Goal: Task Accomplishment & Management: Manage account settings

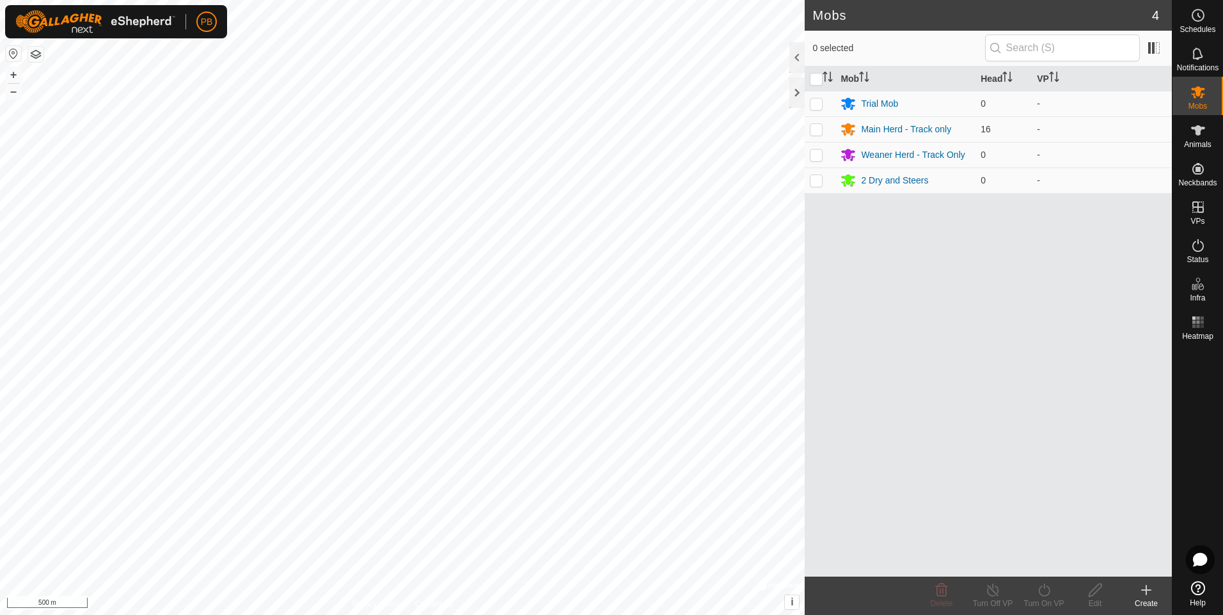
click at [1146, 587] on icon at bounding box center [1146, 590] width 0 height 9
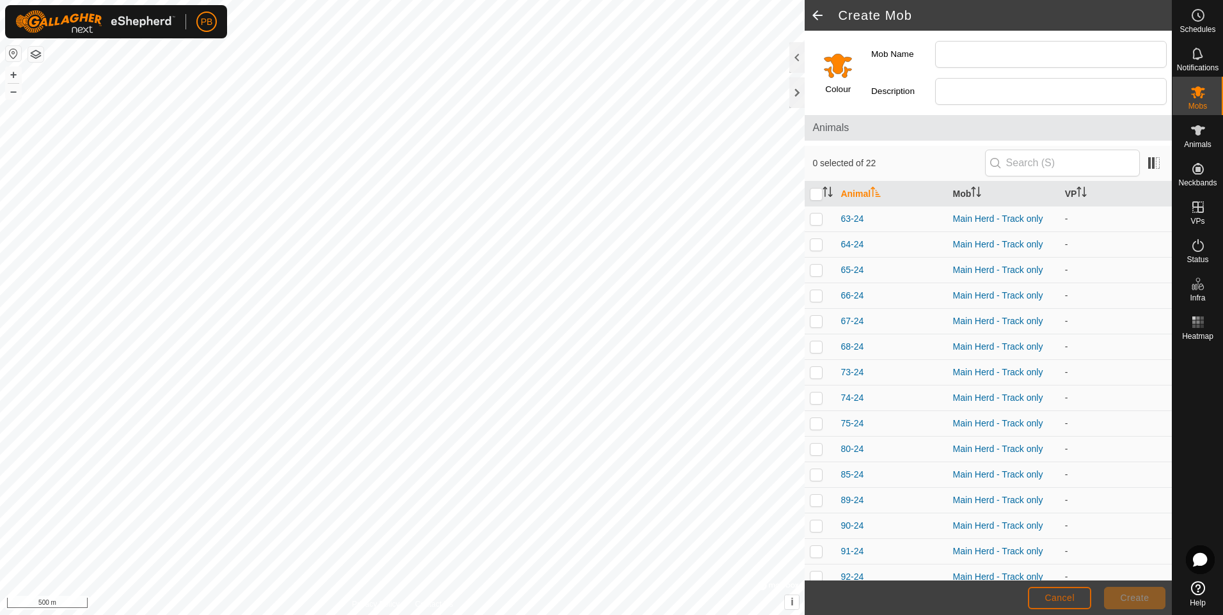
click at [1046, 593] on span "Cancel" at bounding box center [1059, 598] width 30 height 10
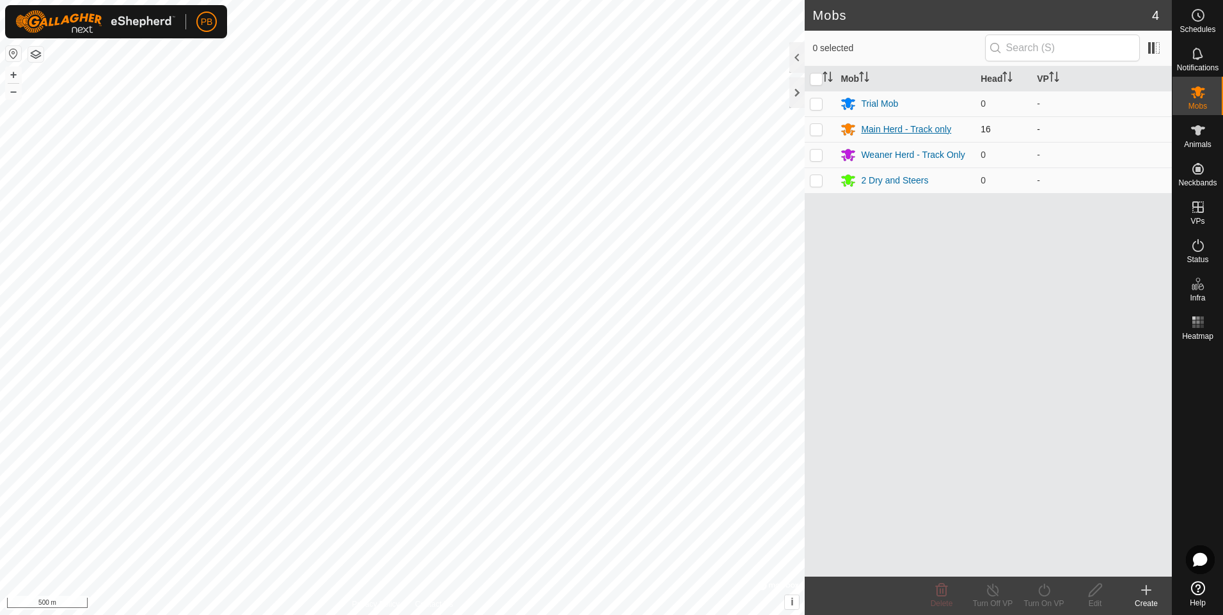
click at [877, 129] on div "Main Herd - Track only" at bounding box center [906, 129] width 90 height 13
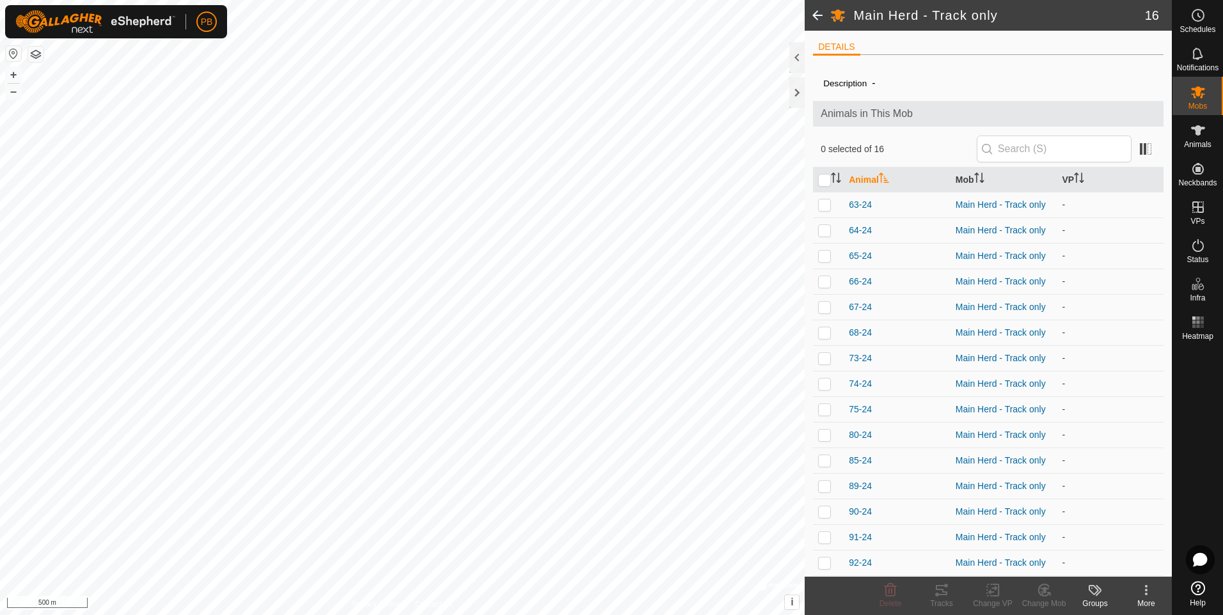
click at [1145, 595] on icon at bounding box center [1145, 590] width 15 height 15
click at [1182, 481] on div at bounding box center [1197, 460] width 51 height 231
click at [1197, 168] on icon at bounding box center [1198, 169] width 12 height 12
click at [1140, 167] on link "Unfitted Neckbands" at bounding box center [1107, 166] width 127 height 26
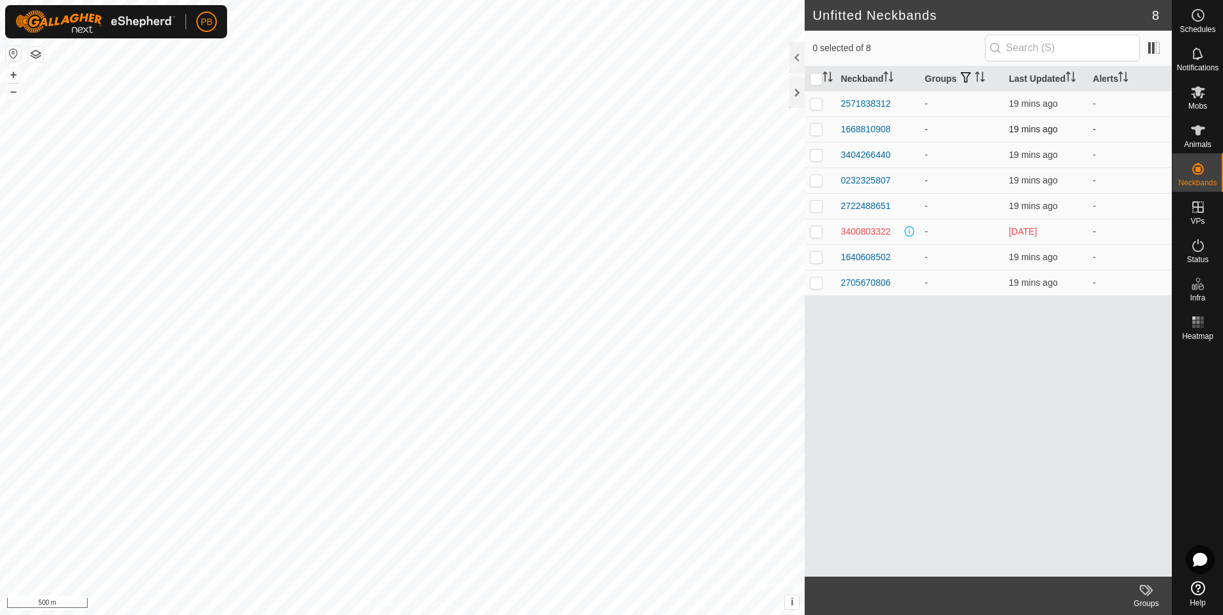
click at [817, 130] on p-checkbox at bounding box center [816, 129] width 13 height 10
click at [817, 126] on p-checkbox at bounding box center [816, 129] width 13 height 10
checkbox input "false"
click at [851, 125] on div "1668810908" at bounding box center [865, 129] width 50 height 13
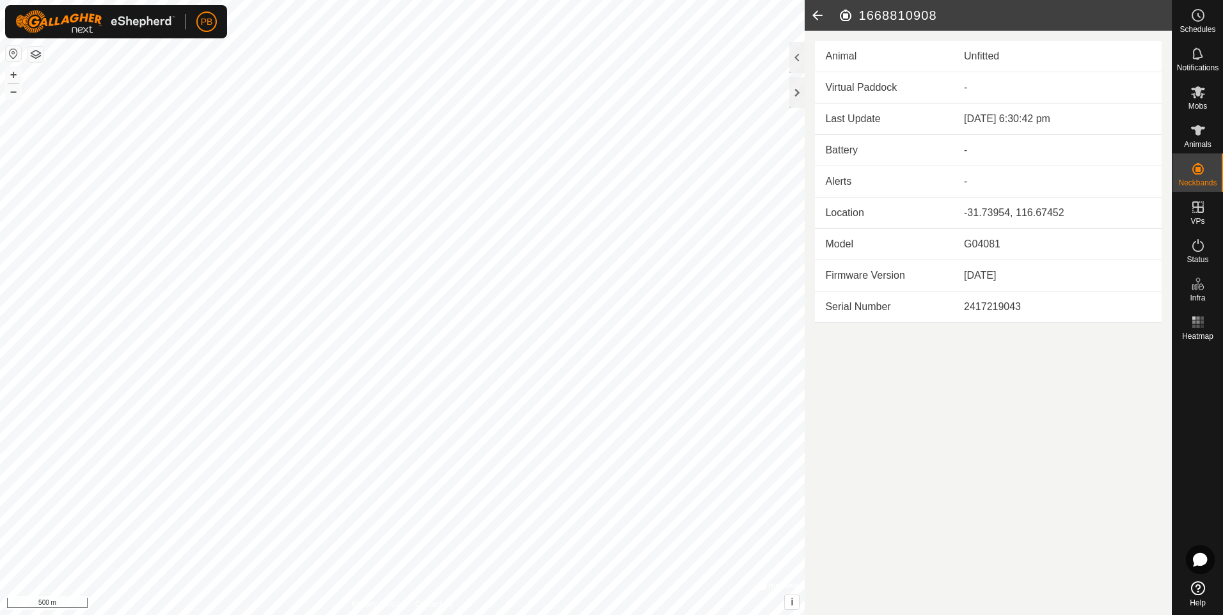
click at [812, 14] on icon at bounding box center [818, 15] width 26 height 31
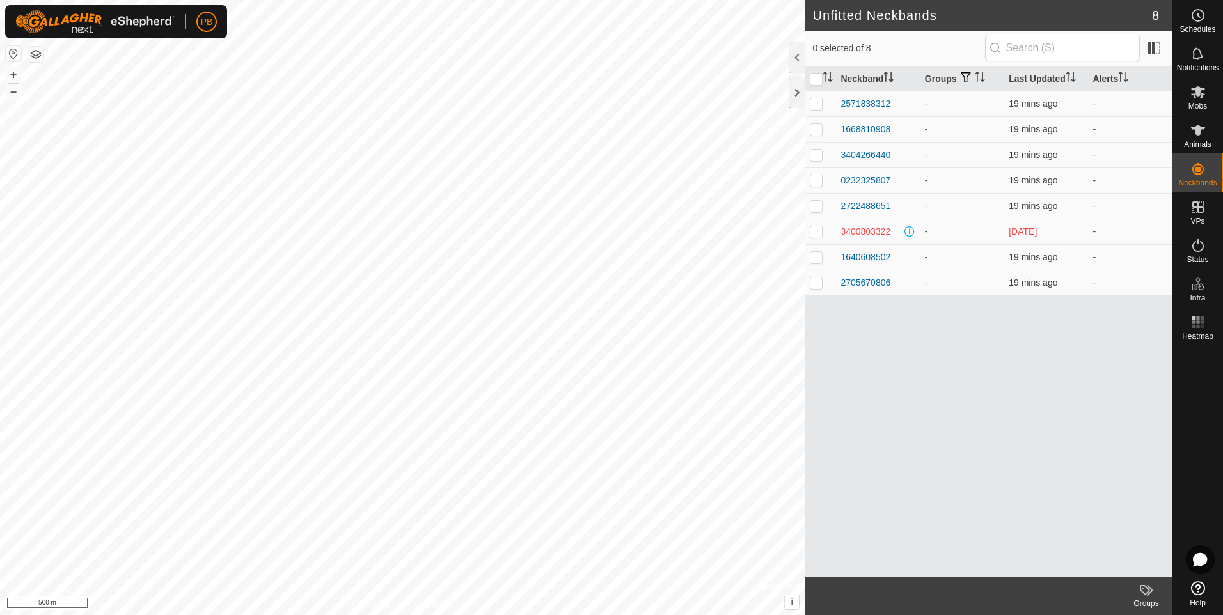
click at [1146, 602] on div "Groups" at bounding box center [1145, 604] width 51 height 12
click at [1191, 508] on div at bounding box center [1197, 460] width 51 height 231
click at [1195, 359] on div at bounding box center [1197, 460] width 51 height 231
click at [1195, 134] on icon at bounding box center [1197, 130] width 15 height 15
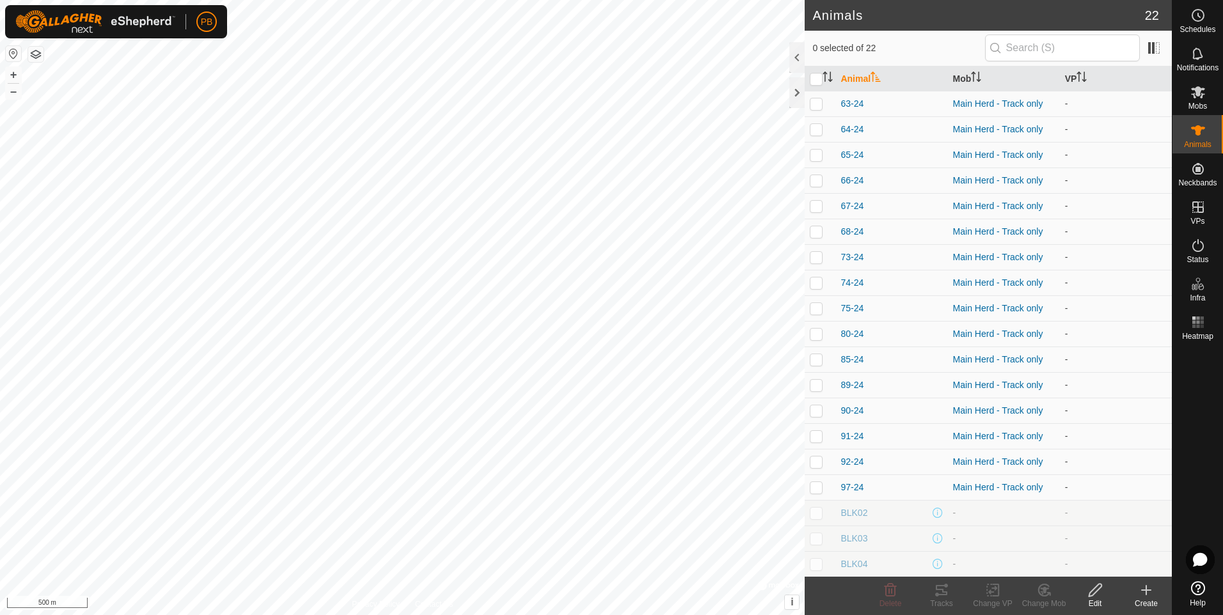
click at [1095, 592] on icon at bounding box center [1095, 590] width 16 height 15
click at [1189, 471] on div at bounding box center [1197, 460] width 51 height 231
click at [1147, 590] on icon at bounding box center [1146, 590] width 9 height 0
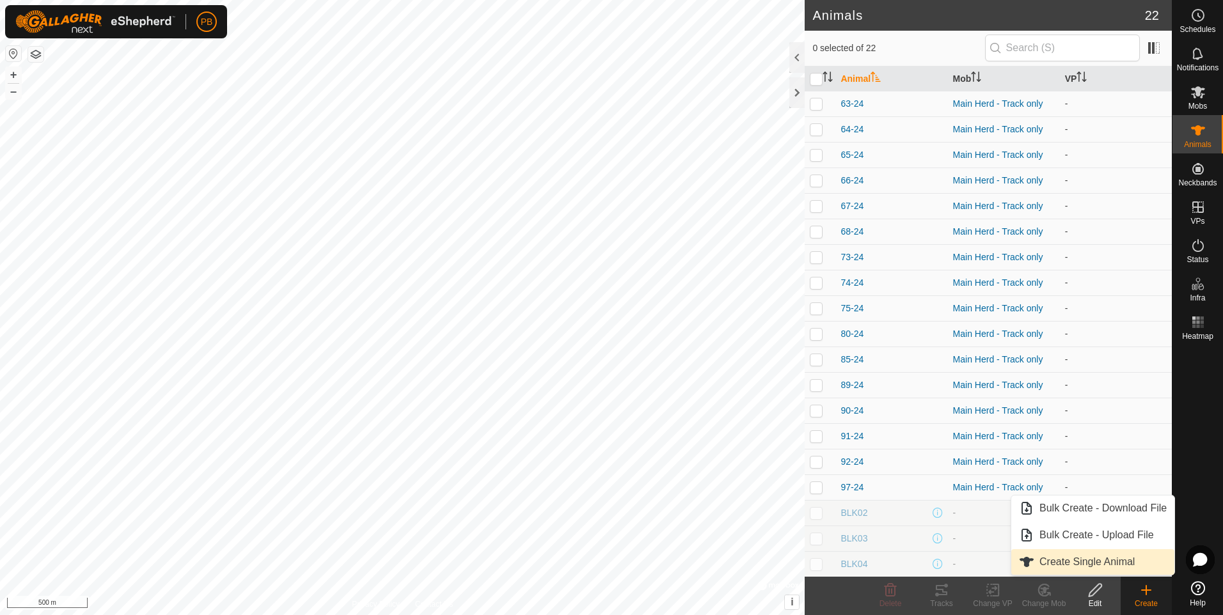
click at [1064, 563] on link "Create Single Animal" at bounding box center [1092, 562] width 163 height 26
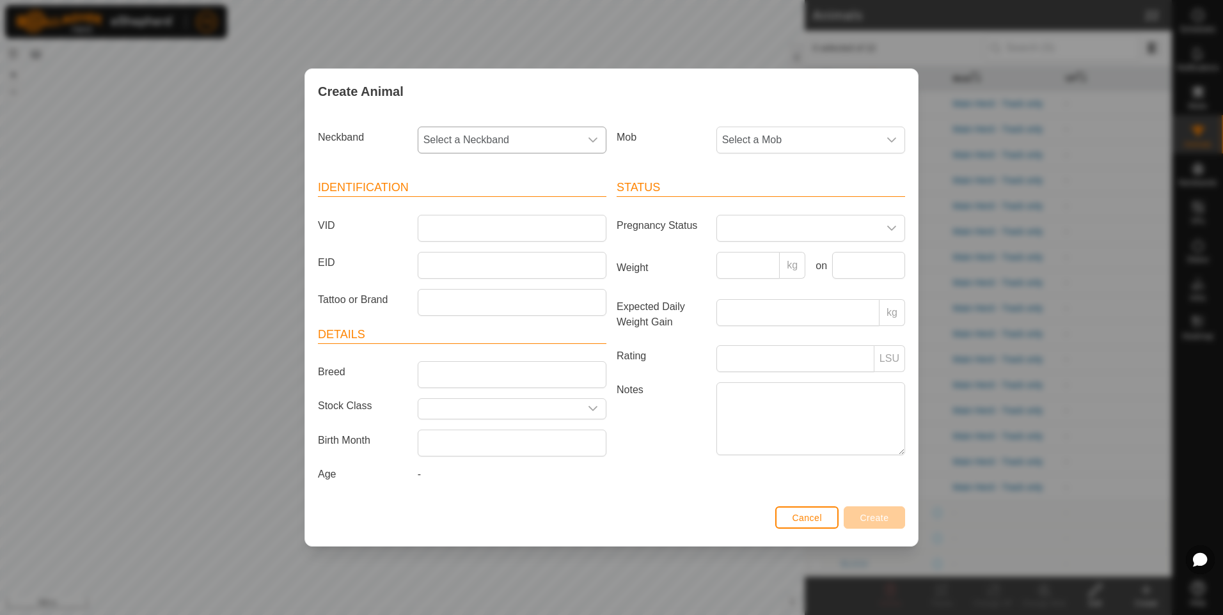
click at [535, 139] on span "Select a Neckband" at bounding box center [499, 140] width 162 height 26
click at [474, 263] on li "1668810908" at bounding box center [512, 260] width 187 height 26
click at [476, 227] on input "VID" at bounding box center [512, 228] width 189 height 27
type input "V99"
click at [481, 263] on input "EID" at bounding box center [512, 265] width 189 height 27
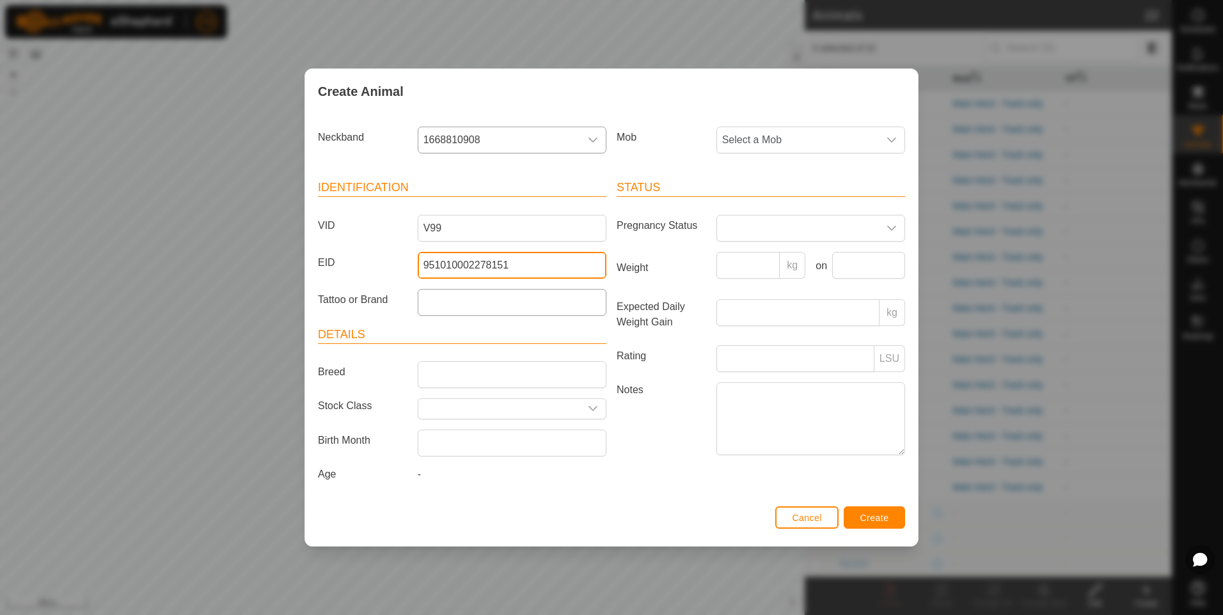
type input "951010002278151"
click at [514, 302] on input "Tattoo or Brand" at bounding box center [512, 302] width 189 height 27
type input "M1V"
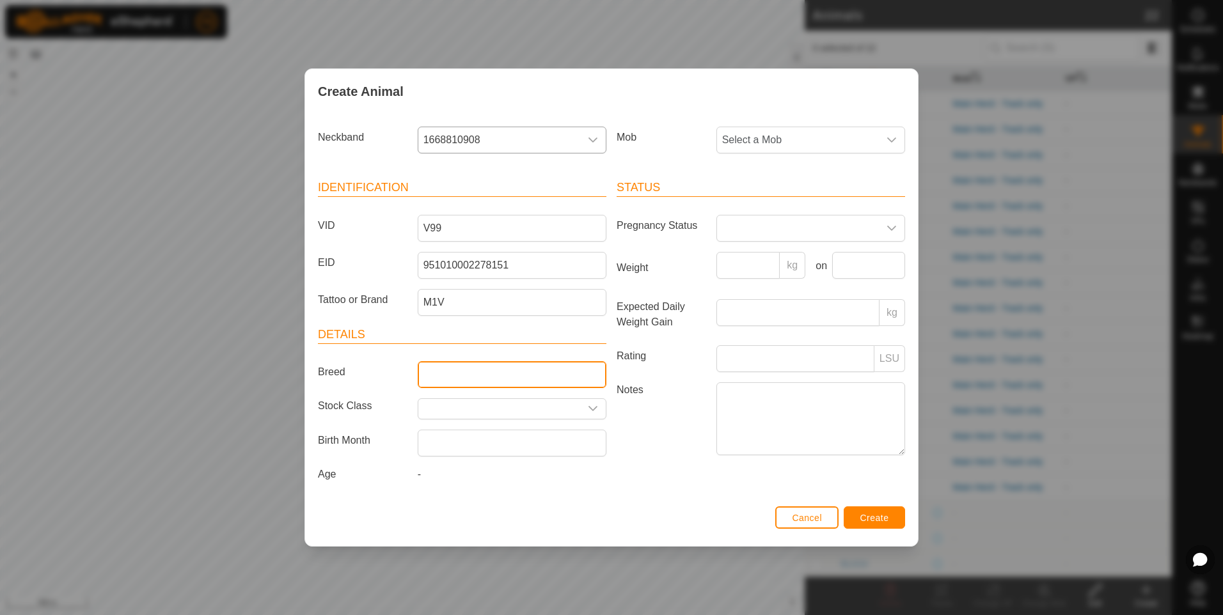
click at [446, 377] on input "Breed" at bounding box center [512, 374] width 189 height 27
type input "[PERSON_NAME] Grey X"
click at [496, 409] on input "text" at bounding box center [499, 409] width 162 height 20
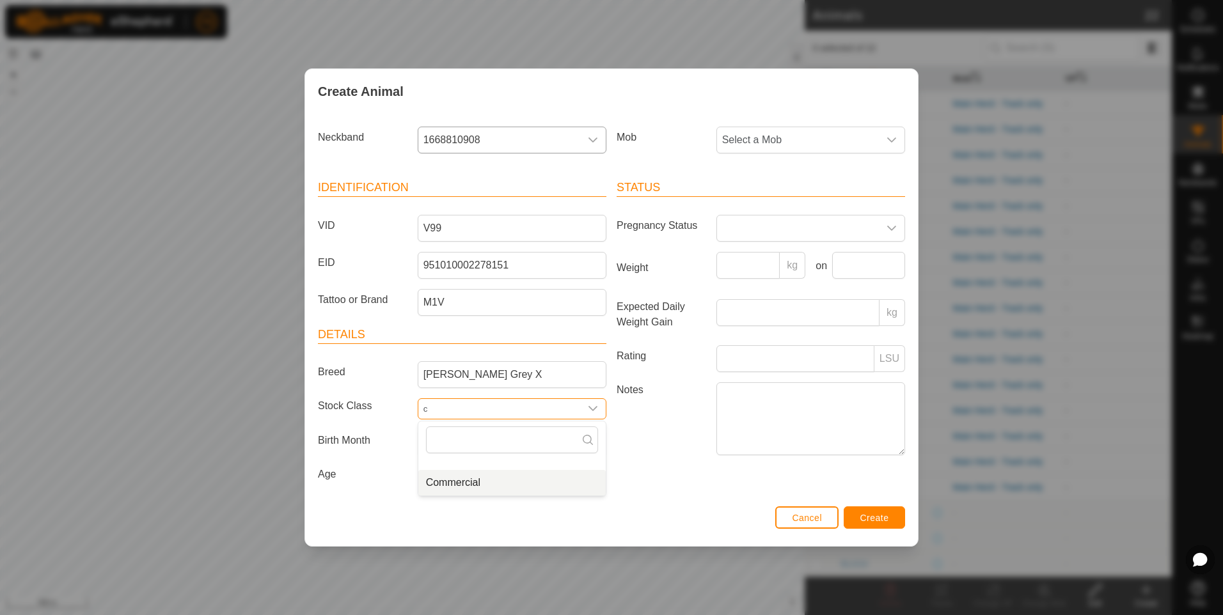
click at [492, 486] on li "Commercial" at bounding box center [511, 483] width 187 height 26
type input "Commercial"
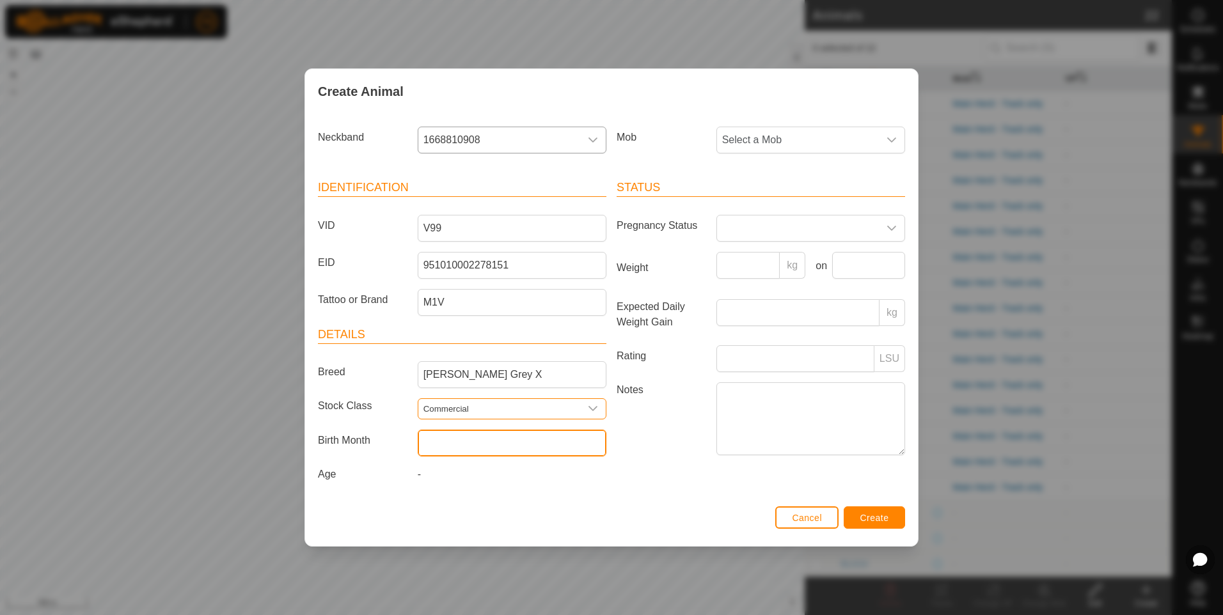
click at [506, 449] on input "text" at bounding box center [512, 443] width 189 height 27
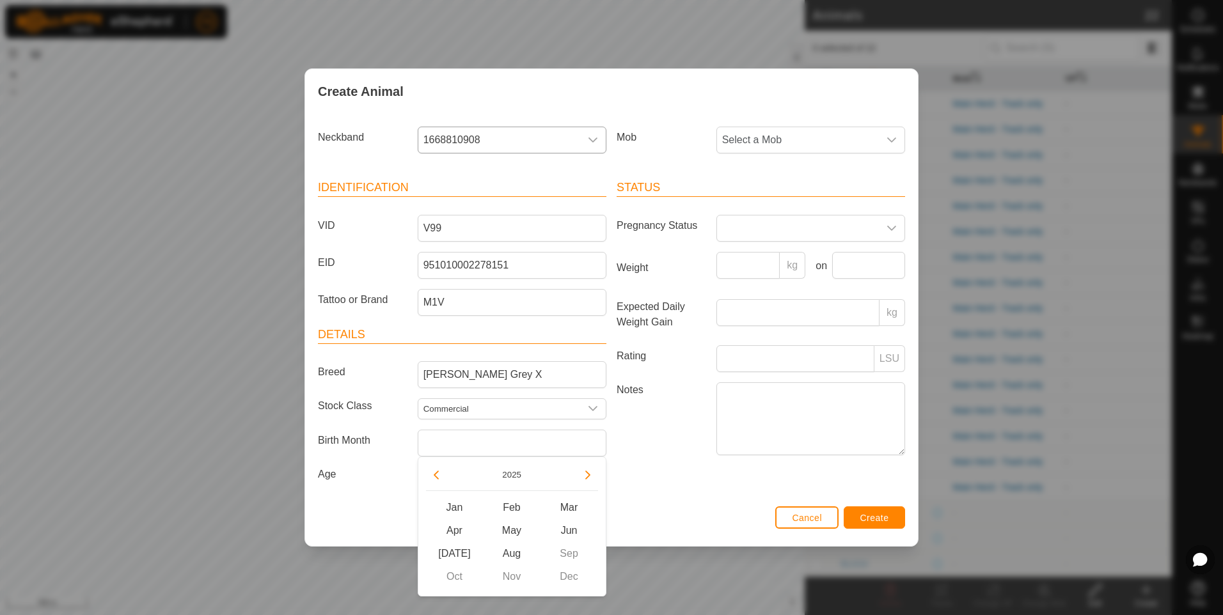
click at [453, 579] on div "Jan Feb Mar Apr May Jun [DATE] Aug Sep Oct Nov Dec" at bounding box center [512, 542] width 172 height 92
click at [432, 473] on button "Previous Year" at bounding box center [436, 475] width 20 height 20
click at [456, 576] on span "Oct" at bounding box center [455, 576] width 58 height 23
type input "[DATE]"
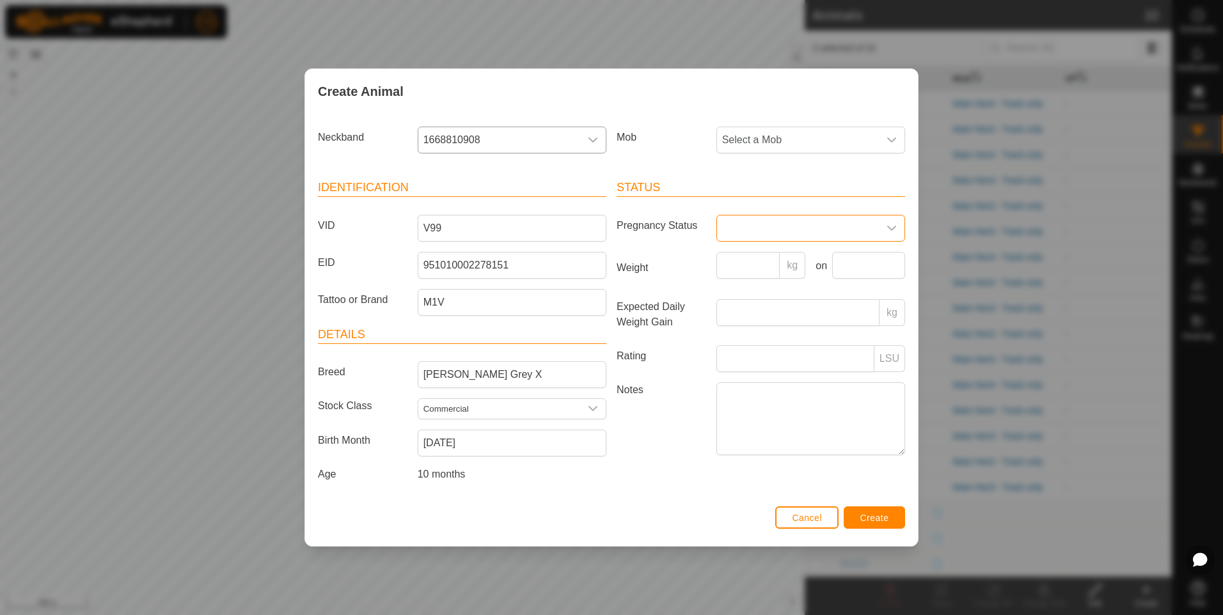
click at [755, 225] on span at bounding box center [798, 229] width 162 height 26
click at [757, 259] on li "Empty" at bounding box center [811, 257] width 187 height 26
click at [843, 139] on span "Select a Mob" at bounding box center [798, 140] width 162 height 26
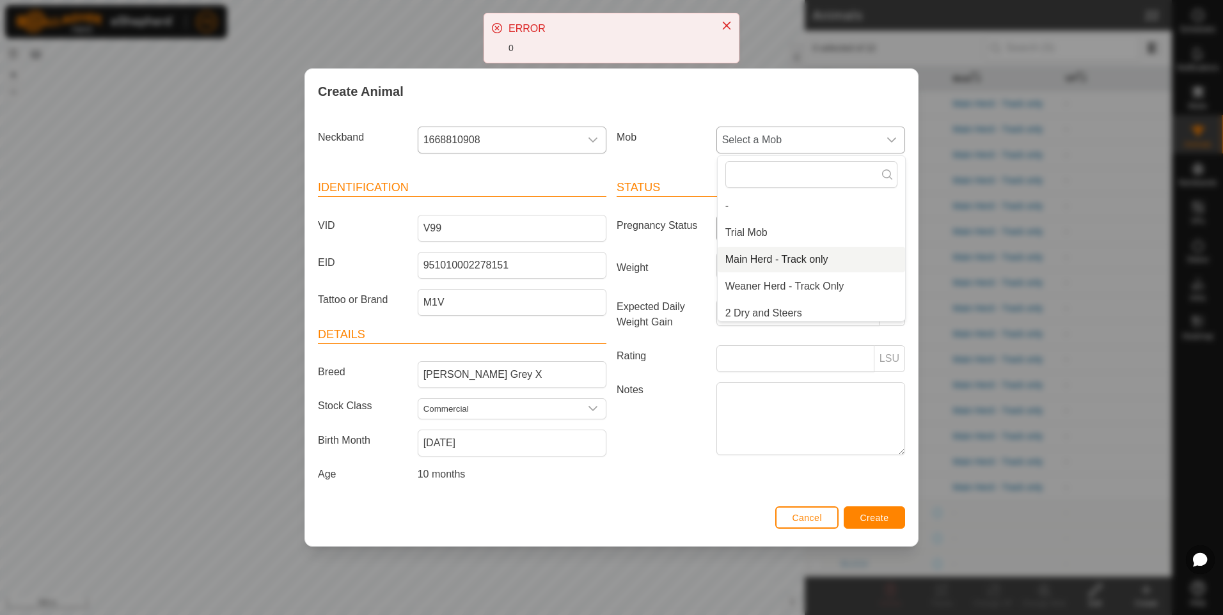
click at [803, 256] on li "Main Herd - Track only" at bounding box center [811, 260] width 187 height 26
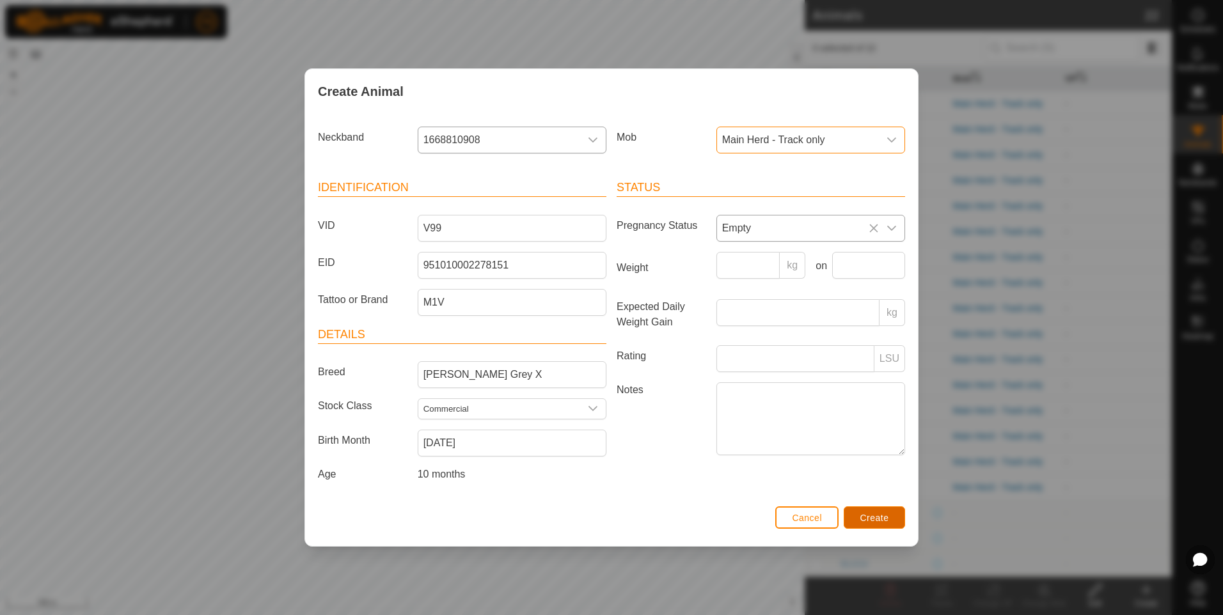
click at [861, 515] on span "Create" at bounding box center [874, 518] width 29 height 10
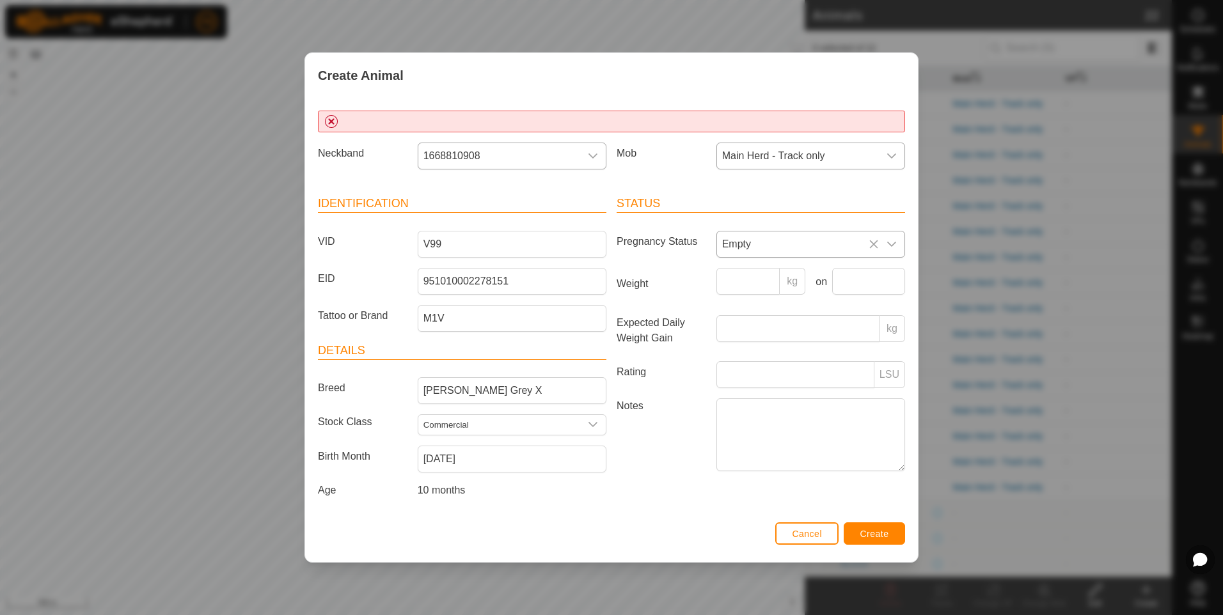
click at [707, 122] on div at bounding box center [611, 122] width 587 height 22
click at [537, 125] on div at bounding box center [611, 122] width 587 height 22
click at [686, 195] on header "Status" at bounding box center [760, 204] width 288 height 18
click at [868, 535] on span "Create" at bounding box center [874, 534] width 29 height 10
click at [592, 152] on icon "dropdown trigger" at bounding box center [593, 156] width 10 height 10
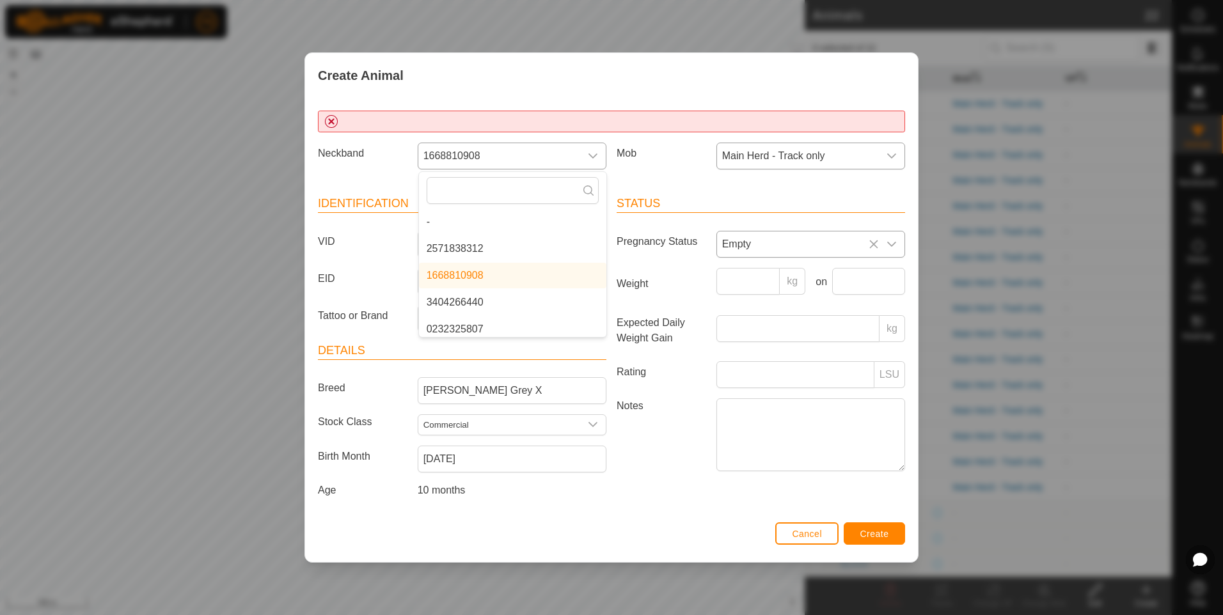
click at [592, 152] on icon "dropdown trigger" at bounding box center [593, 156] width 10 height 10
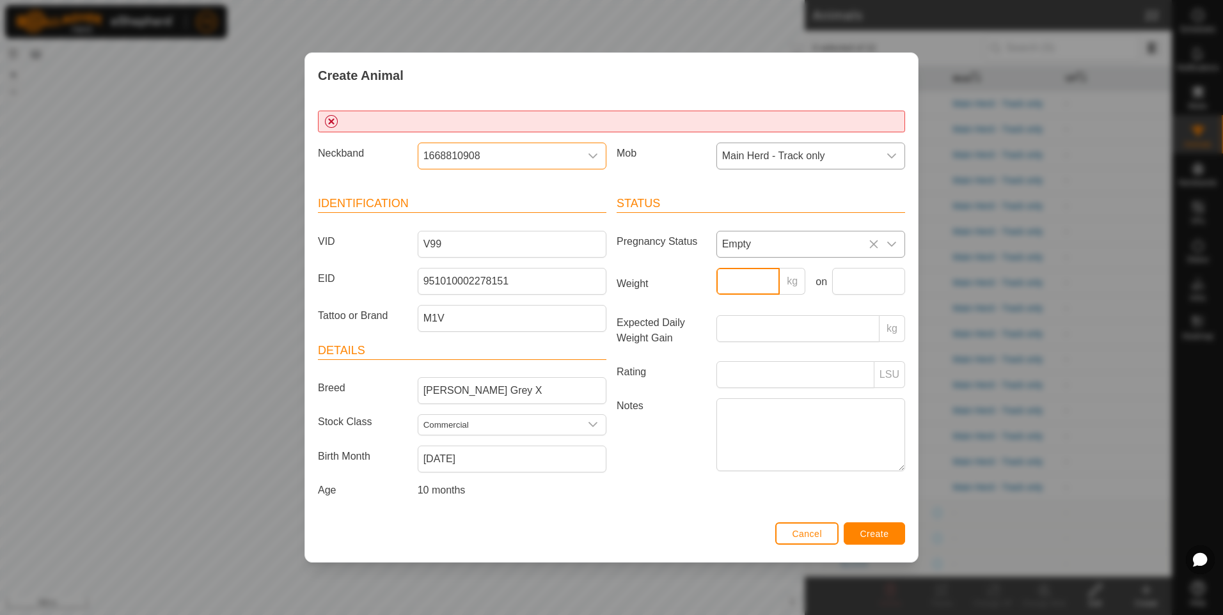
click at [758, 283] on input "Weight" at bounding box center [748, 281] width 64 height 27
type input "205"
click at [811, 334] on input "Expected Daily Weight Gain" at bounding box center [797, 328] width 163 height 27
type input ".7"
click at [806, 378] on input "Rating" at bounding box center [795, 374] width 158 height 27
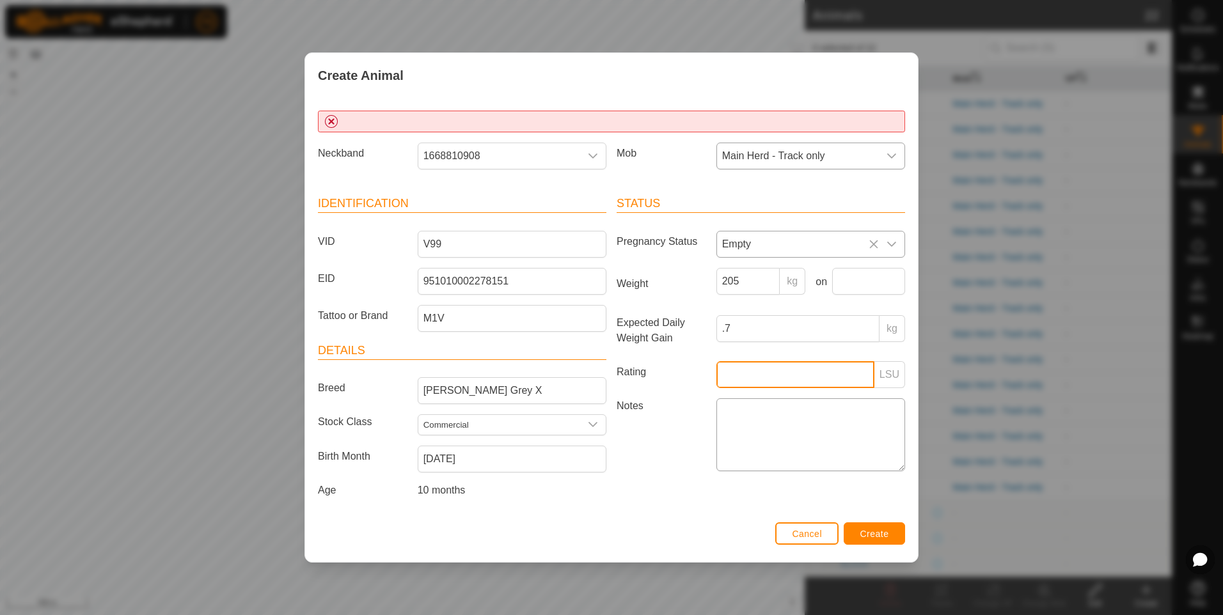
drag, startPoint x: 806, startPoint y: 378, endPoint x: 806, endPoint y: 412, distance: 34.5
click at [806, 412] on article "Status Pregnancy Status Empty Weight 205 kg on Expected Daily Weight Gain .7 kg…" at bounding box center [760, 335] width 288 height 280
click at [806, 412] on textarea "Notes" at bounding box center [810, 434] width 189 height 73
click at [888, 533] on button "Create" at bounding box center [874, 533] width 61 height 22
click at [800, 528] on button "Cancel" at bounding box center [806, 533] width 63 height 22
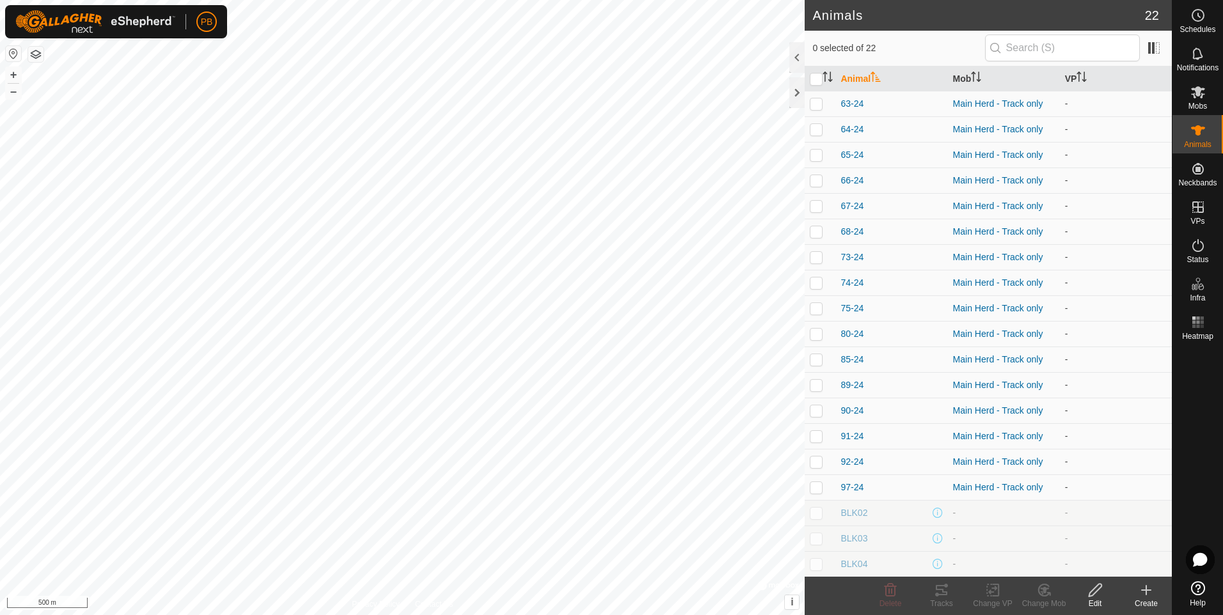
click at [1095, 590] on icon at bounding box center [1095, 590] width 16 height 15
click at [1056, 566] on ul "Groups Clear Groups Manage Groups Bulk Edit - Download File Bulk Edit - Upload …" at bounding box center [1092, 521] width 150 height 108
click at [996, 554] on td "-" at bounding box center [1004, 564] width 112 height 26
click at [812, 101] on p-checkbox at bounding box center [816, 103] width 13 height 10
checkbox input "true"
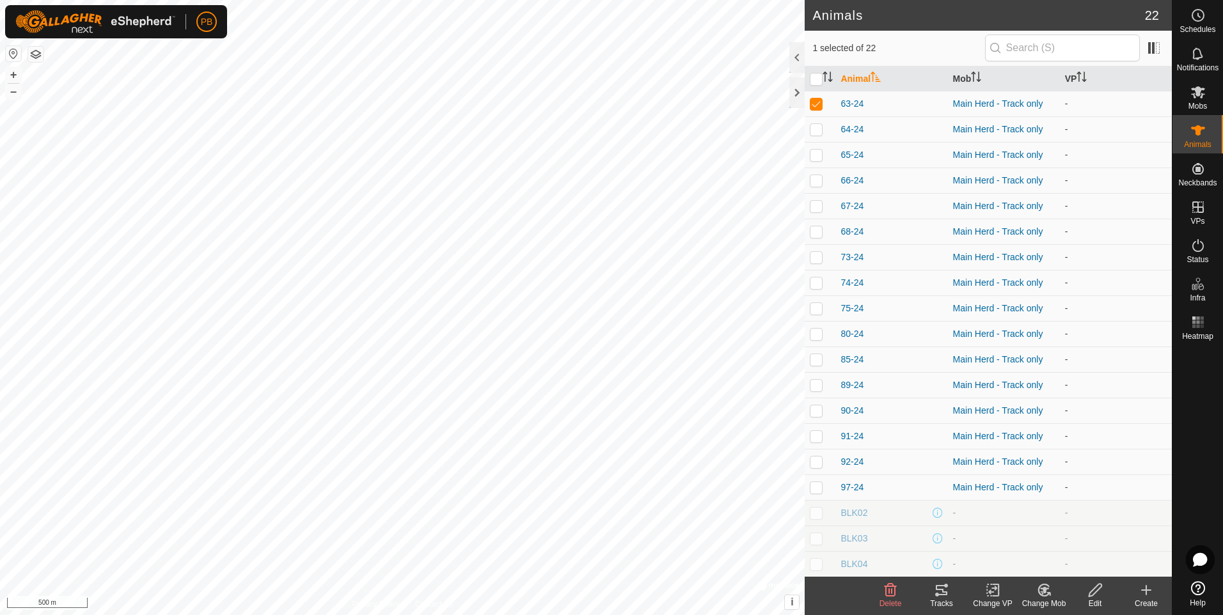
click at [1097, 591] on icon at bounding box center [1094, 590] width 13 height 13
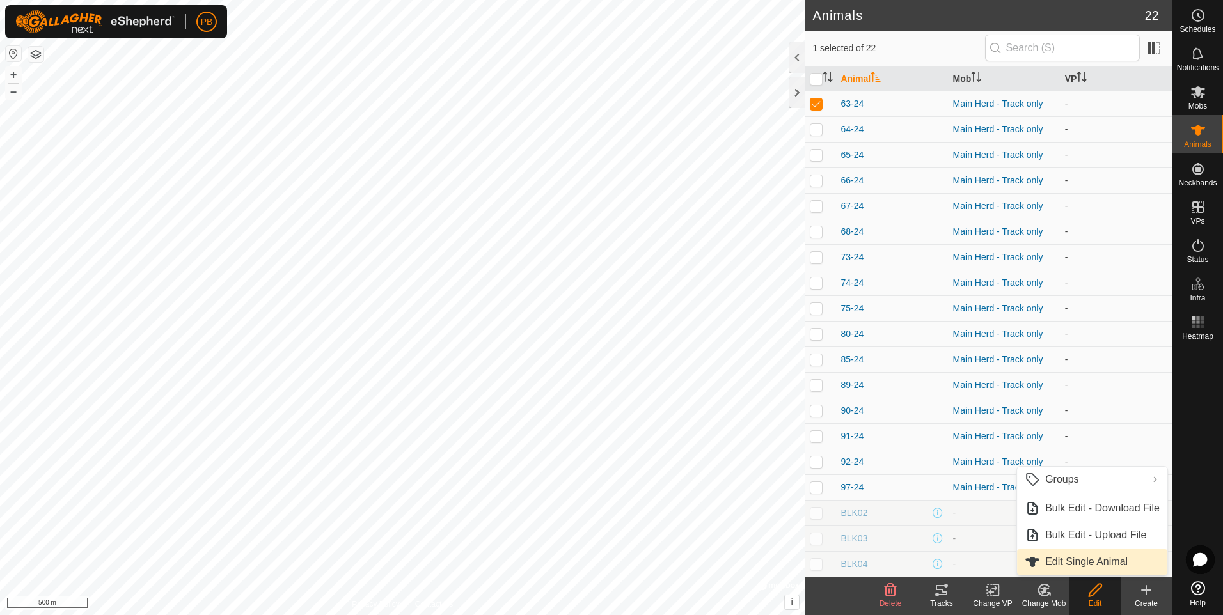
click at [1067, 557] on link "Edit Single Animal" at bounding box center [1092, 562] width 150 height 26
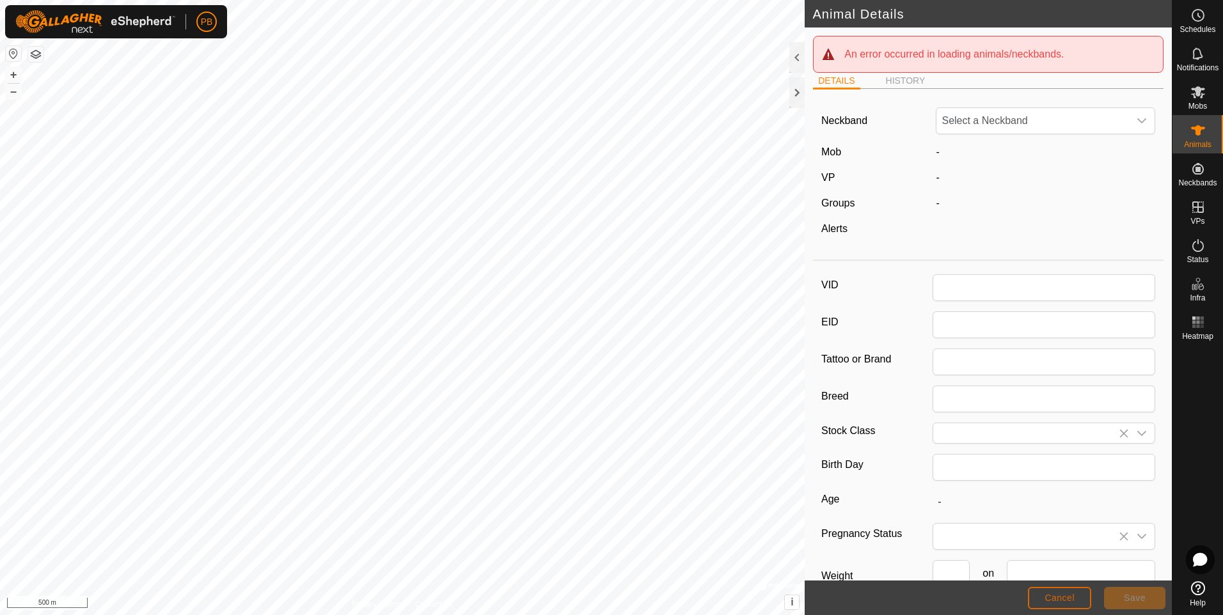
click at [1059, 593] on span "Cancel" at bounding box center [1059, 598] width 30 height 10
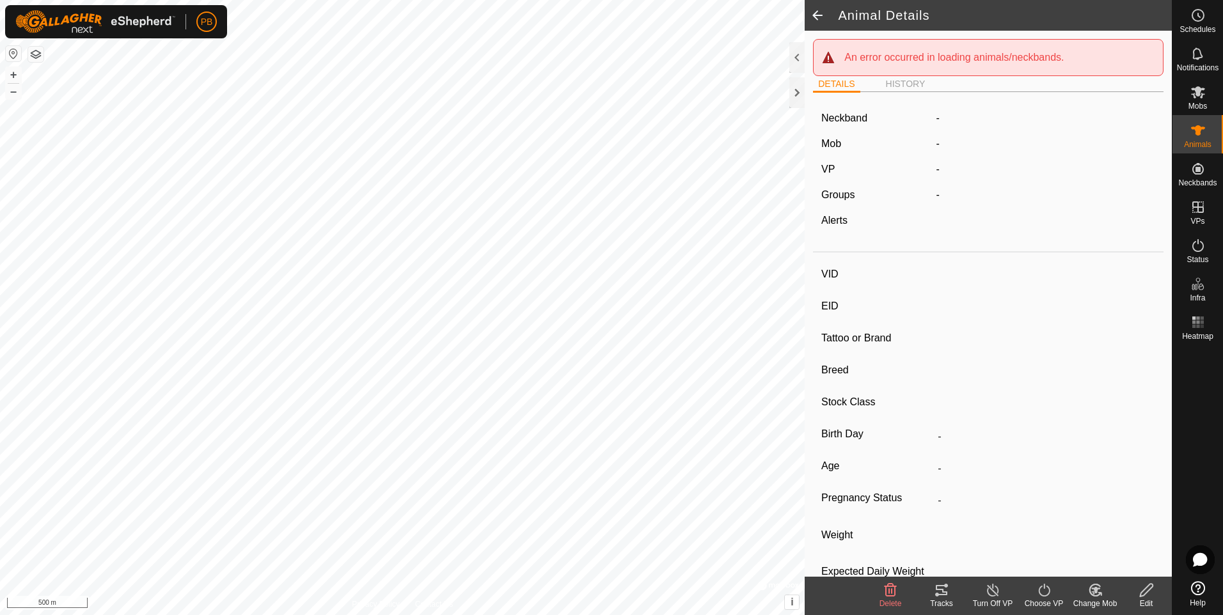
click at [813, 19] on span at bounding box center [818, 15] width 26 height 31
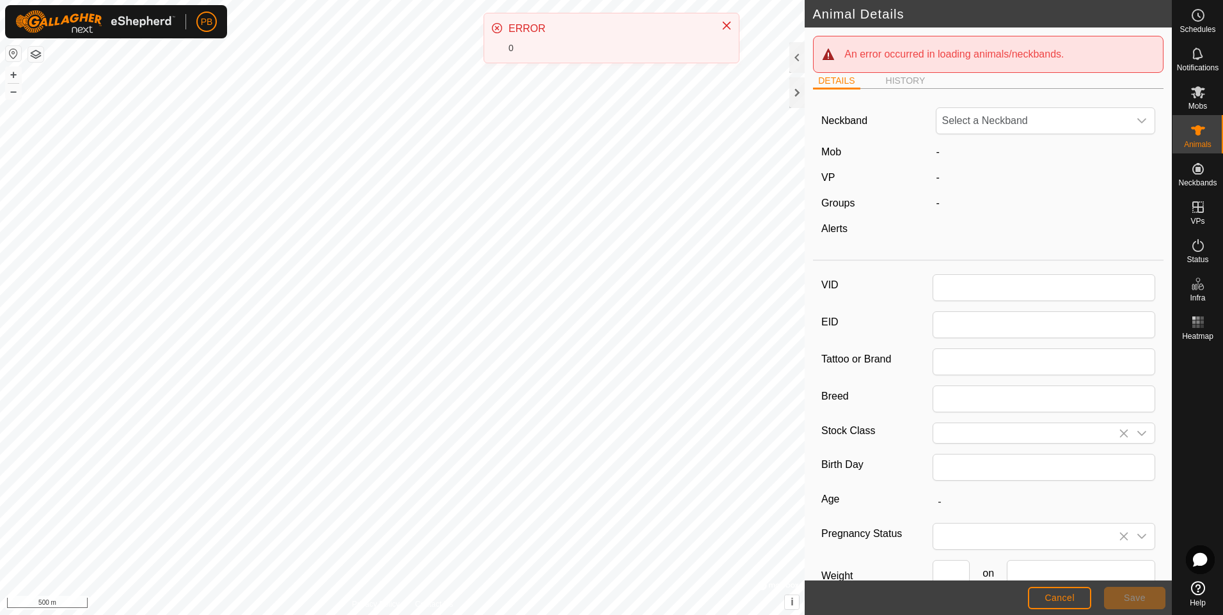
click at [813, 19] on h2 "Animal Details" at bounding box center [991, 13] width 359 height 15
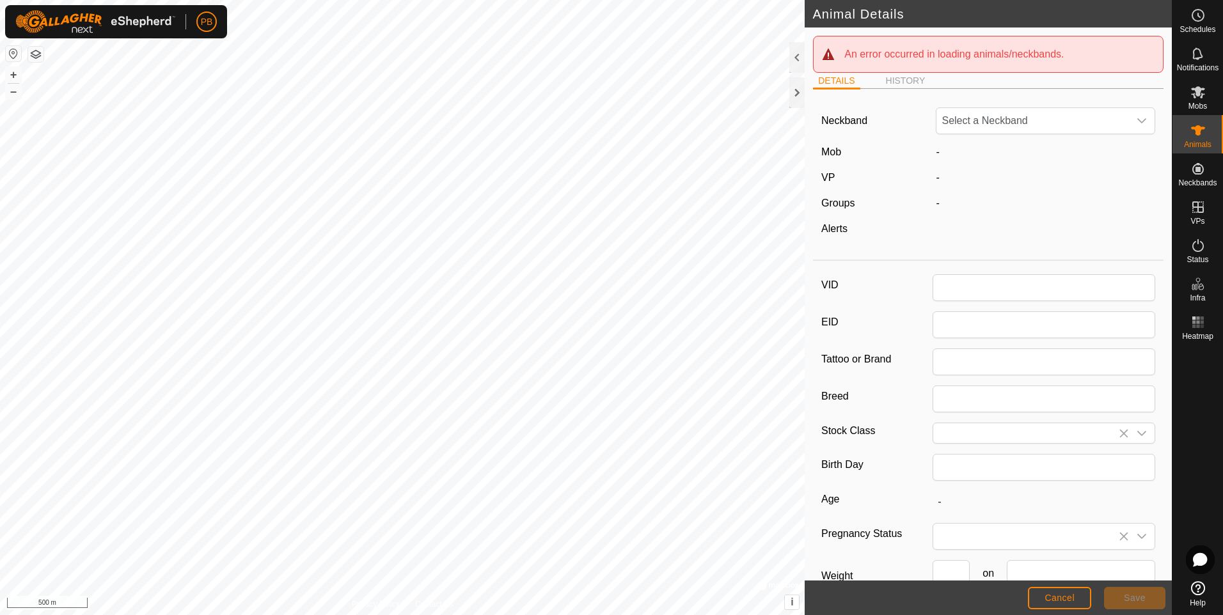
click at [1033, 236] on div at bounding box center [1045, 228] width 230 height 15
click at [1049, 84] on ul "DETAILS HISTORY" at bounding box center [988, 81] width 350 height 16
click at [1055, 601] on span "Cancel" at bounding box center [1059, 598] width 30 height 10
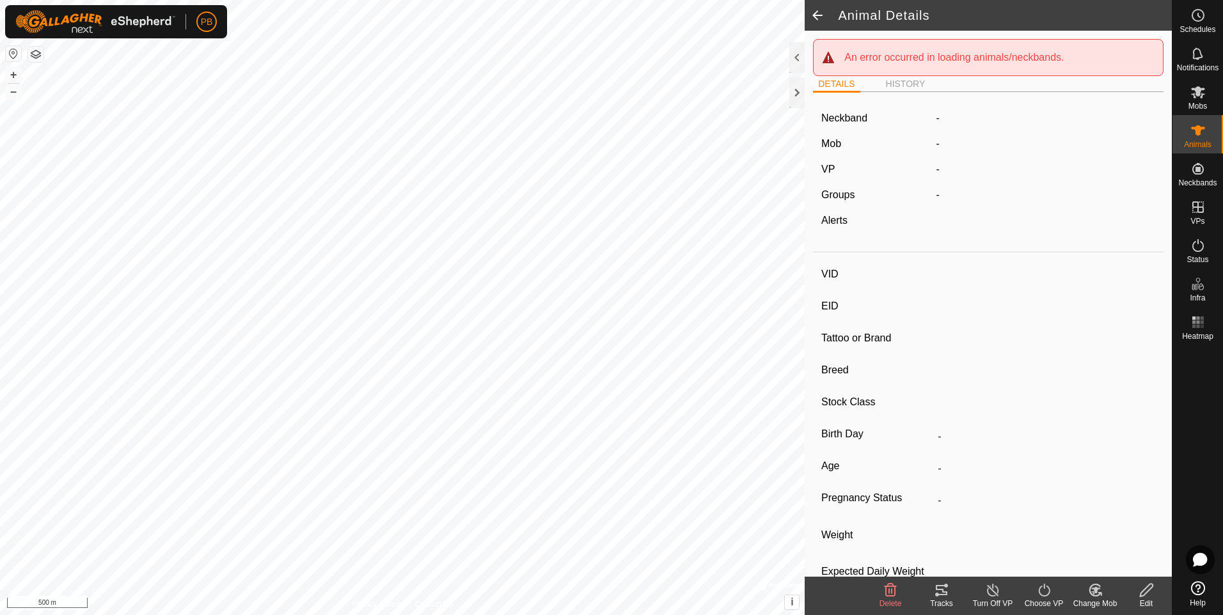
click at [817, 15] on span at bounding box center [818, 15] width 26 height 31
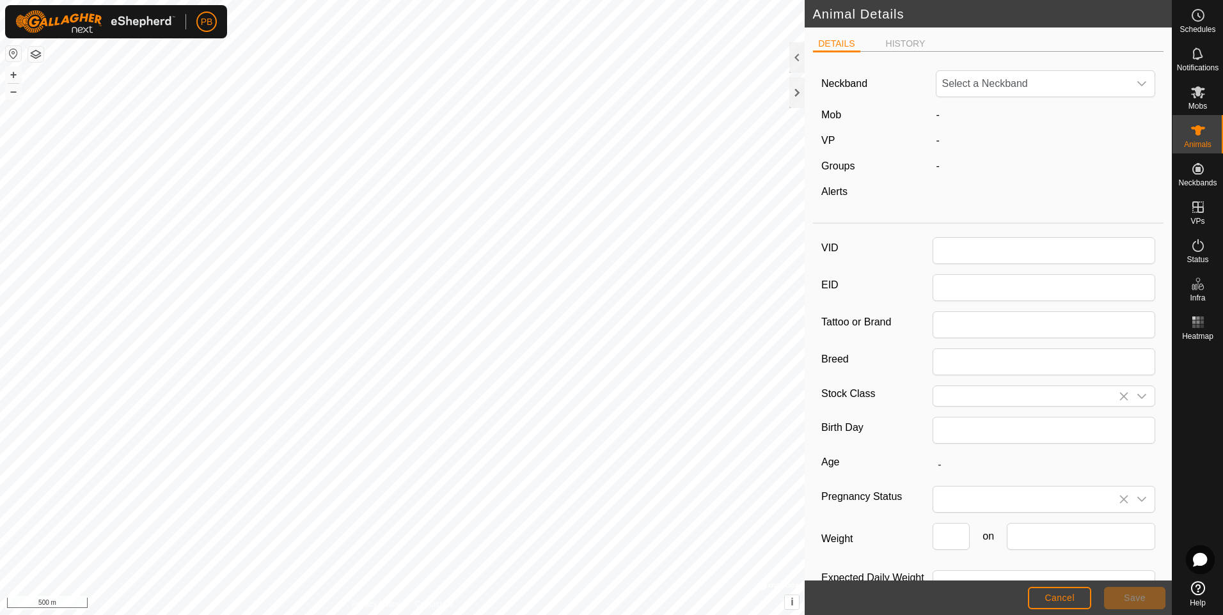
type input "63-24"
type input "0"
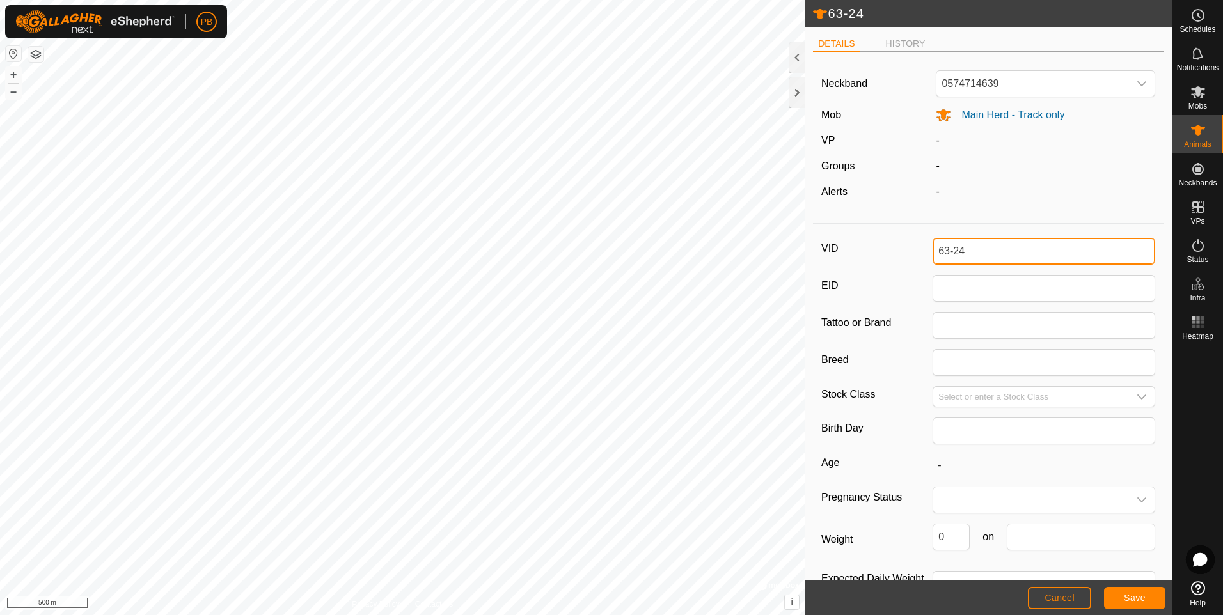
click at [976, 248] on input "63-24" at bounding box center [1043, 251] width 223 height 27
type input "6"
type input "v"
click at [1110, 601] on button "Save" at bounding box center [1134, 598] width 61 height 22
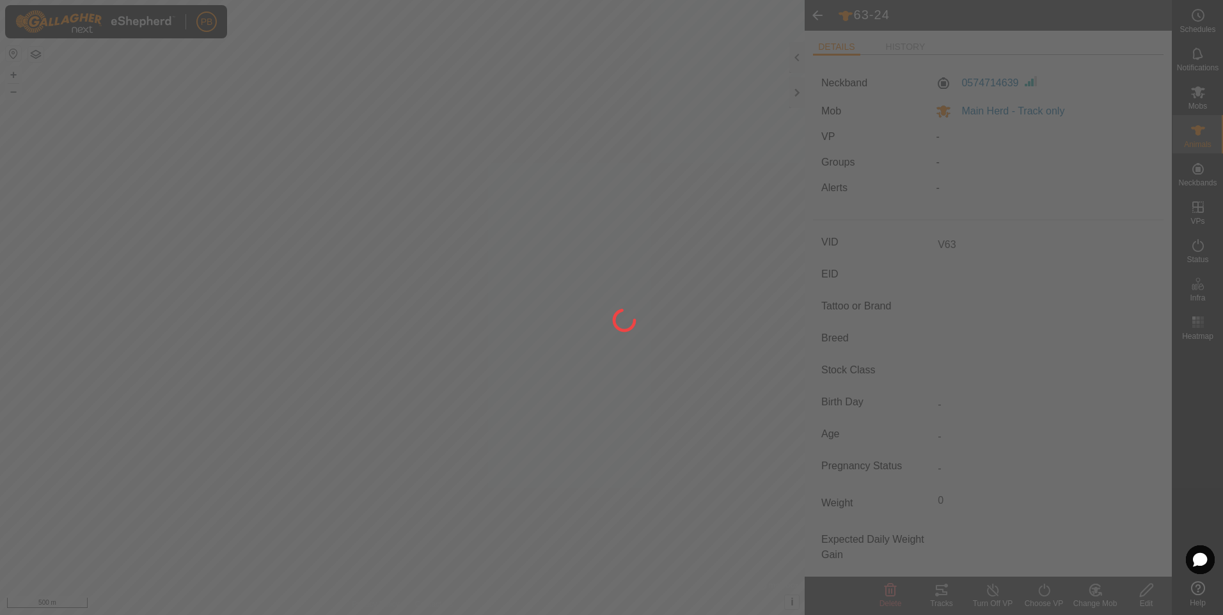
type input "63-24"
type input "-"
type input "0 kg"
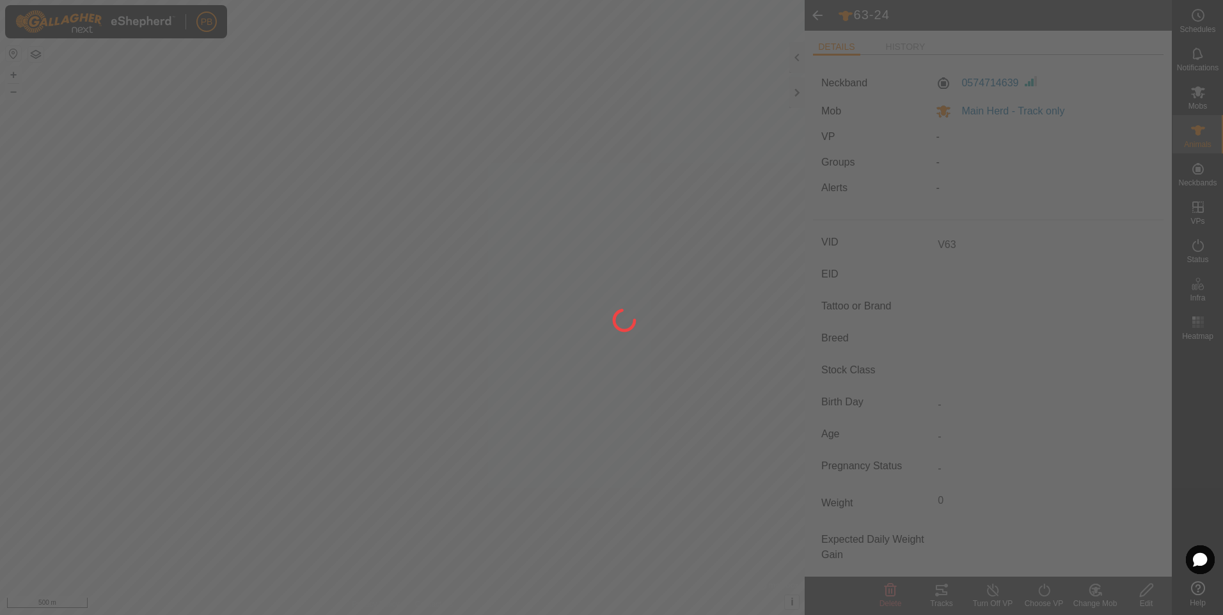
type input "-"
type input "V63"
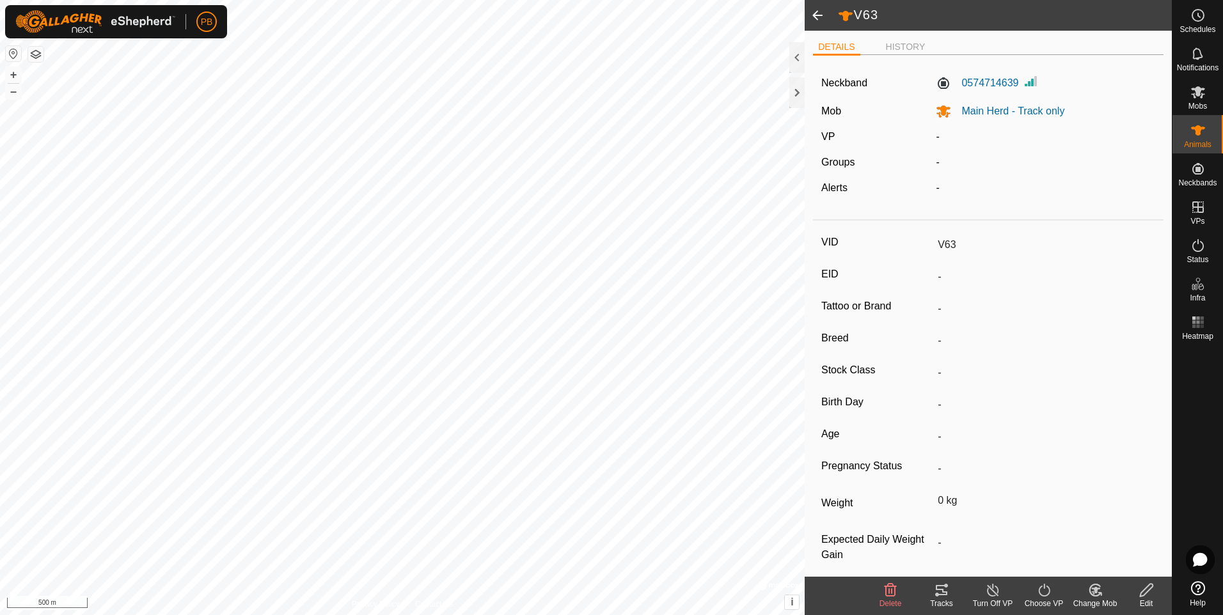
click at [816, 11] on span at bounding box center [818, 15] width 26 height 31
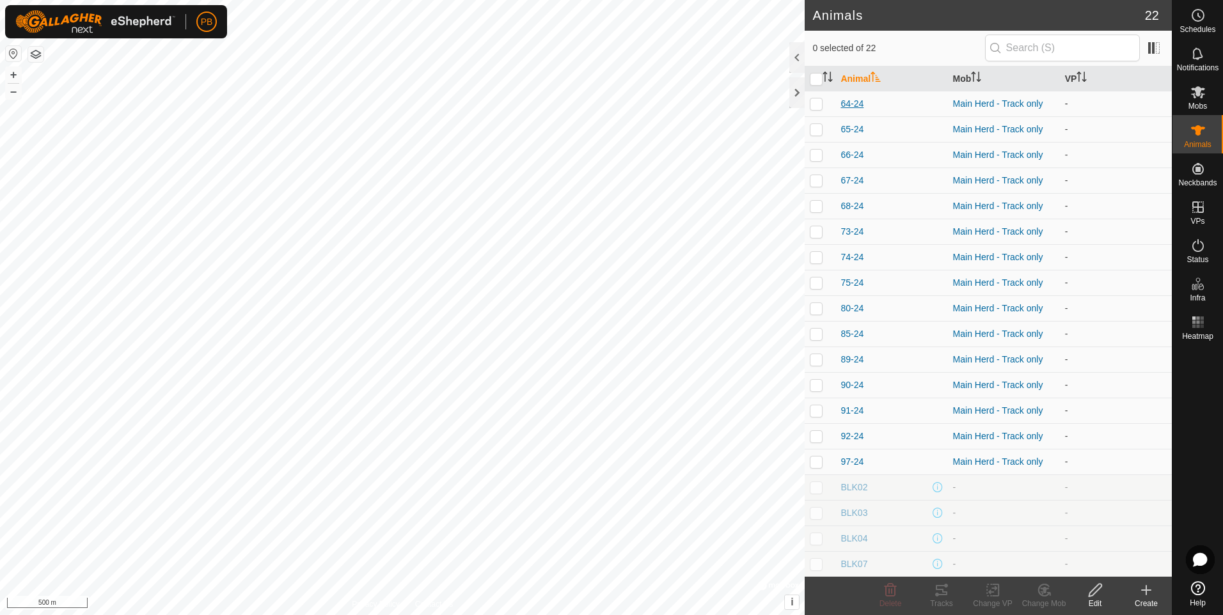
click at [854, 104] on span "64-24" at bounding box center [851, 103] width 23 height 13
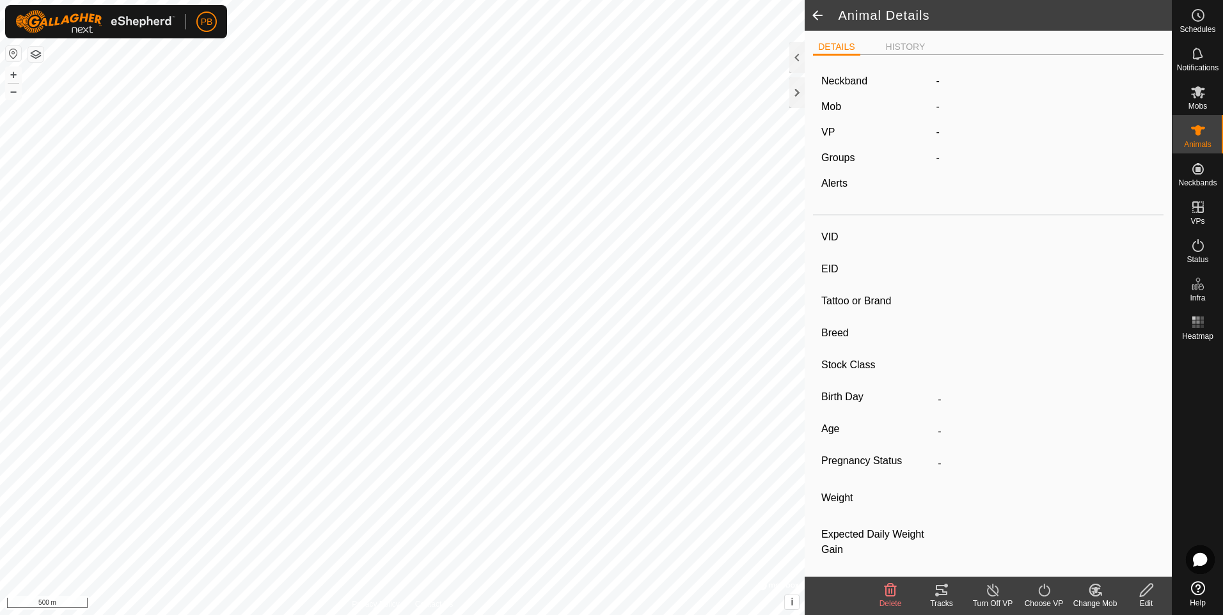
type input "64-24"
type input "-"
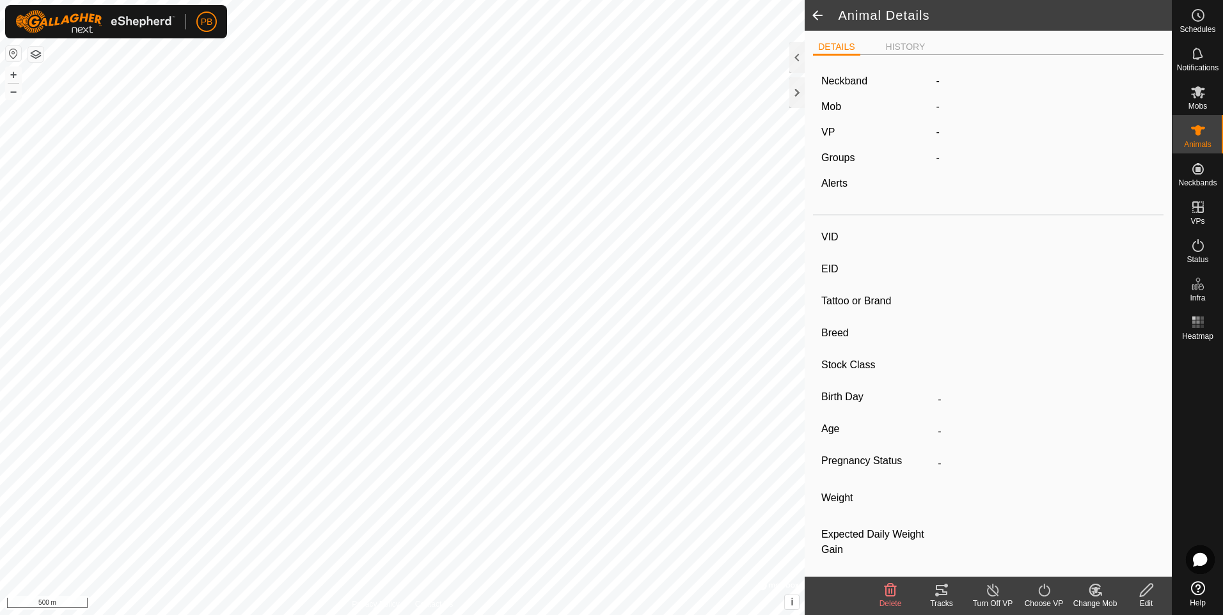
type input "0 kg"
type input "-"
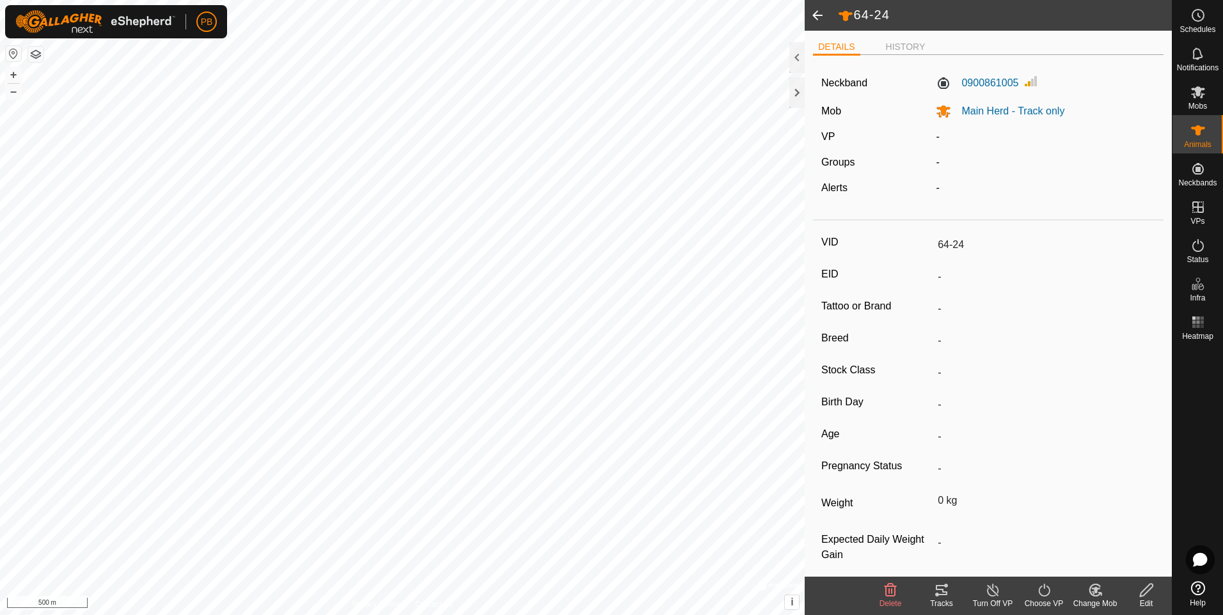
click at [968, 243] on input "64-24" at bounding box center [1043, 245] width 223 height 22
click at [1138, 588] on icon at bounding box center [1146, 590] width 16 height 15
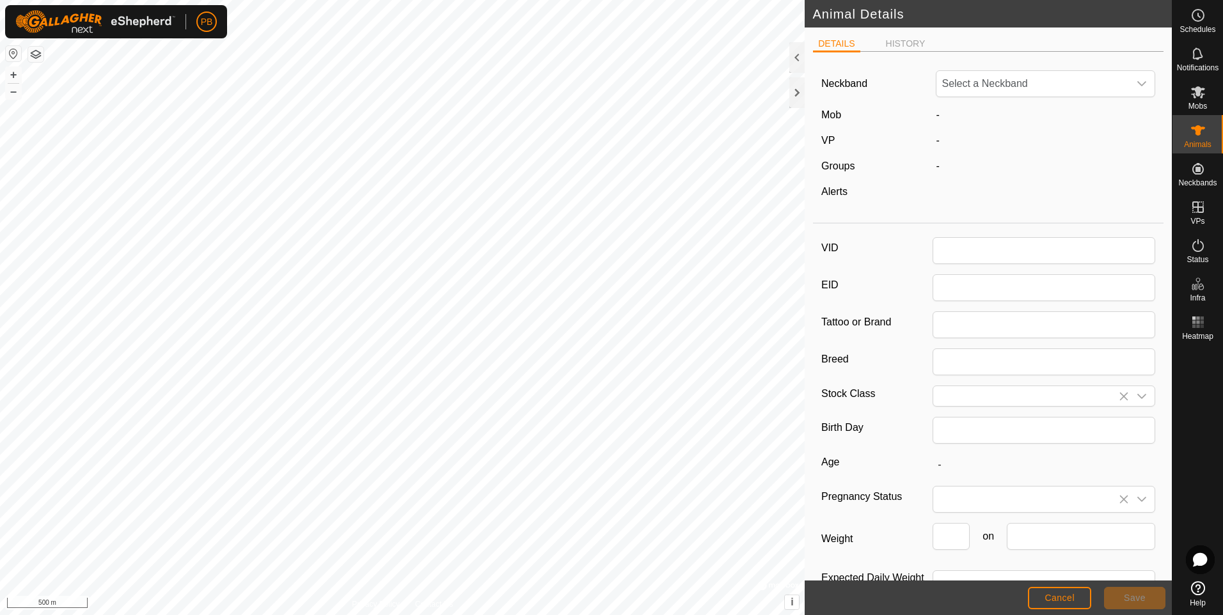
type input "64-24"
type input "0"
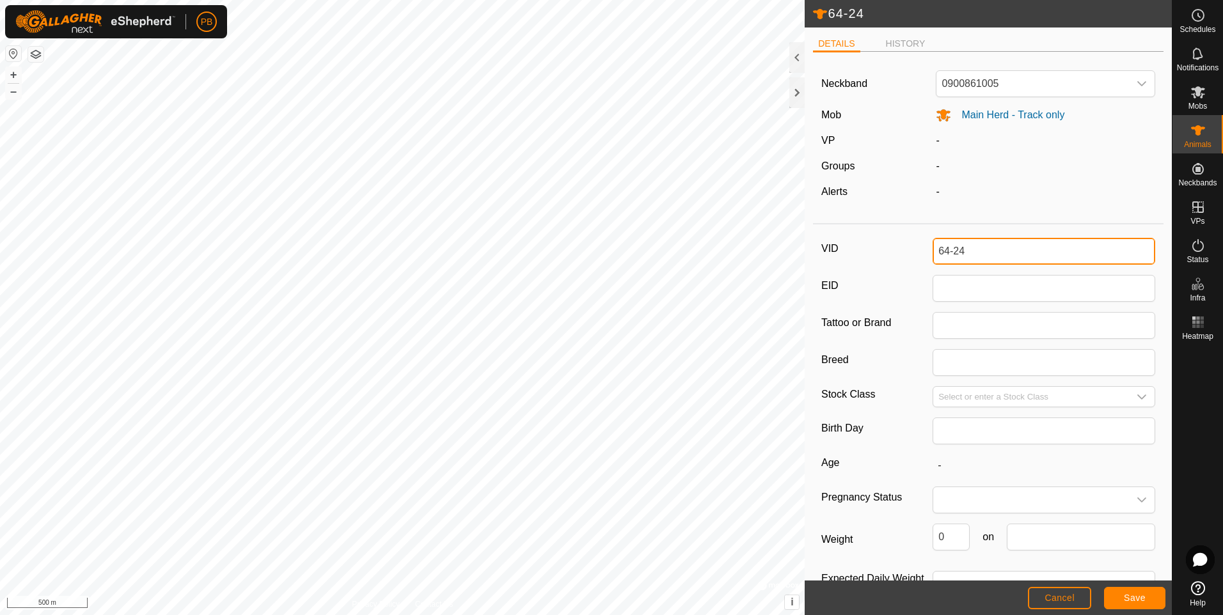
click at [980, 244] on input "64-24" at bounding box center [1043, 251] width 223 height 27
type input "6"
click at [1113, 593] on button "Save" at bounding box center [1134, 598] width 61 height 22
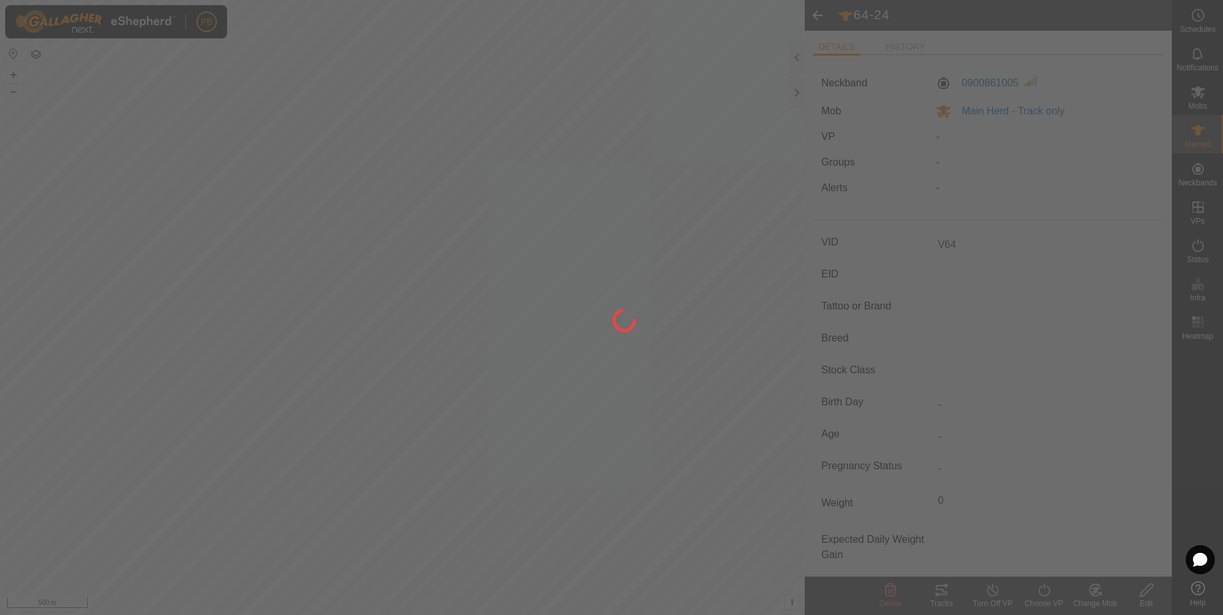
type input "64-24"
type input "-"
type input "0 kg"
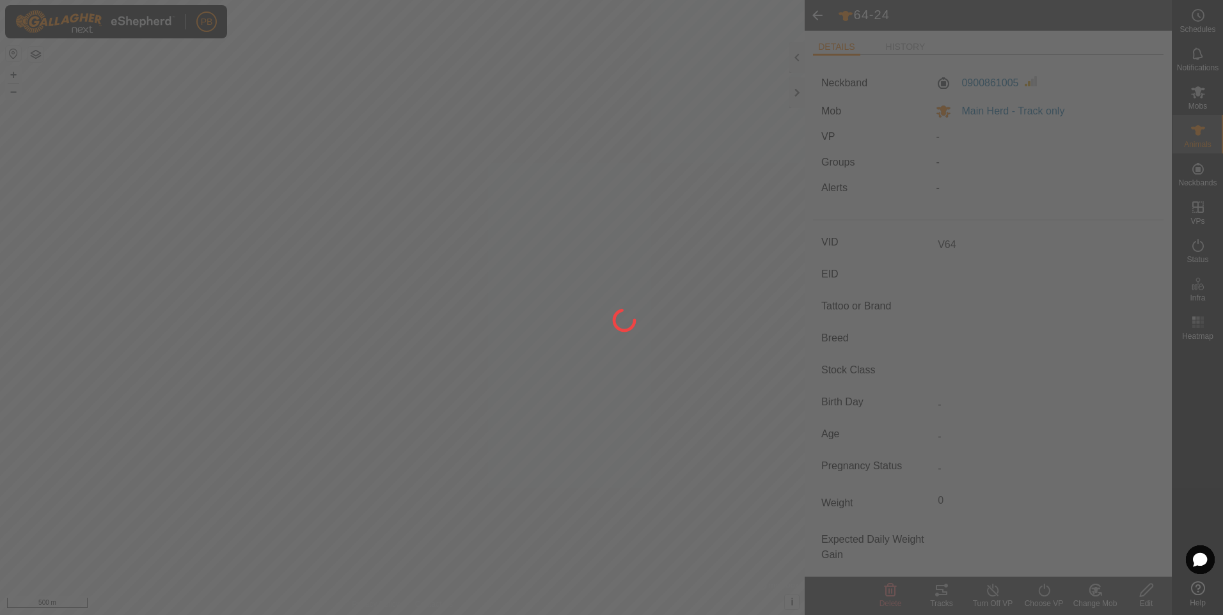
type input "-"
type input "V64"
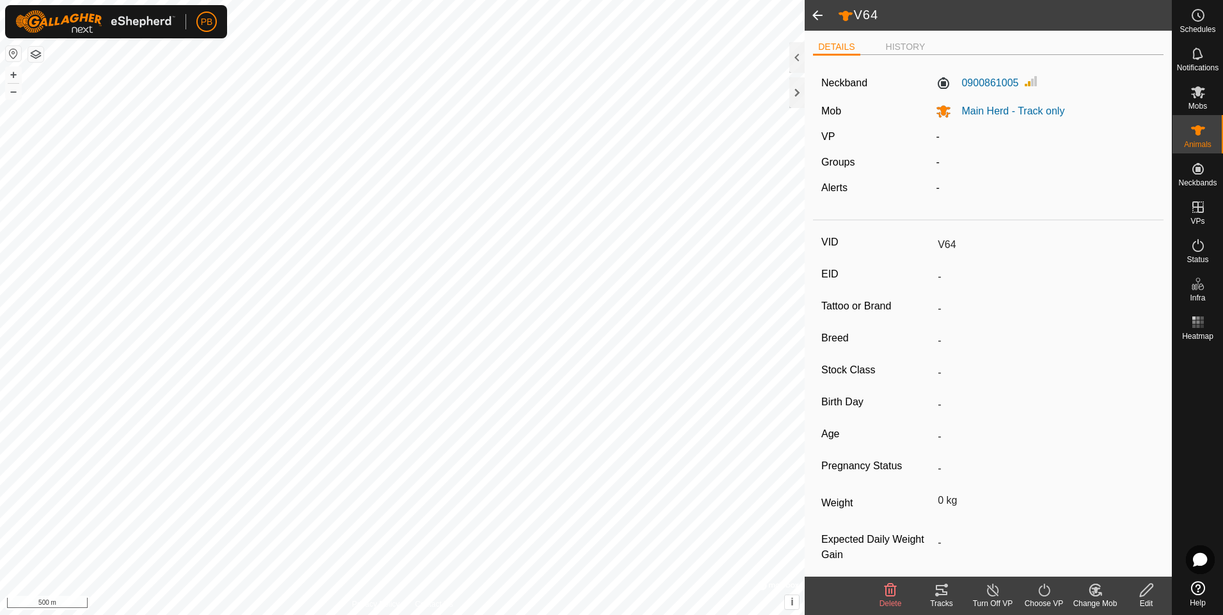
click at [815, 19] on span at bounding box center [818, 15] width 26 height 31
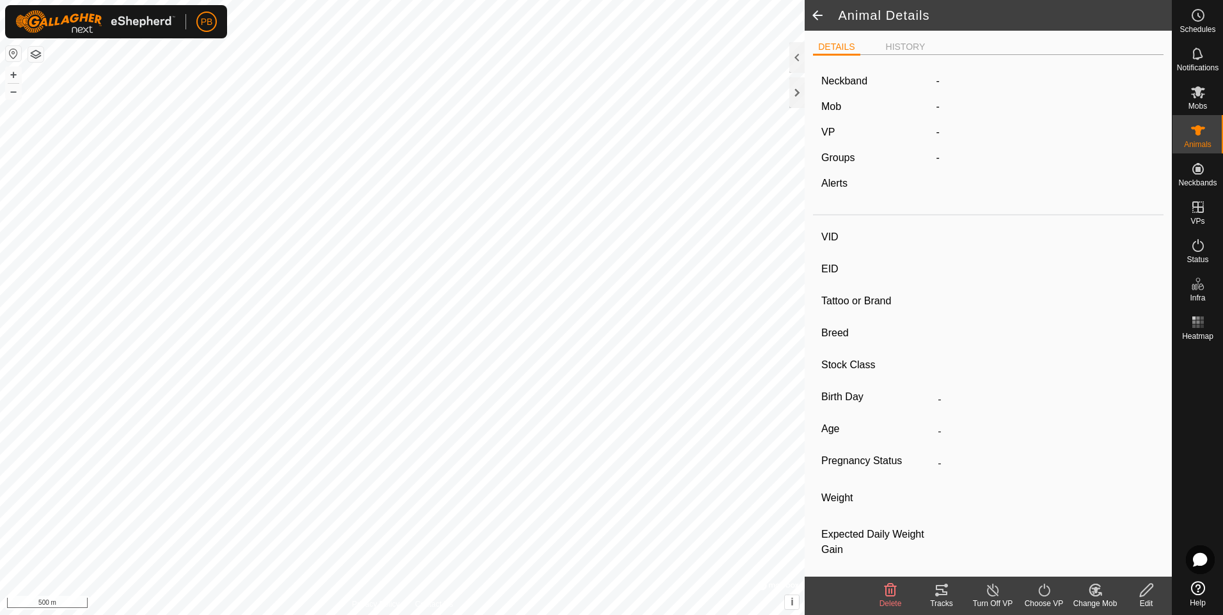
type input "V64"
type input "-"
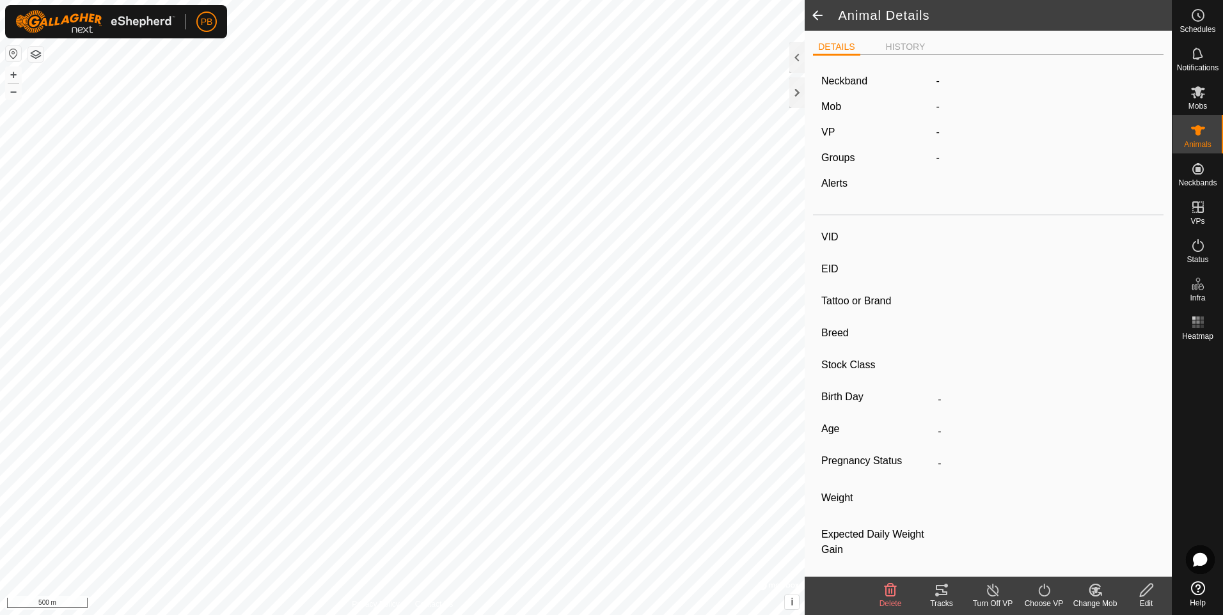
type input "0 kg"
type input "-"
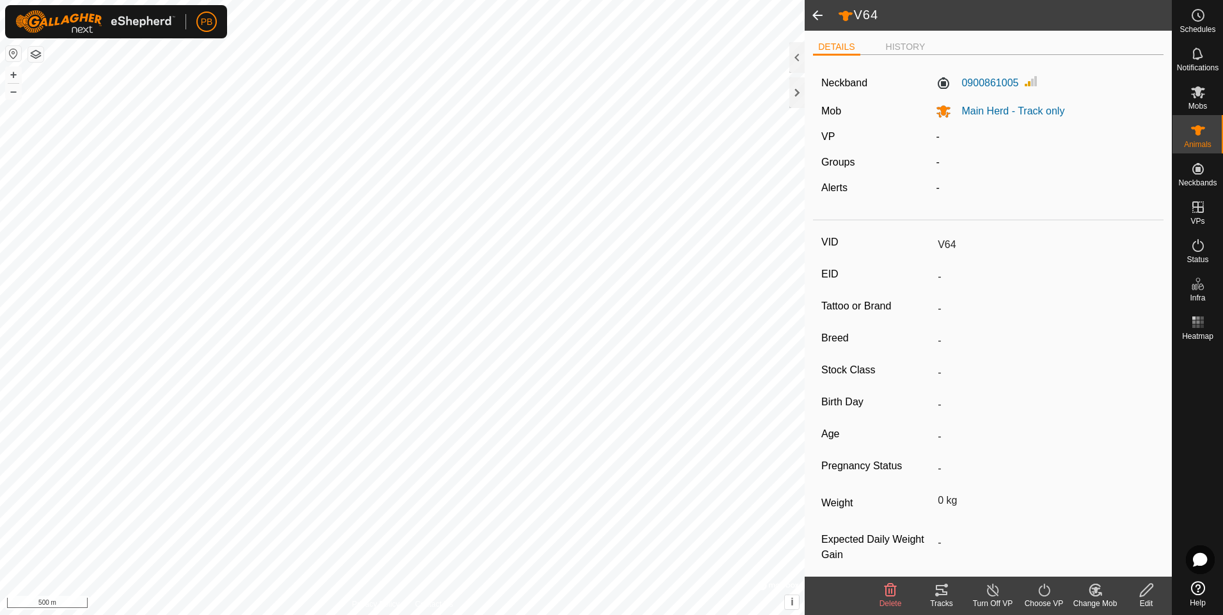
click at [810, 15] on span at bounding box center [818, 15] width 26 height 31
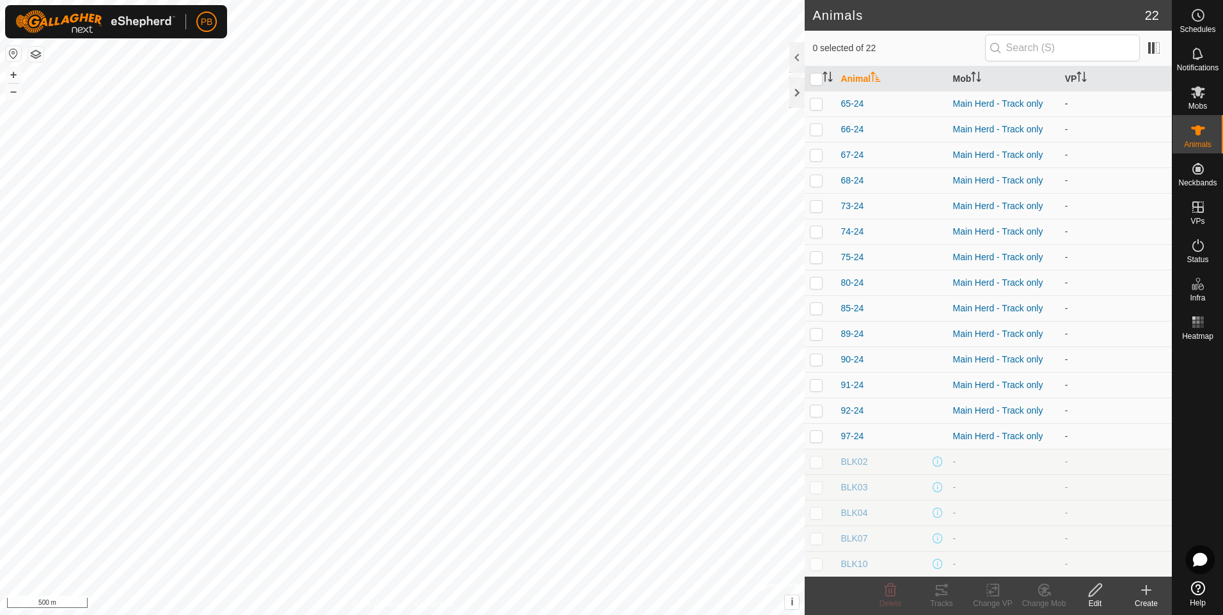
click at [820, 102] on p-checkbox at bounding box center [816, 103] width 13 height 10
checkbox input "true"
click at [1100, 587] on icon at bounding box center [1094, 590] width 13 height 13
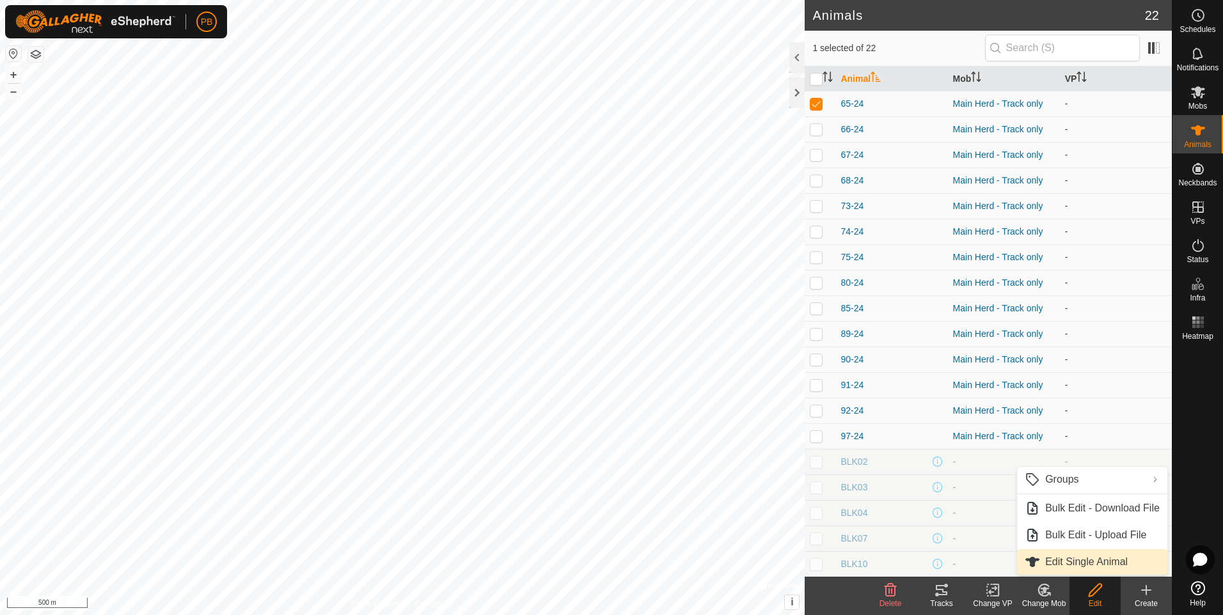
click at [1088, 556] on link "Edit Single Animal" at bounding box center [1092, 562] width 150 height 26
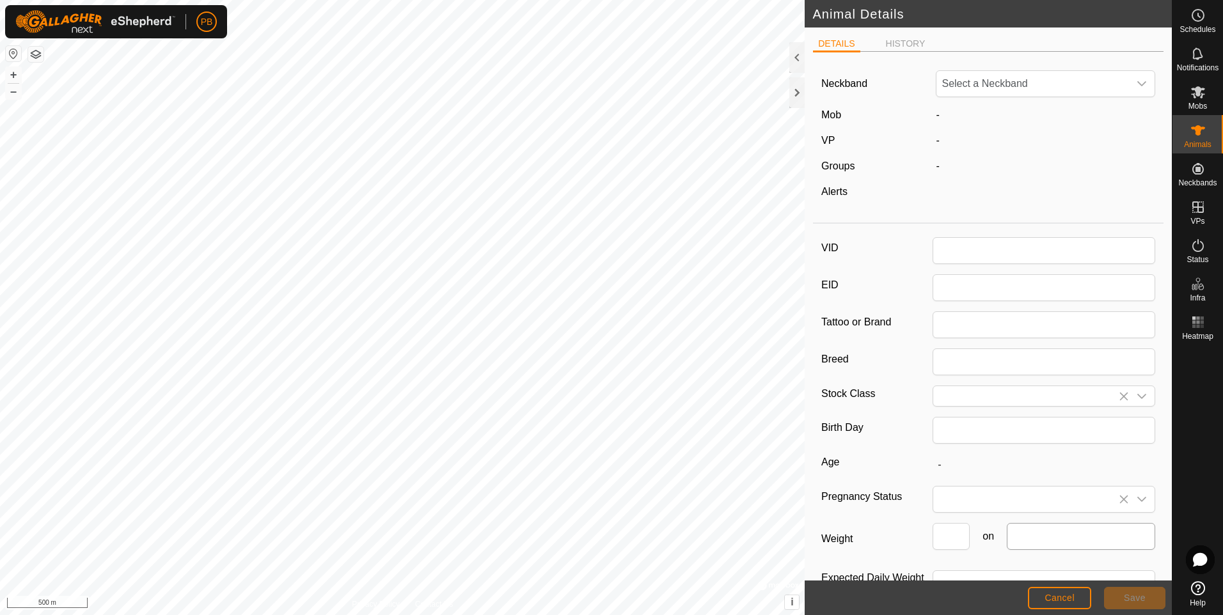
type input "65-24"
type input "0"
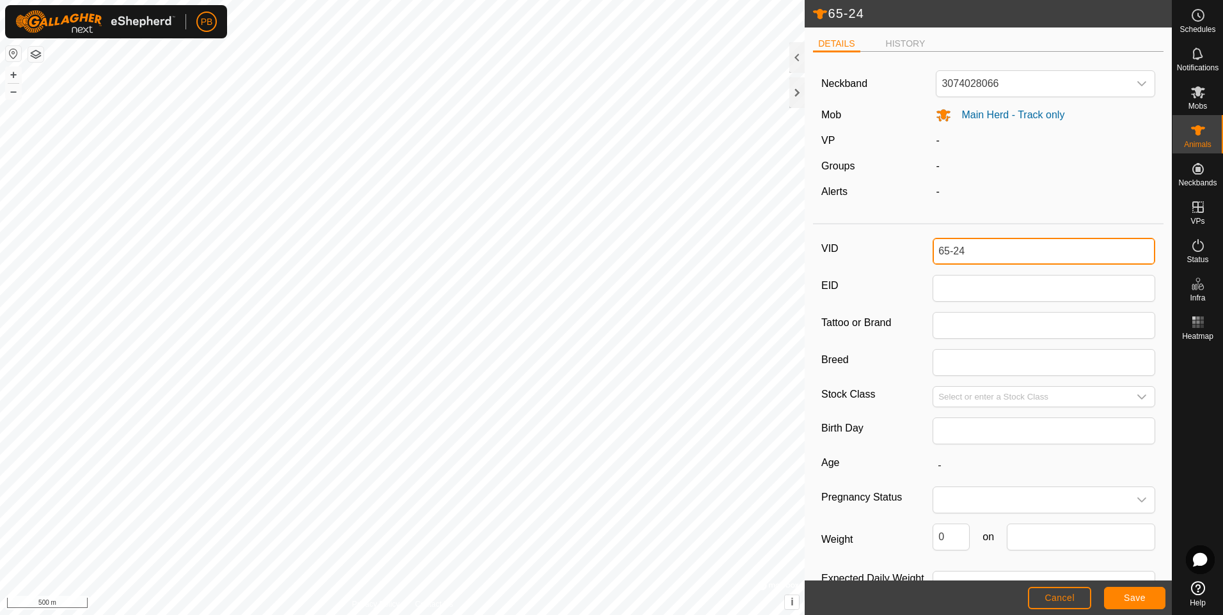
click at [969, 254] on input "65-24" at bounding box center [1043, 251] width 223 height 27
type input "6"
click at [1109, 596] on button "Save" at bounding box center [1134, 598] width 61 height 22
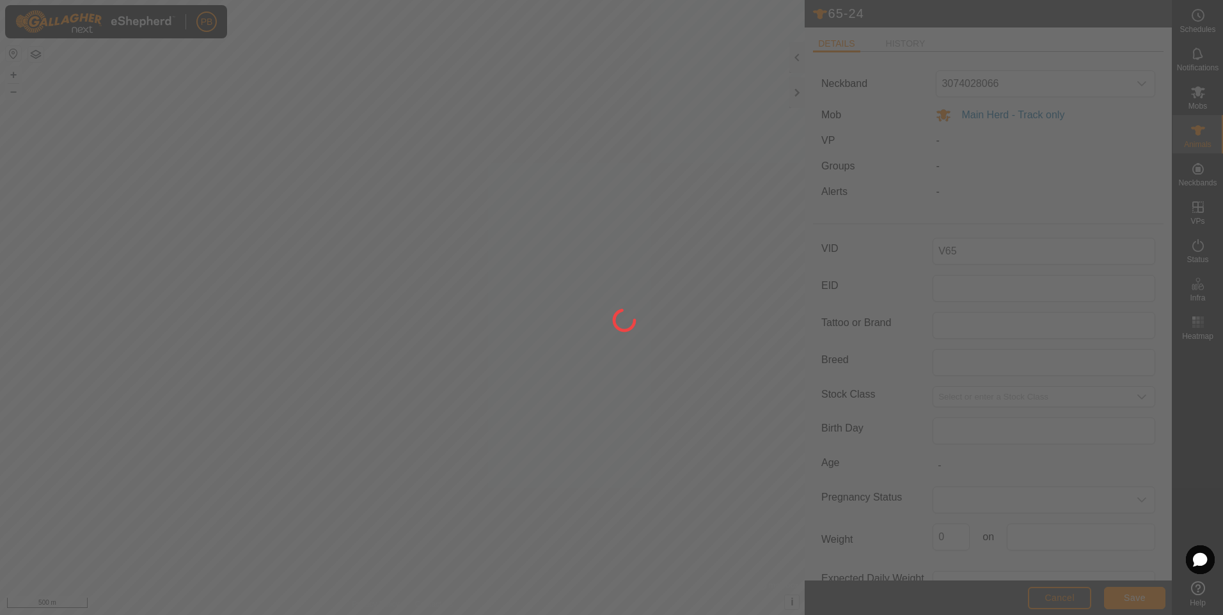
type input "65-24"
type input "-"
type input "0 kg"
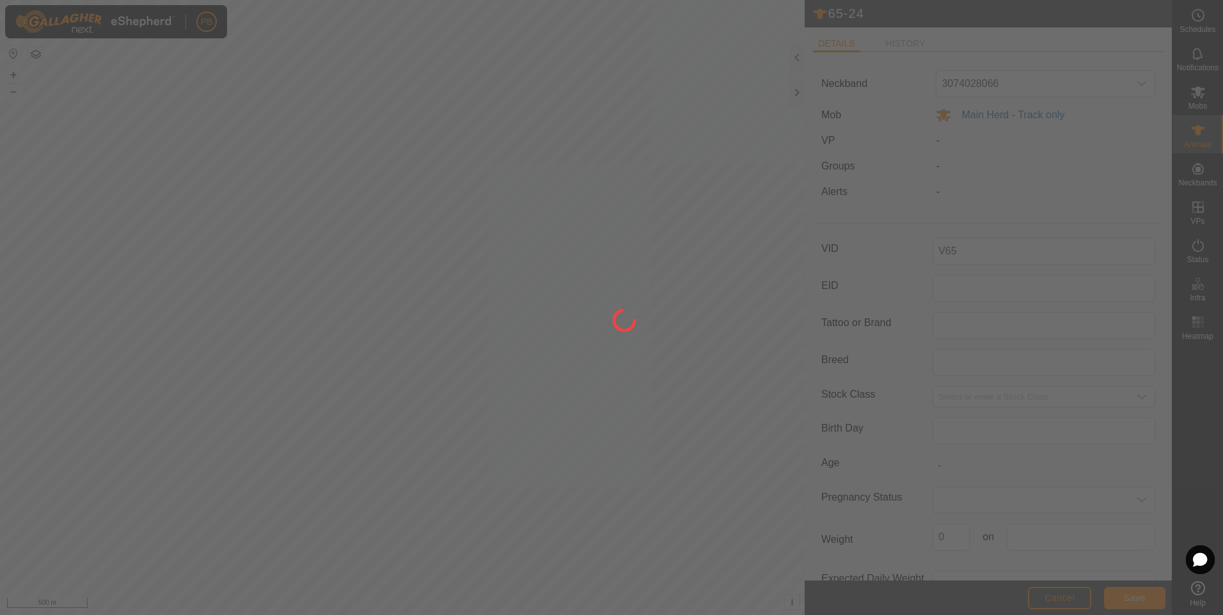
type input "-"
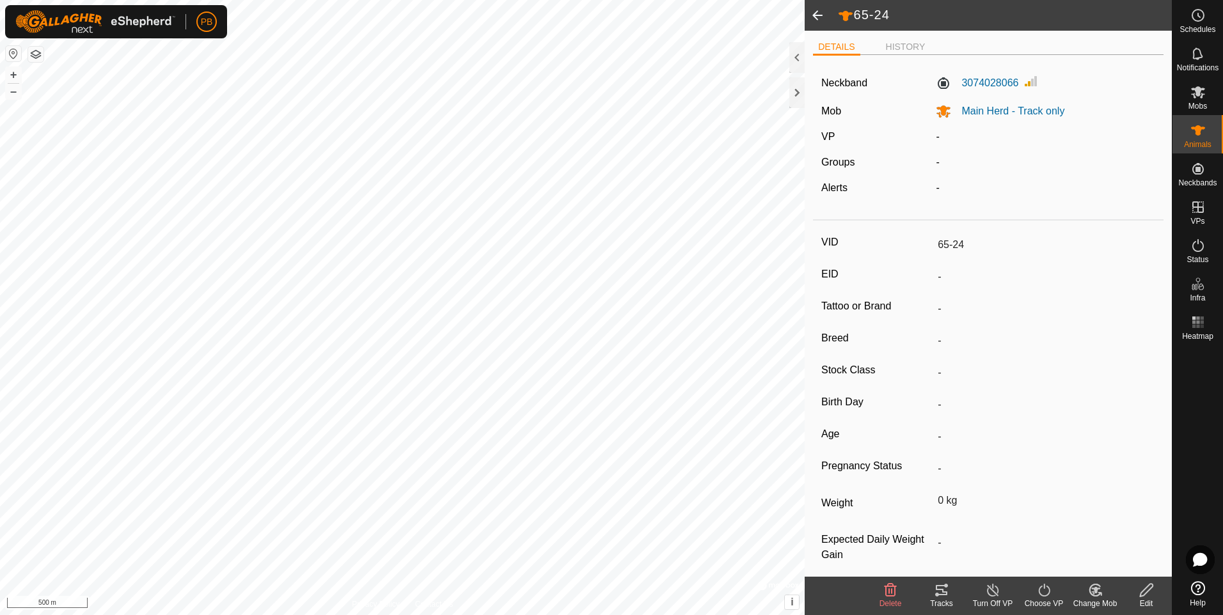
type input "V65"
click at [812, 13] on span at bounding box center [818, 15] width 26 height 31
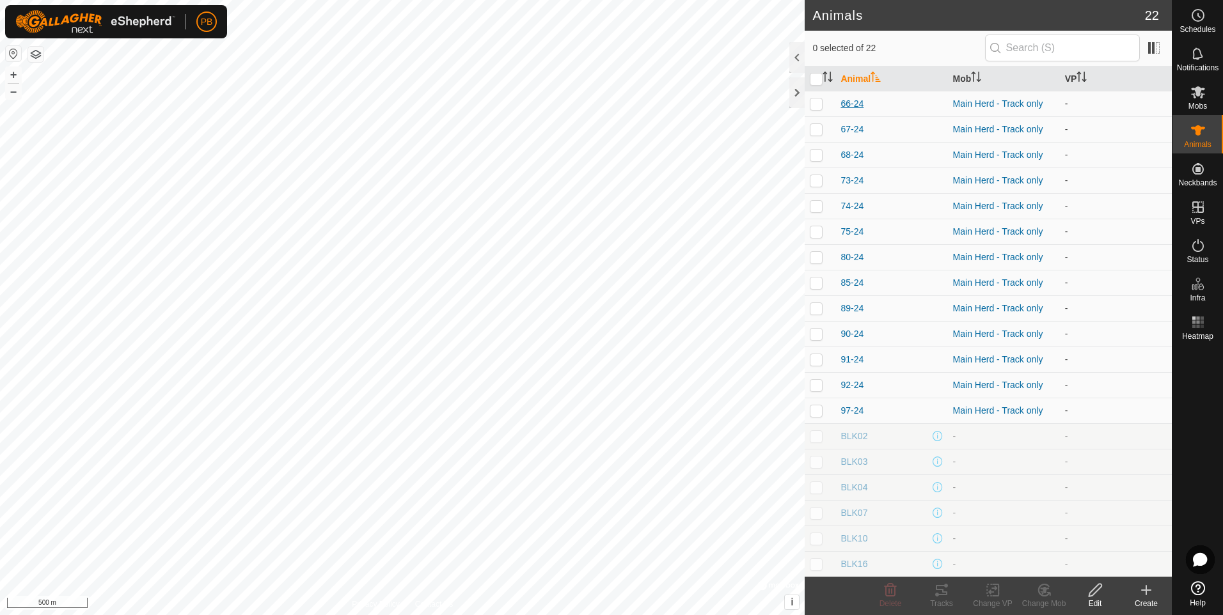
click at [854, 104] on span "66-24" at bounding box center [851, 103] width 23 height 13
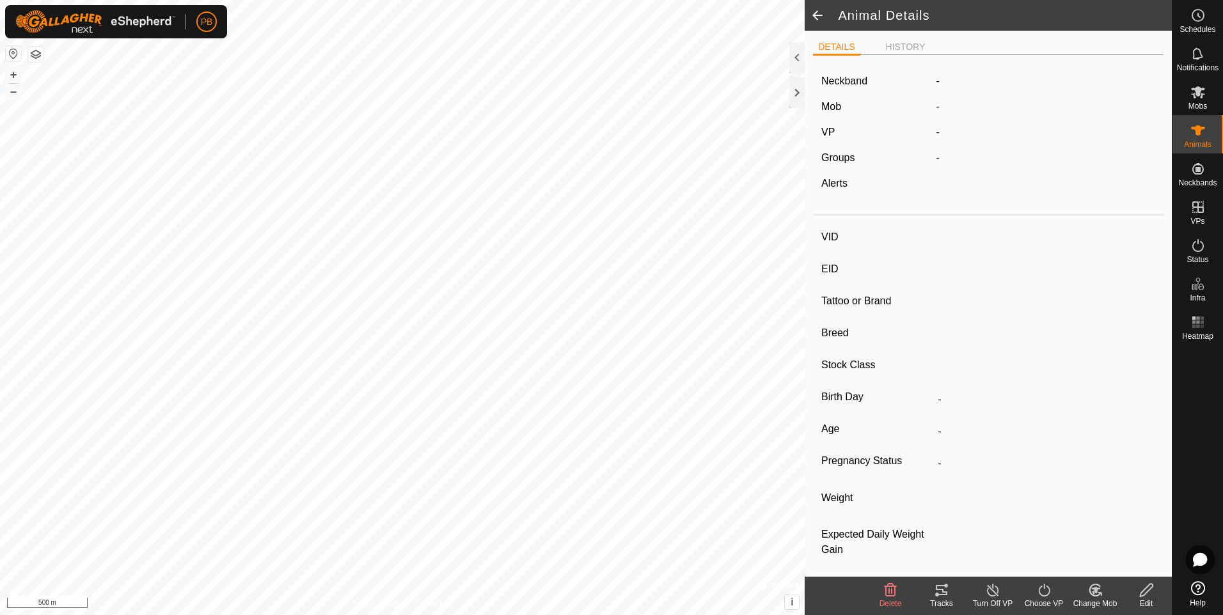
type input "66-24"
type input "-"
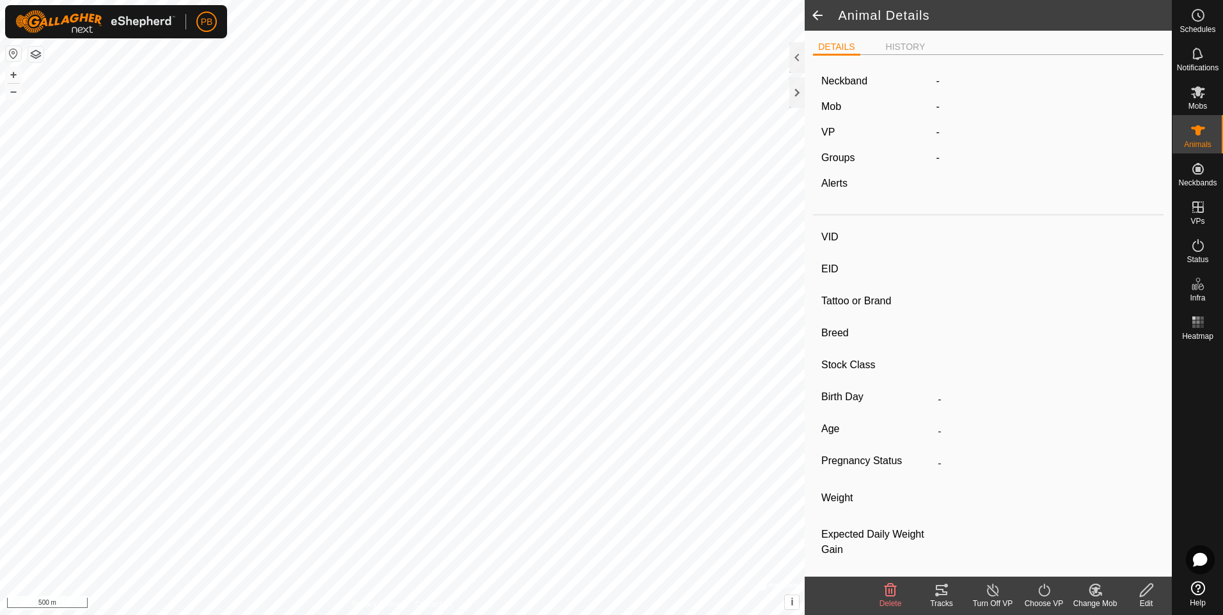
type input "0 kg"
type input "-"
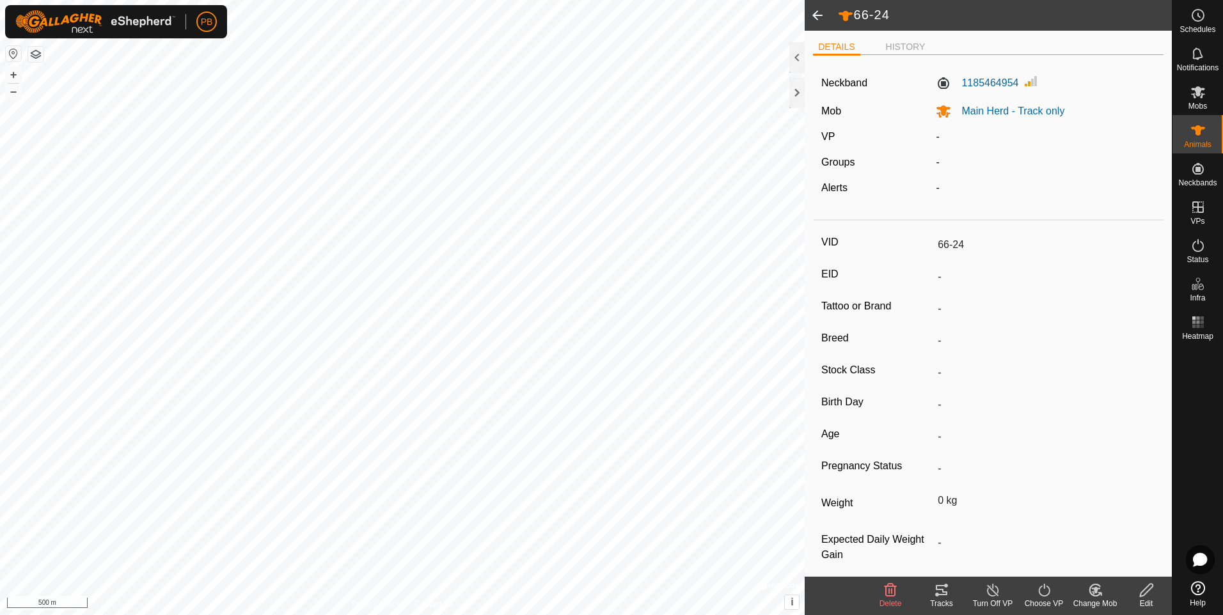
click at [959, 246] on input "66-24" at bounding box center [1043, 245] width 223 height 22
click at [1145, 584] on icon at bounding box center [1146, 590] width 16 height 15
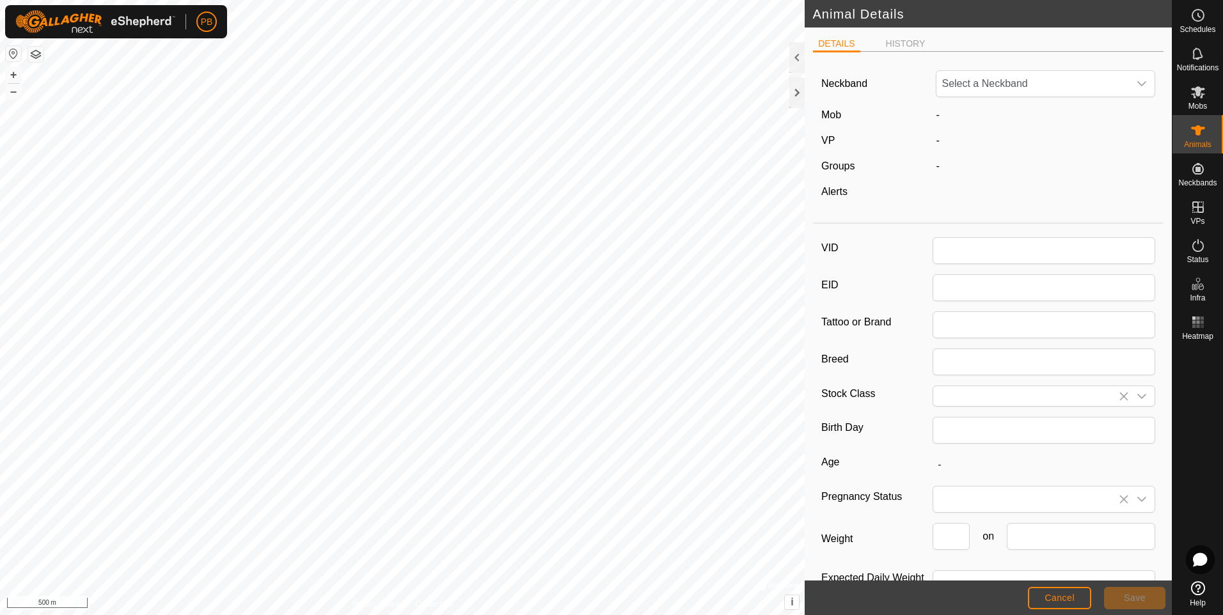
type input "66-24"
type input "0"
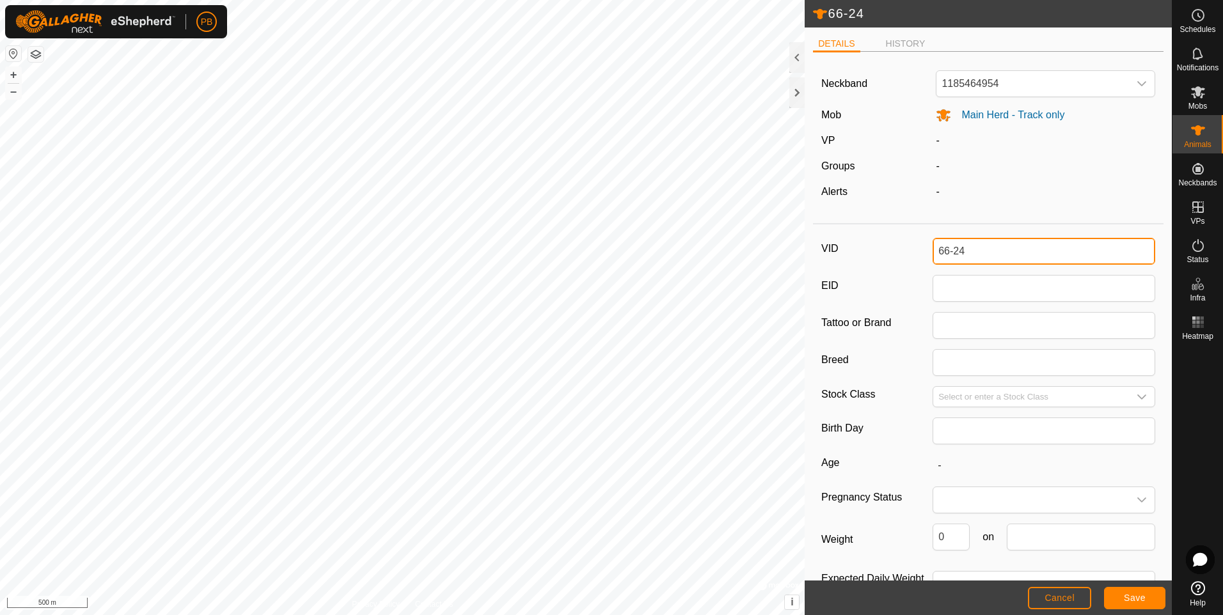
click at [1025, 251] on input "66-24" at bounding box center [1043, 251] width 223 height 27
type input "6"
click at [1127, 596] on span "Save" at bounding box center [1135, 598] width 22 height 10
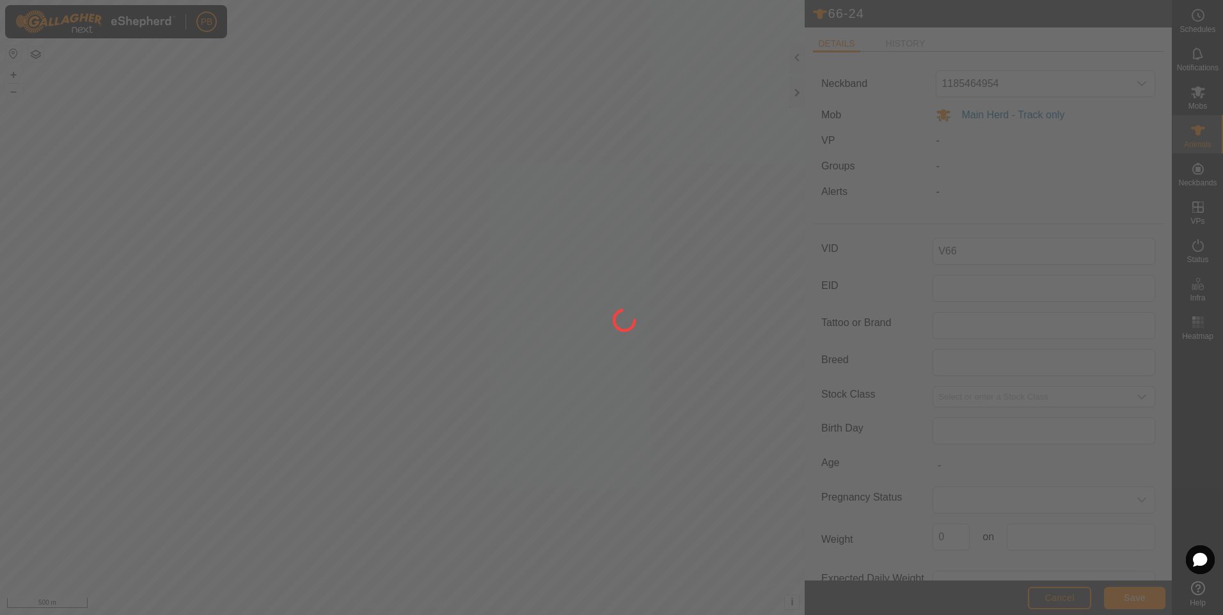
type input "66-24"
type input "-"
type input "0 kg"
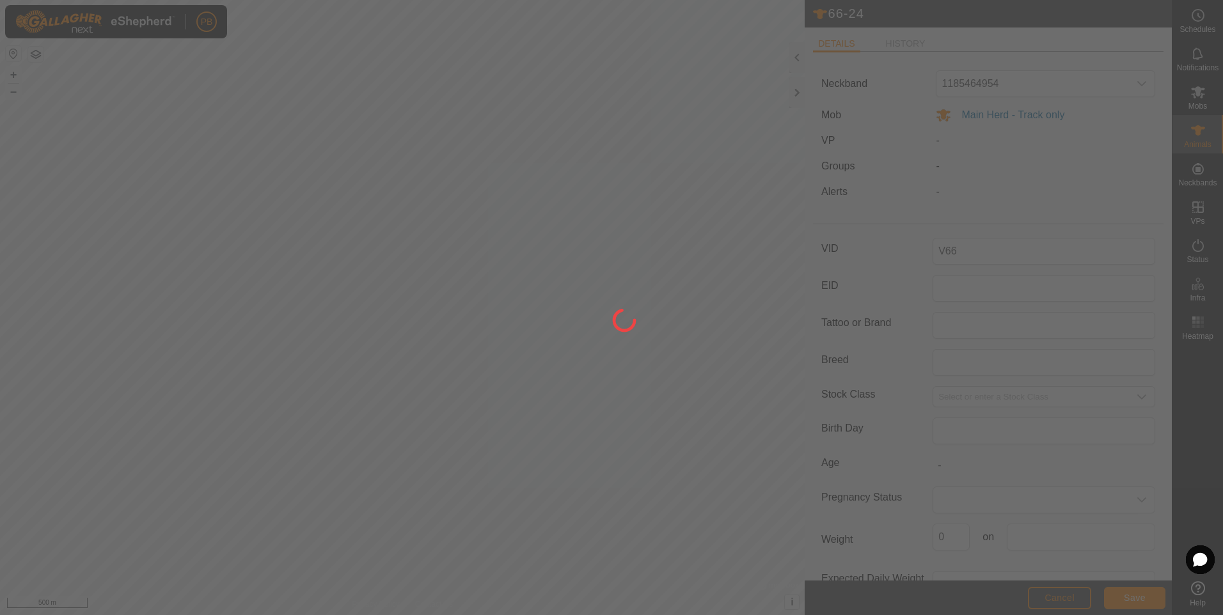
type input "-"
type input "V66"
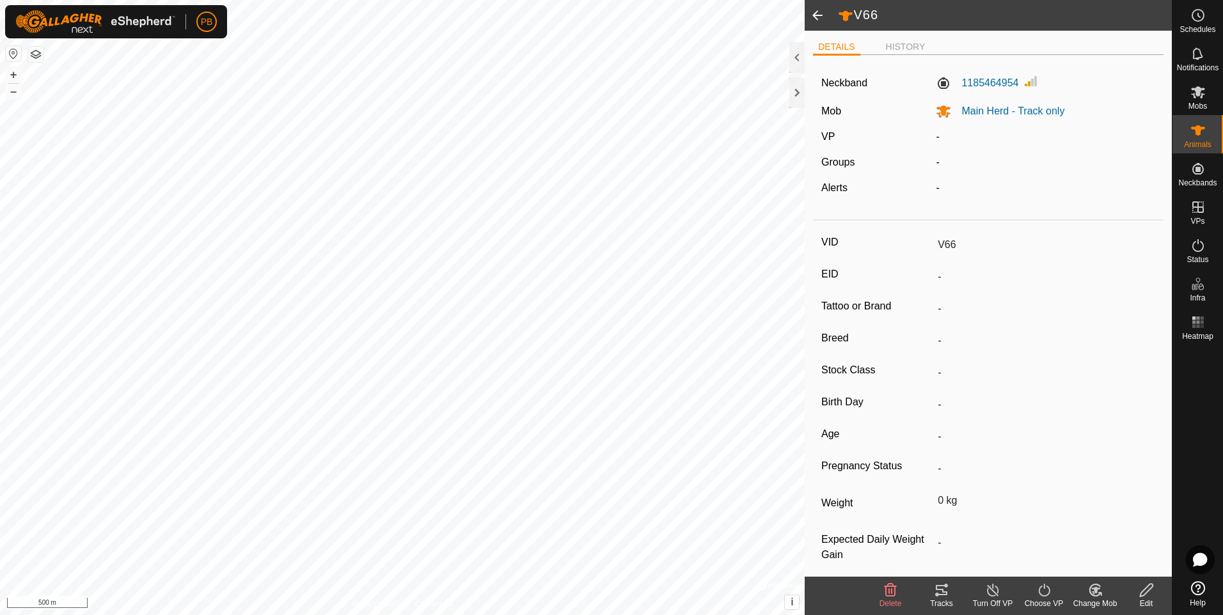
click at [816, 15] on span at bounding box center [818, 15] width 26 height 31
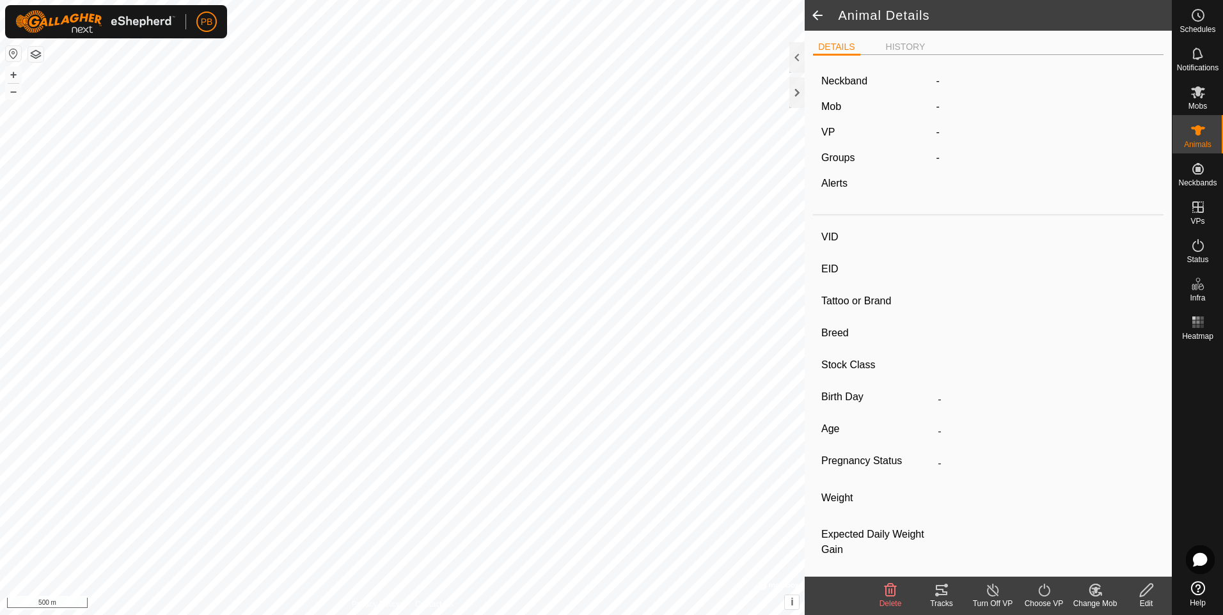
type input "V66"
type input "-"
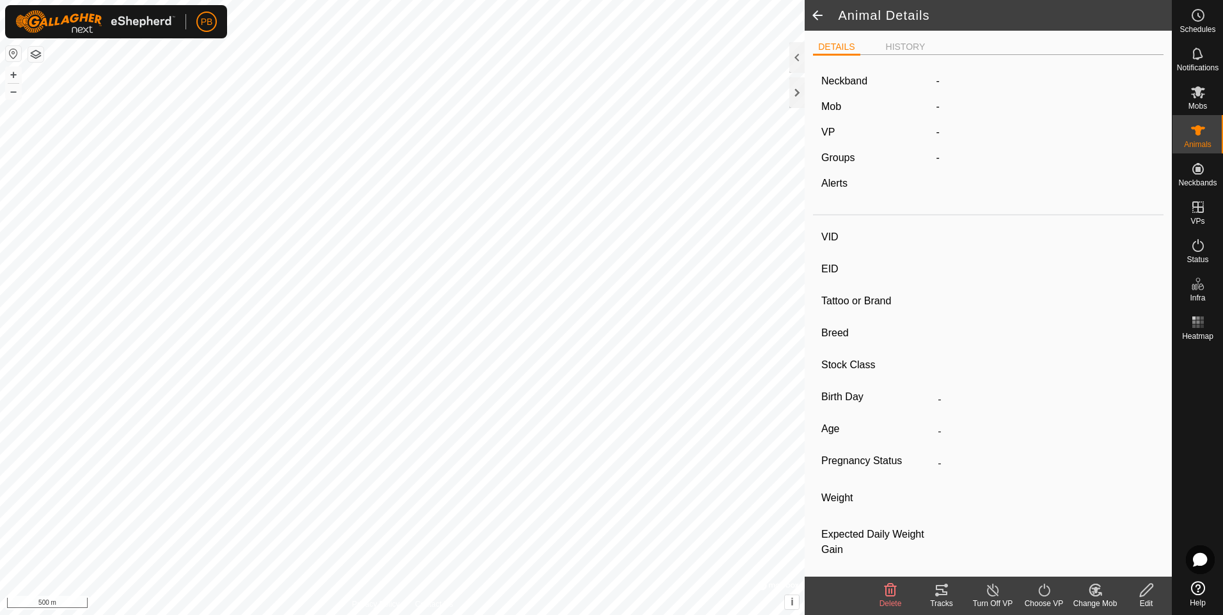
type input "0 kg"
type input "-"
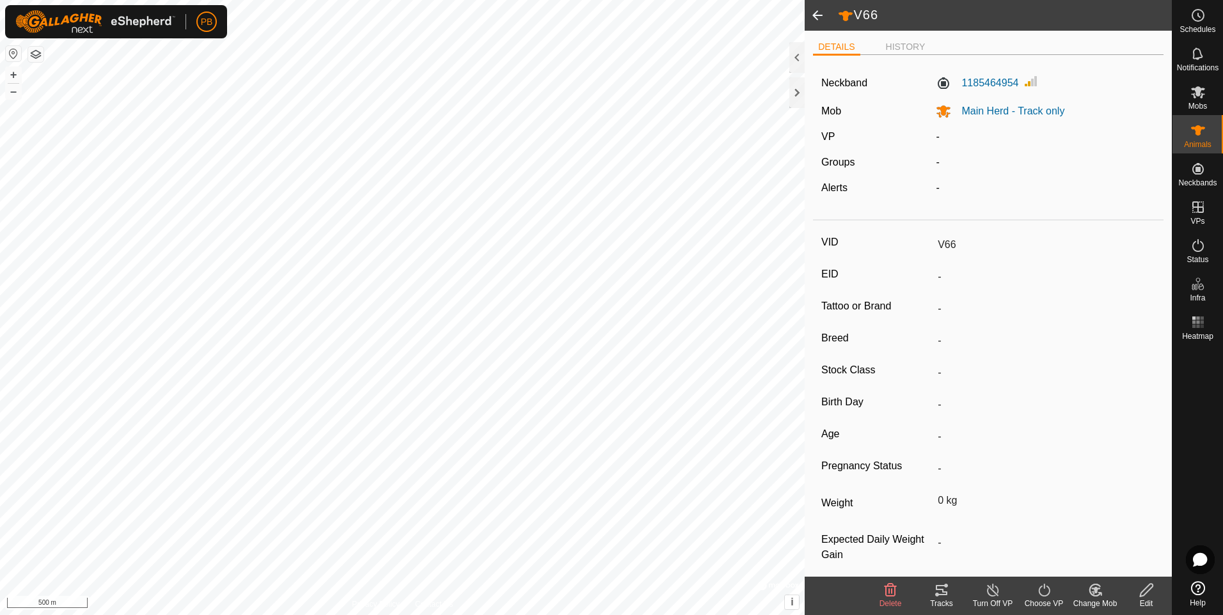
click at [816, 15] on span at bounding box center [818, 15] width 26 height 31
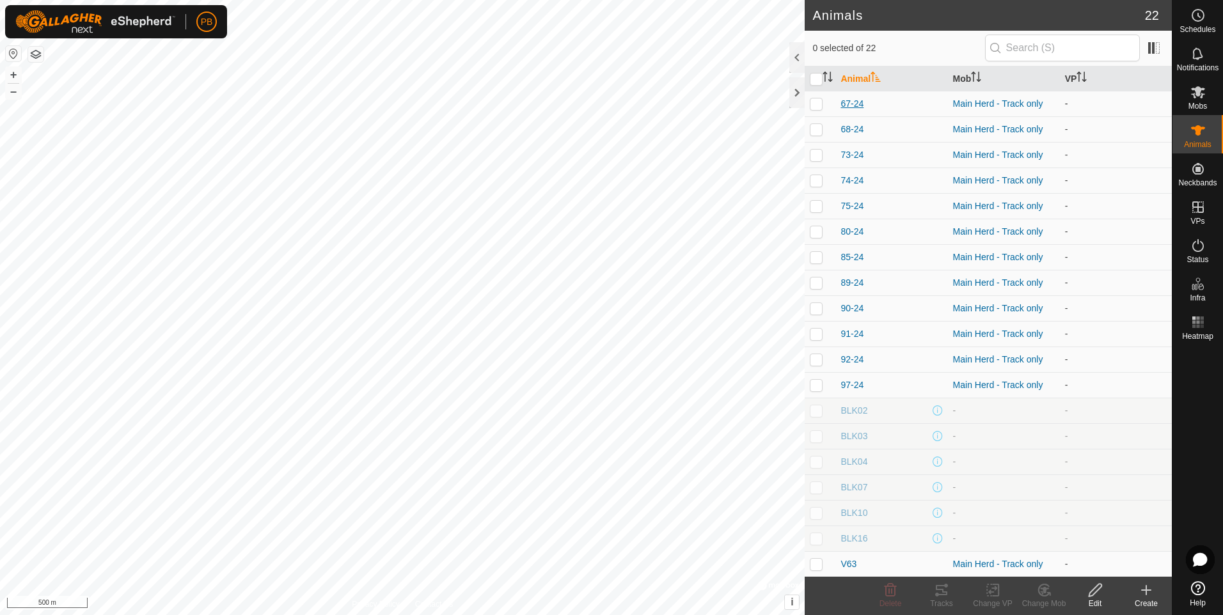
click at [851, 100] on span "67-24" at bounding box center [851, 103] width 23 height 13
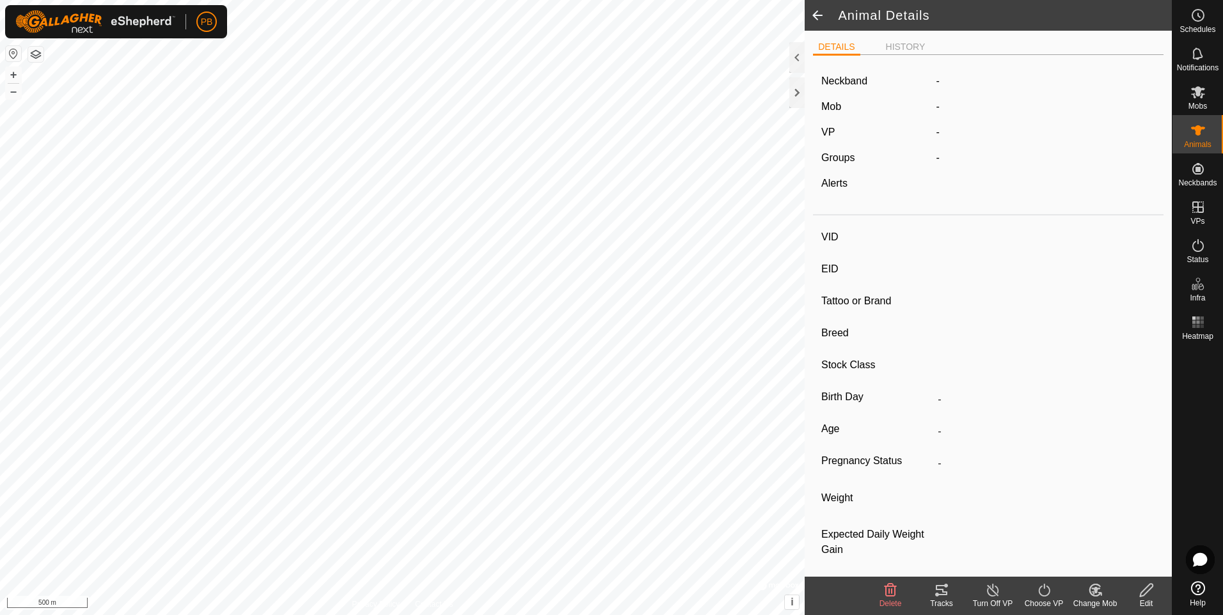
type input "67-24"
type input "-"
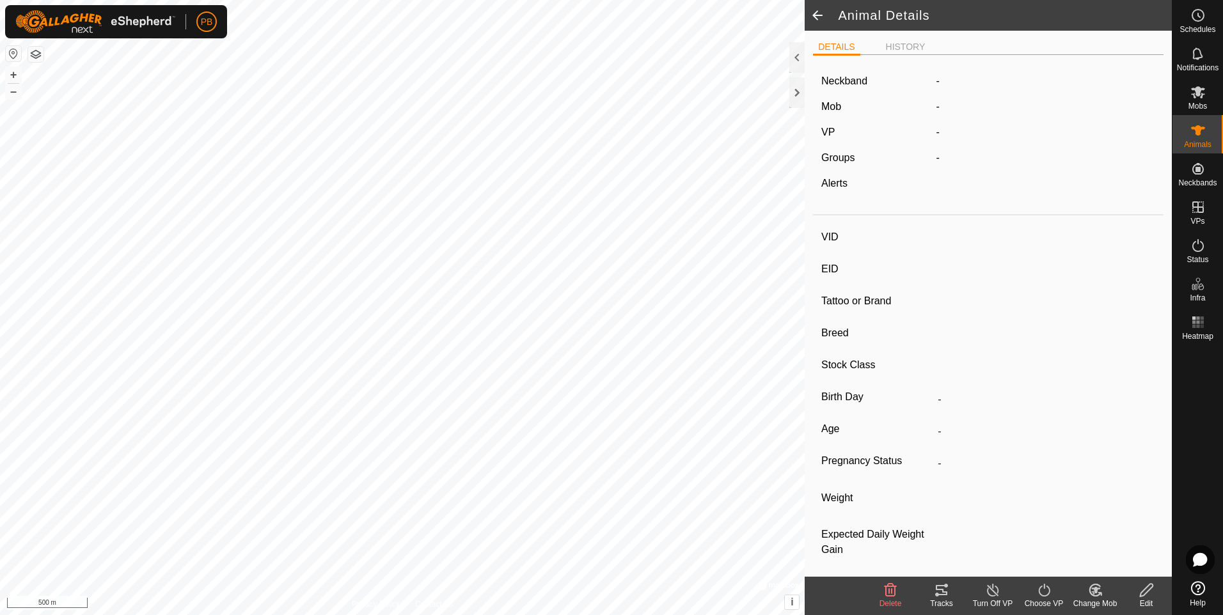
type input "0 kg"
type input "-"
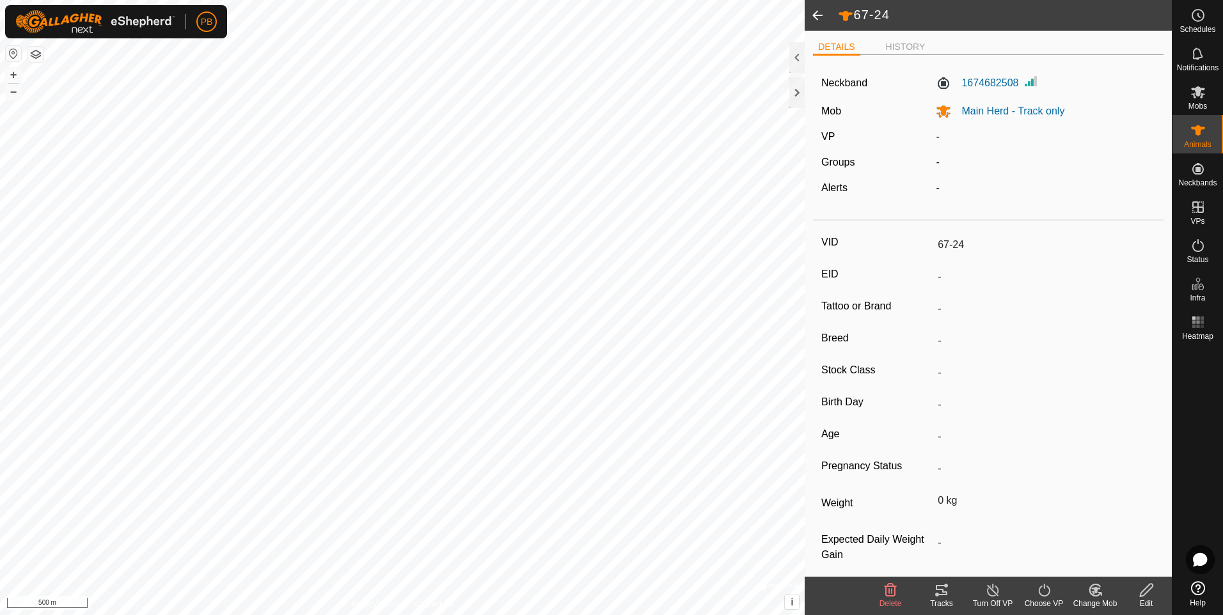
click at [1142, 599] on div "Edit" at bounding box center [1145, 604] width 51 height 12
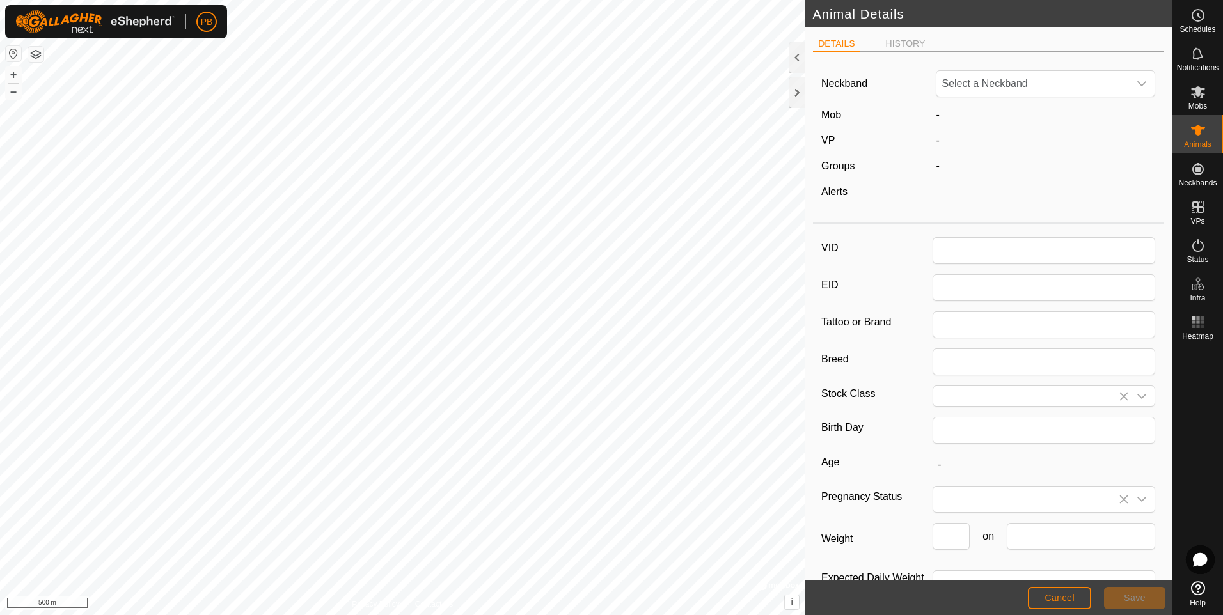
type input "67-24"
type input "0"
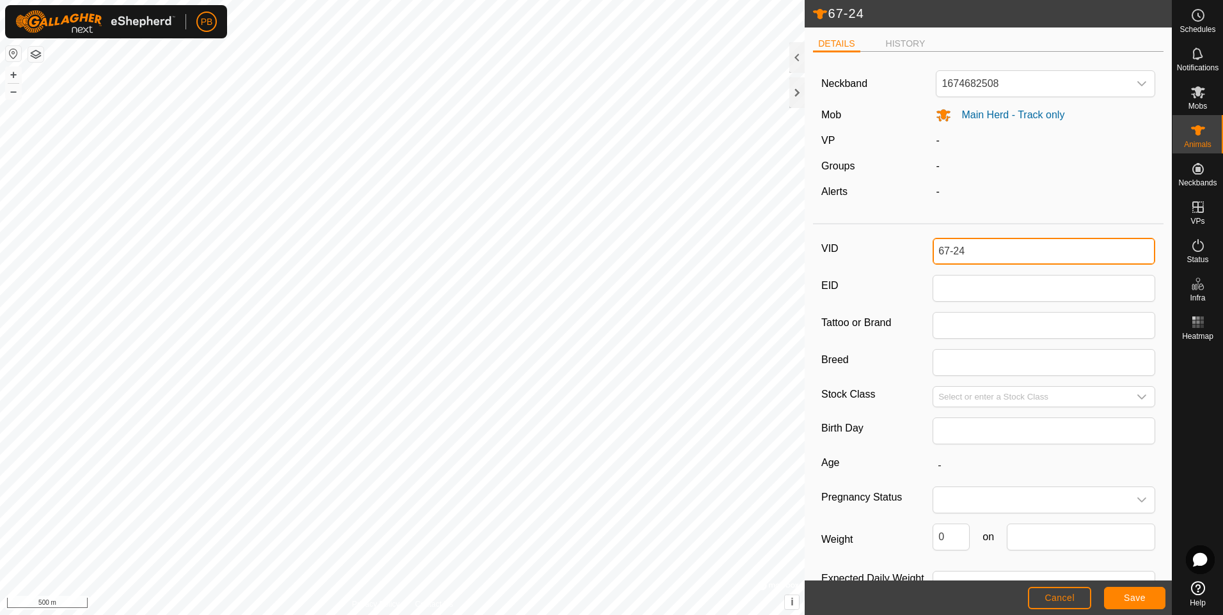
click at [1007, 252] on input "67-24" at bounding box center [1043, 251] width 223 height 27
type input "6"
click at [1112, 598] on button "Save" at bounding box center [1134, 598] width 61 height 22
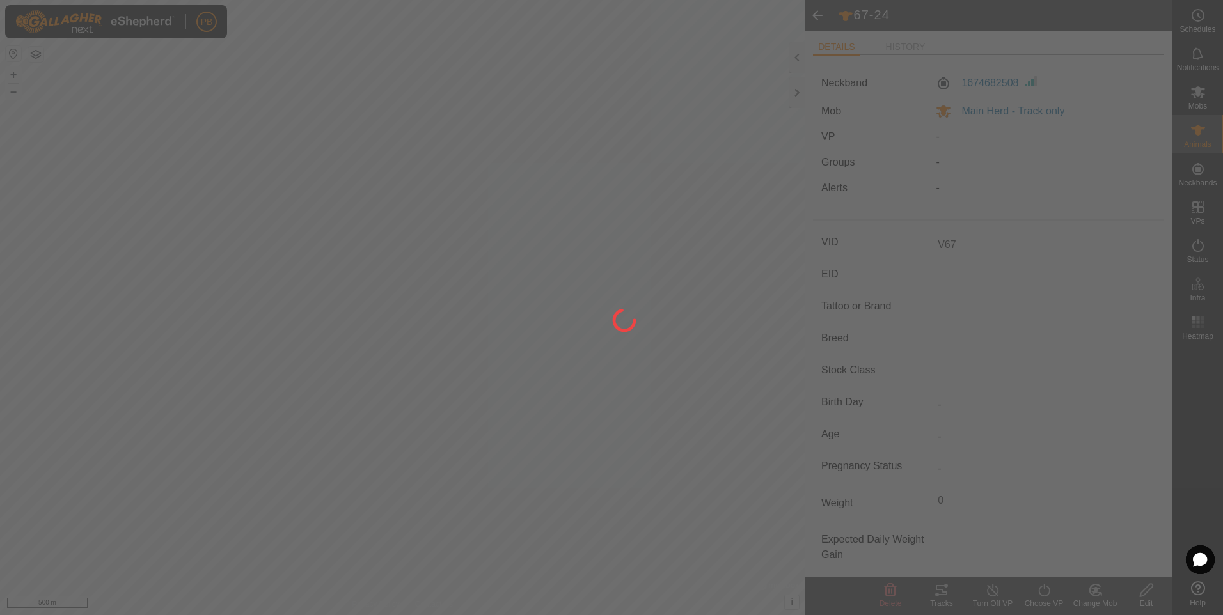
type input "67-24"
type input "-"
type input "0 kg"
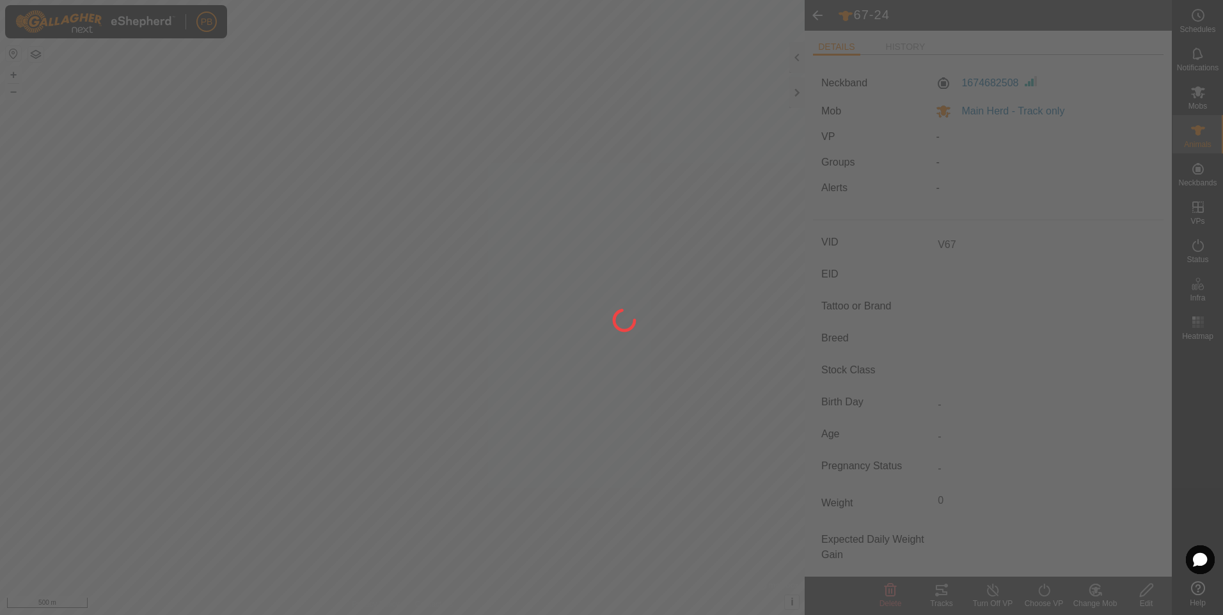
type input "-"
type input "V67"
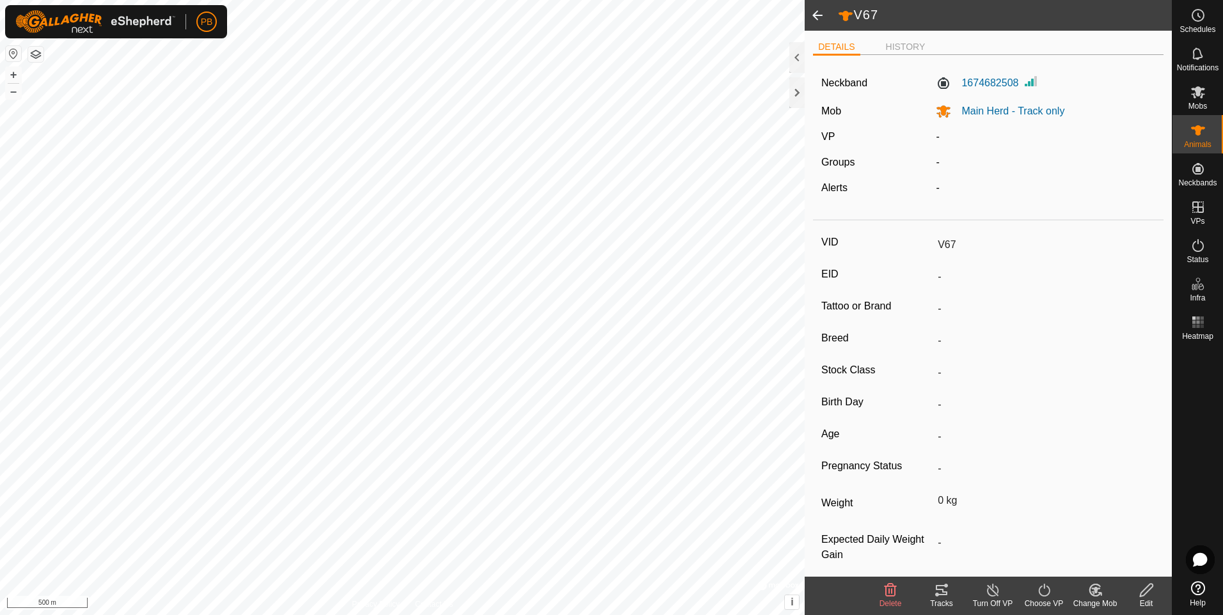
click at [813, 13] on span at bounding box center [818, 15] width 26 height 31
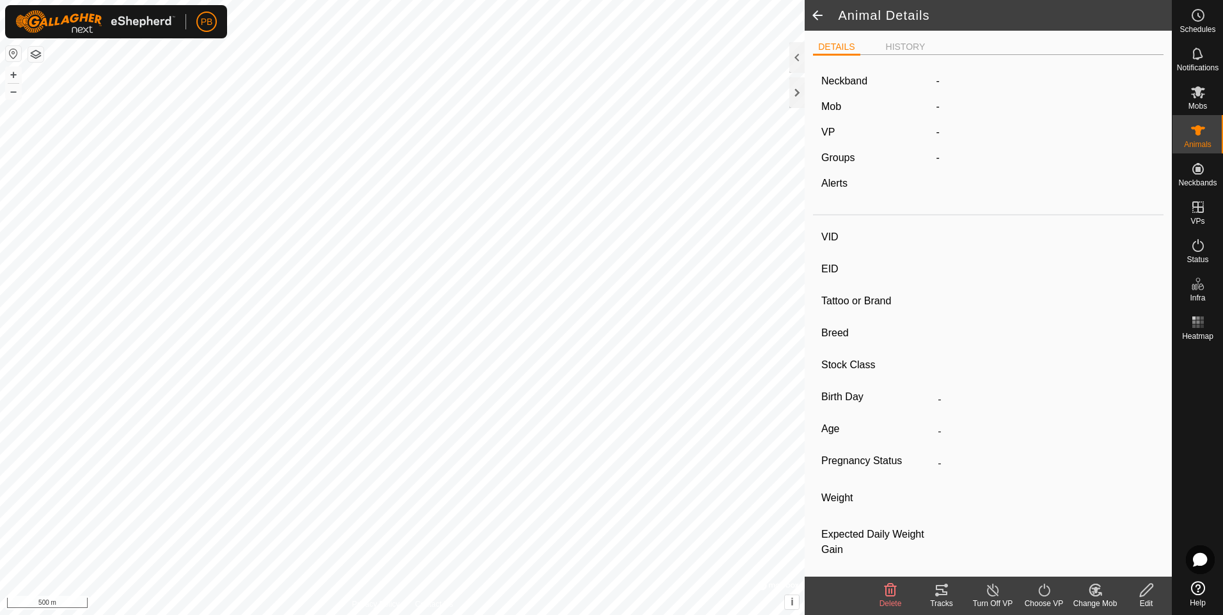
type input "V67"
type input "-"
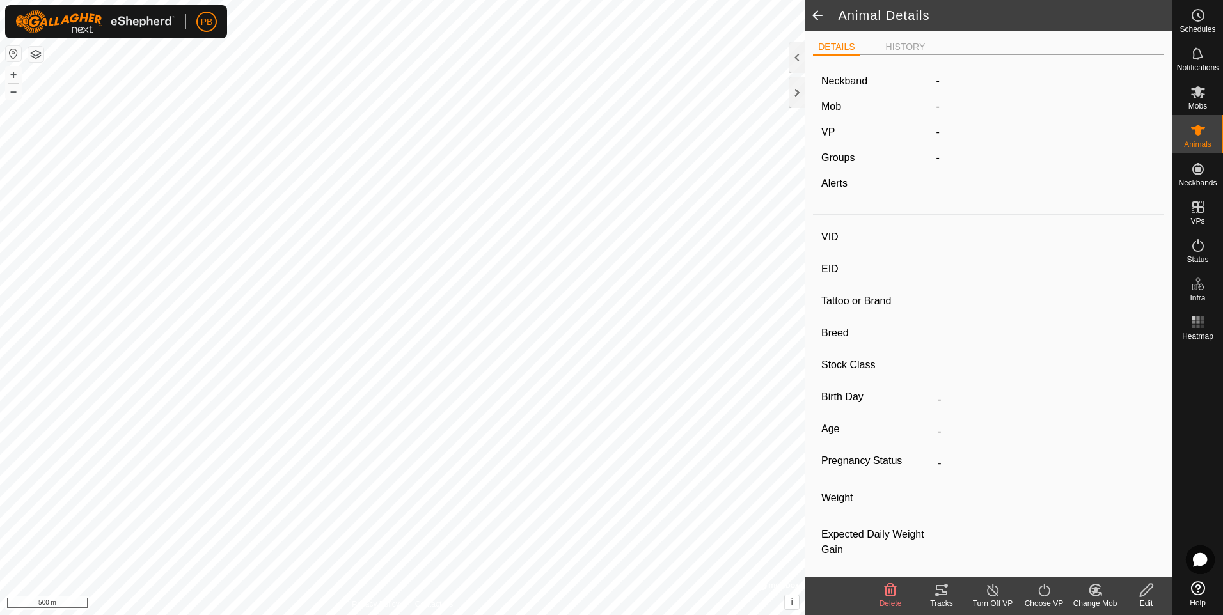
type input "0 kg"
type input "-"
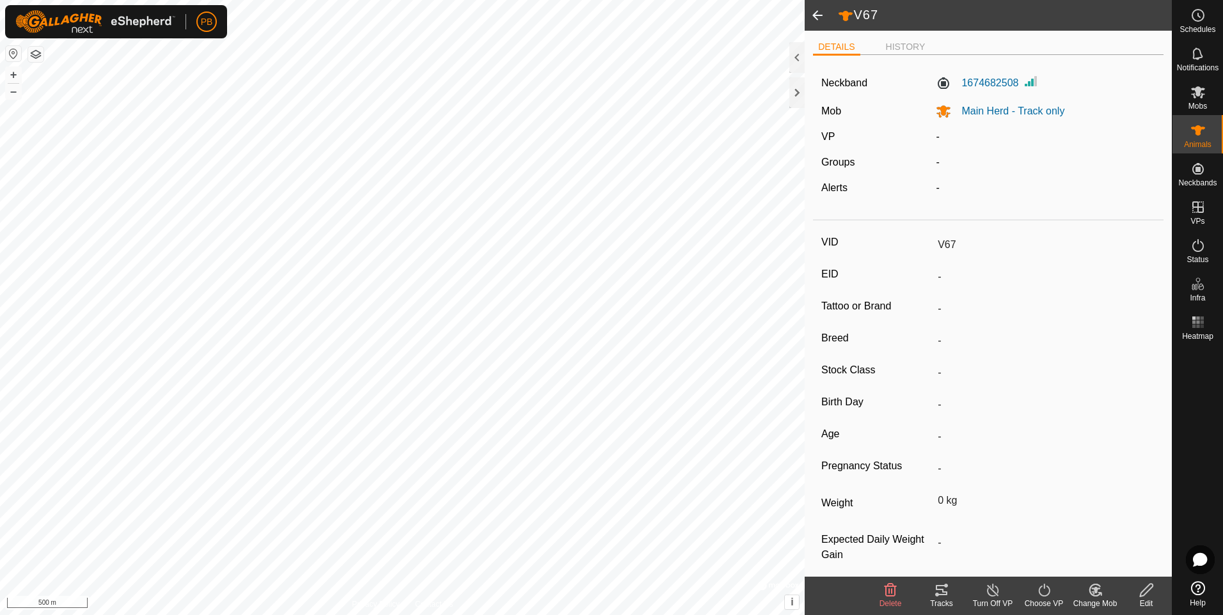
click at [817, 7] on span at bounding box center [818, 15] width 26 height 31
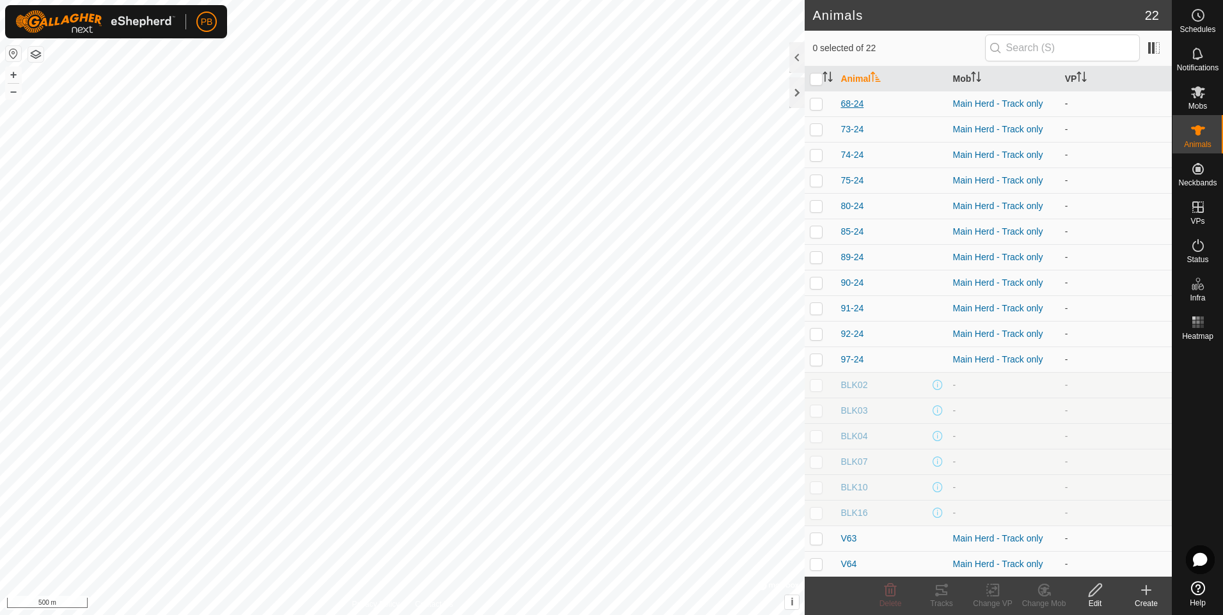
click at [852, 104] on span "68-24" at bounding box center [851, 103] width 23 height 13
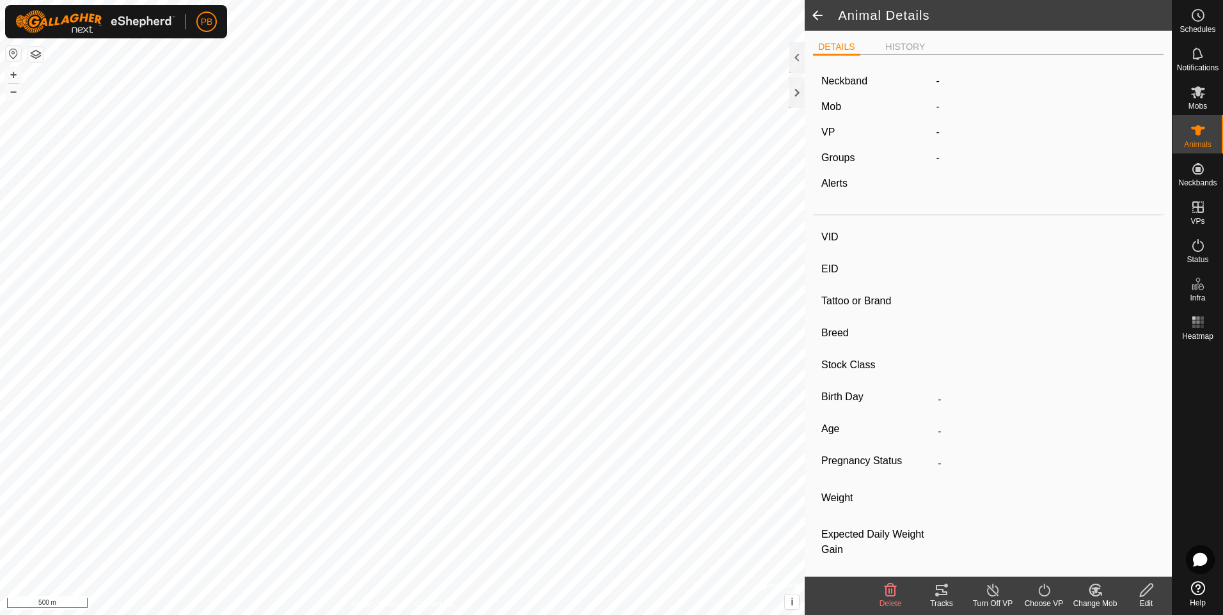
type input "68-24"
type input "951010001876387"
type input "-"
type input "Angus X"
type input "Commercial"
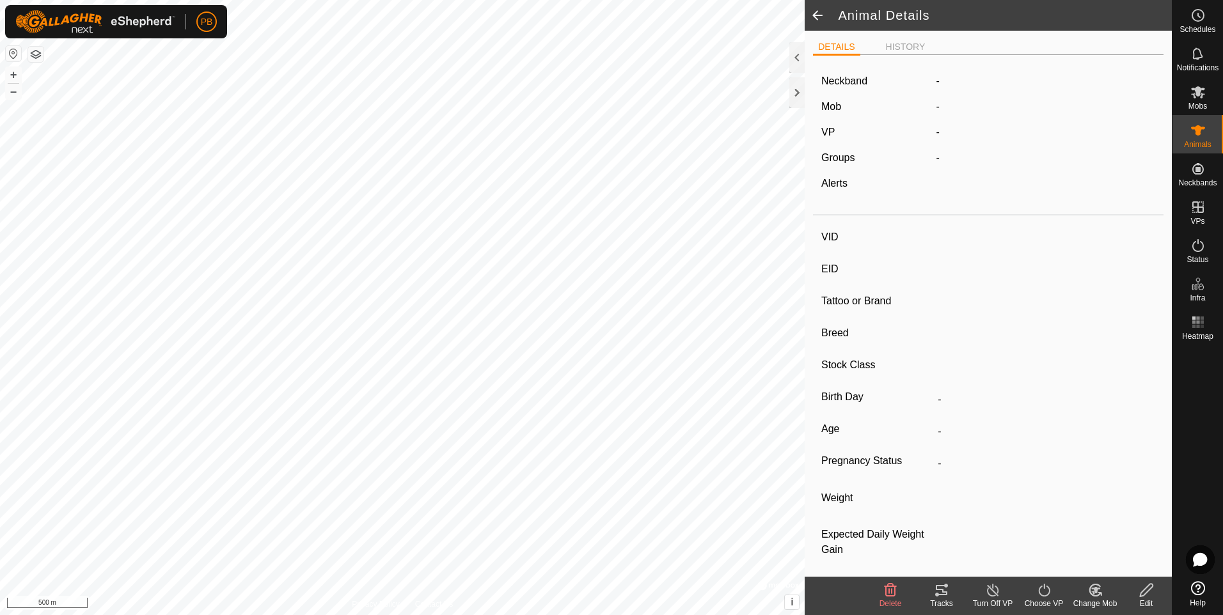
type input "09/2024"
type input "11 months"
type input "0 kg"
type input "-"
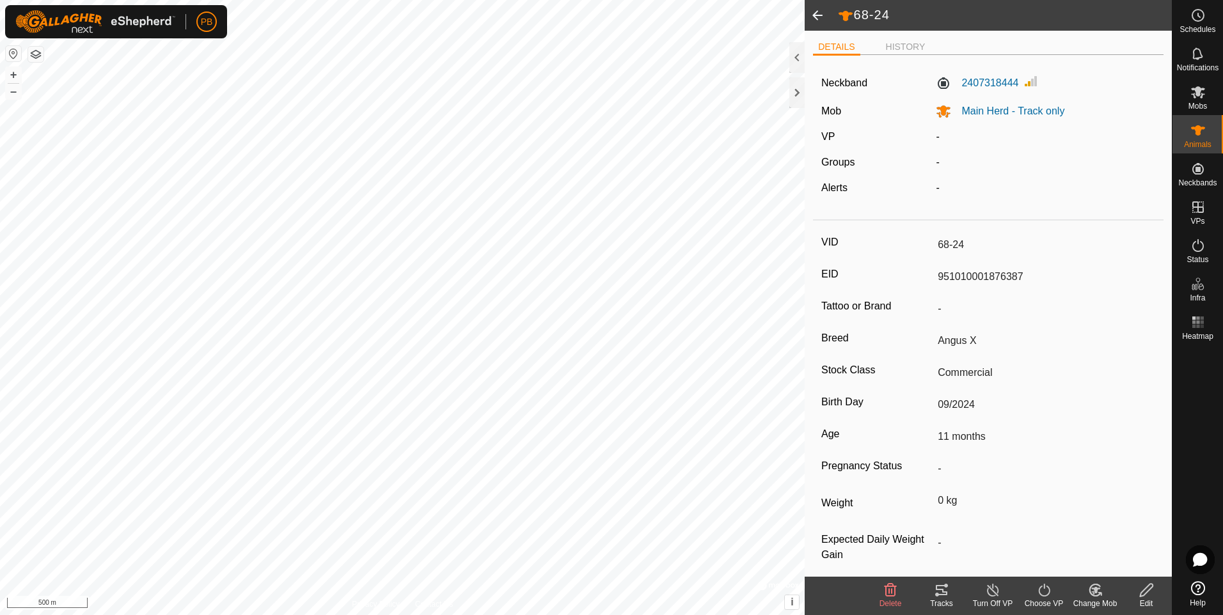
click at [962, 246] on input "68-24" at bounding box center [1043, 245] width 223 height 22
click at [1151, 595] on icon at bounding box center [1146, 590] width 16 height 15
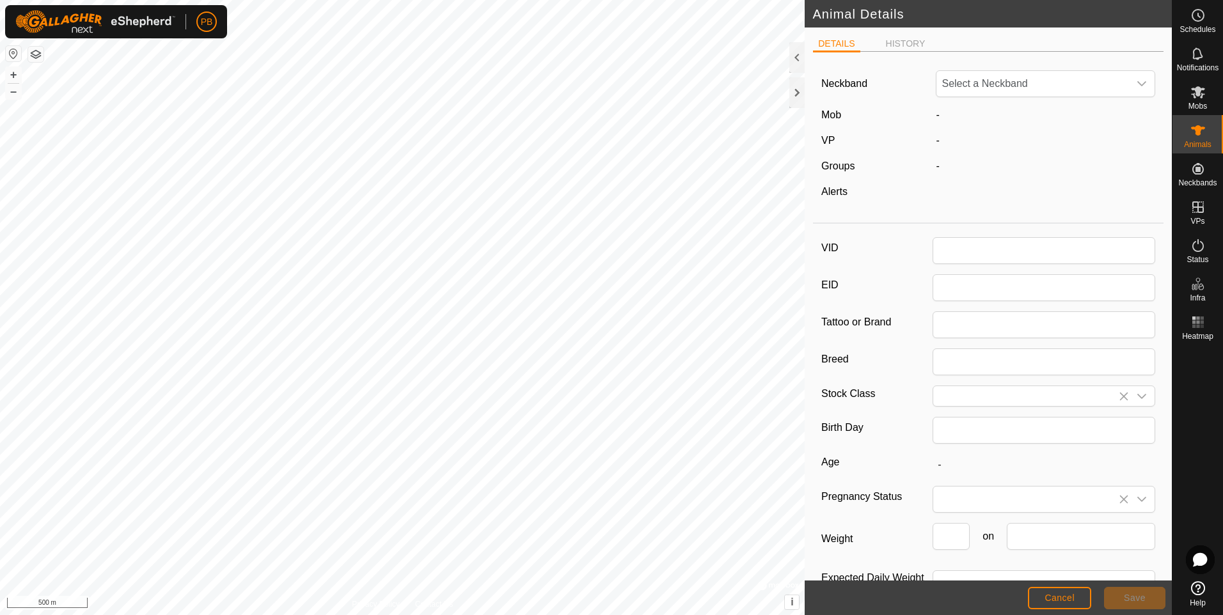
type input "68-24"
type input "951010001876387"
type input "Angus X"
type input "Commercial"
type input "09/2024"
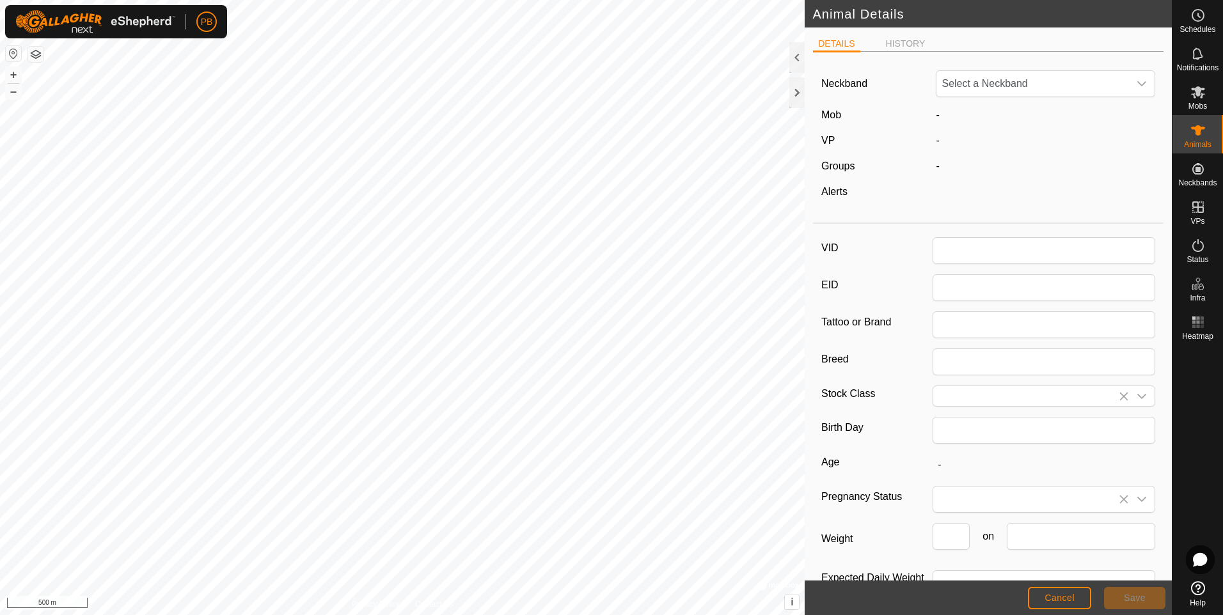
type input "11 months"
type input "0"
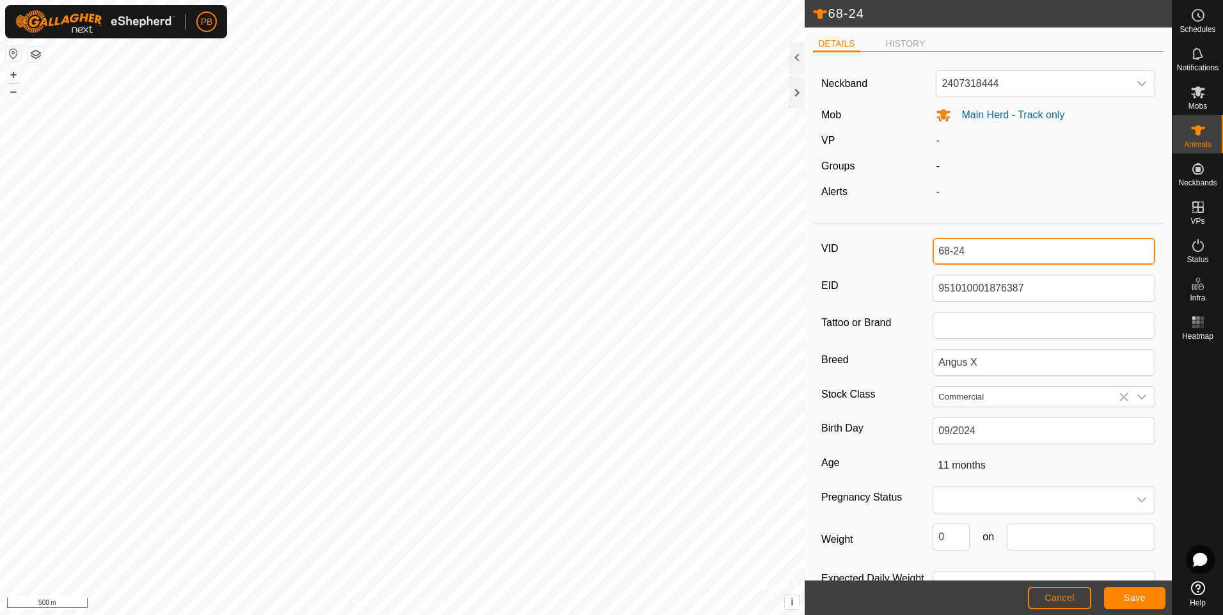
click at [1018, 252] on input "68-24" at bounding box center [1043, 251] width 223 height 27
type input "6"
click at [1120, 603] on button "Save" at bounding box center [1134, 598] width 61 height 22
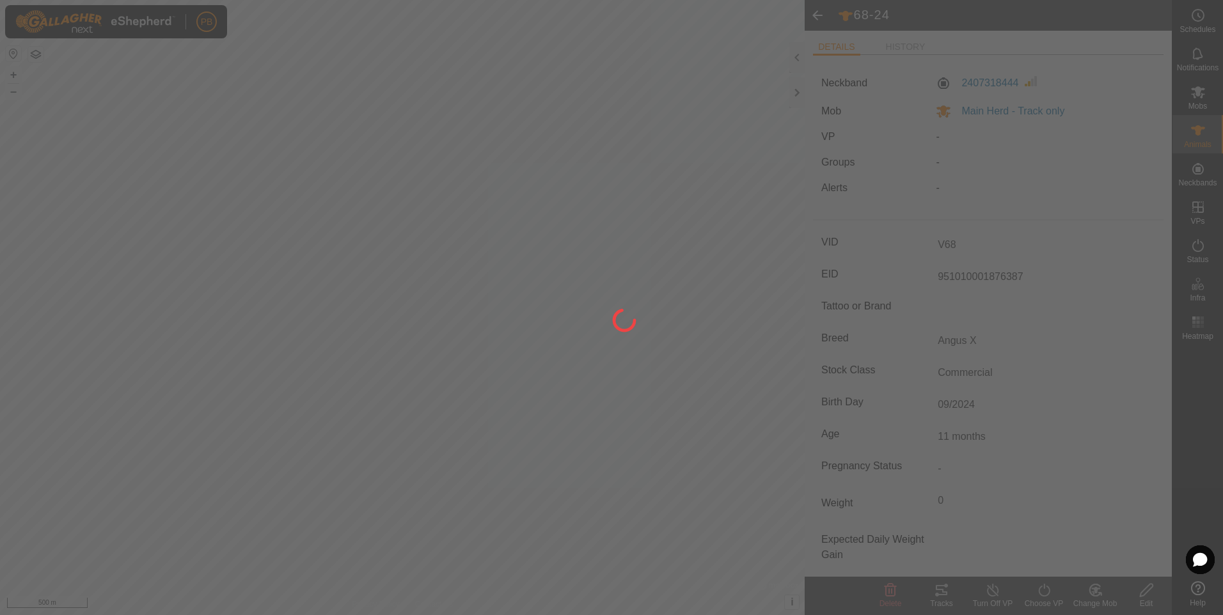
type input "V68"
type input "-"
type input "0 kg"
type input "-"
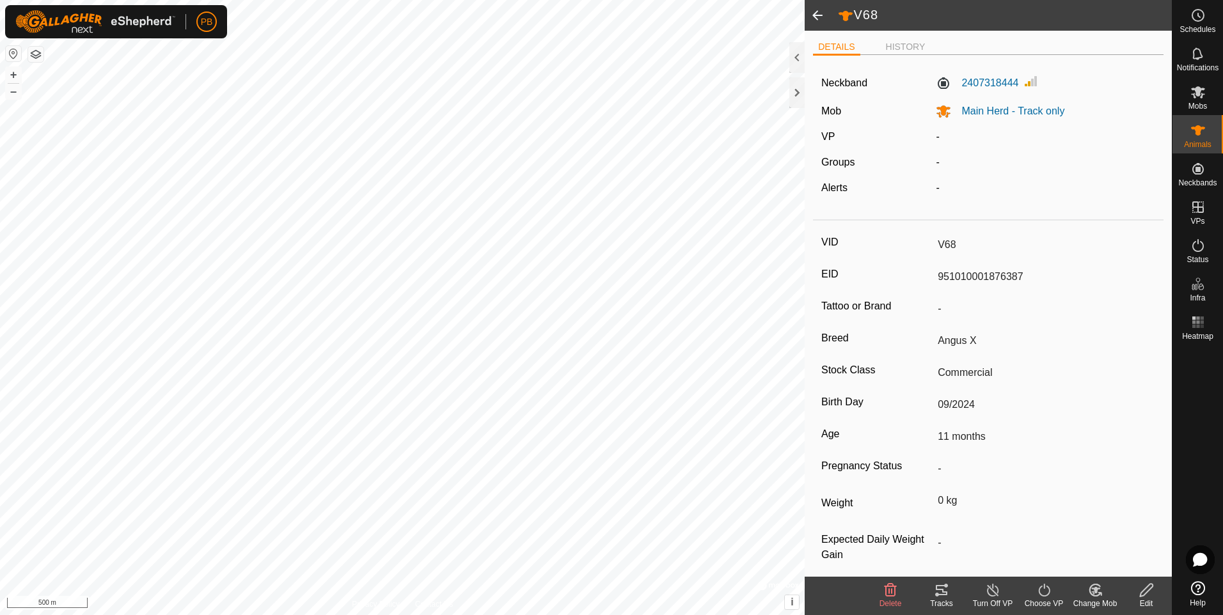
click at [819, 13] on span at bounding box center [818, 15] width 26 height 31
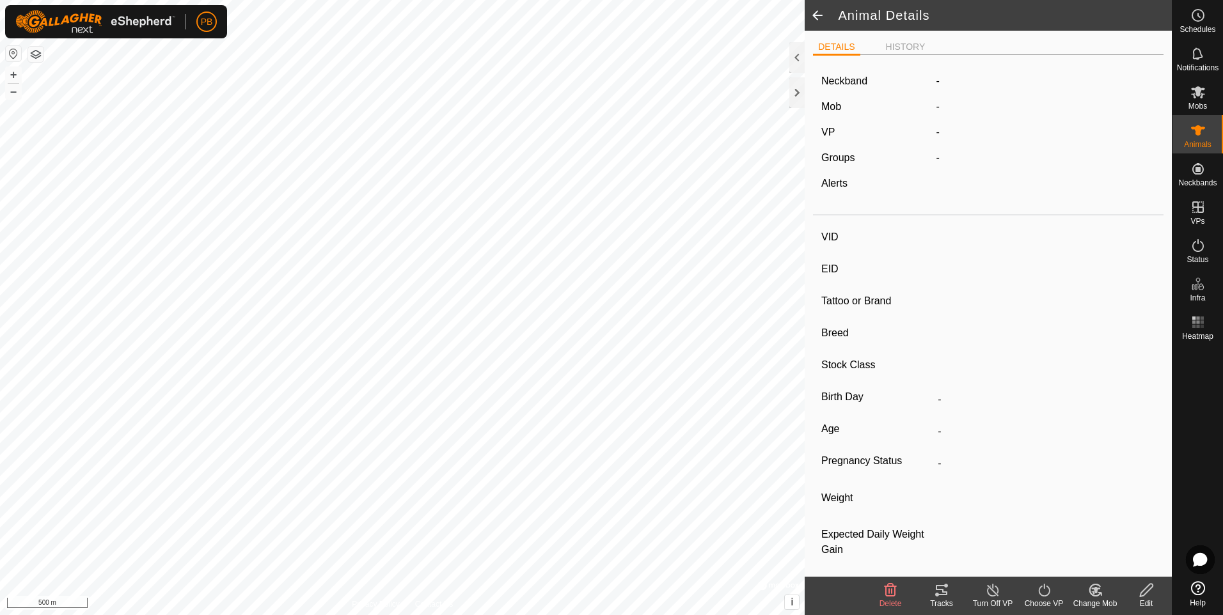
type input "V68"
type input "951010001876387"
type input "-"
type input "Angus X"
type input "Commercial"
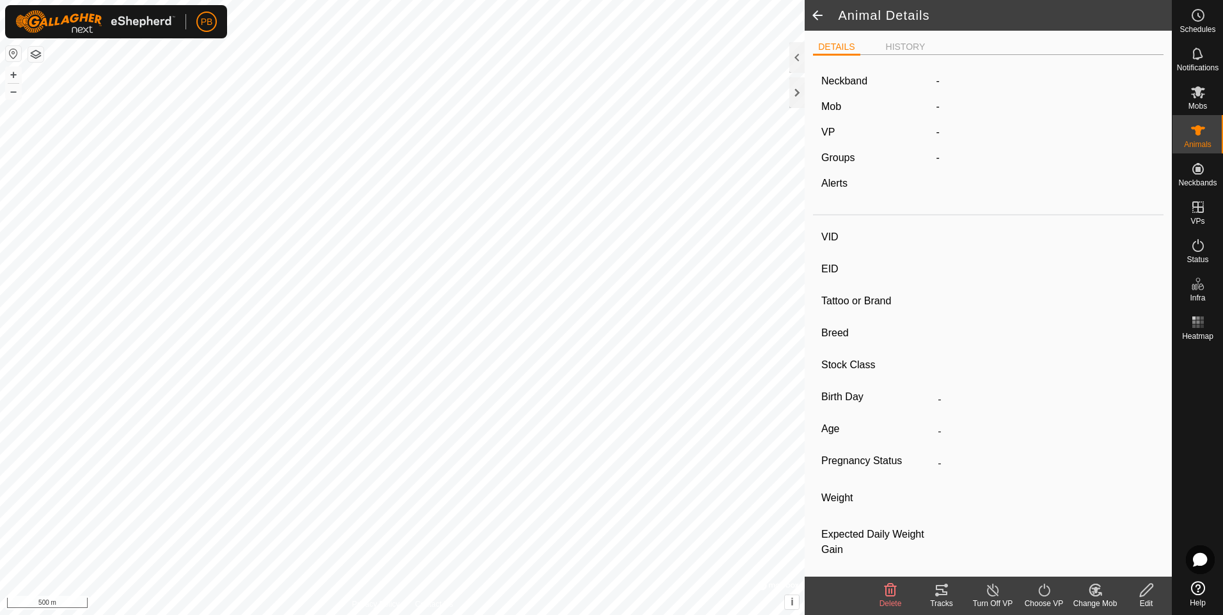
type input "09/2024"
type input "11 months"
type input "0 kg"
type input "-"
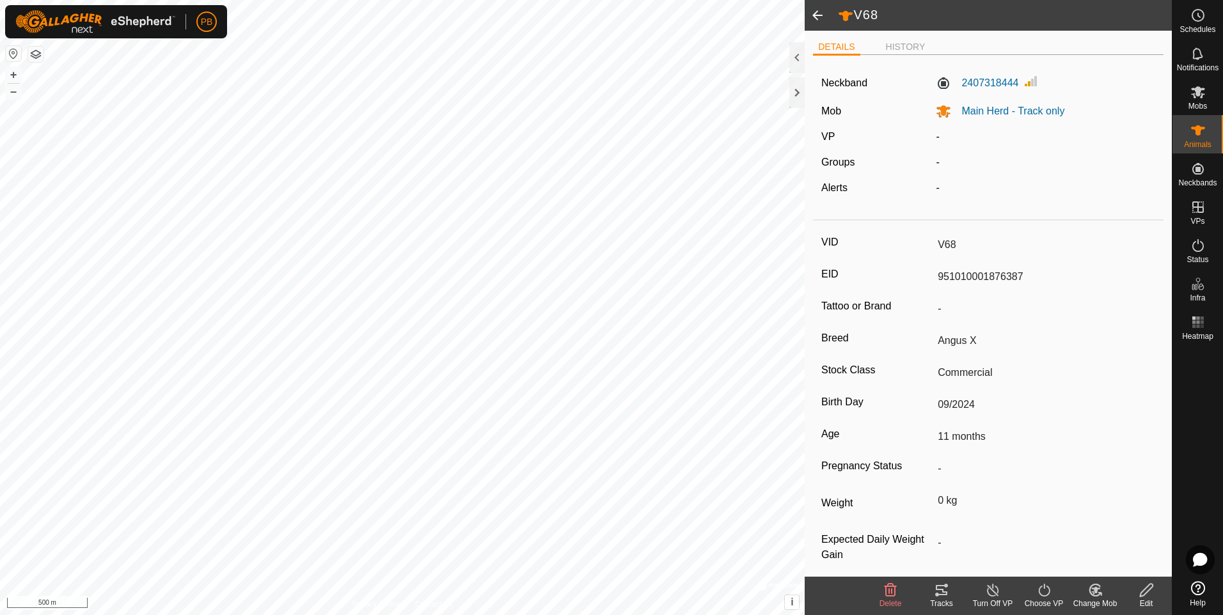
click at [817, 12] on span at bounding box center [818, 15] width 26 height 31
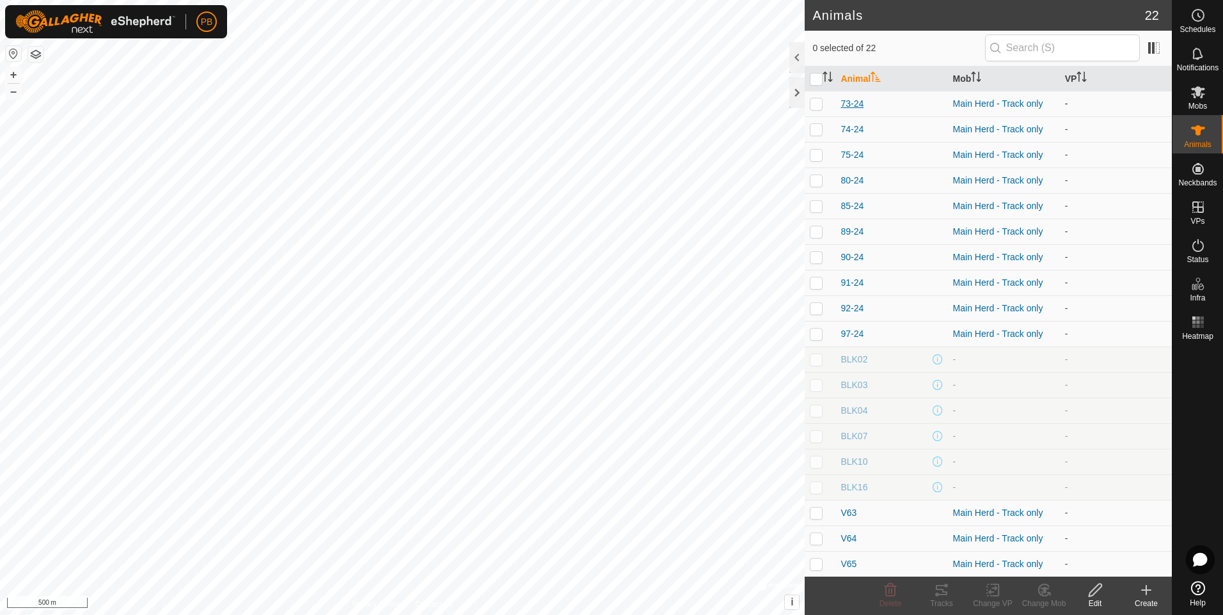
click at [850, 101] on span "73-24" at bounding box center [851, 103] width 23 height 13
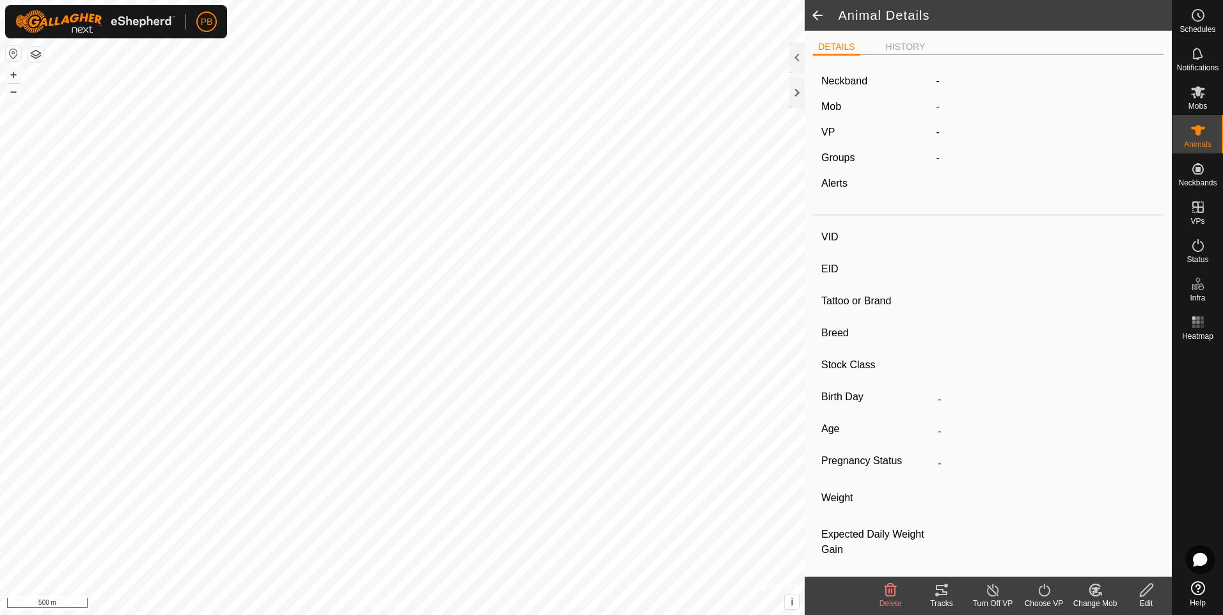
type input "73-24"
type input "-"
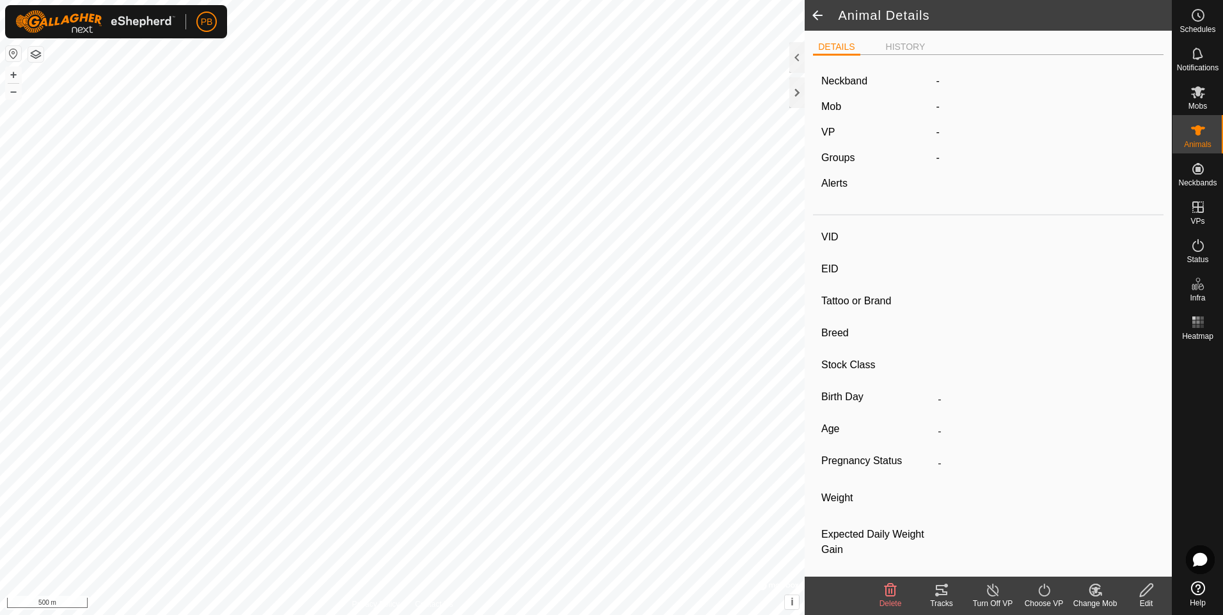
type input "0 kg"
type input "-"
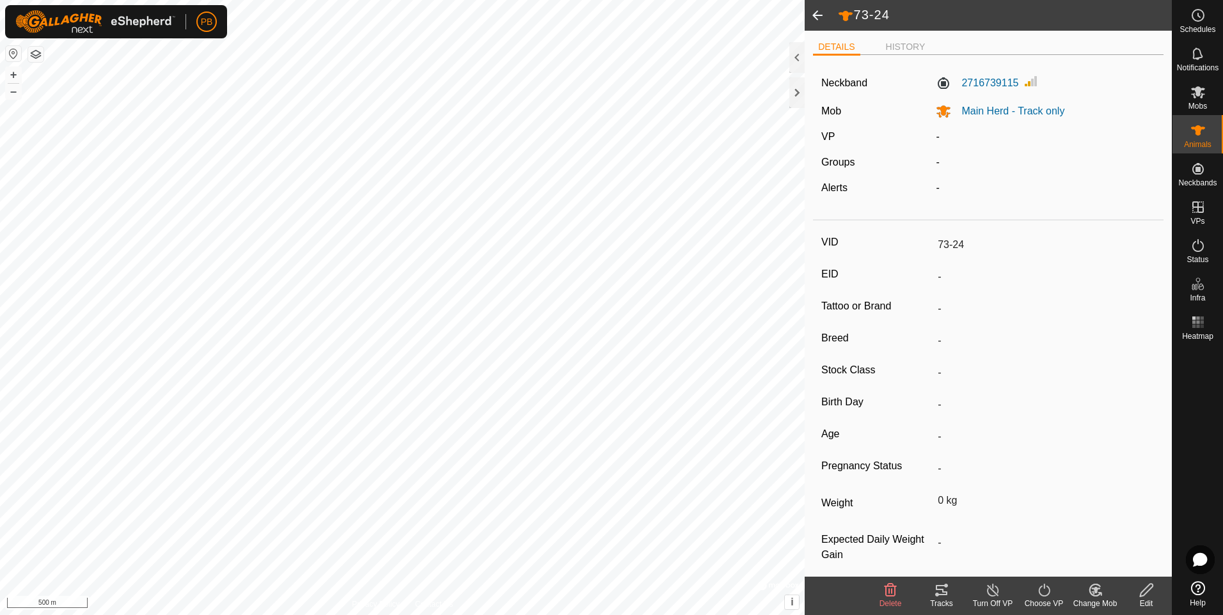
click at [1142, 591] on icon at bounding box center [1146, 590] width 13 height 13
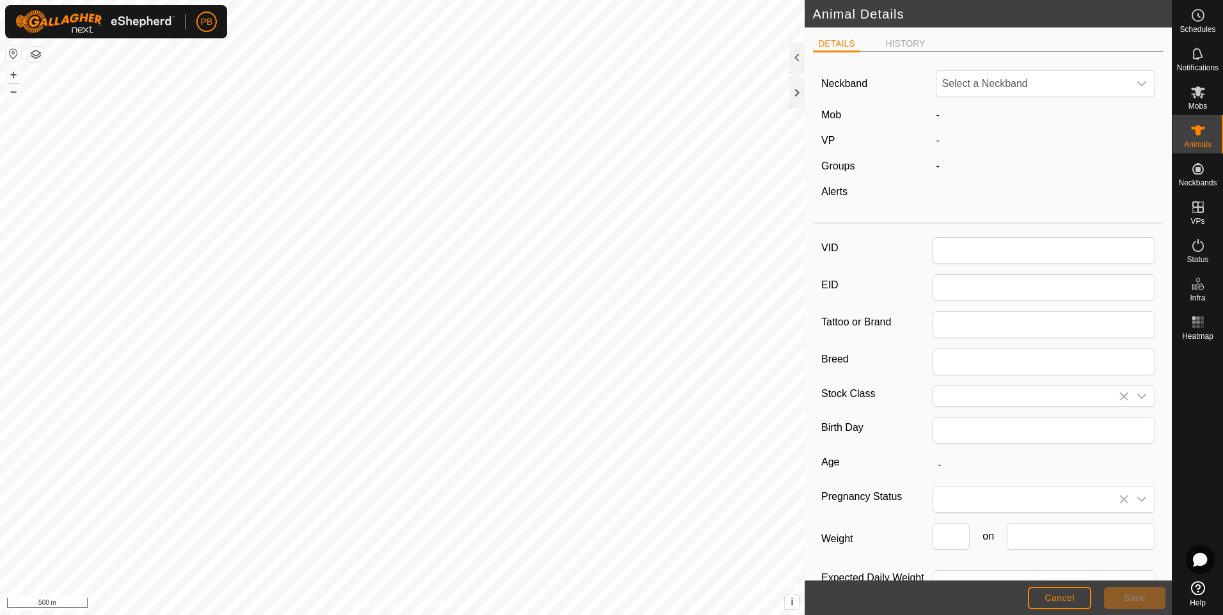
type input "73-24"
type input "0"
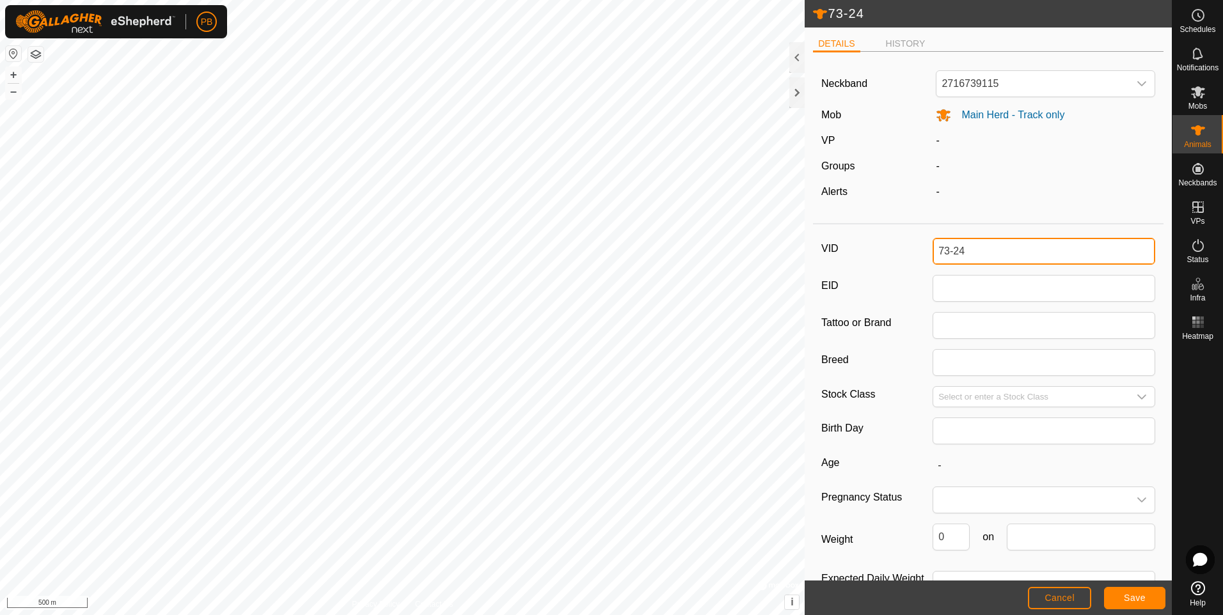
click at [970, 254] on input "73-24" at bounding box center [1043, 251] width 223 height 27
click at [1121, 602] on button "Save" at bounding box center [1134, 598] width 61 height 22
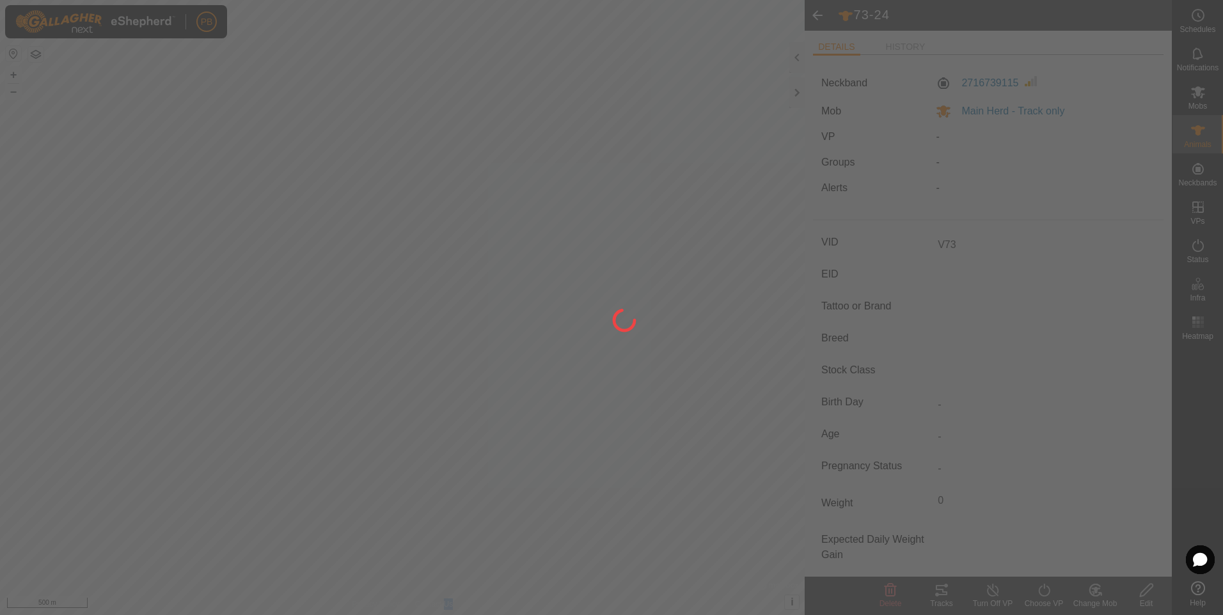
type input "73-24"
type input "-"
type input "0 kg"
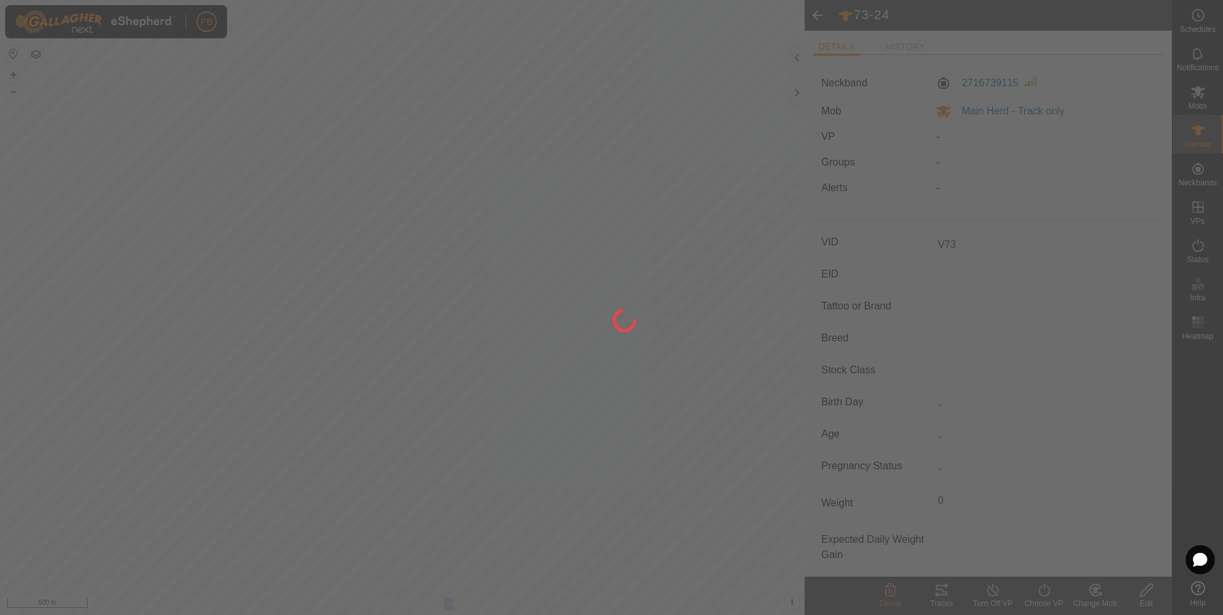
type input "-"
type input "V73"
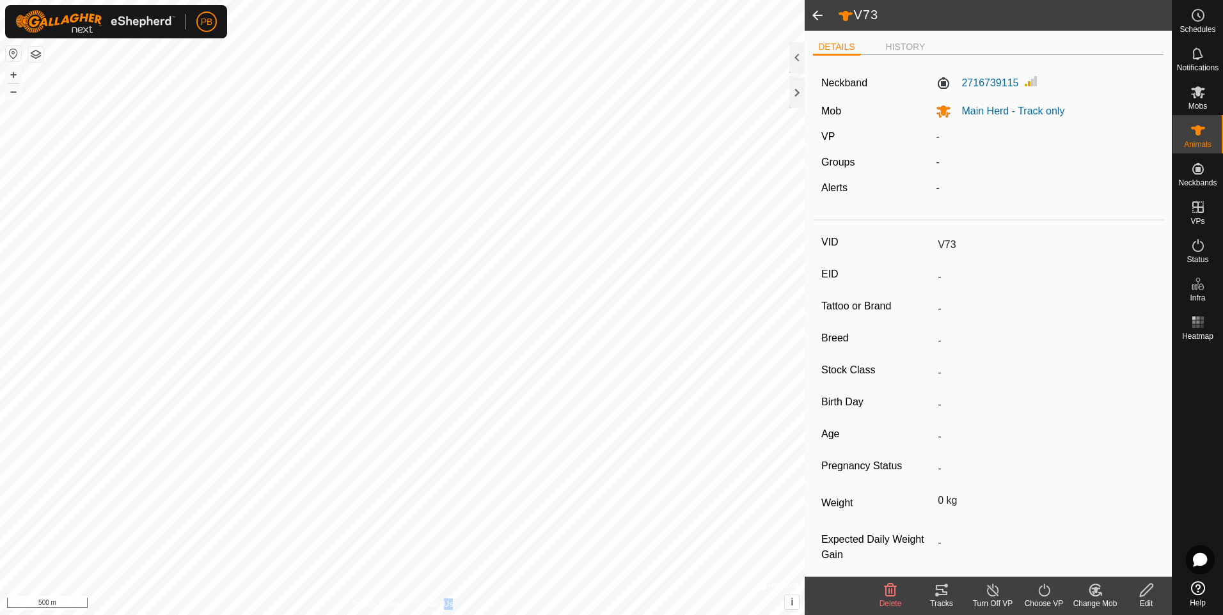
drag, startPoint x: 1121, startPoint y: 602, endPoint x: 1023, endPoint y: 146, distance: 466.5
click at [824, 12] on span at bounding box center [818, 15] width 26 height 31
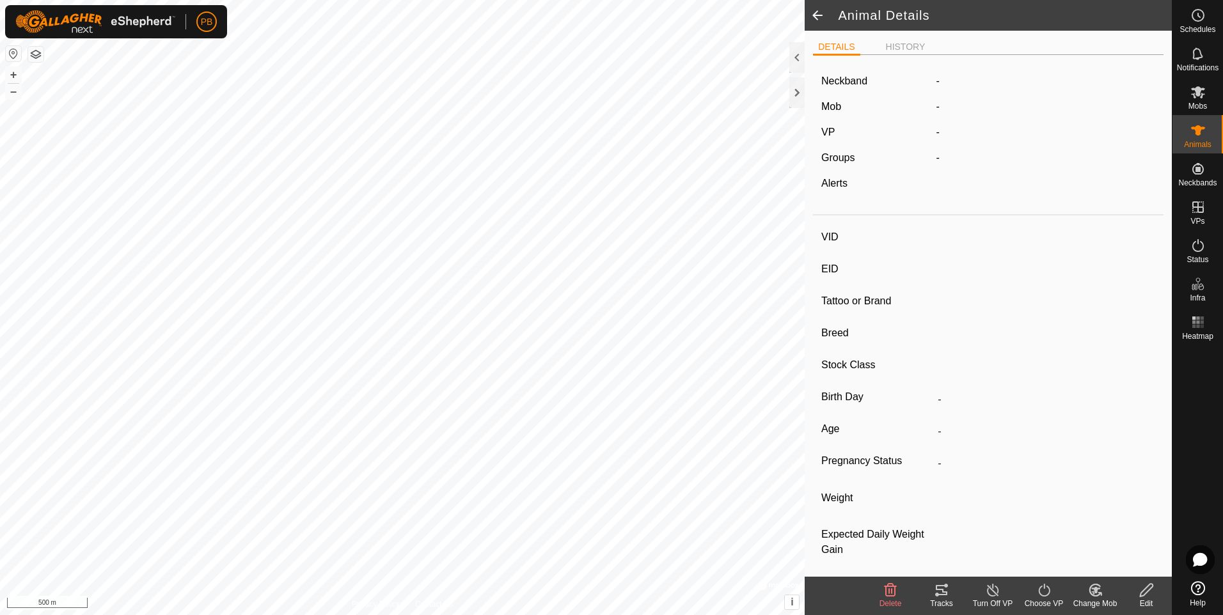
type input "V73"
type input "-"
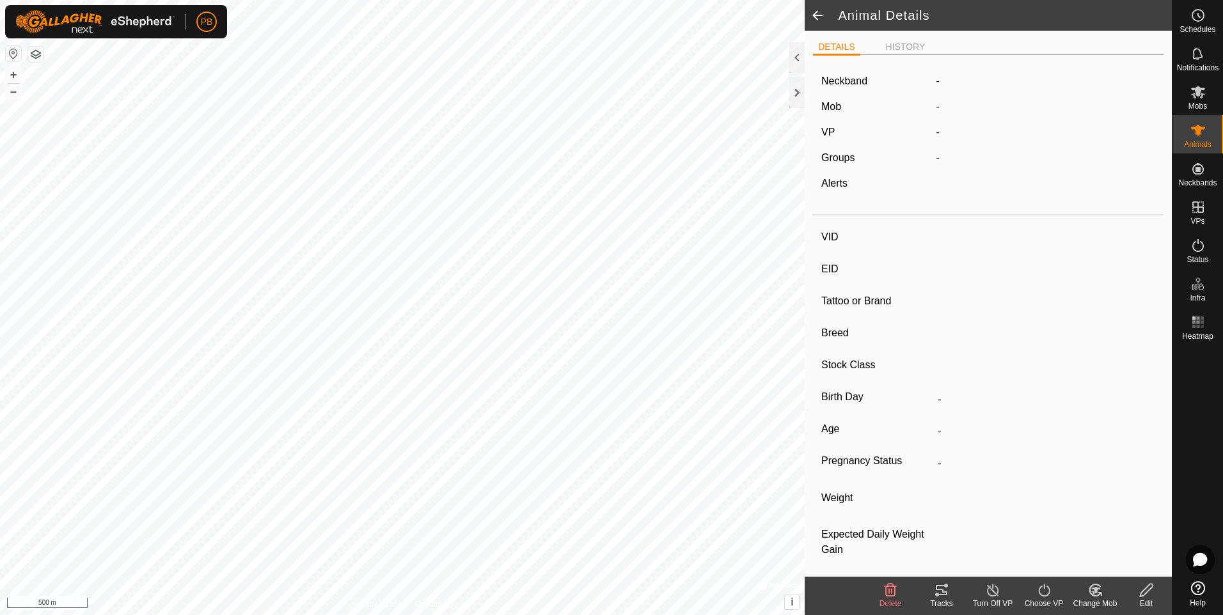
type input "0 kg"
type input "-"
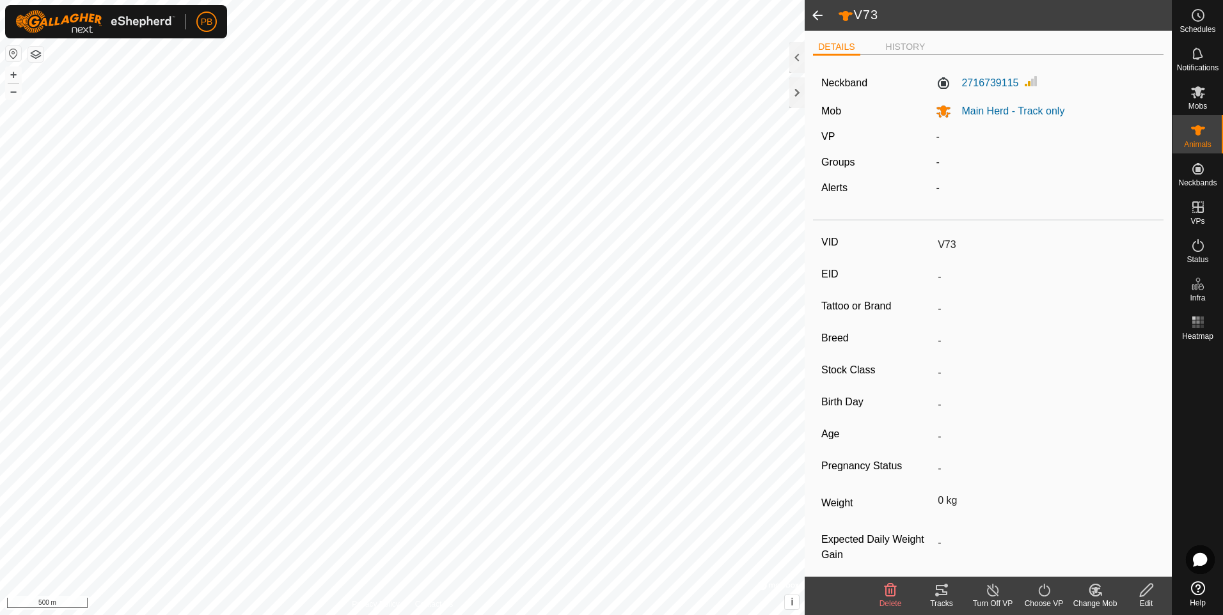
click at [821, 12] on span at bounding box center [818, 15] width 26 height 31
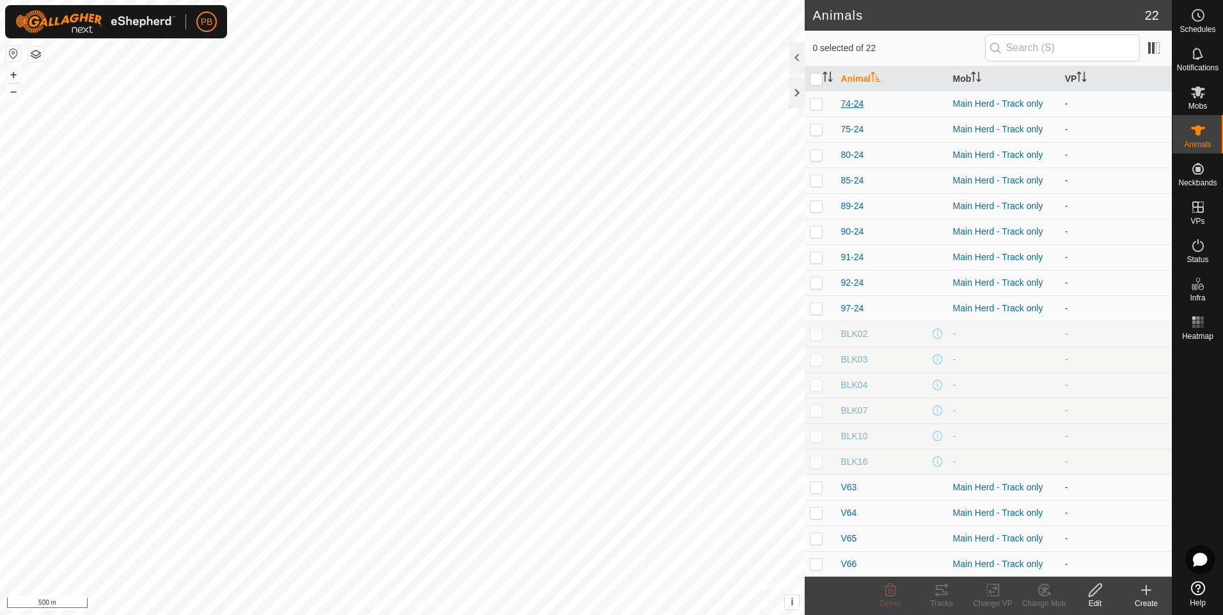
click at [856, 101] on span "74-24" at bounding box center [851, 103] width 23 height 13
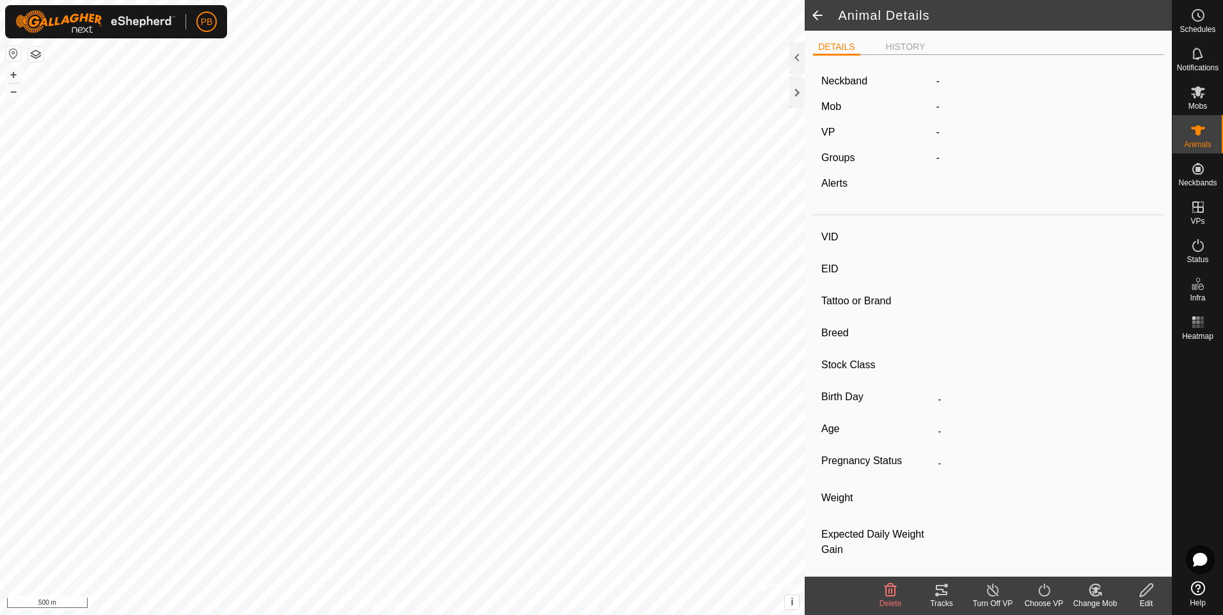
type input "74-24"
type input "951010001875740"
type input "-"
type input "Angus"
type input "-"
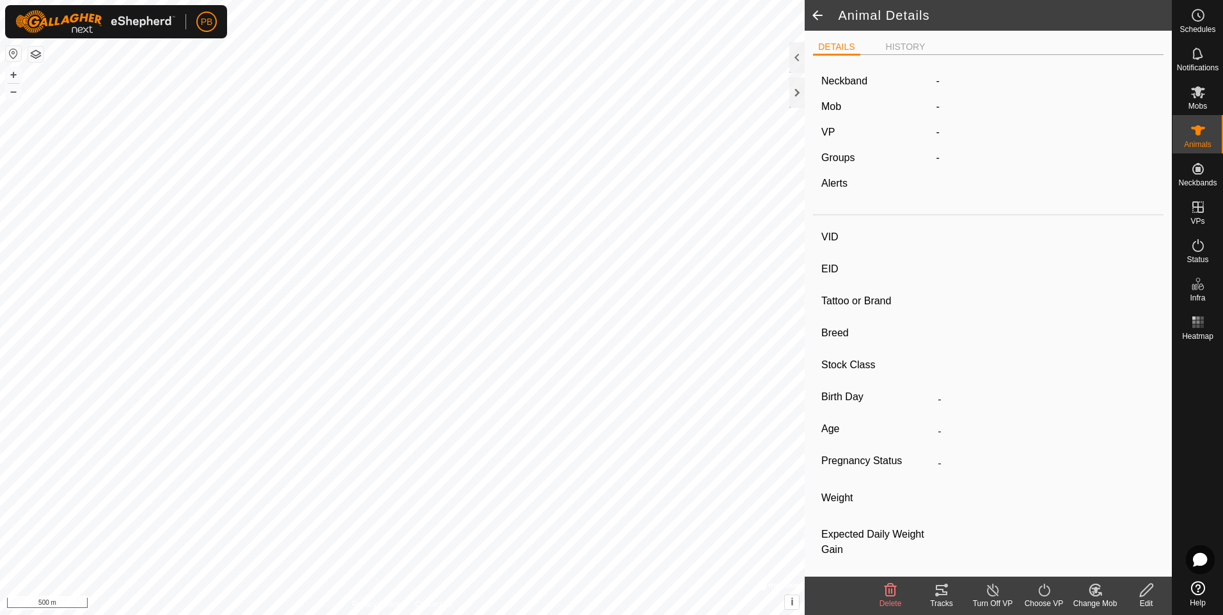
type input "06/2024"
type input "1 year 2 months"
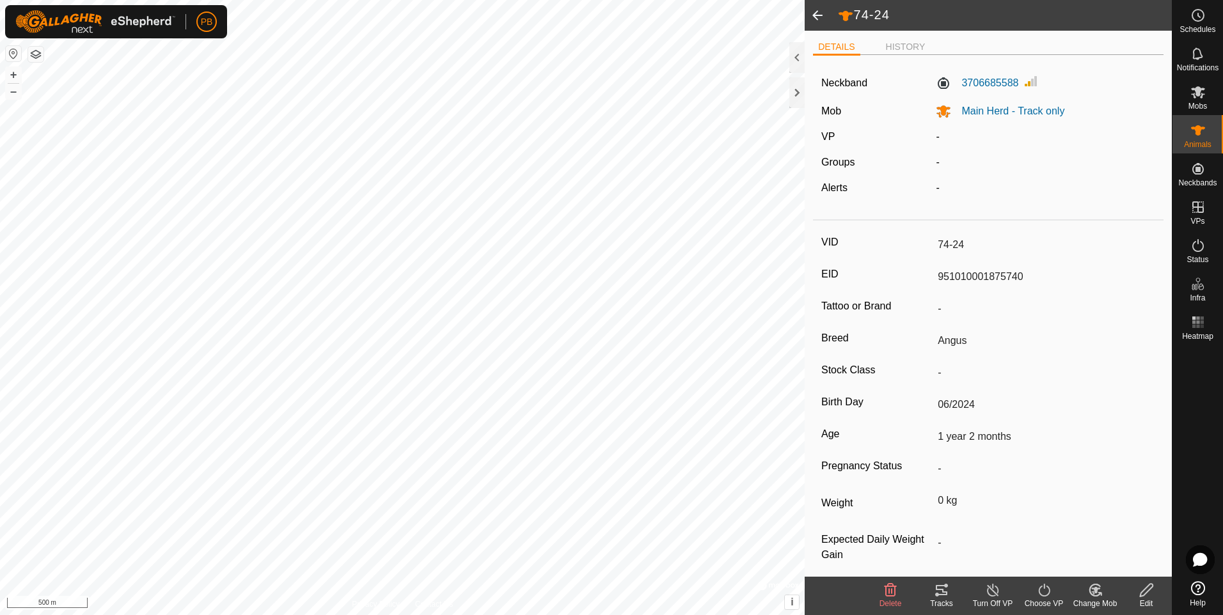
click at [954, 246] on input "74-24" at bounding box center [1043, 245] width 223 height 22
click at [1145, 586] on icon at bounding box center [1146, 590] width 16 height 15
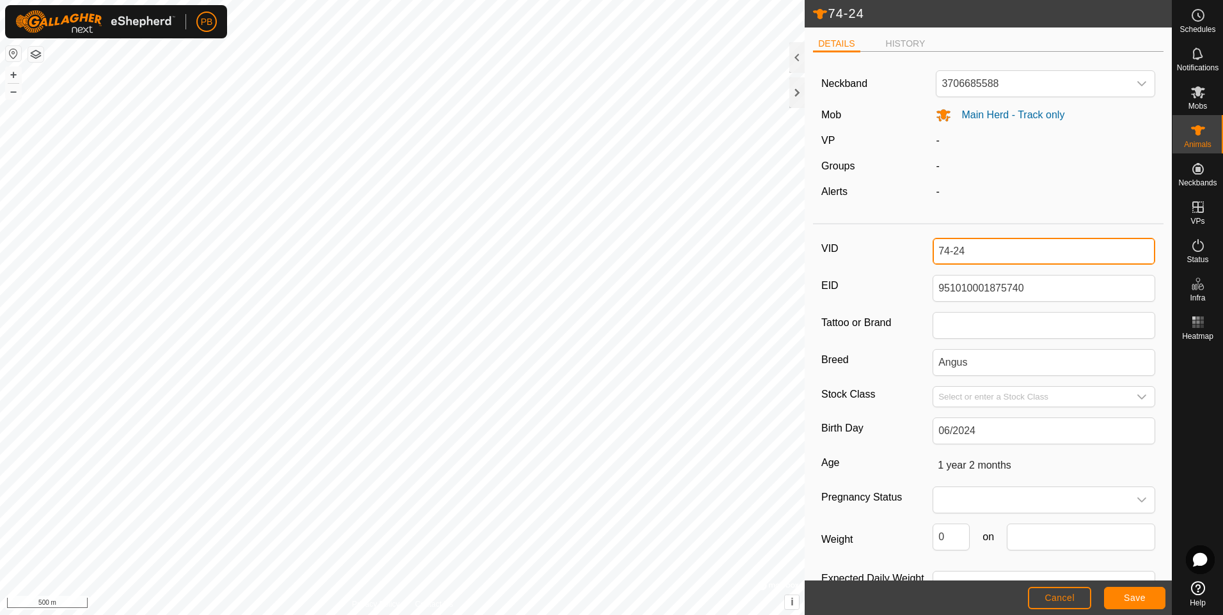
click at [1011, 259] on input "74-24" at bounding box center [1043, 251] width 223 height 27
click at [1147, 602] on button "Save" at bounding box center [1134, 598] width 61 height 22
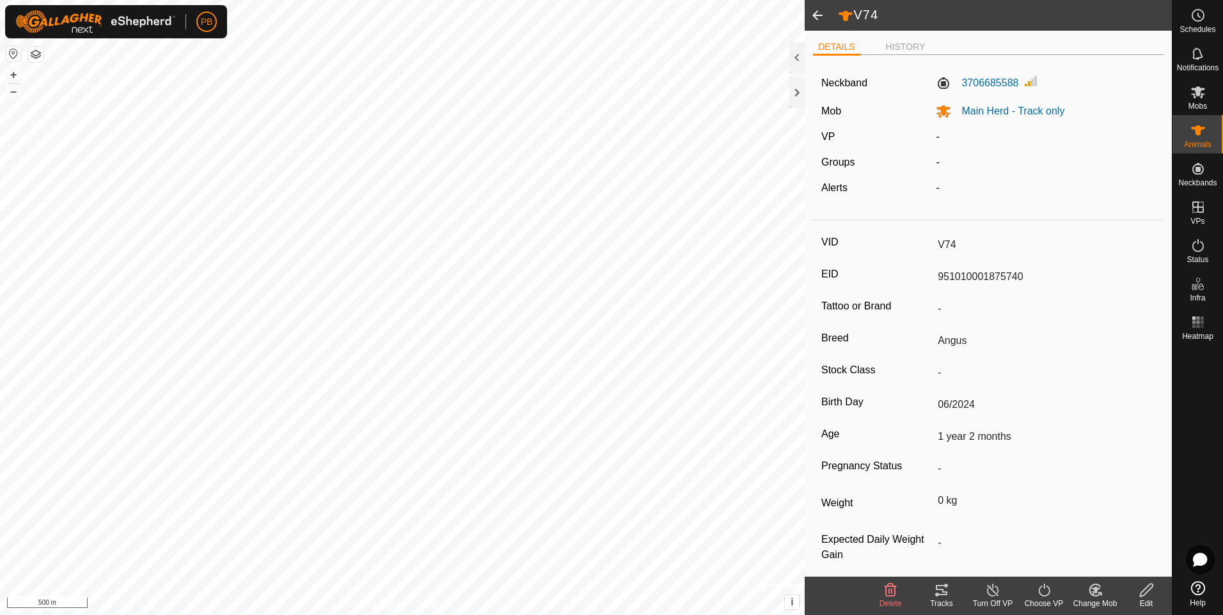
click at [812, 19] on span at bounding box center [818, 15] width 26 height 31
click at [813, 17] on span at bounding box center [818, 15] width 26 height 31
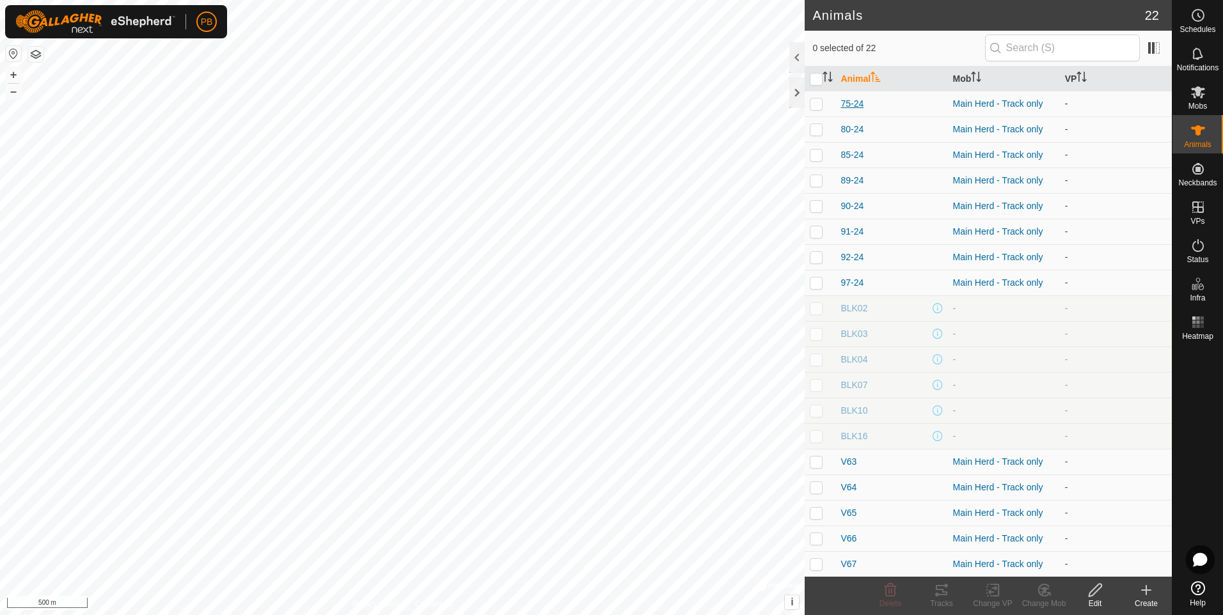
click at [858, 97] on span "75-24" at bounding box center [851, 103] width 23 height 13
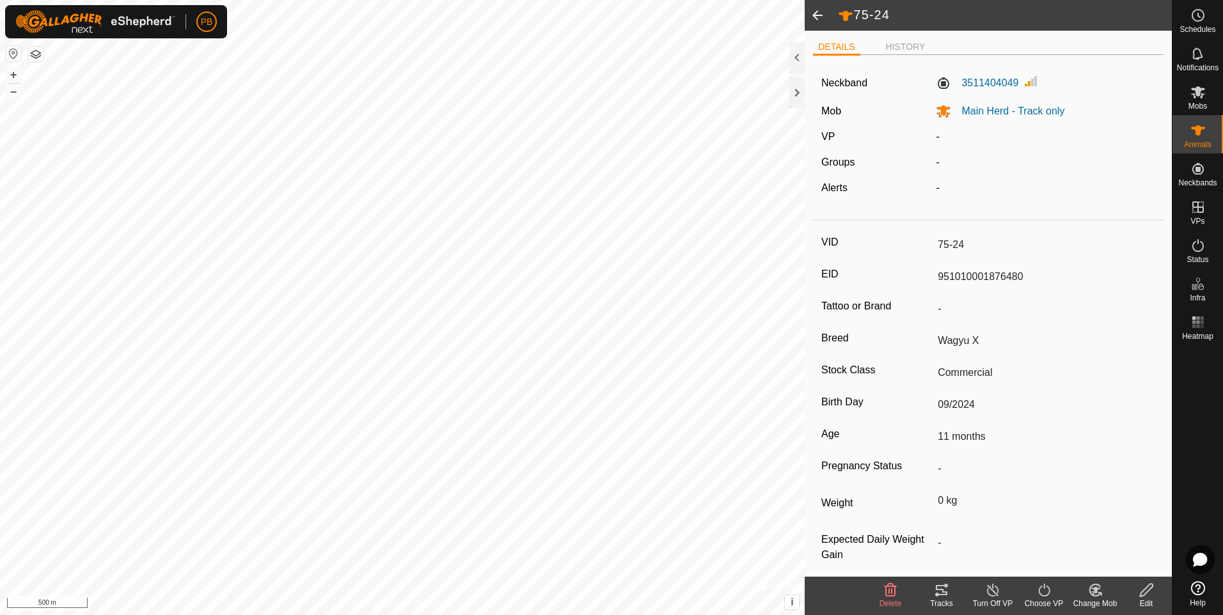
click at [1147, 594] on icon at bounding box center [1146, 590] width 16 height 15
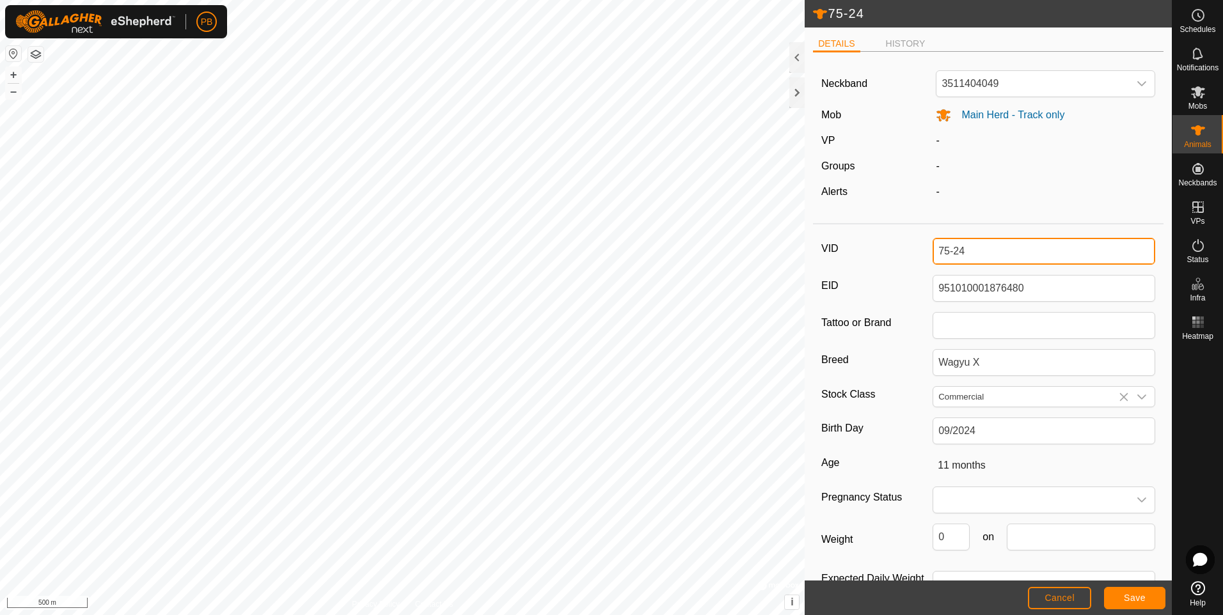
click at [986, 258] on input "75-24" at bounding box center [1043, 251] width 223 height 27
click at [1133, 601] on span "Save" at bounding box center [1135, 598] width 22 height 10
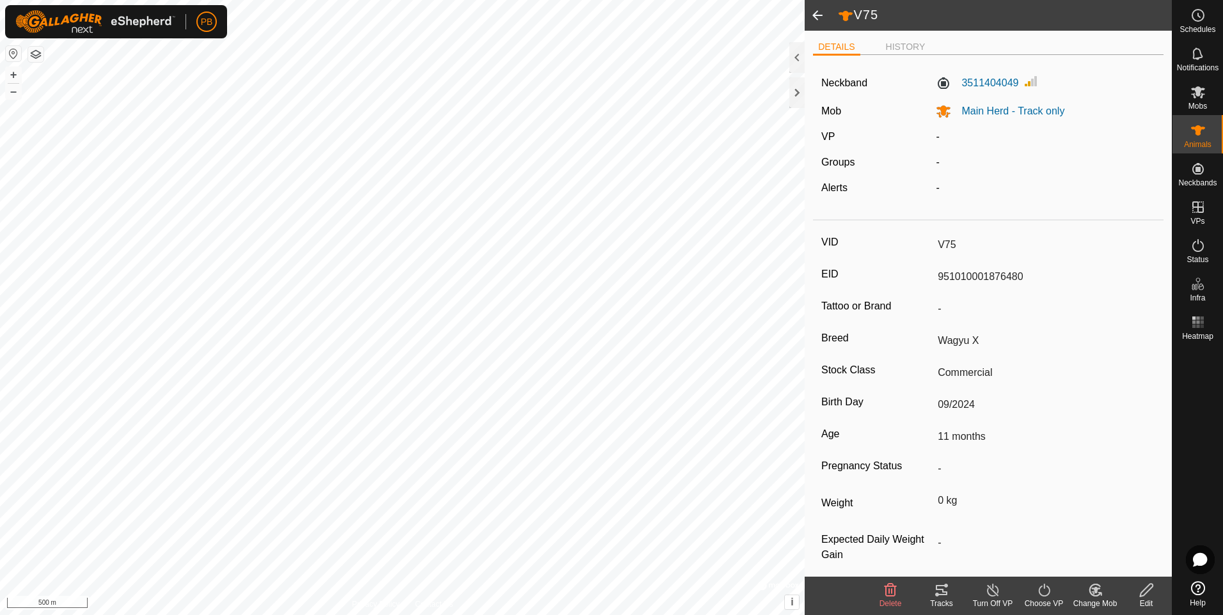
click at [816, 10] on span at bounding box center [818, 15] width 26 height 31
click at [820, 10] on span at bounding box center [818, 15] width 26 height 31
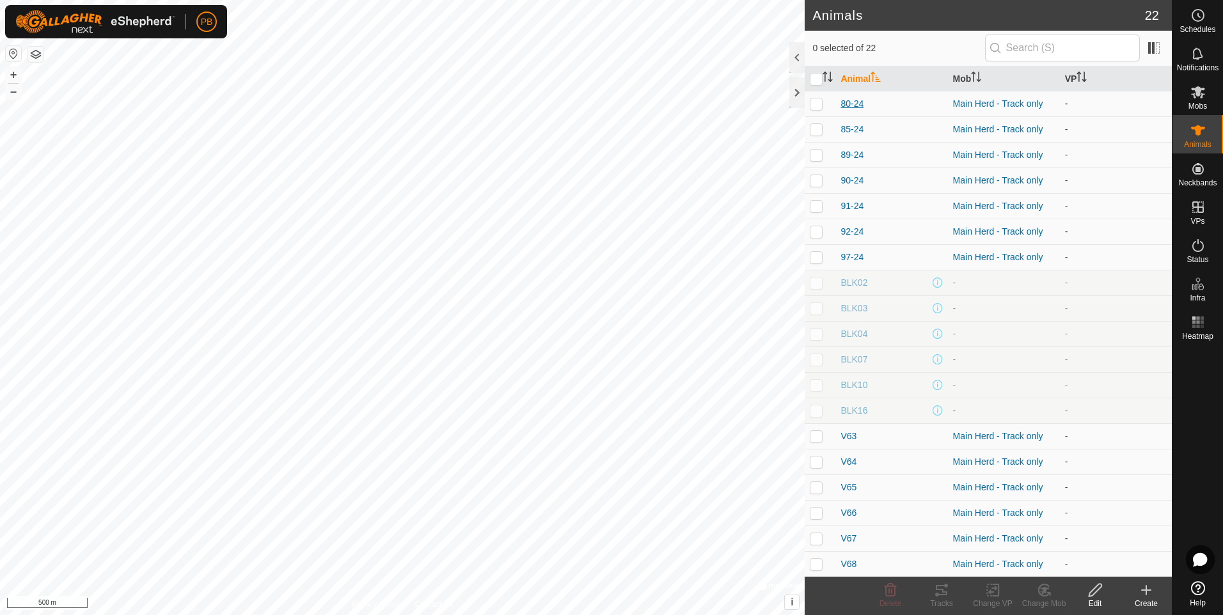
click at [850, 101] on span "80-24" at bounding box center [851, 103] width 23 height 13
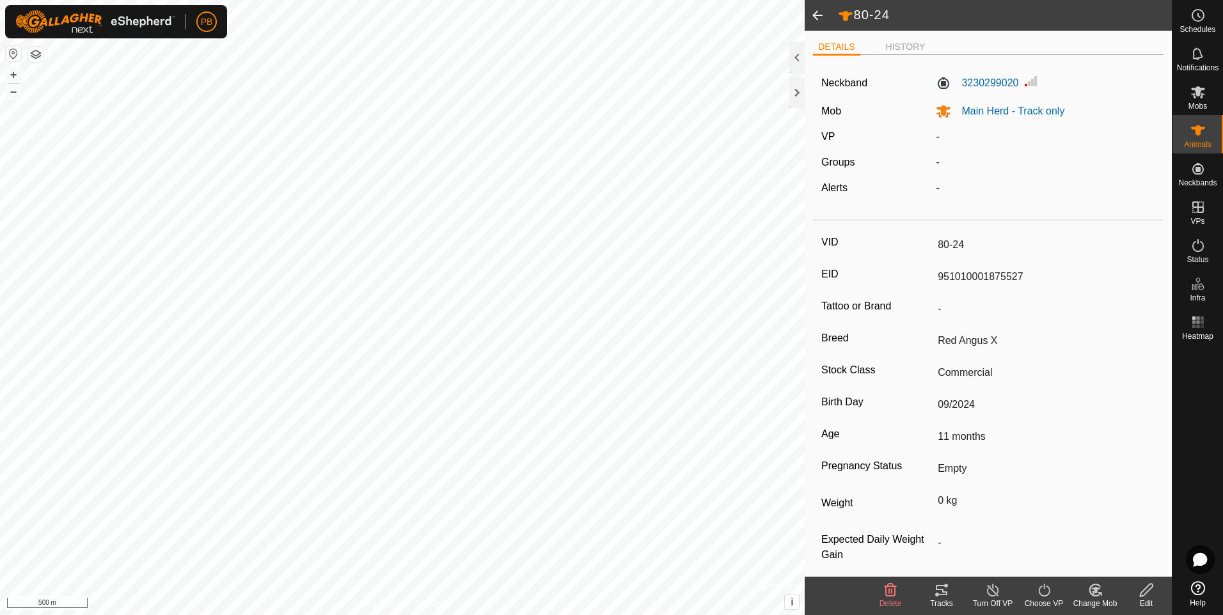
click at [1152, 599] on div "Edit" at bounding box center [1145, 604] width 51 height 12
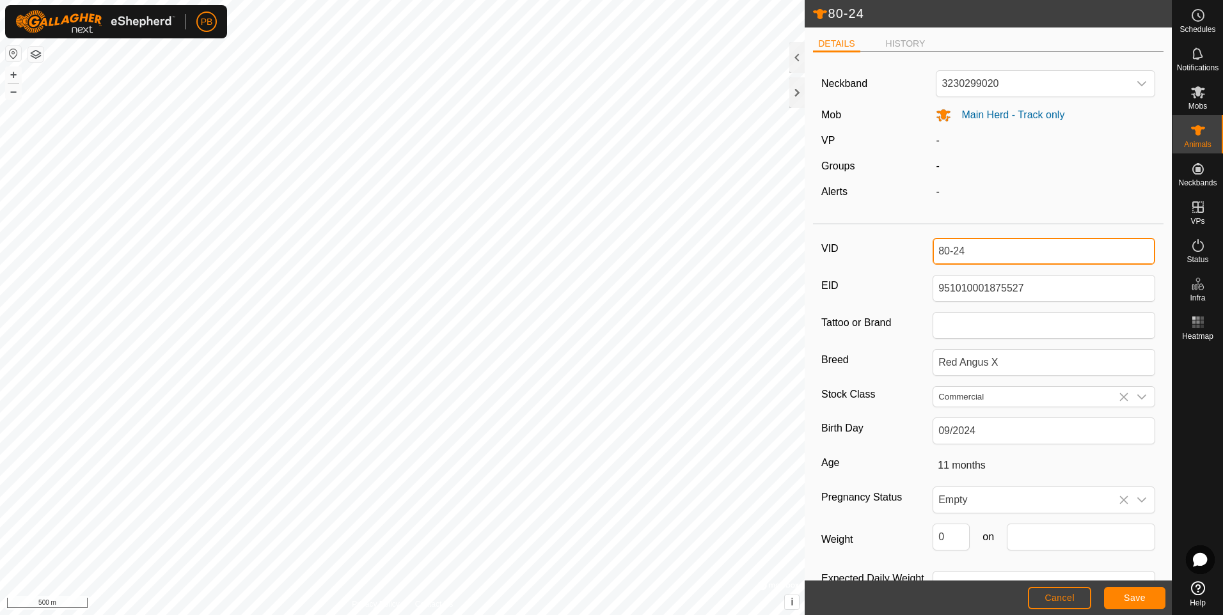
click at [970, 246] on input "80-24" at bounding box center [1043, 251] width 223 height 27
click at [1115, 595] on button "Save" at bounding box center [1134, 598] width 61 height 22
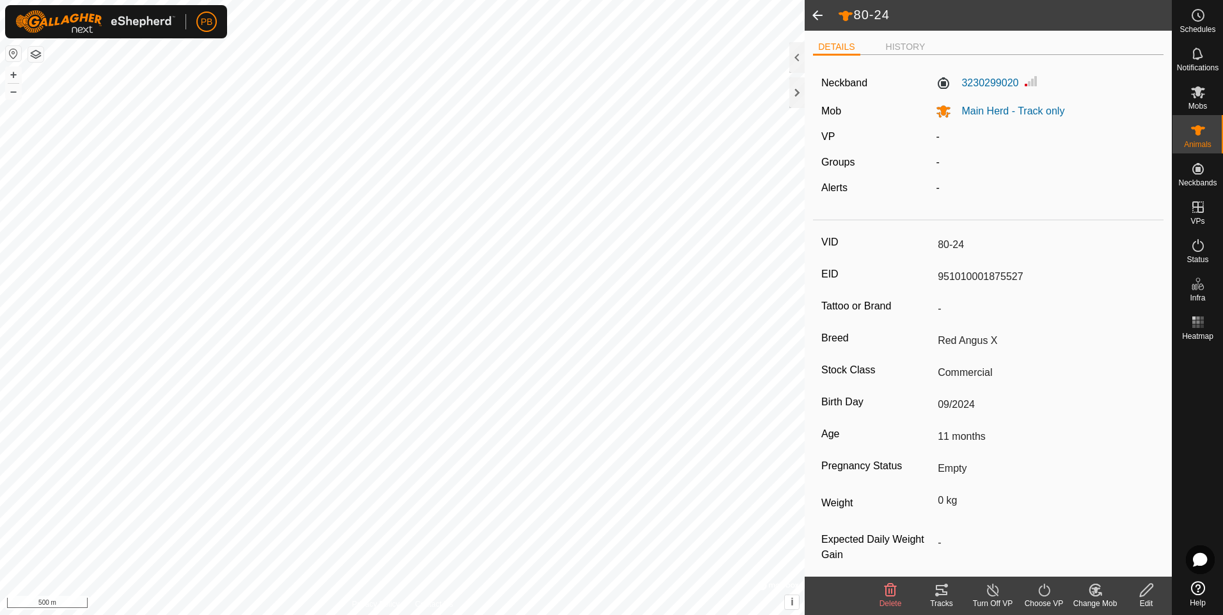
click at [815, 18] on span at bounding box center [818, 15] width 26 height 31
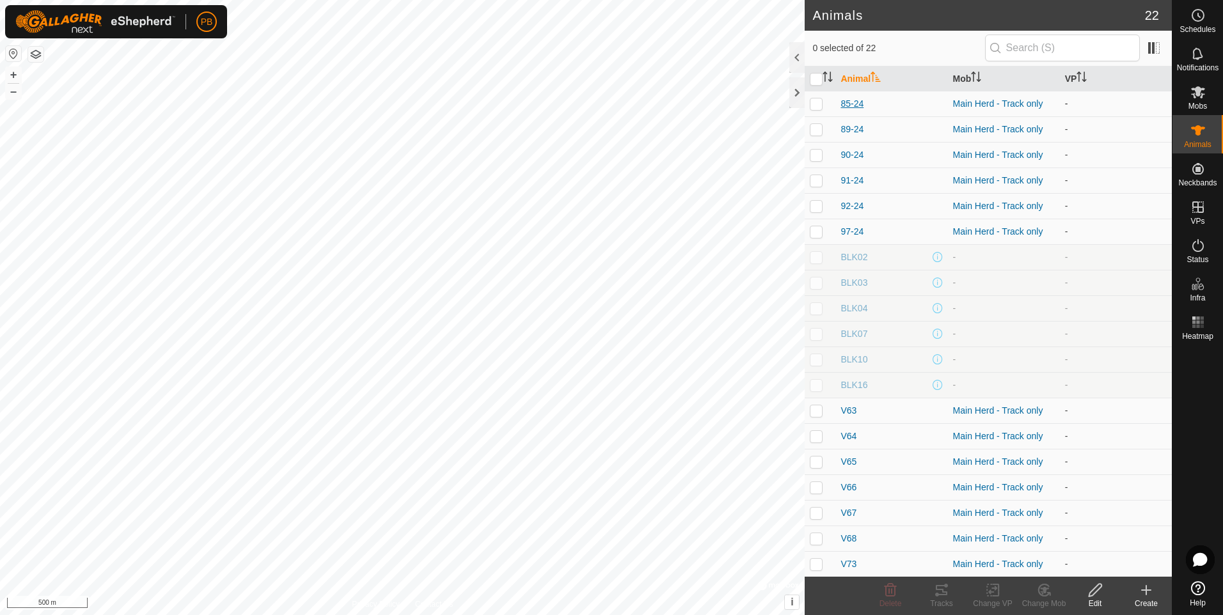
click at [860, 103] on span "85-24" at bounding box center [851, 103] width 23 height 13
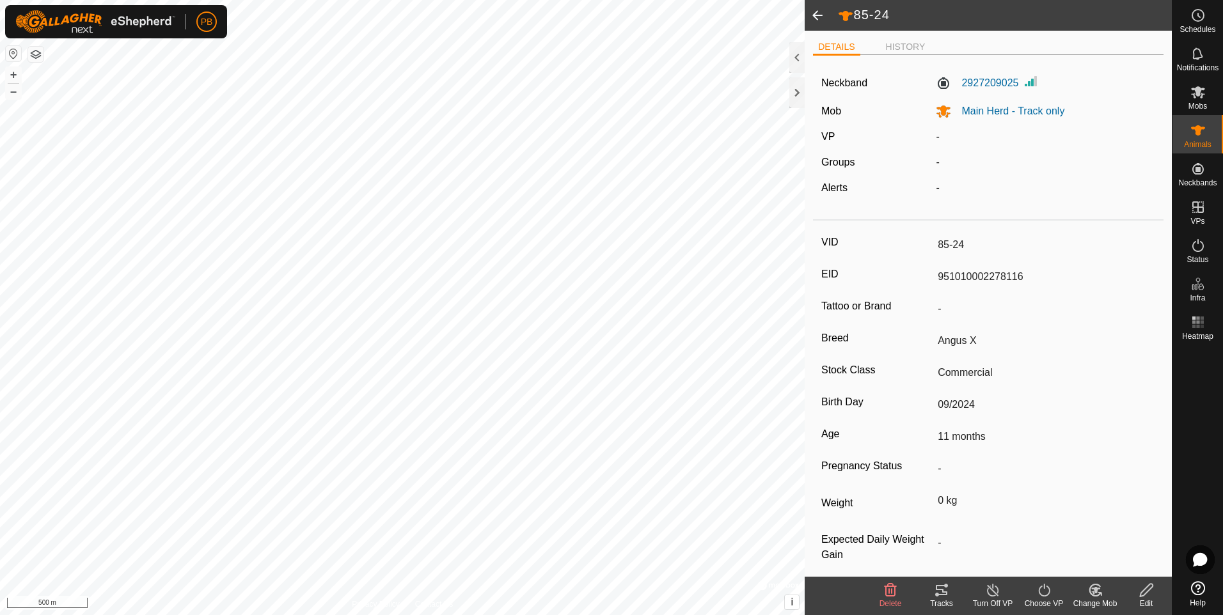
click at [1106, 540] on input "-" at bounding box center [1043, 543] width 223 height 22
click at [1144, 592] on icon at bounding box center [1146, 590] width 16 height 15
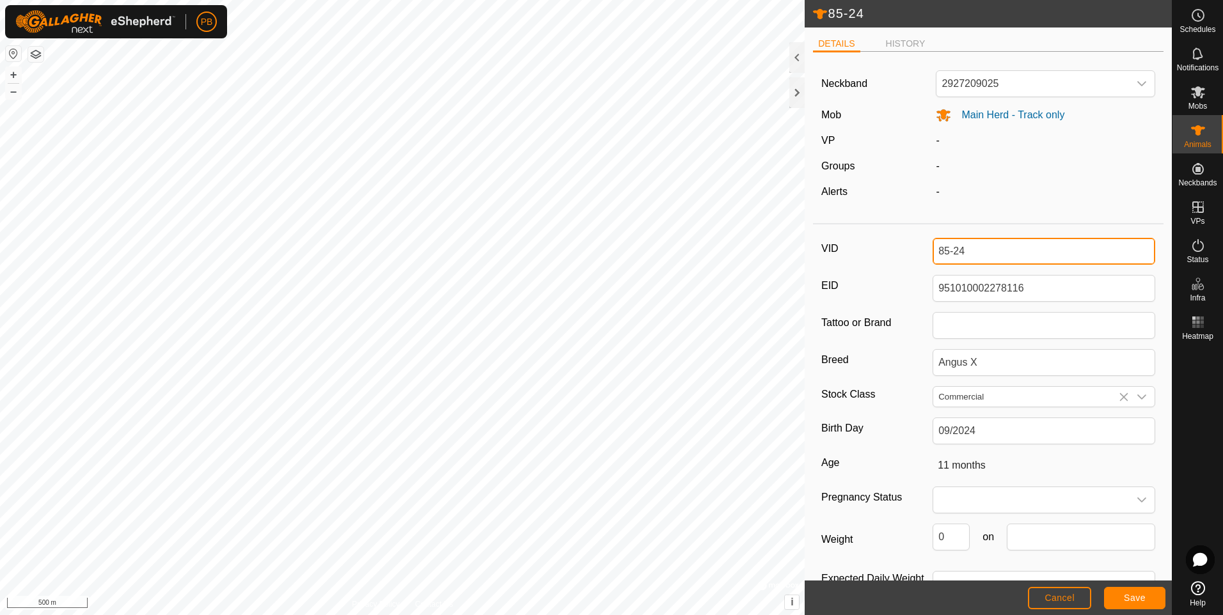
click at [977, 252] on input "85-24" at bounding box center [1043, 251] width 223 height 27
click at [1122, 599] on button "Save" at bounding box center [1134, 598] width 61 height 22
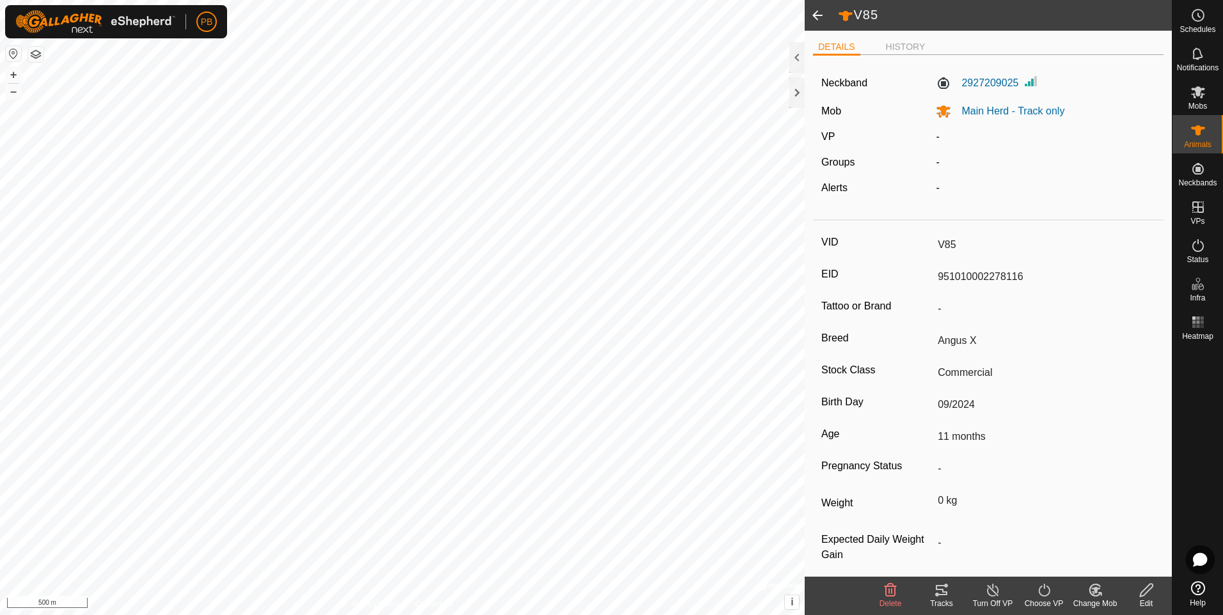
click at [816, 15] on span at bounding box center [818, 15] width 26 height 31
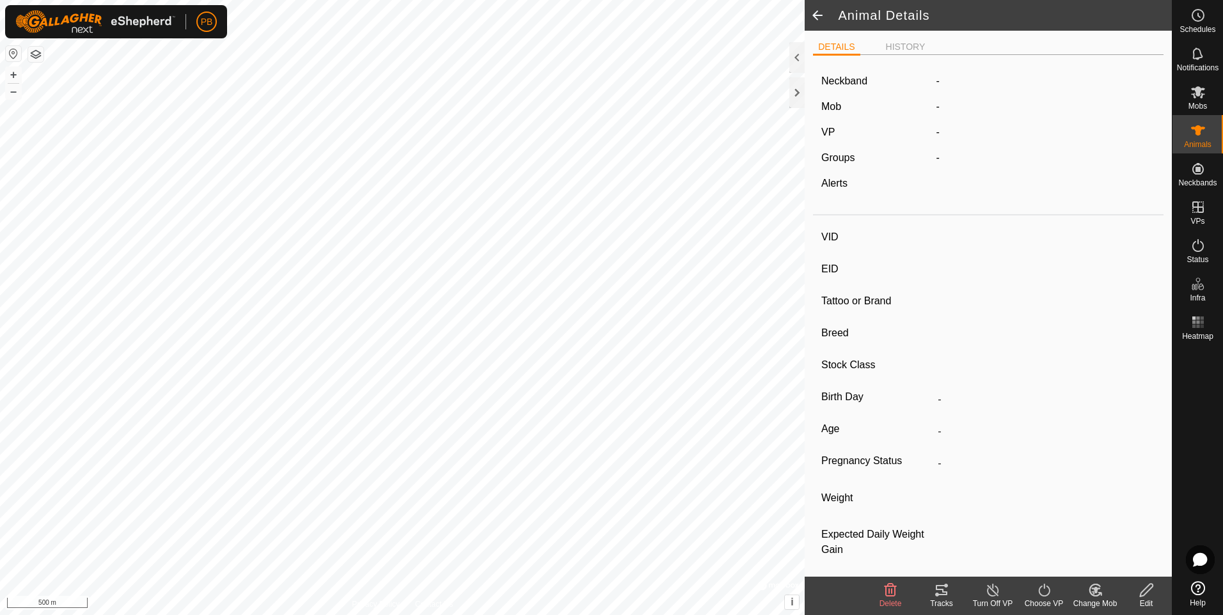
click at [816, 15] on span at bounding box center [818, 15] width 26 height 31
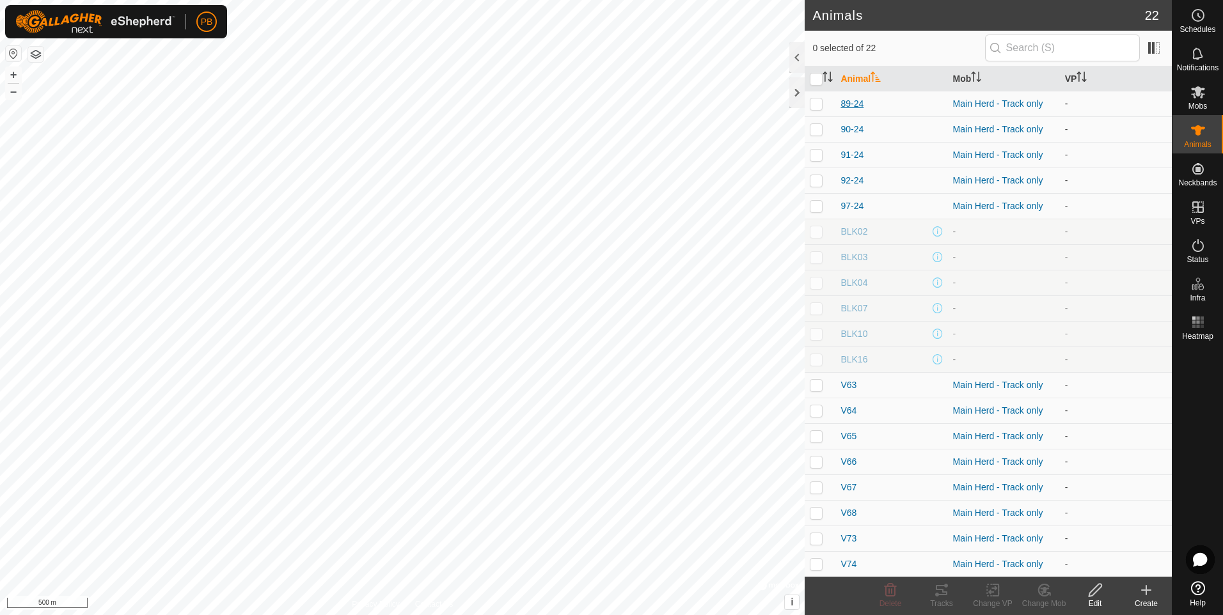
click at [842, 102] on span "89-24" at bounding box center [851, 103] width 23 height 13
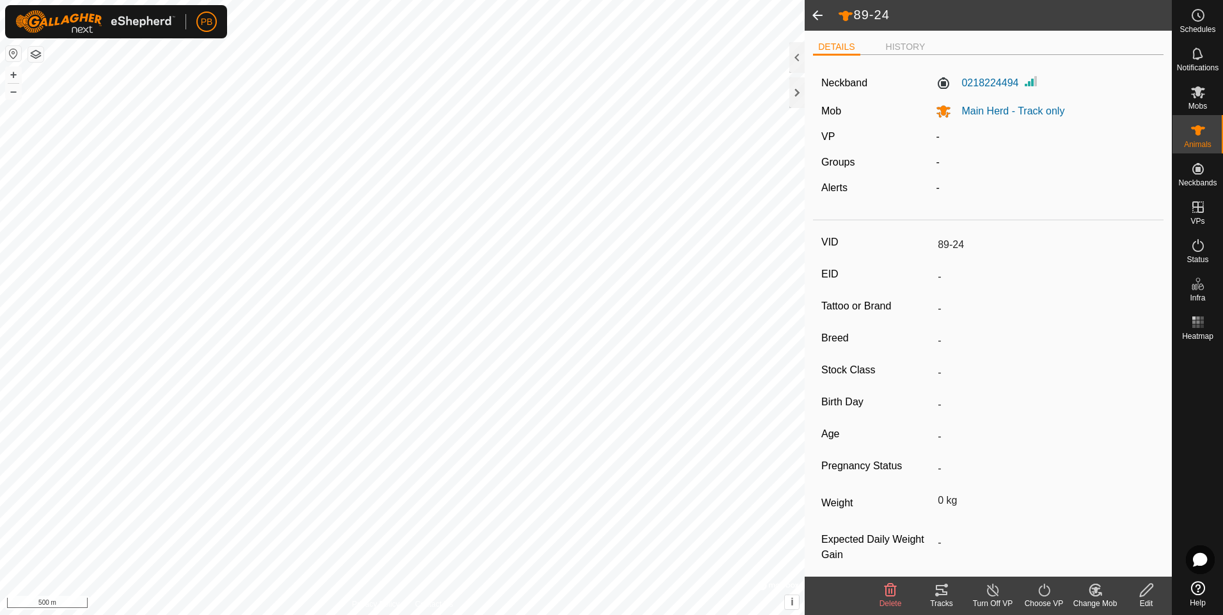
click at [1140, 595] on icon at bounding box center [1146, 590] width 13 height 13
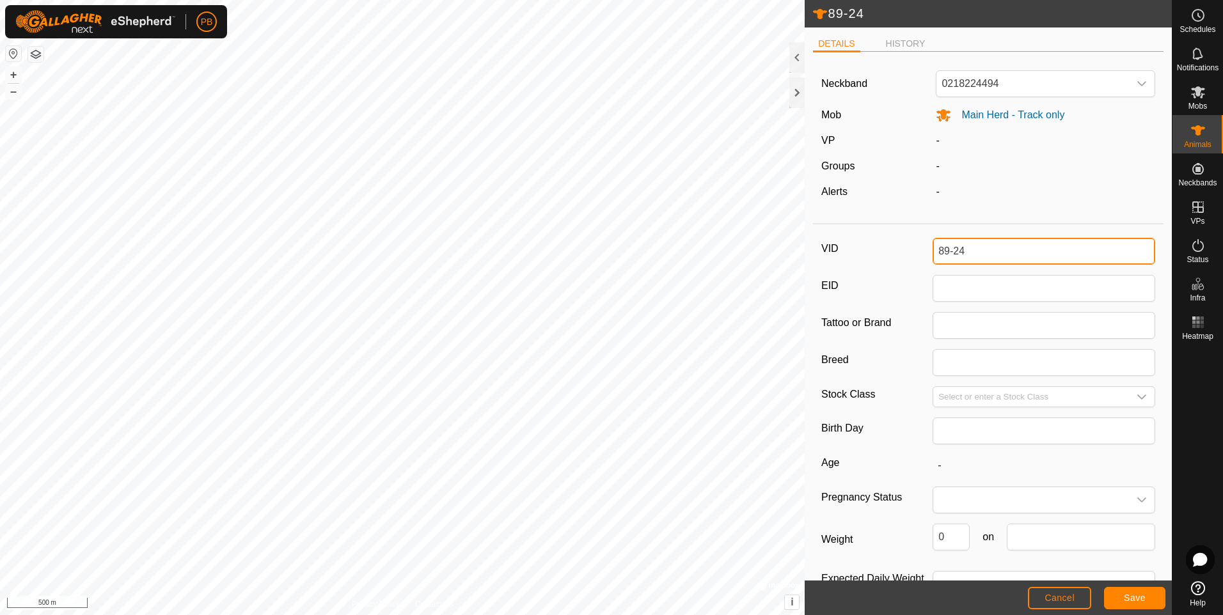
click at [978, 247] on input "89-24" at bounding box center [1043, 251] width 223 height 27
click at [1115, 595] on button "Save" at bounding box center [1134, 598] width 61 height 22
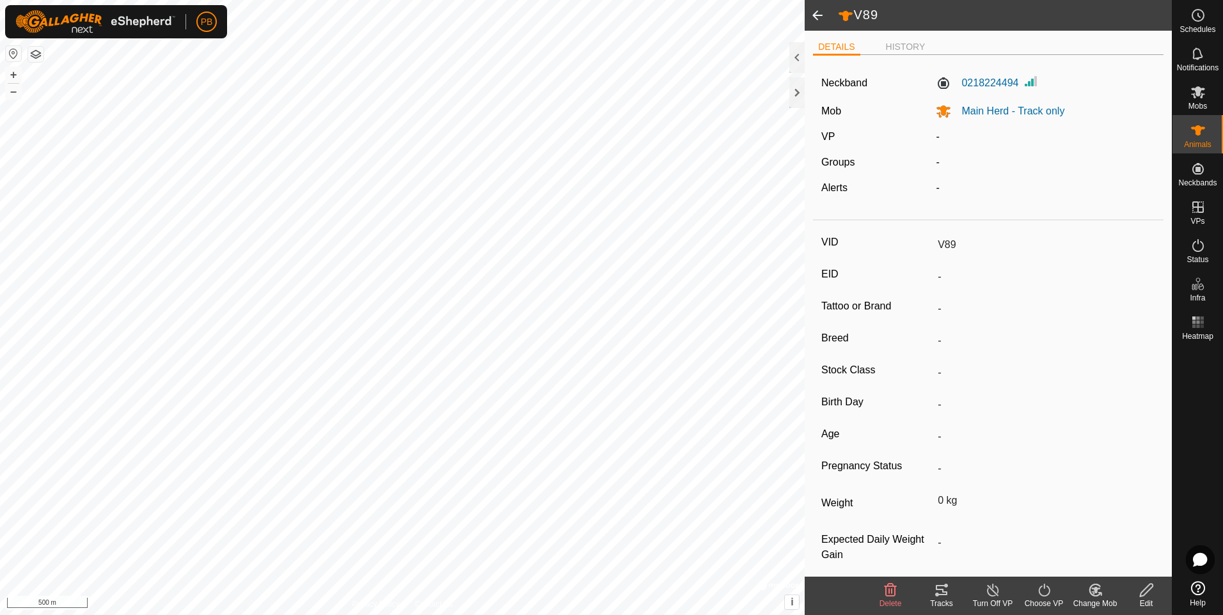
click at [816, 20] on span at bounding box center [818, 15] width 26 height 31
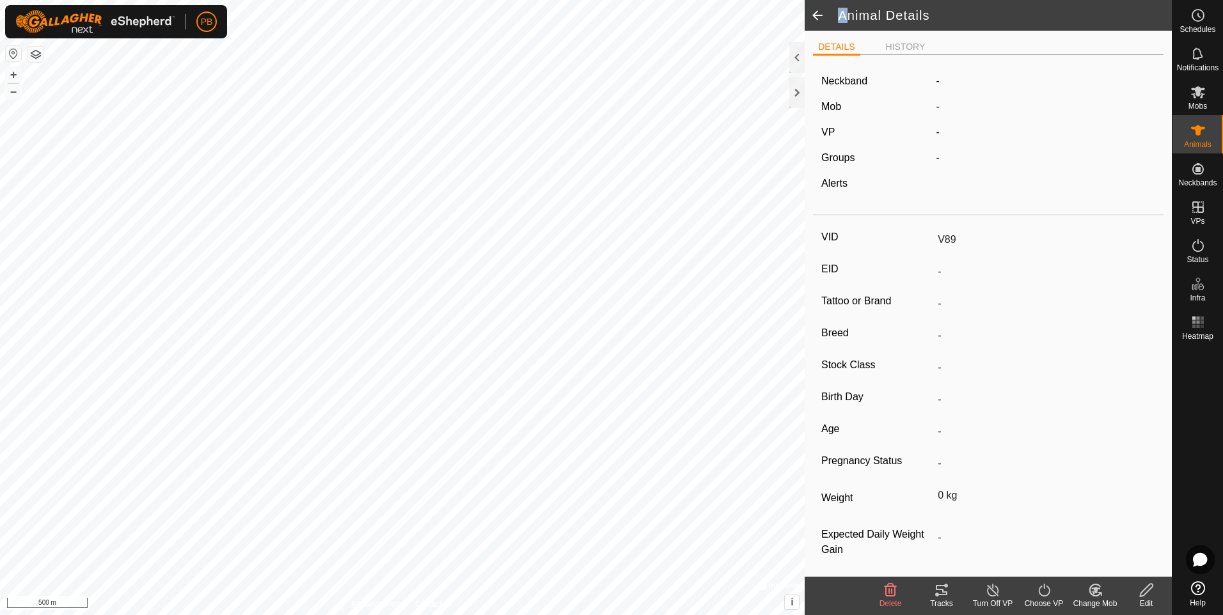
click at [816, 20] on span at bounding box center [818, 15] width 26 height 31
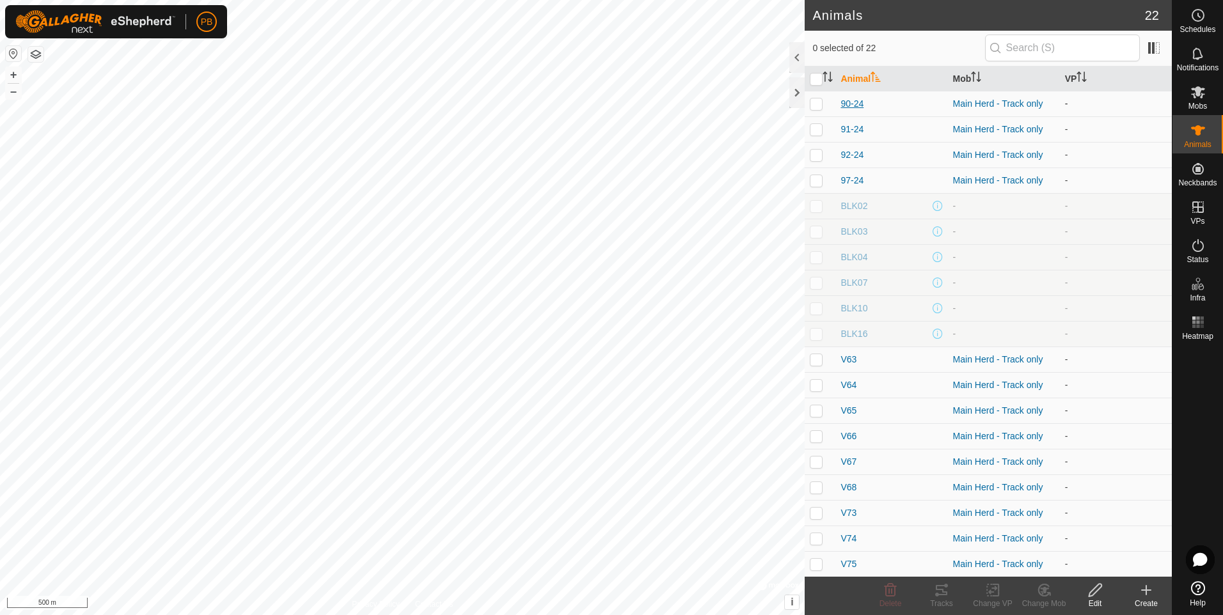
click at [854, 102] on span "90-24" at bounding box center [851, 103] width 23 height 13
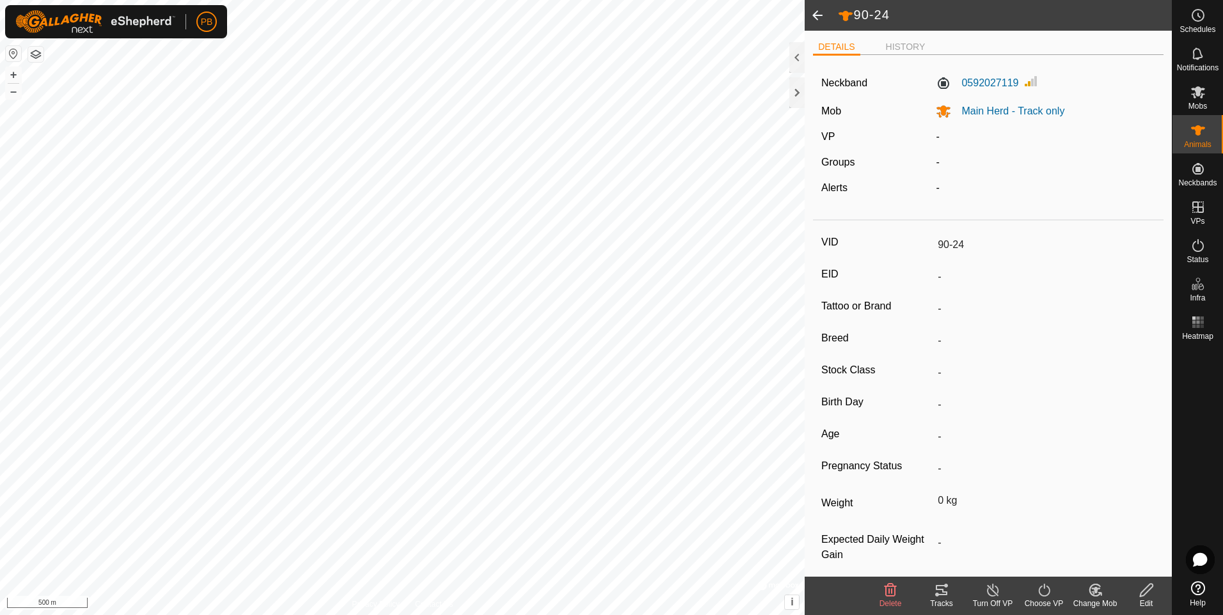
click at [964, 240] on input "90-24" at bounding box center [1043, 245] width 223 height 22
click at [1150, 593] on icon at bounding box center [1146, 590] width 16 height 15
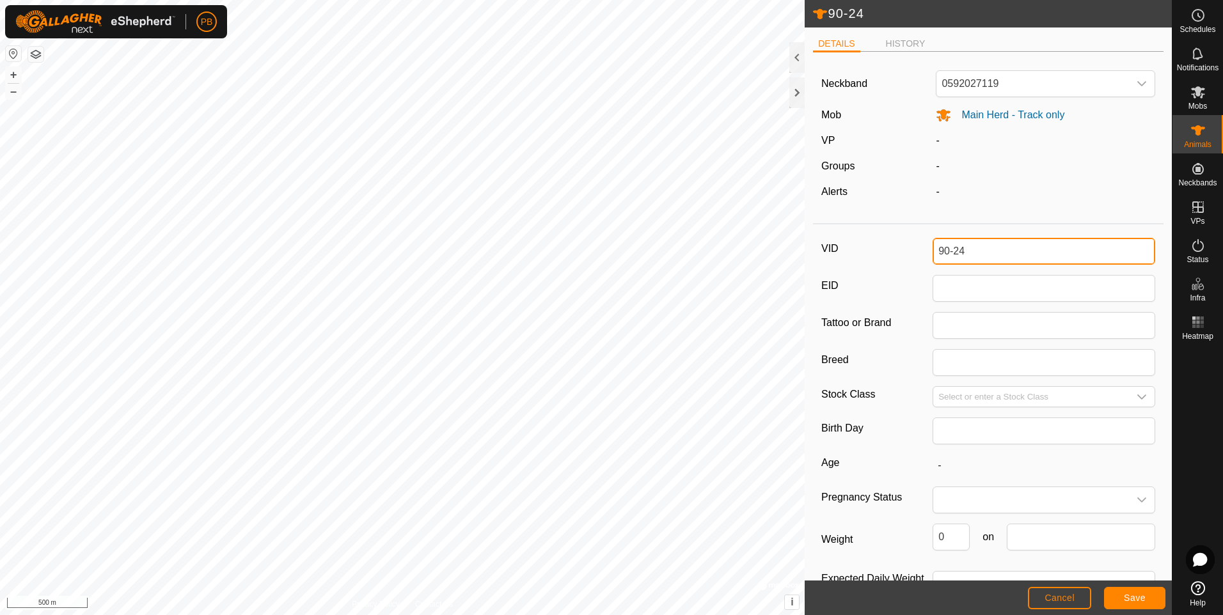
click at [1061, 247] on input "90-24" at bounding box center [1043, 251] width 223 height 27
click at [1117, 593] on button "Save" at bounding box center [1134, 598] width 61 height 22
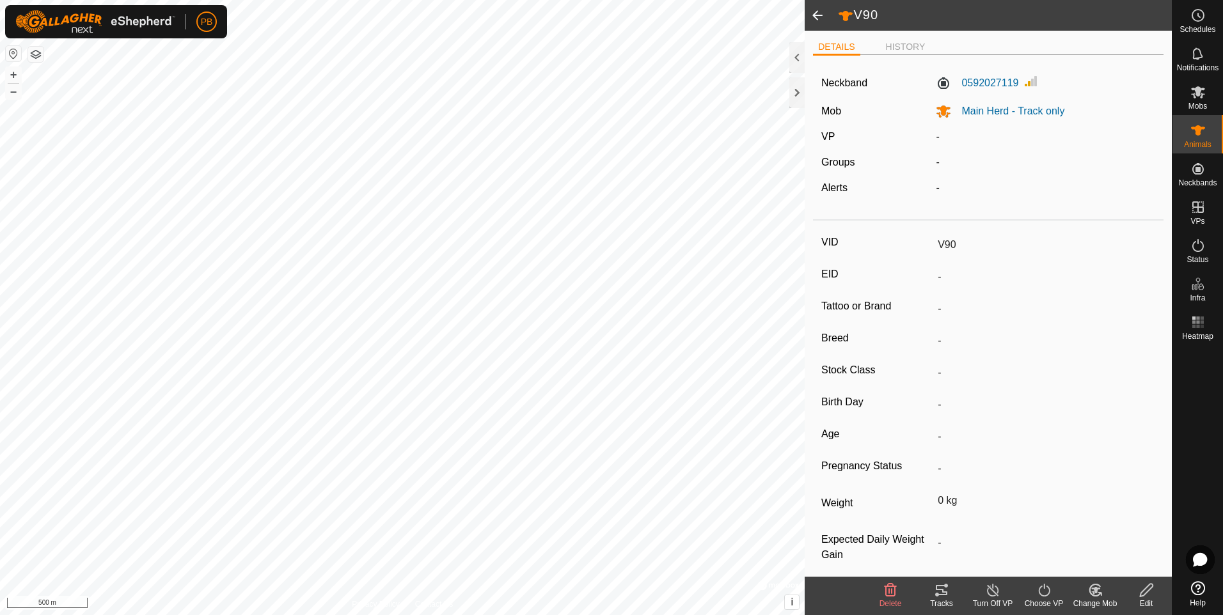
click at [818, 13] on span at bounding box center [818, 15] width 26 height 31
click at [819, 15] on span at bounding box center [818, 15] width 26 height 31
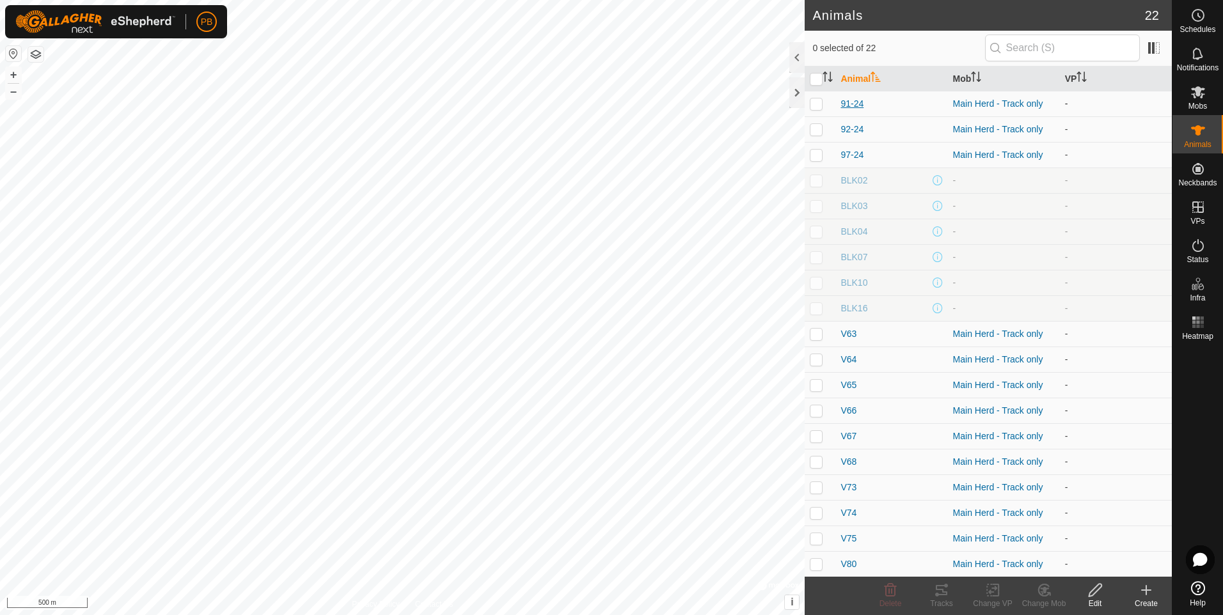
click at [857, 103] on span "91-24" at bounding box center [851, 103] width 23 height 13
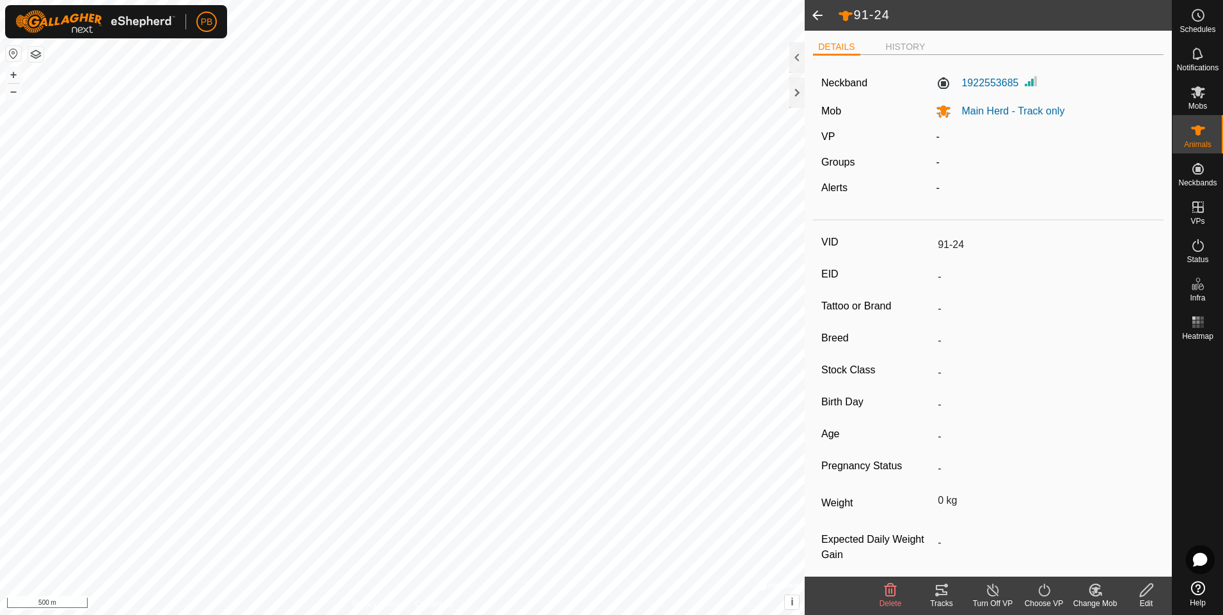
click at [1148, 588] on icon at bounding box center [1146, 590] width 16 height 15
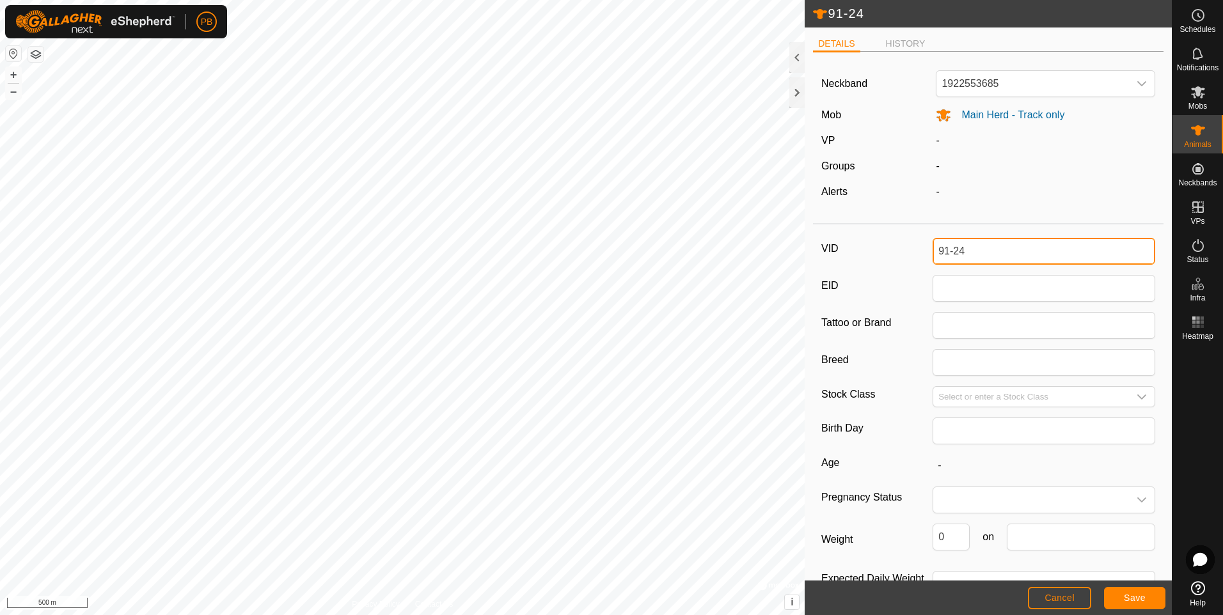
click at [1049, 253] on input "91-24" at bounding box center [1043, 251] width 223 height 27
click at [1120, 595] on button "Save" at bounding box center [1134, 598] width 61 height 22
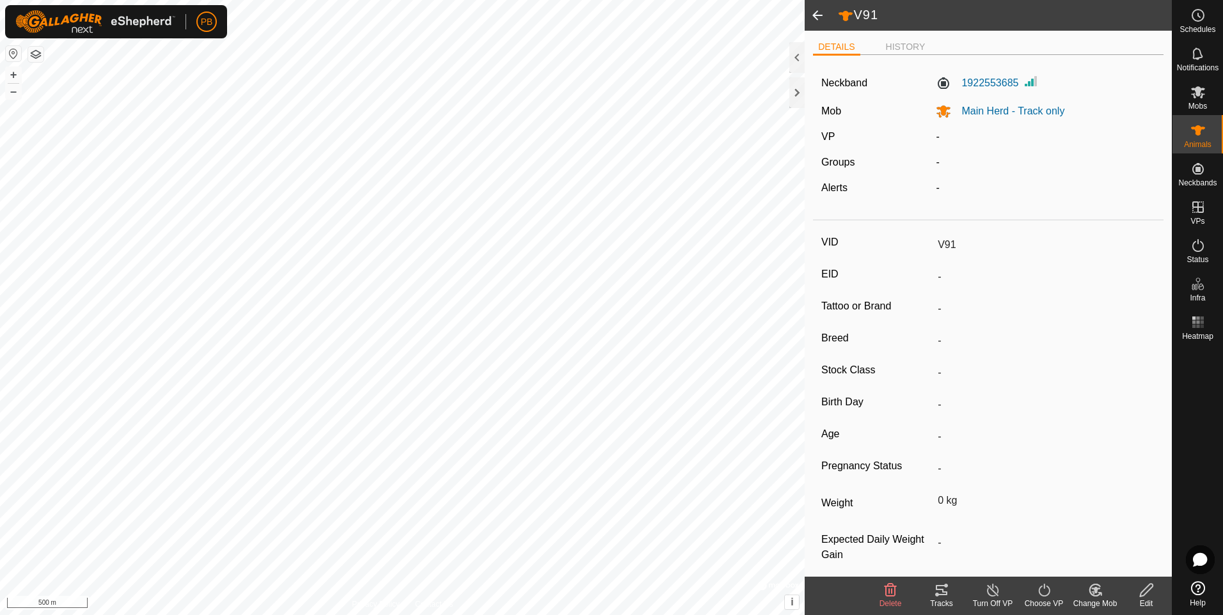
click at [809, 15] on span at bounding box center [818, 15] width 26 height 31
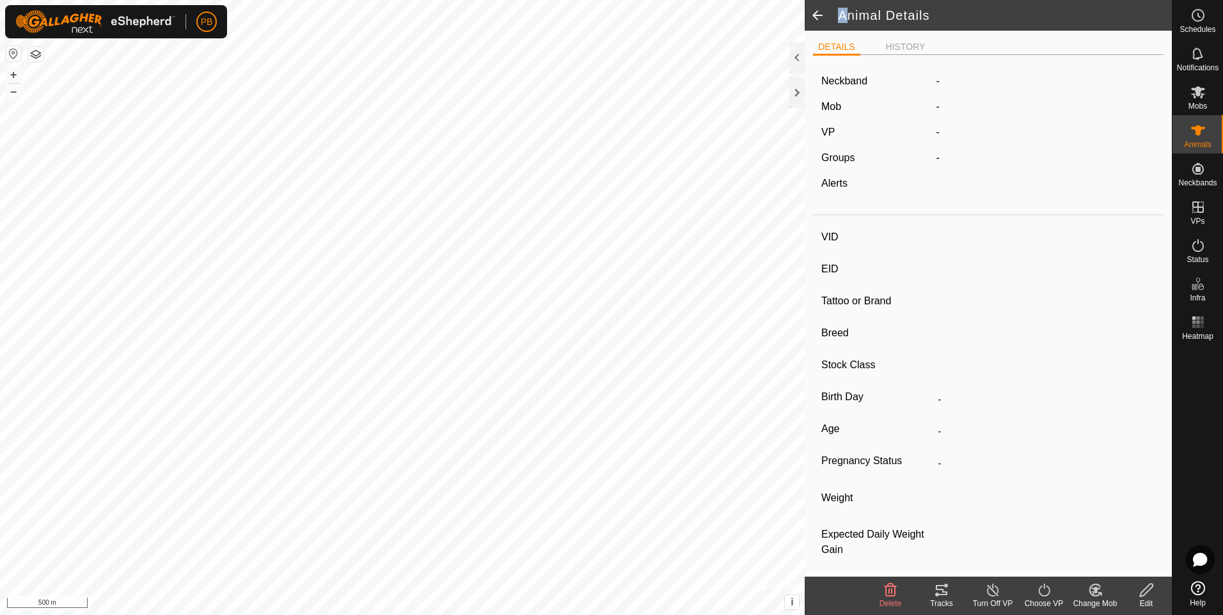
click at [809, 15] on span at bounding box center [818, 15] width 26 height 31
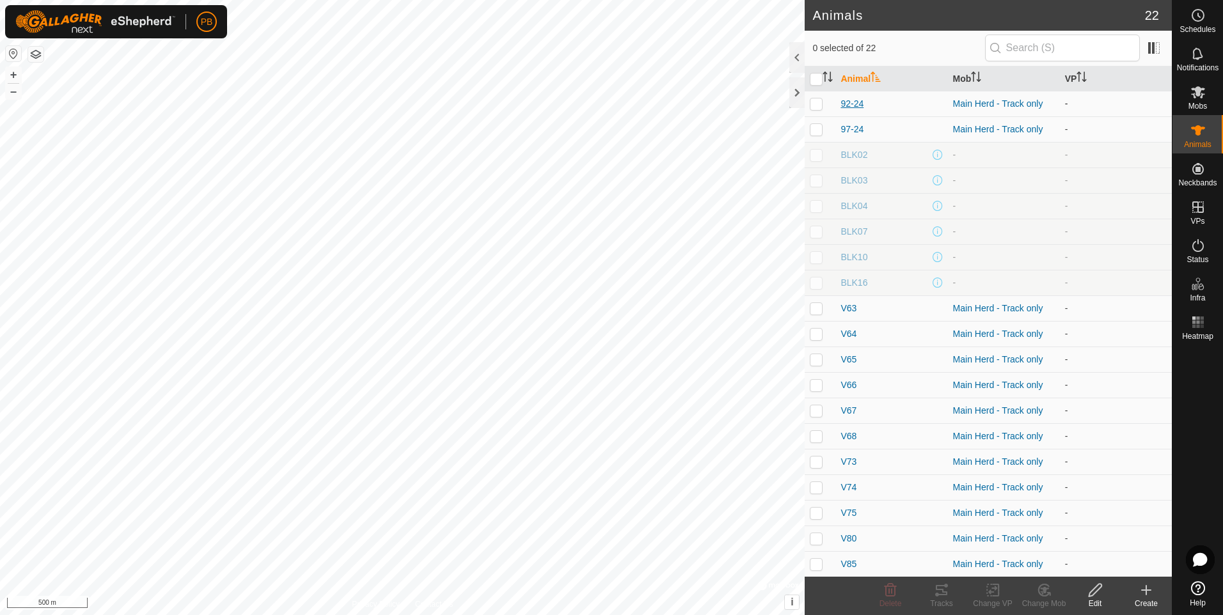
click at [854, 102] on span "92-24" at bounding box center [851, 103] width 23 height 13
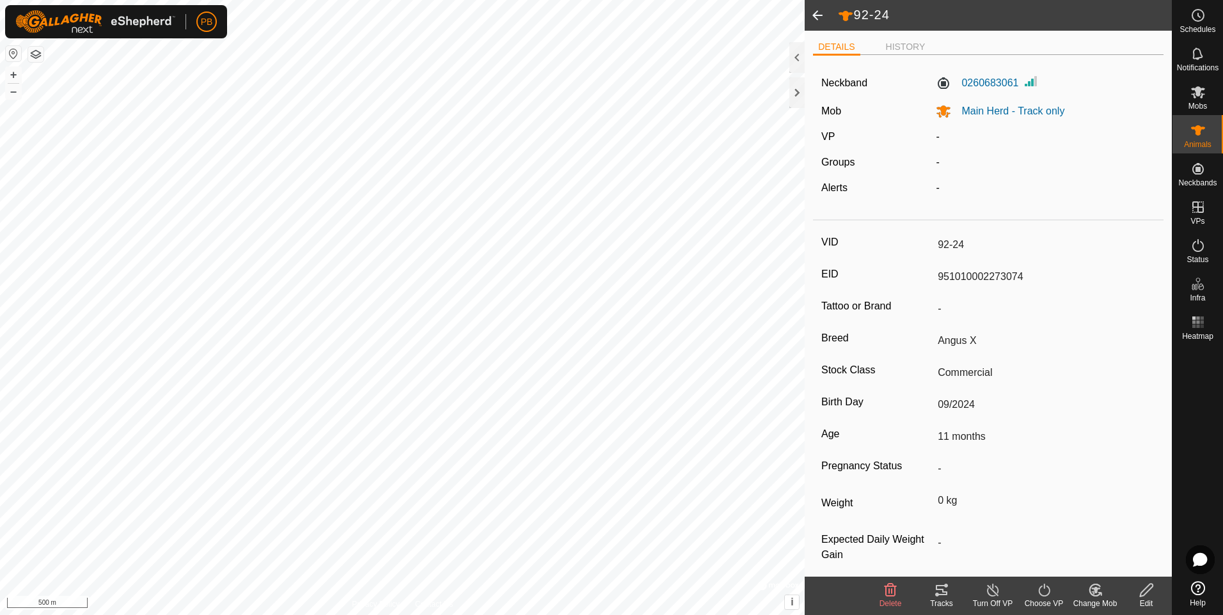
click at [1151, 598] on div "Edit" at bounding box center [1145, 604] width 51 height 12
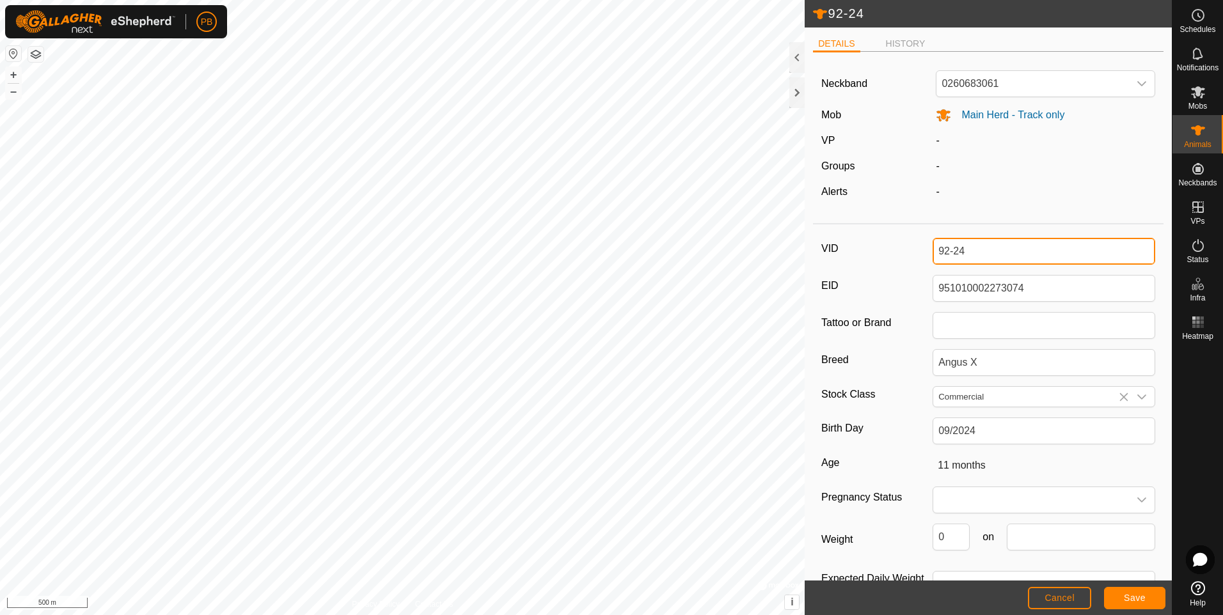
click at [1057, 258] on input "92-24" at bounding box center [1043, 251] width 223 height 27
click at [1143, 599] on span "Save" at bounding box center [1135, 598] width 22 height 10
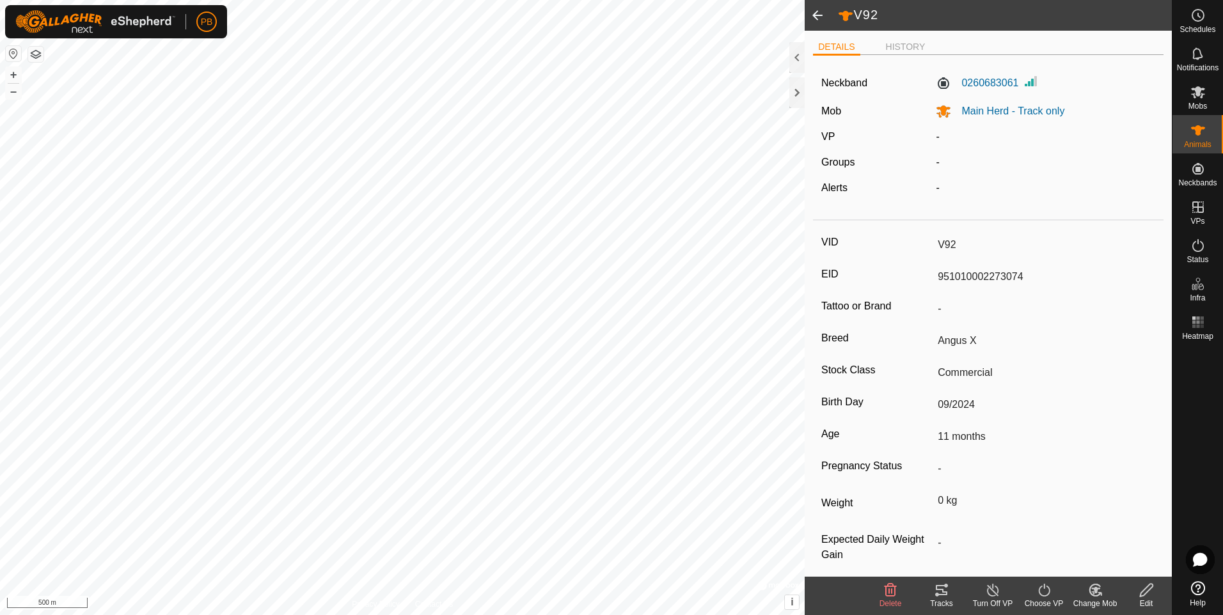
click at [817, 15] on span at bounding box center [818, 15] width 26 height 31
click at [817, 10] on span at bounding box center [818, 15] width 26 height 31
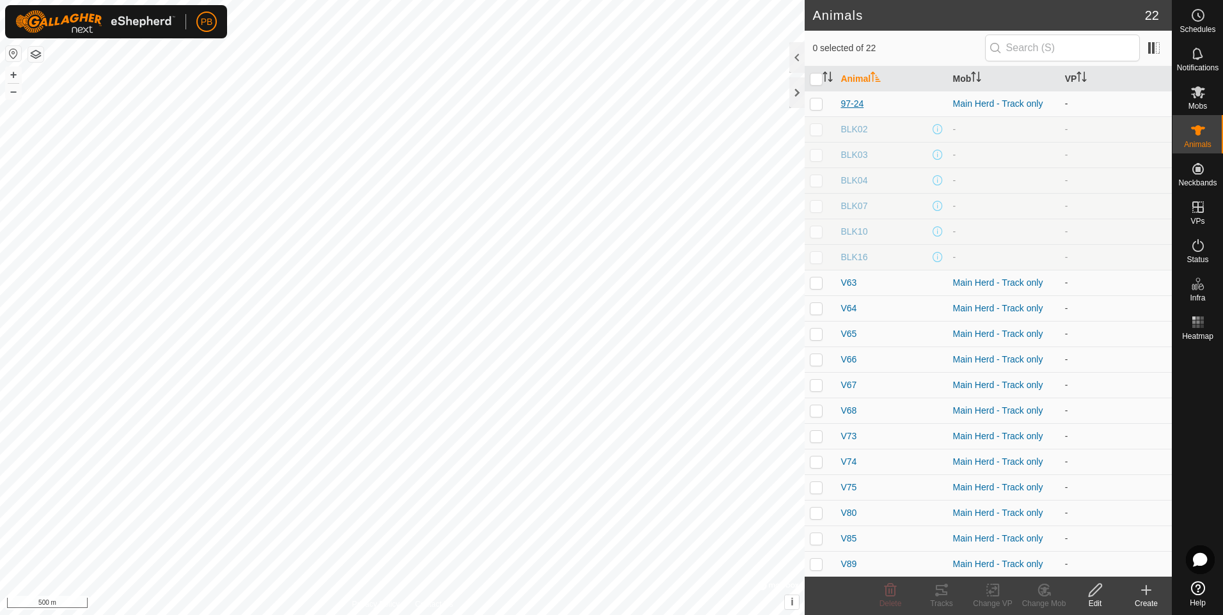
click at [851, 103] on span "97-24" at bounding box center [851, 103] width 23 height 13
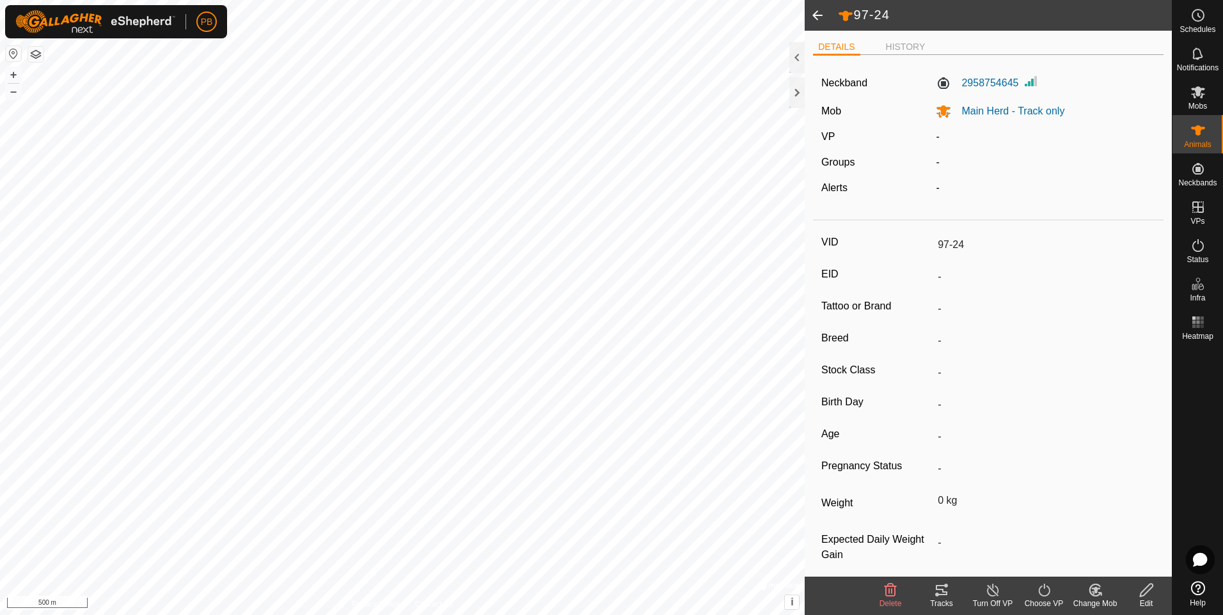
click at [1146, 597] on icon at bounding box center [1146, 590] width 16 height 15
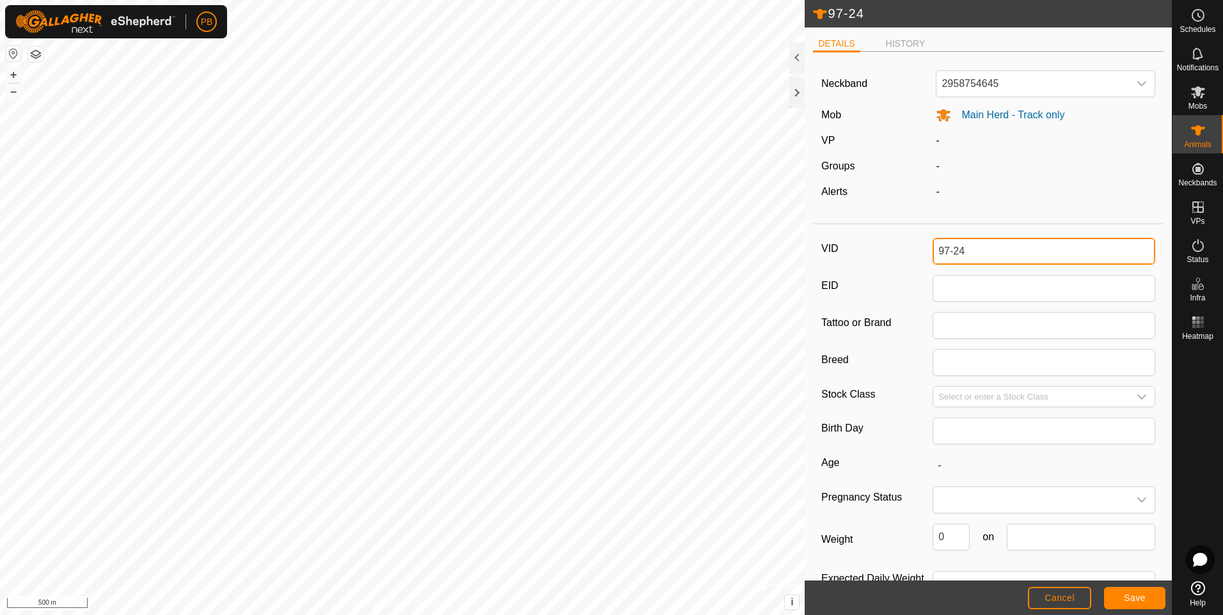
click at [980, 246] on input "97-24" at bounding box center [1043, 251] width 223 height 27
click at [1118, 591] on button "Save" at bounding box center [1134, 598] width 61 height 22
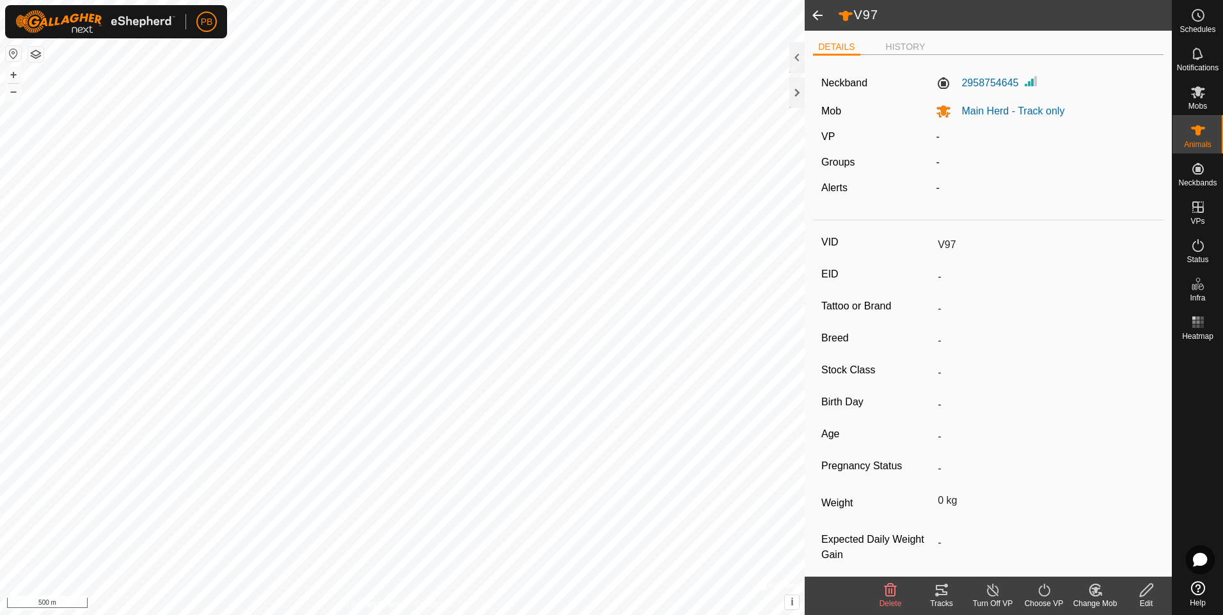
click at [821, 19] on span at bounding box center [818, 15] width 26 height 31
click at [819, 15] on span at bounding box center [818, 15] width 26 height 31
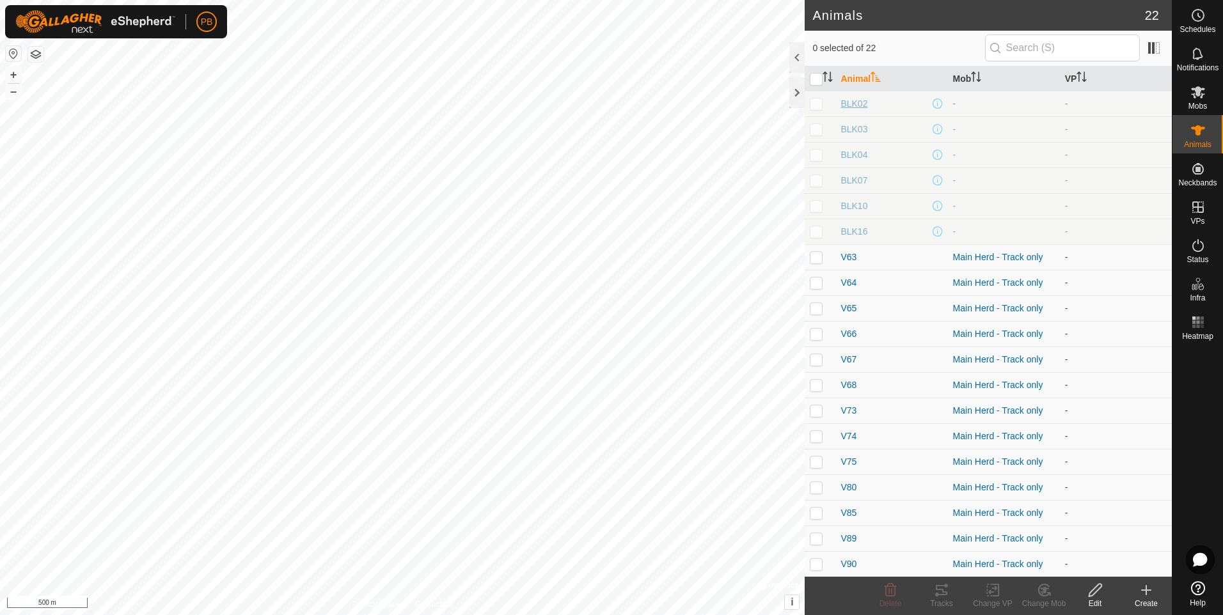
click at [847, 102] on span "BLK02" at bounding box center [853, 103] width 27 height 13
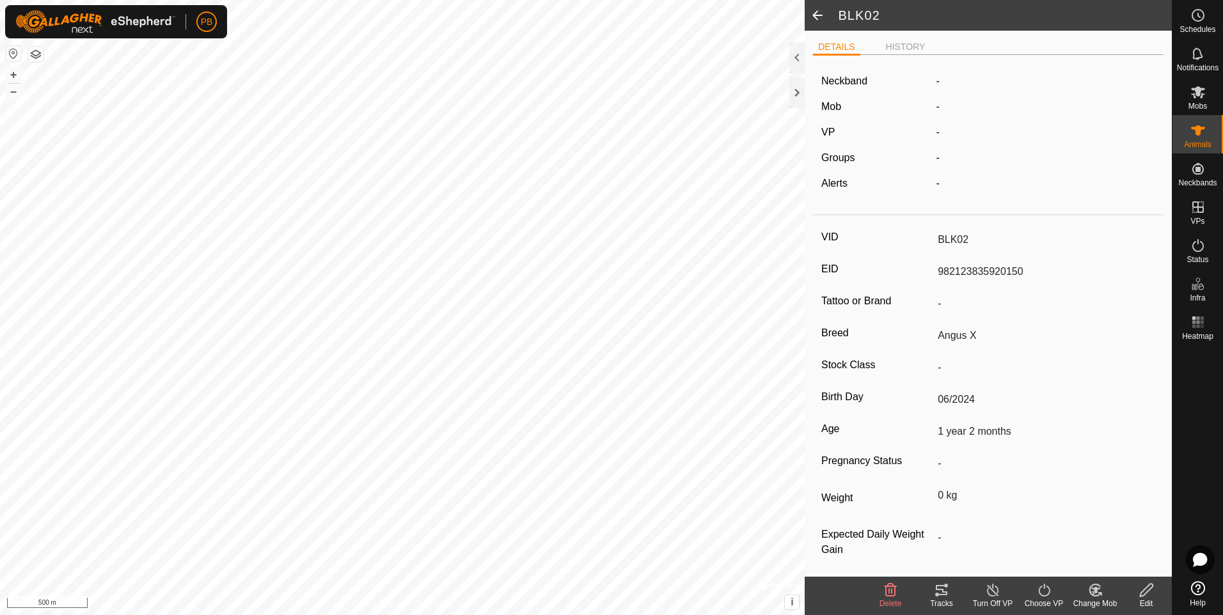
click at [1145, 586] on icon at bounding box center [1146, 590] width 16 height 15
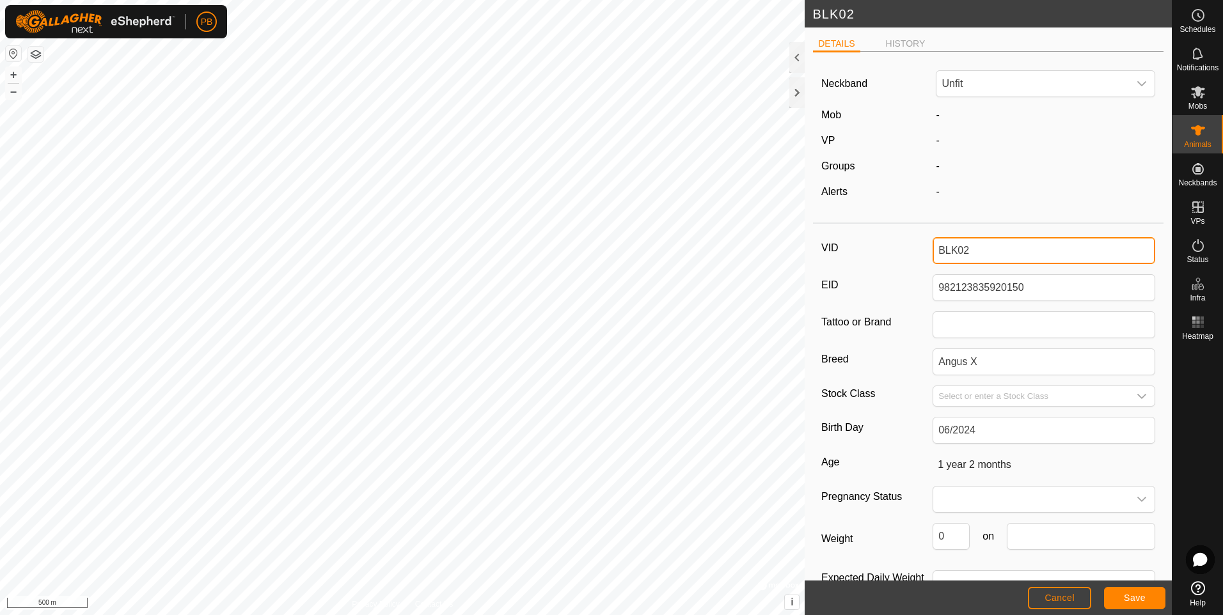
click at [984, 253] on input "BLK02" at bounding box center [1043, 250] width 223 height 27
click at [1136, 598] on span "Save" at bounding box center [1135, 598] width 22 height 10
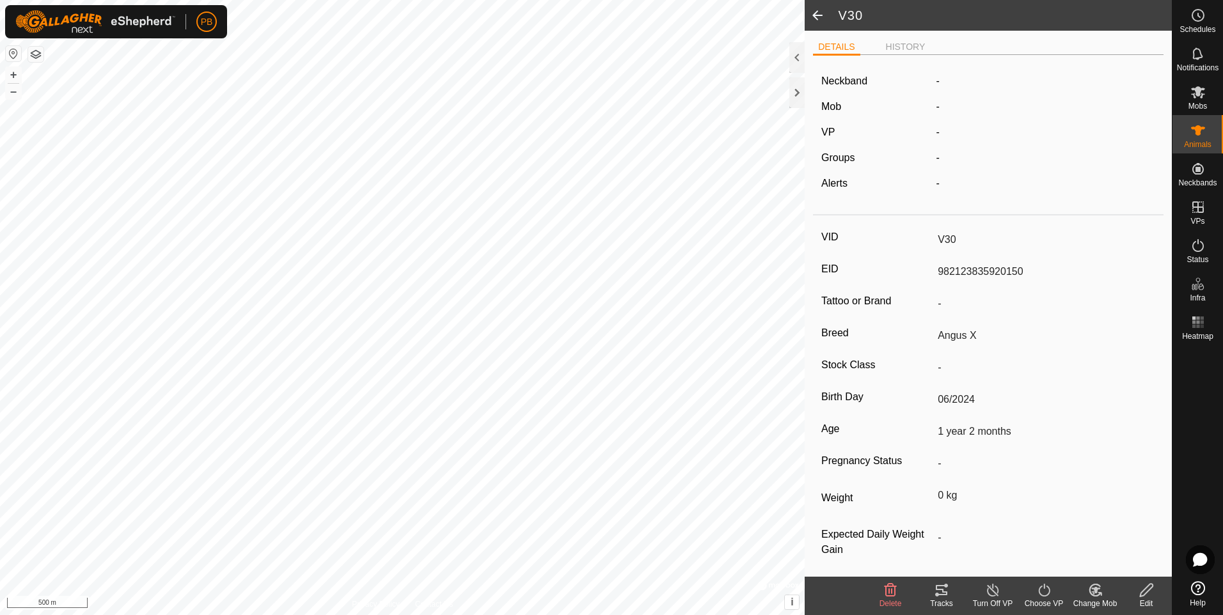
click at [816, 8] on span at bounding box center [818, 15] width 26 height 31
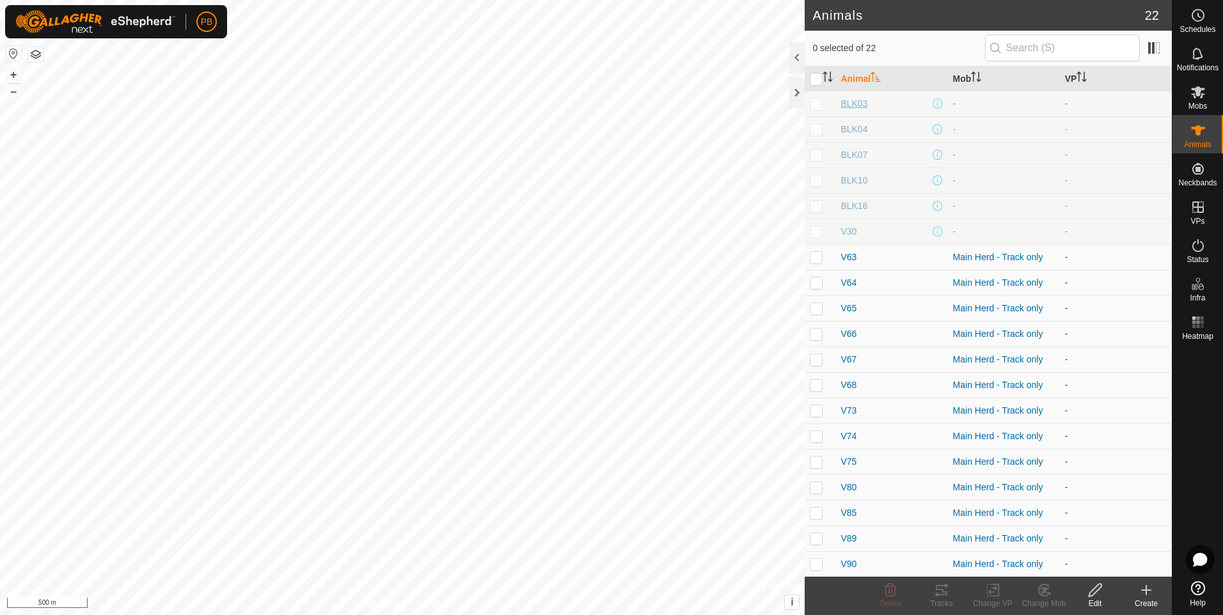
click at [851, 100] on span "BLK03" at bounding box center [853, 103] width 27 height 13
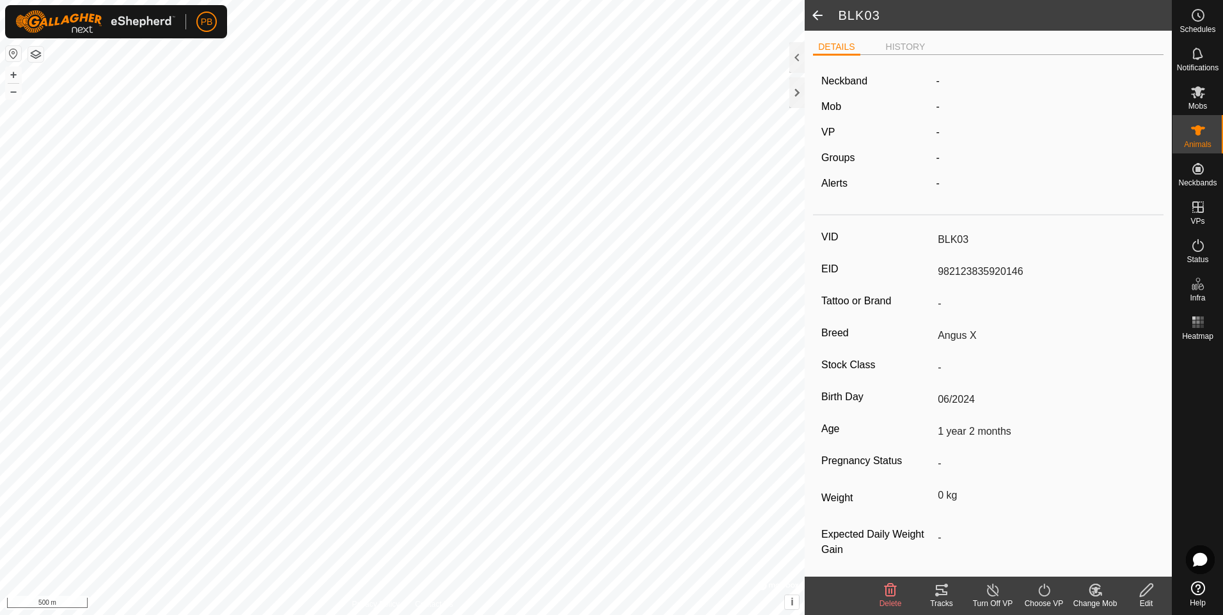
click at [1147, 593] on icon at bounding box center [1146, 590] width 13 height 13
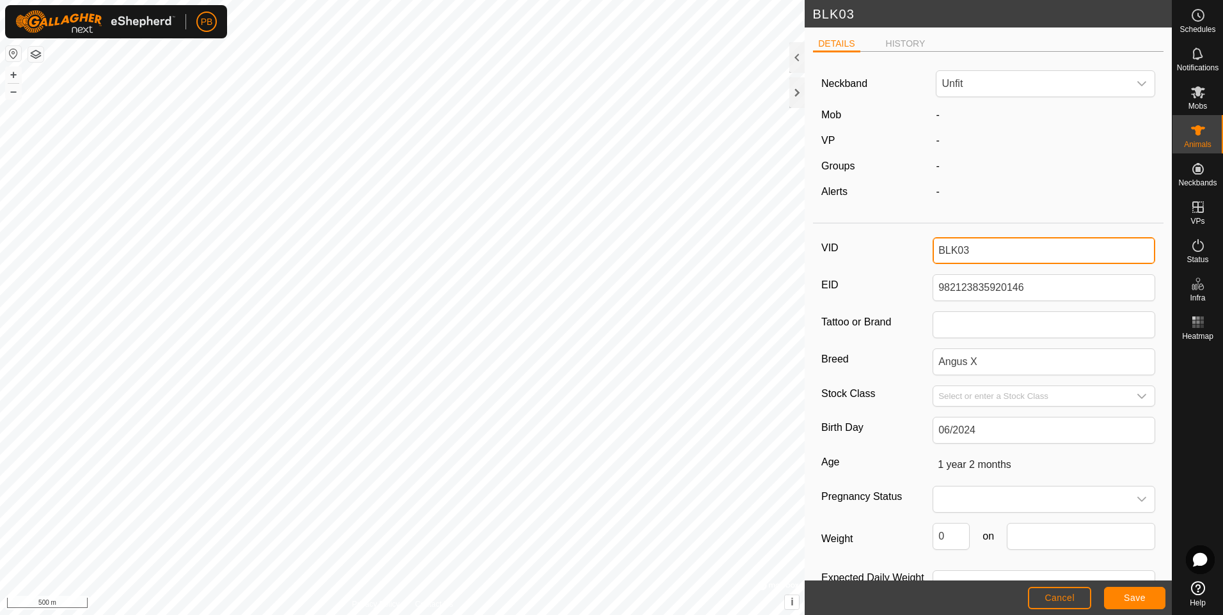
click at [984, 242] on input "BLK03" at bounding box center [1043, 250] width 223 height 27
click at [1140, 595] on span "Save" at bounding box center [1135, 598] width 22 height 10
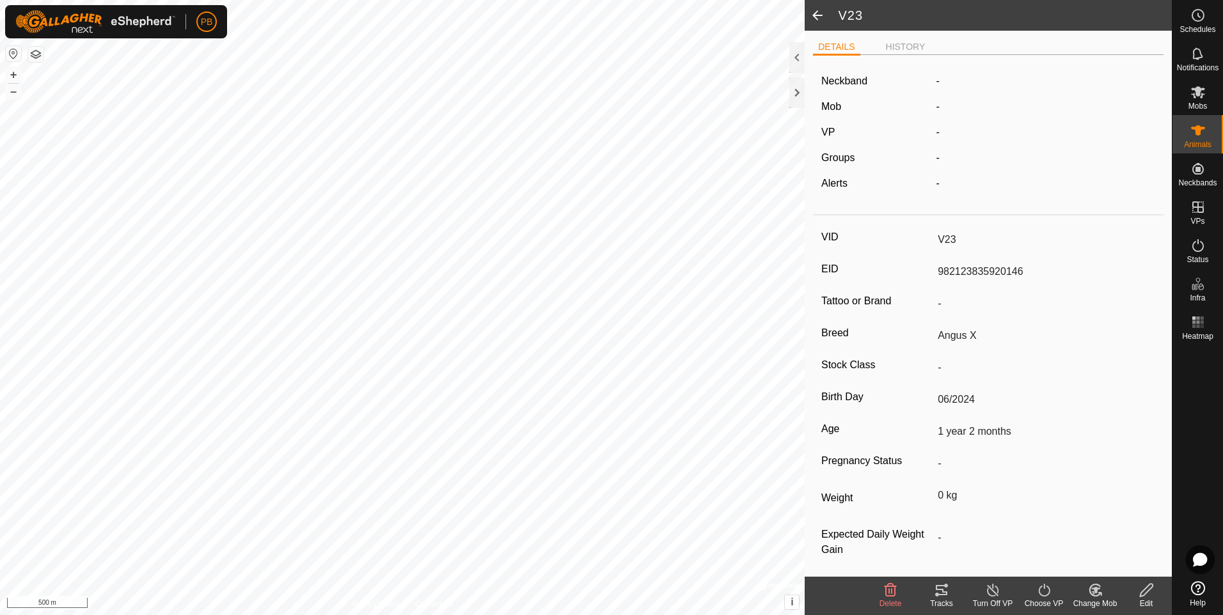
click at [820, 14] on span at bounding box center [818, 15] width 26 height 31
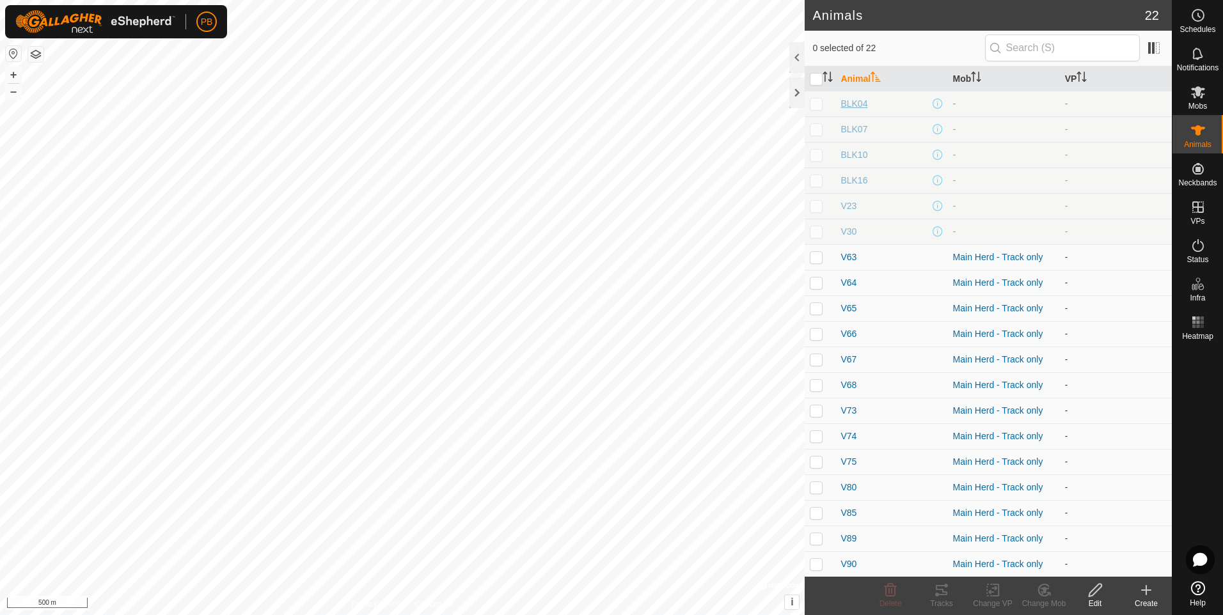
click at [852, 102] on span "BLK04" at bounding box center [853, 103] width 27 height 13
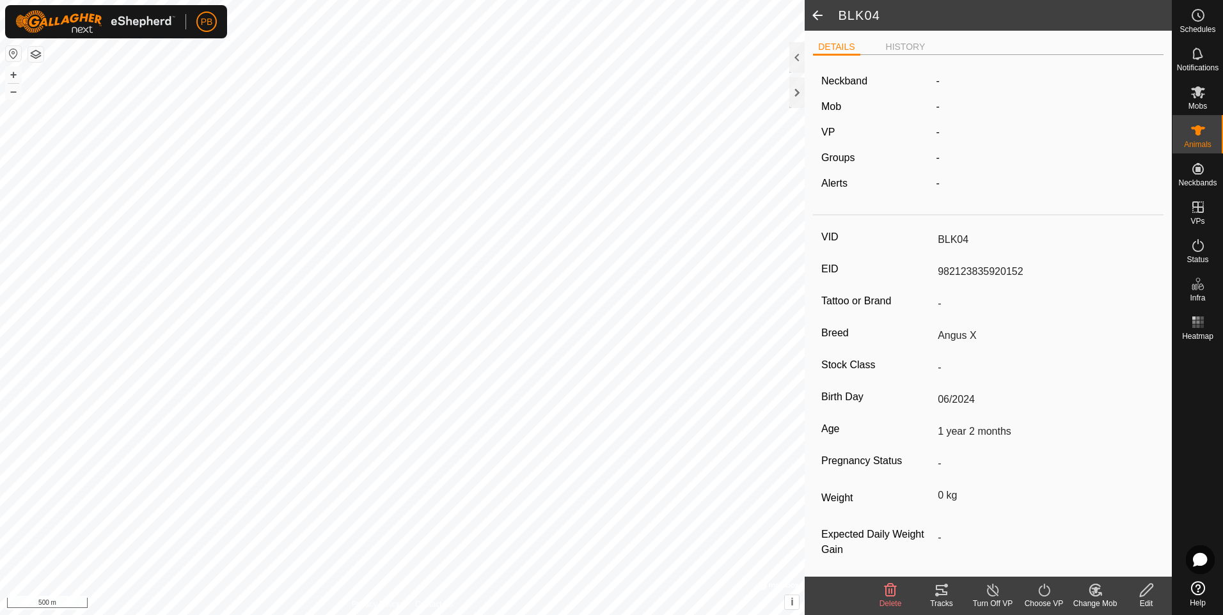
click at [1149, 592] on icon at bounding box center [1146, 590] width 16 height 15
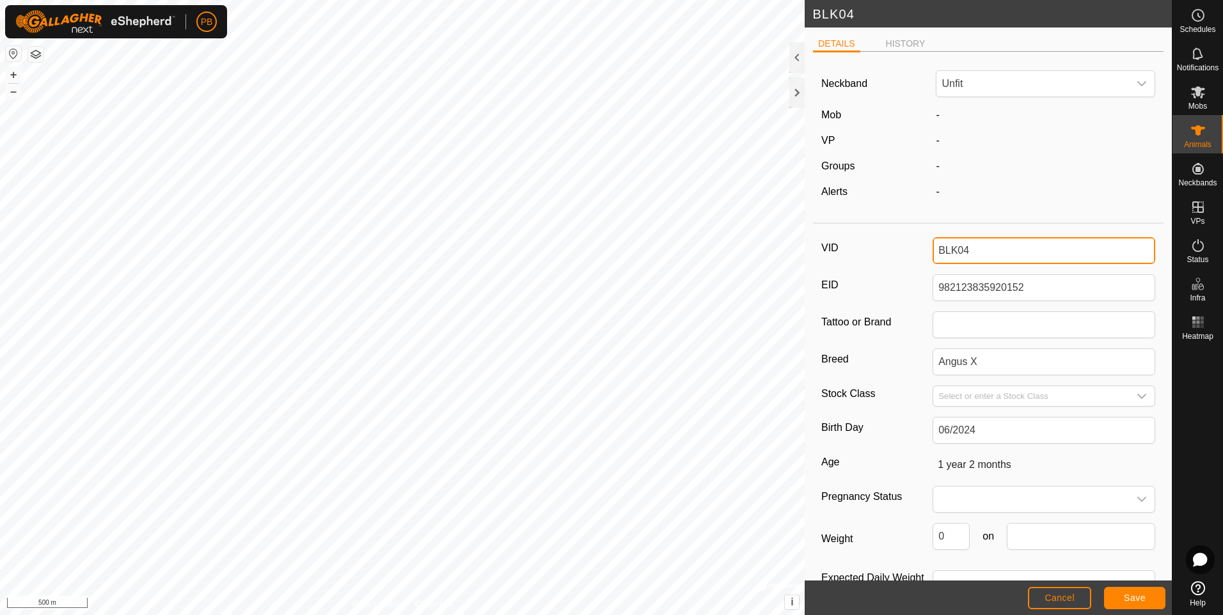
click at [986, 256] on input "BLK04" at bounding box center [1043, 250] width 223 height 27
click at [1137, 595] on span "Save" at bounding box center [1135, 598] width 22 height 10
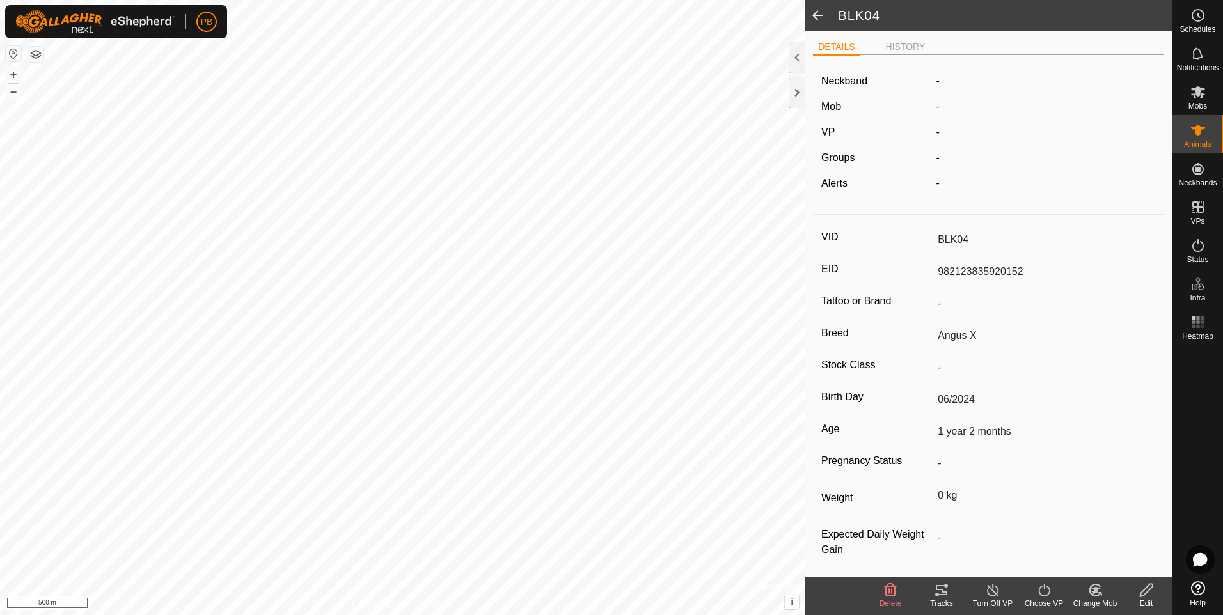
click at [812, 13] on span at bounding box center [818, 15] width 26 height 31
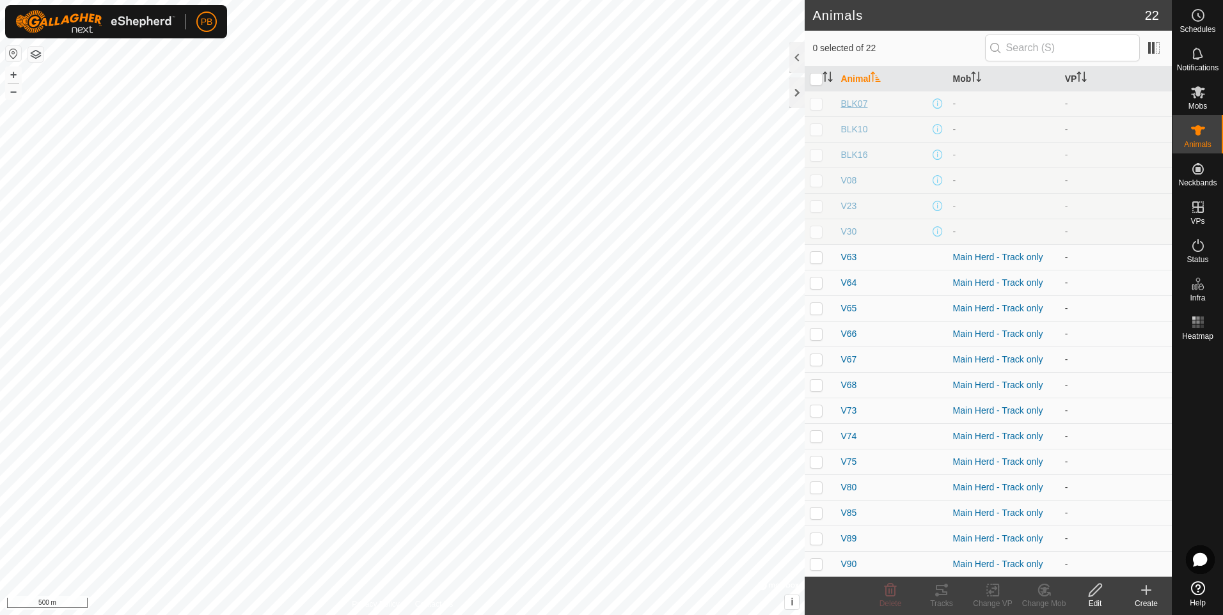
click at [858, 106] on span "BLK07" at bounding box center [853, 103] width 27 height 13
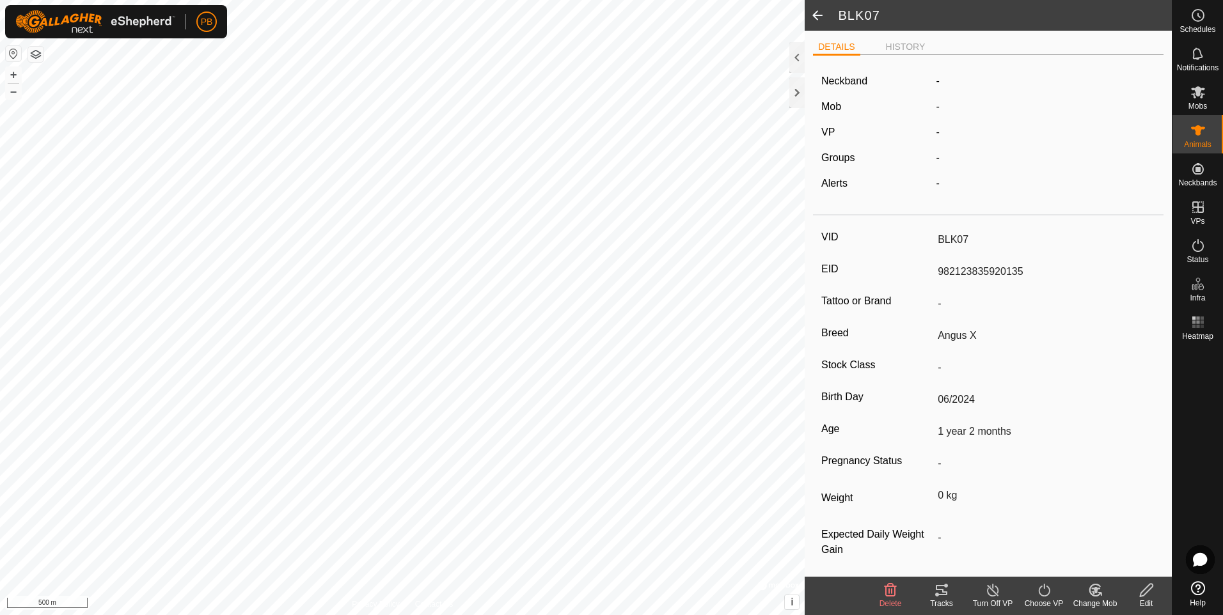
click at [1148, 593] on icon at bounding box center [1146, 590] width 16 height 15
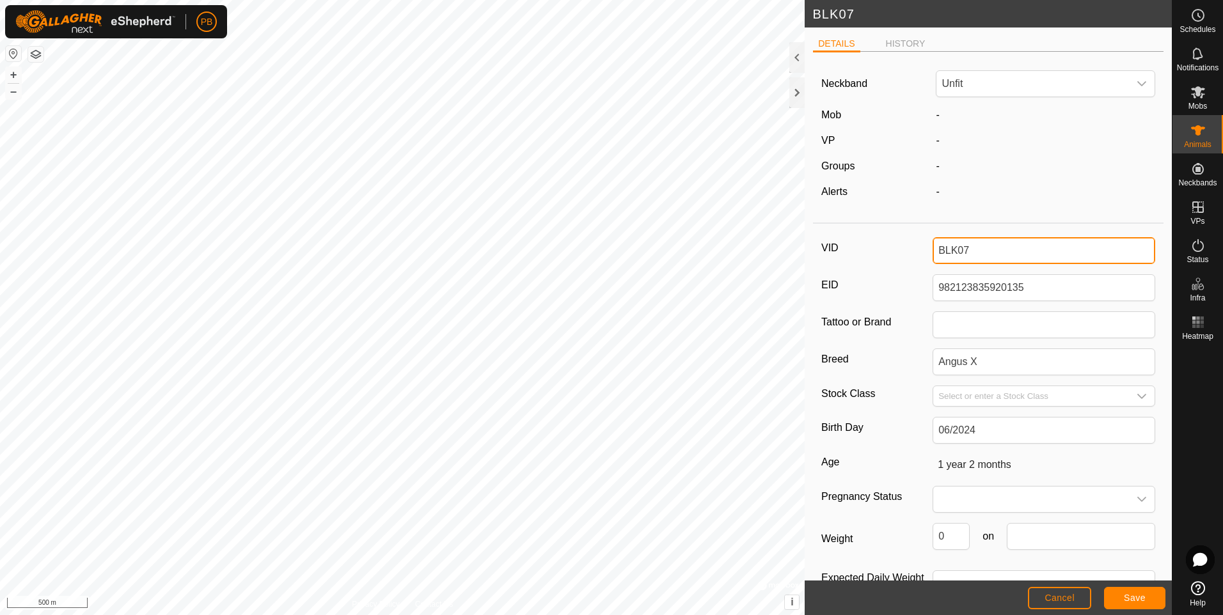
click at [980, 253] on input "BLK07" at bounding box center [1043, 250] width 223 height 27
click at [1146, 599] on button "Save" at bounding box center [1134, 598] width 61 height 22
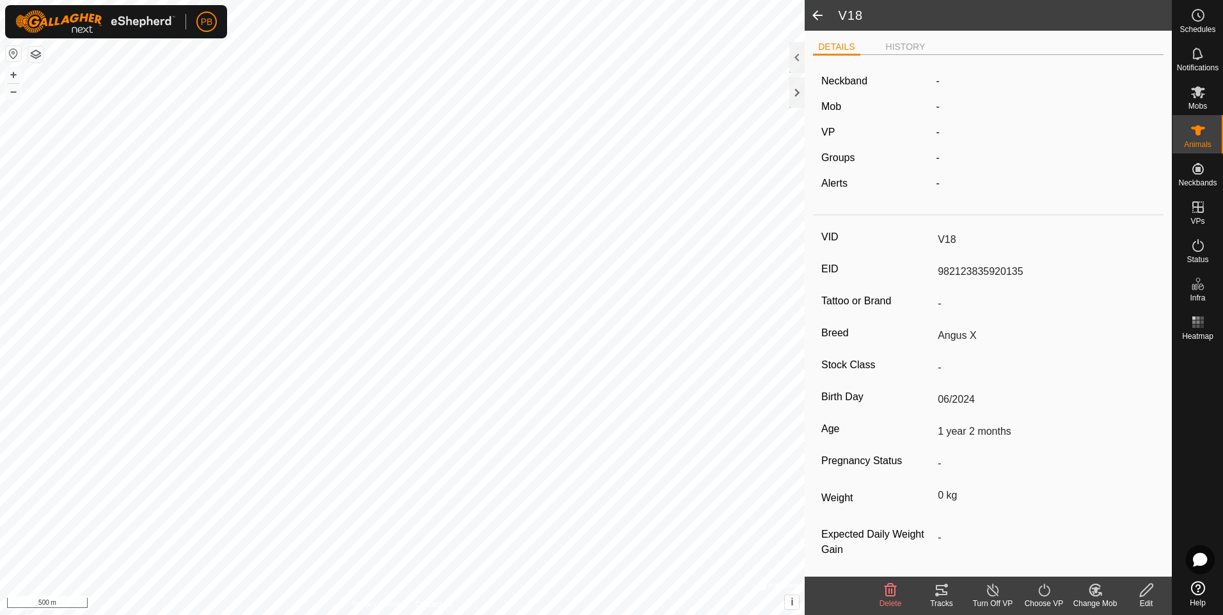
click at [817, 14] on span at bounding box center [818, 15] width 26 height 31
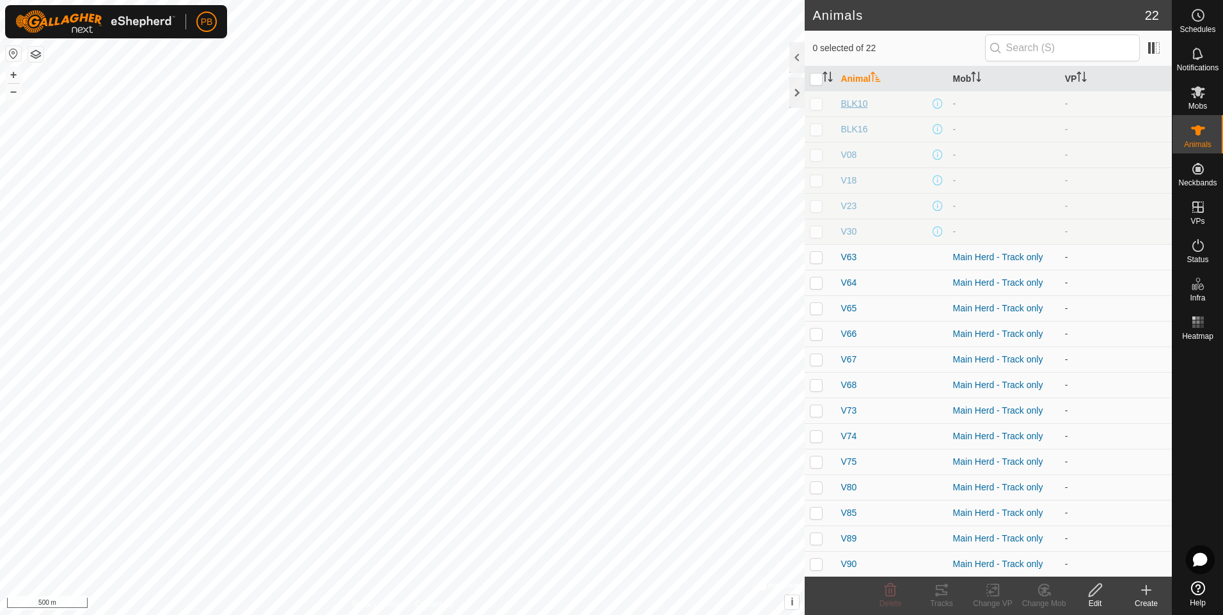
click at [855, 104] on span "BLK10" at bounding box center [853, 103] width 27 height 13
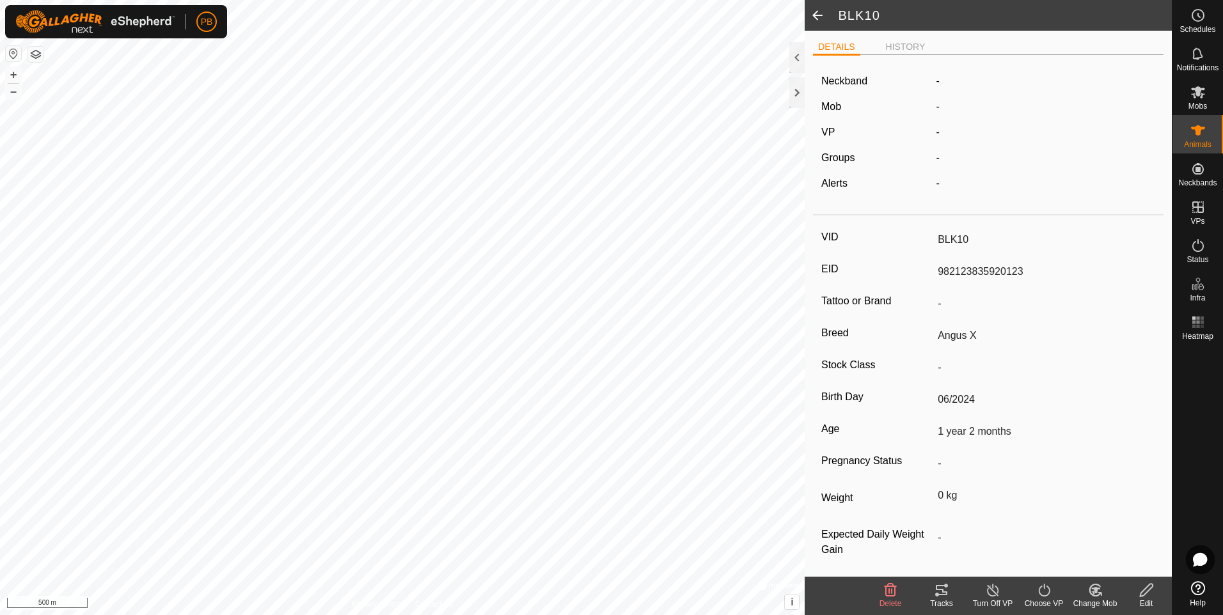
click at [1145, 595] on icon at bounding box center [1146, 590] width 16 height 15
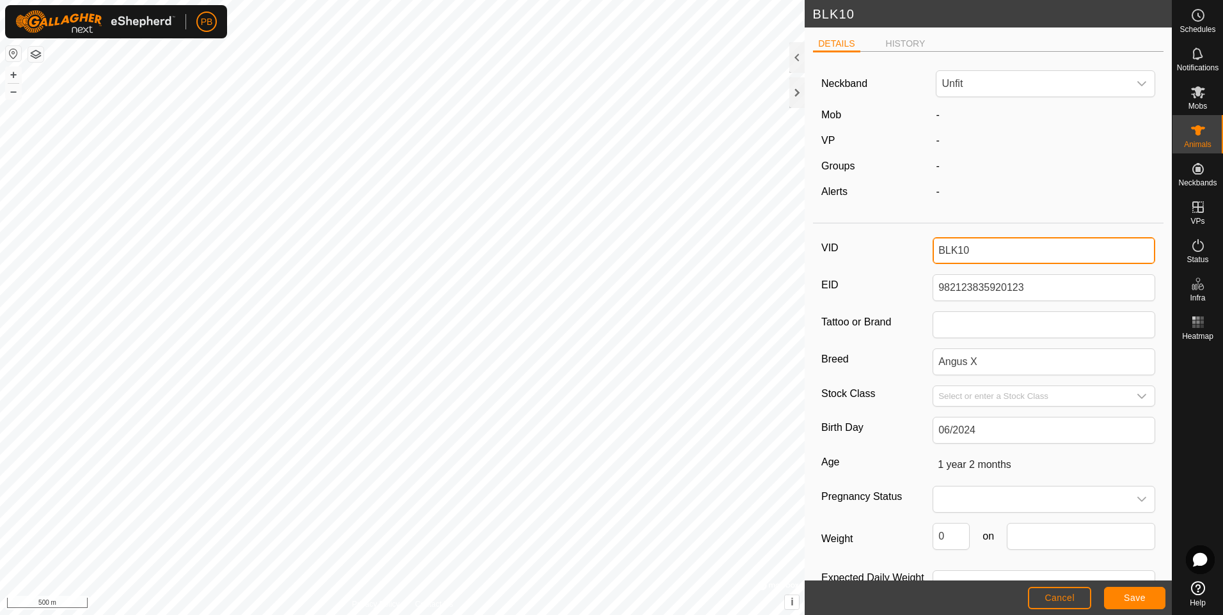
click at [1016, 252] on input "BLK10" at bounding box center [1043, 250] width 223 height 27
click at [1128, 593] on span "Save" at bounding box center [1135, 598] width 22 height 10
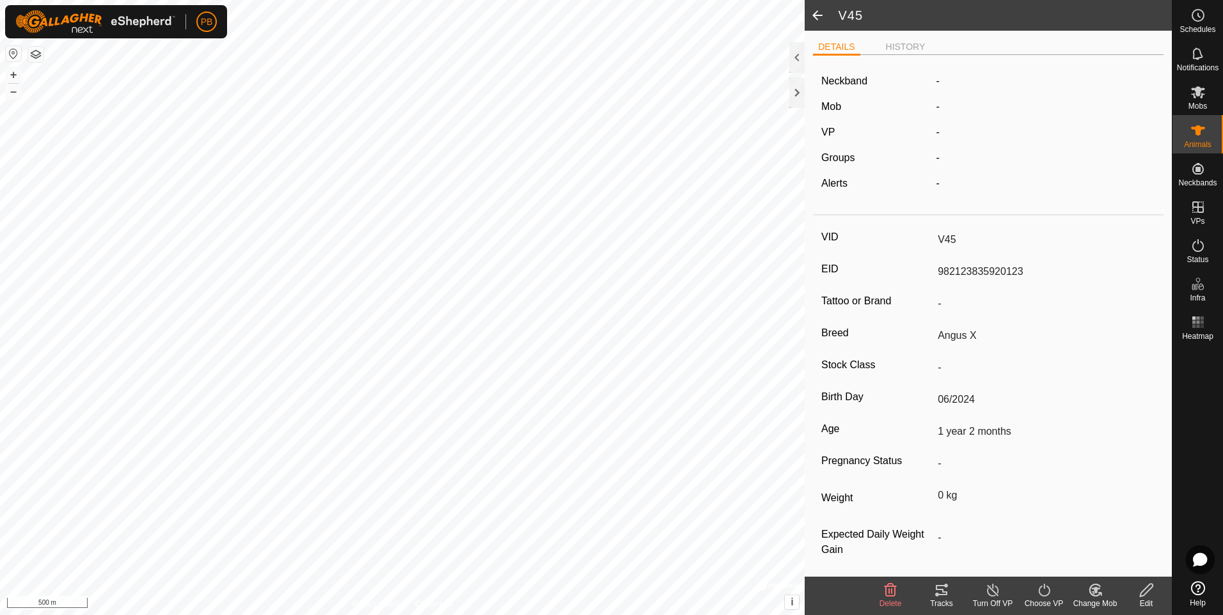
click at [815, 16] on span at bounding box center [818, 15] width 26 height 31
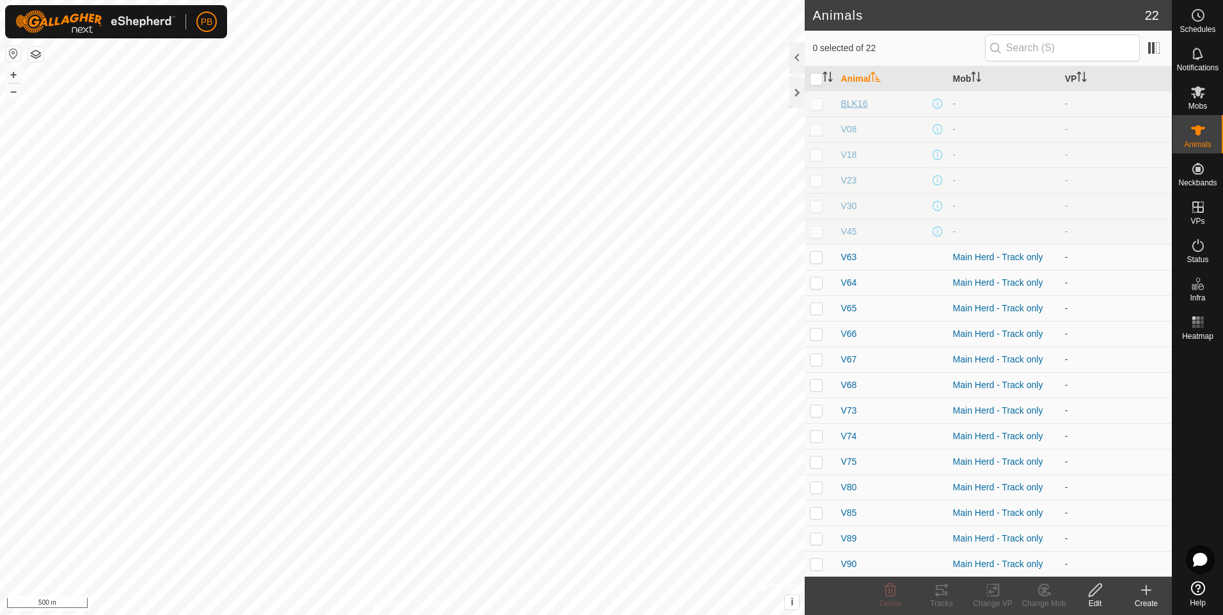
click at [851, 100] on span "BLK16" at bounding box center [853, 103] width 27 height 13
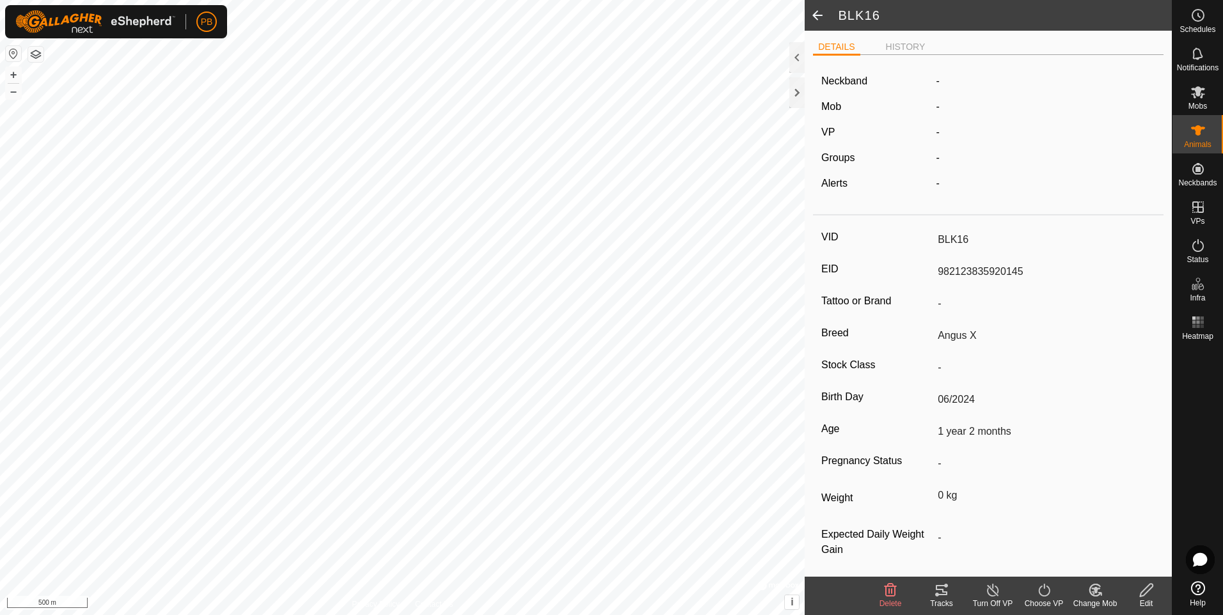
click at [1154, 601] on div "Edit" at bounding box center [1145, 604] width 51 height 12
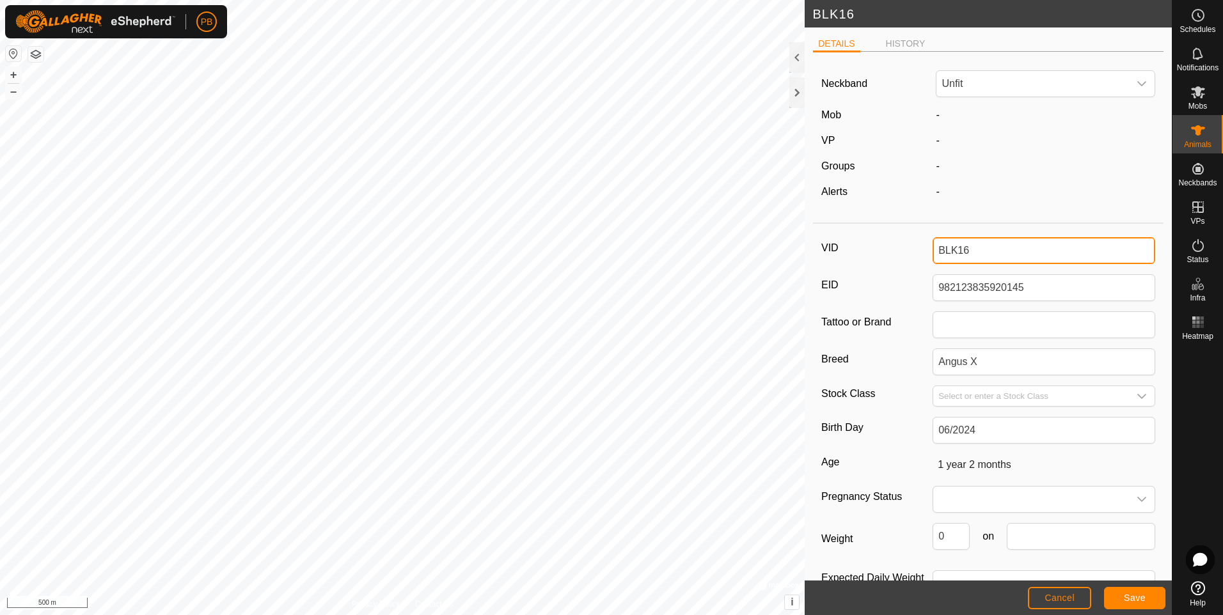
click at [965, 258] on input "BLK16" at bounding box center [1043, 250] width 223 height 27
click at [1115, 598] on button "Save" at bounding box center [1134, 598] width 61 height 22
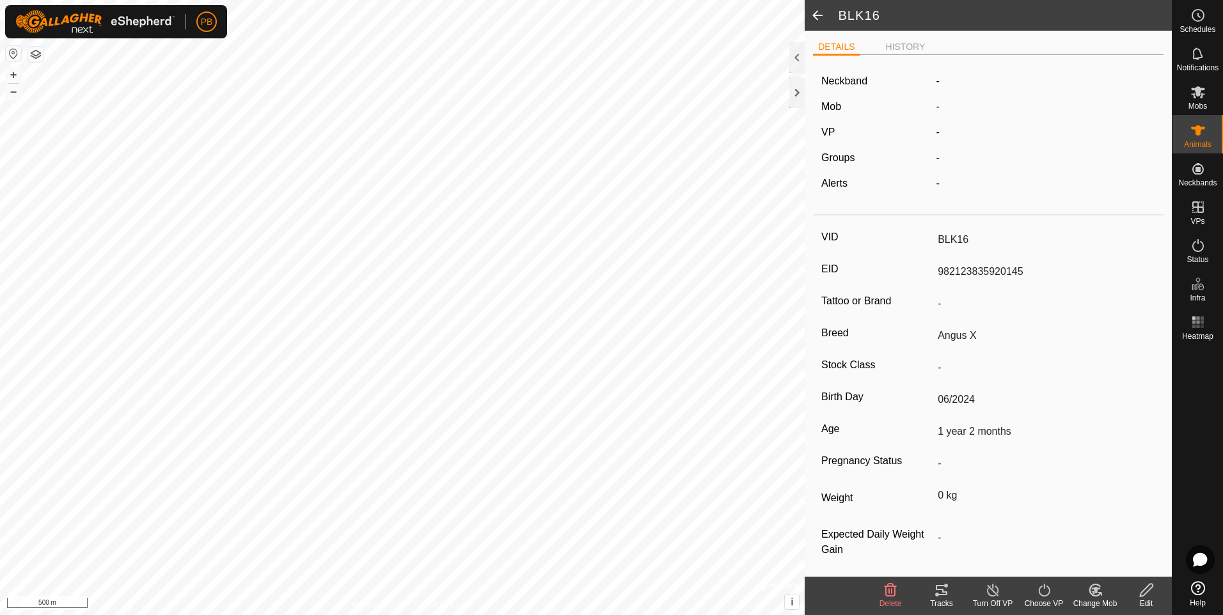
click at [815, 17] on span at bounding box center [818, 15] width 26 height 31
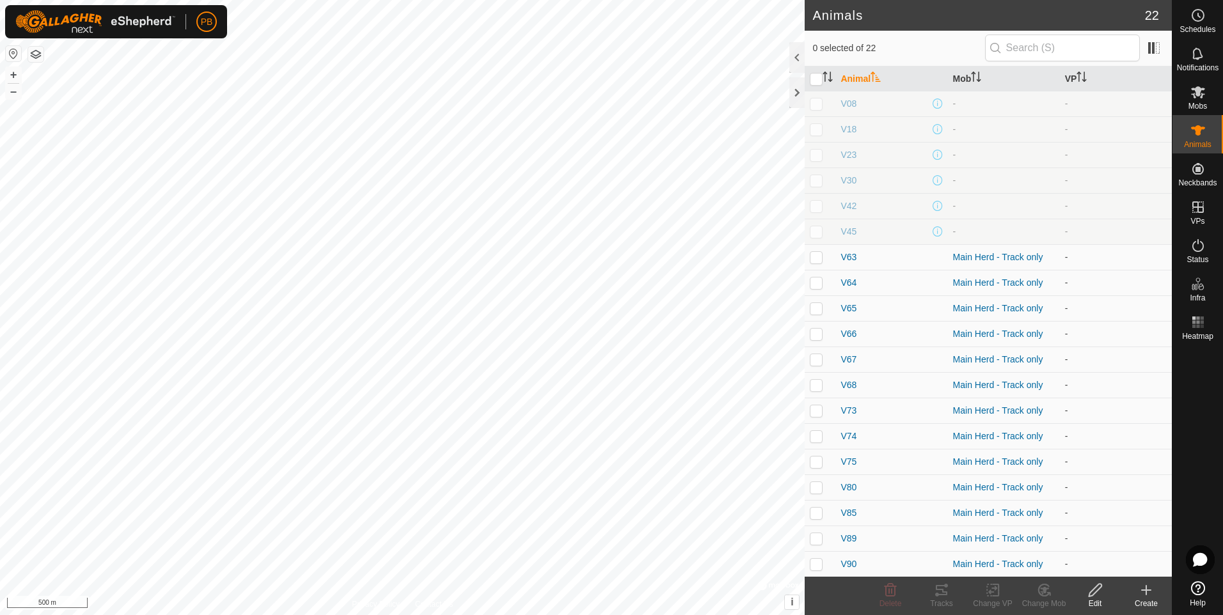
click at [1146, 588] on icon at bounding box center [1146, 590] width 0 height 9
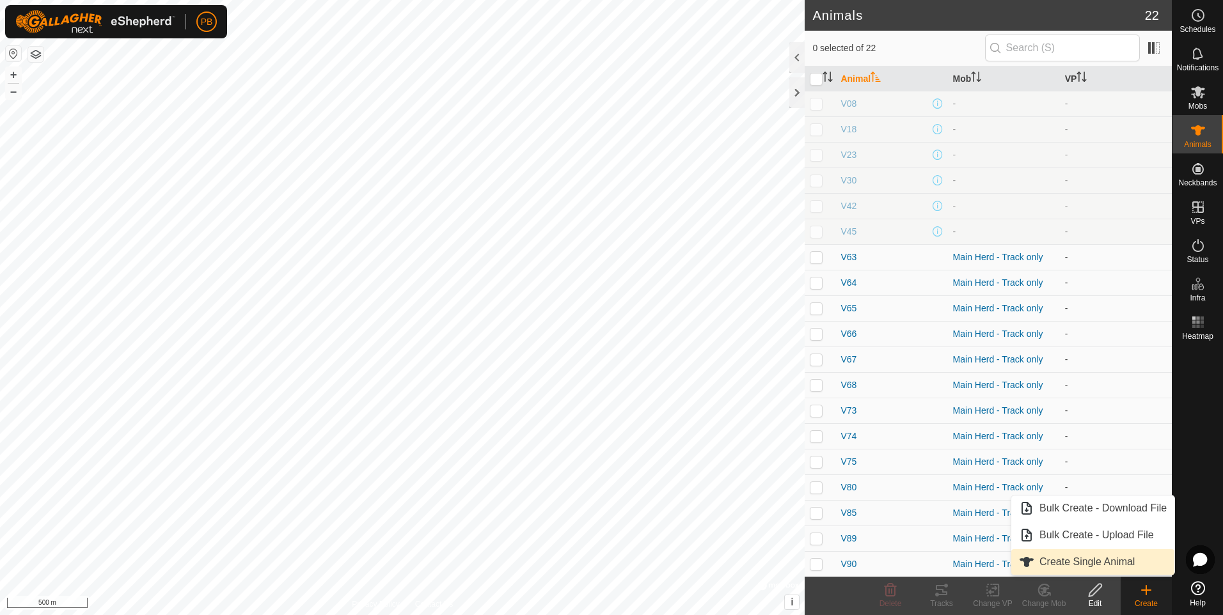
click at [1069, 563] on link "Create Single Animal" at bounding box center [1092, 562] width 163 height 26
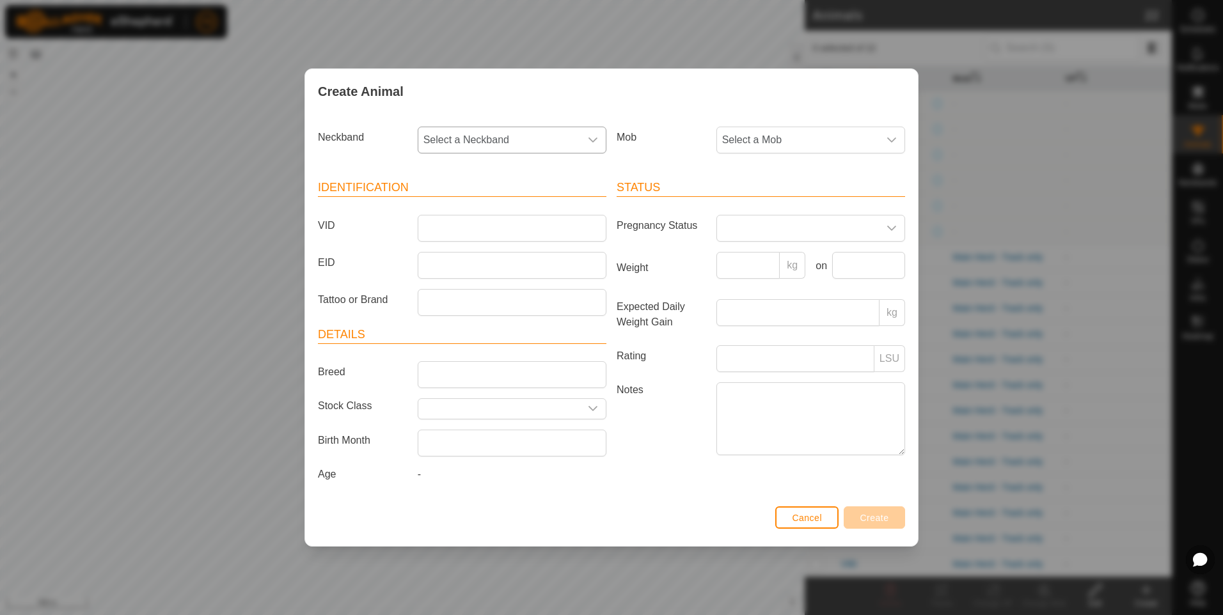
click at [548, 136] on span "Select a Neckband" at bounding box center [499, 140] width 162 height 26
click at [546, 137] on span "Select a Neckband" at bounding box center [499, 140] width 162 height 26
click at [455, 262] on li "1668810908" at bounding box center [512, 260] width 187 height 26
click at [447, 235] on input "VID" at bounding box center [512, 228] width 189 height 27
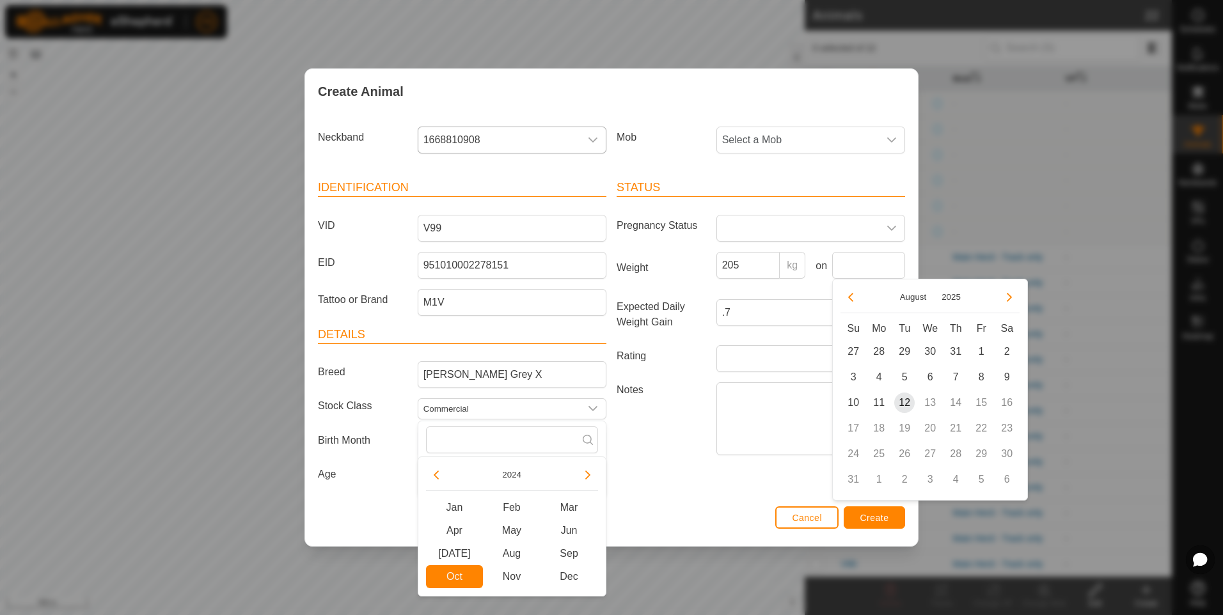
click at [702, 492] on div "Status Pregnancy Status Weight 205 kg on Expected Daily Weight Gain .7 kg Ratin…" at bounding box center [760, 333] width 299 height 338
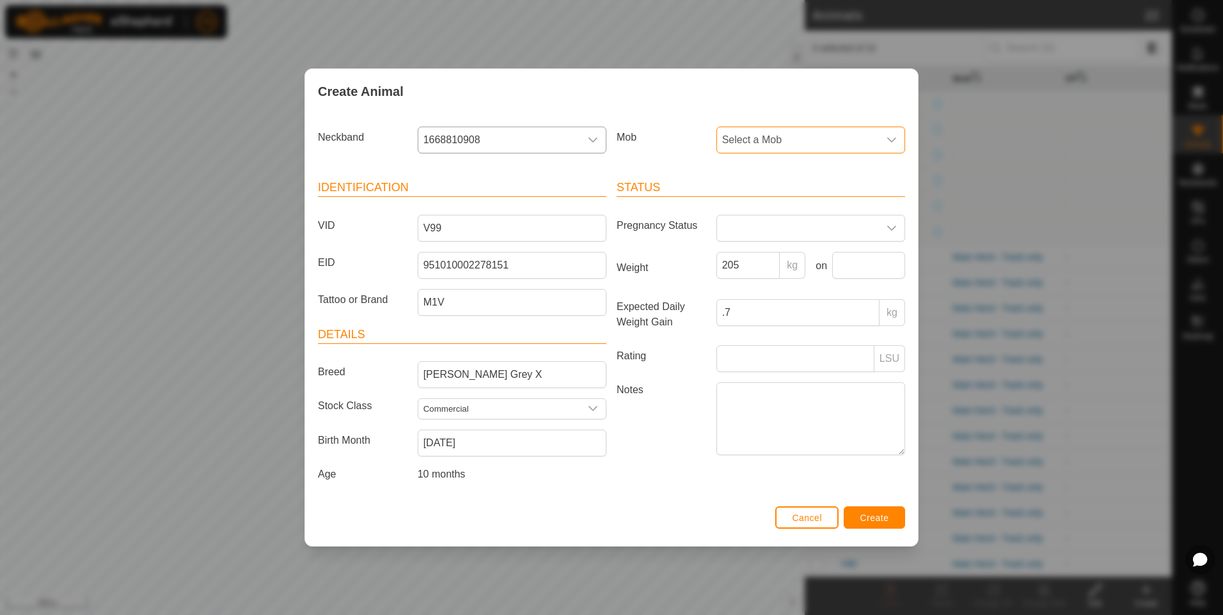
click at [783, 139] on span "Select a Mob" at bounding box center [798, 140] width 162 height 26
click at [768, 258] on li "Main Herd - Track only" at bounding box center [811, 260] width 187 height 26
click at [762, 263] on input "205" at bounding box center [748, 265] width 64 height 27
click at [824, 315] on input ".7" at bounding box center [797, 312] width 163 height 27
click at [824, 315] on input "Expected Daily Weight Gain" at bounding box center [797, 312] width 163 height 27
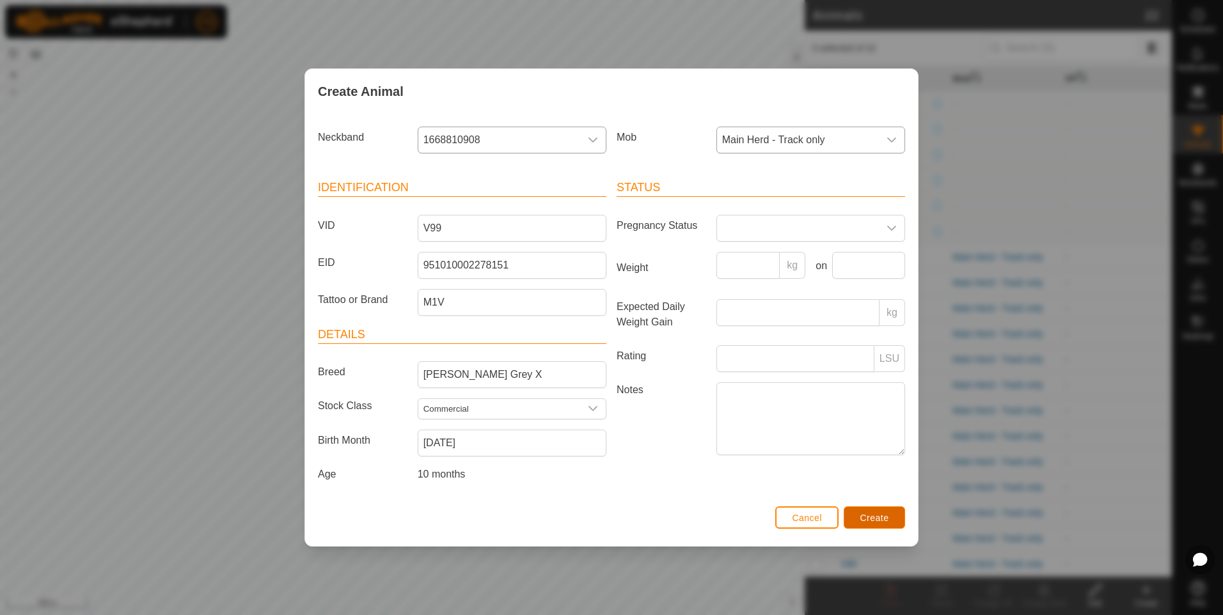
click at [882, 517] on span "Create" at bounding box center [874, 518] width 29 height 10
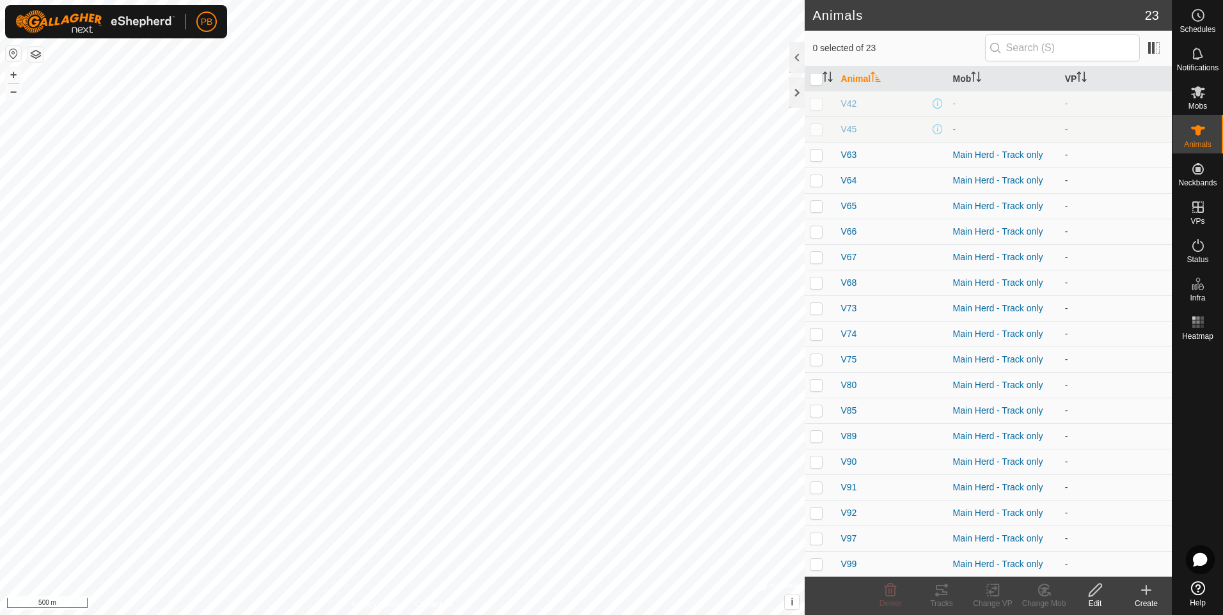
scroll to position [103, 0]
click at [1145, 585] on icon at bounding box center [1145, 590] width 15 height 15
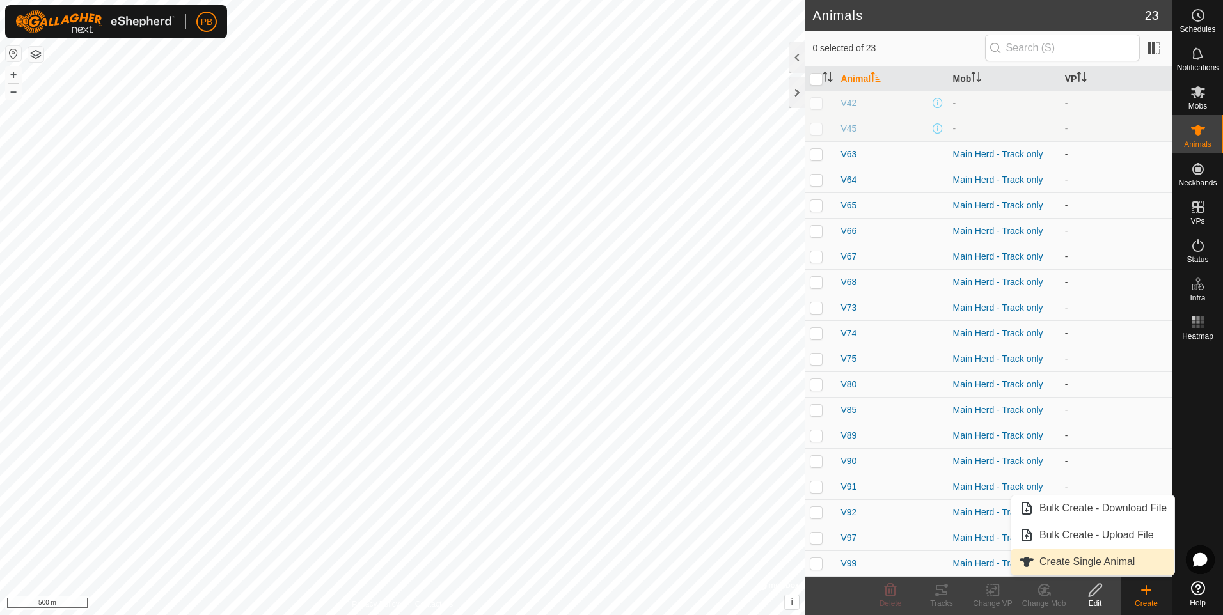
click at [1092, 561] on link "Create Single Animal" at bounding box center [1092, 562] width 163 height 26
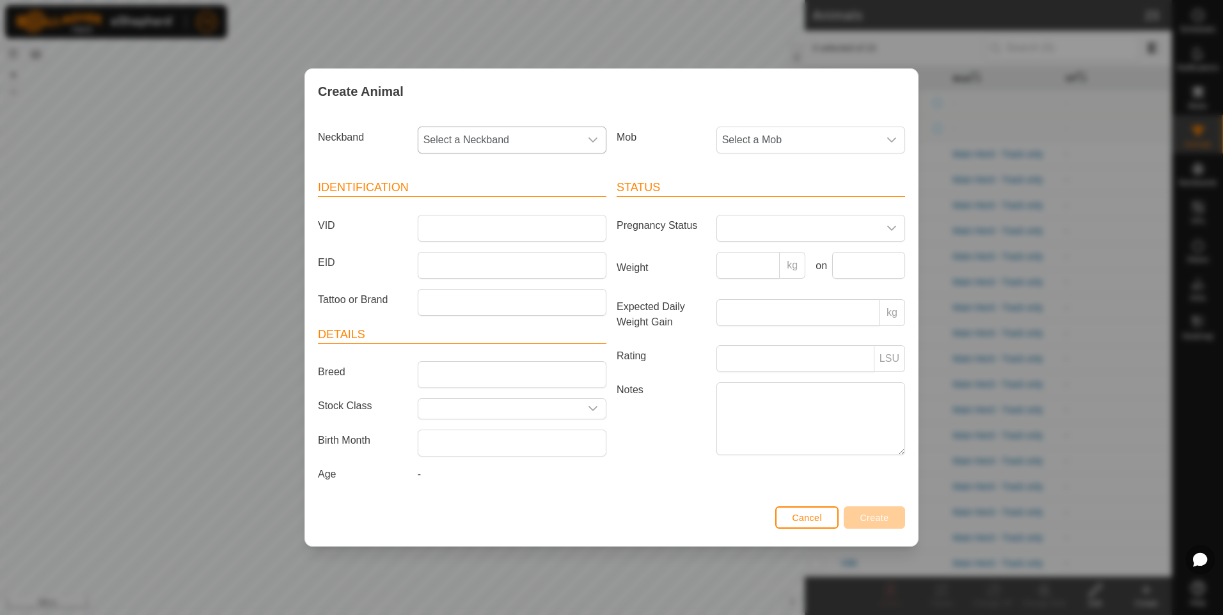
click at [487, 138] on span "Select a Neckband" at bounding box center [499, 140] width 162 height 26
click at [473, 239] on li "0232325807" at bounding box center [512, 237] width 187 height 26
click at [474, 235] on input "VID" at bounding box center [512, 228] width 189 height 27
click at [463, 262] on input "EID" at bounding box center [512, 265] width 189 height 27
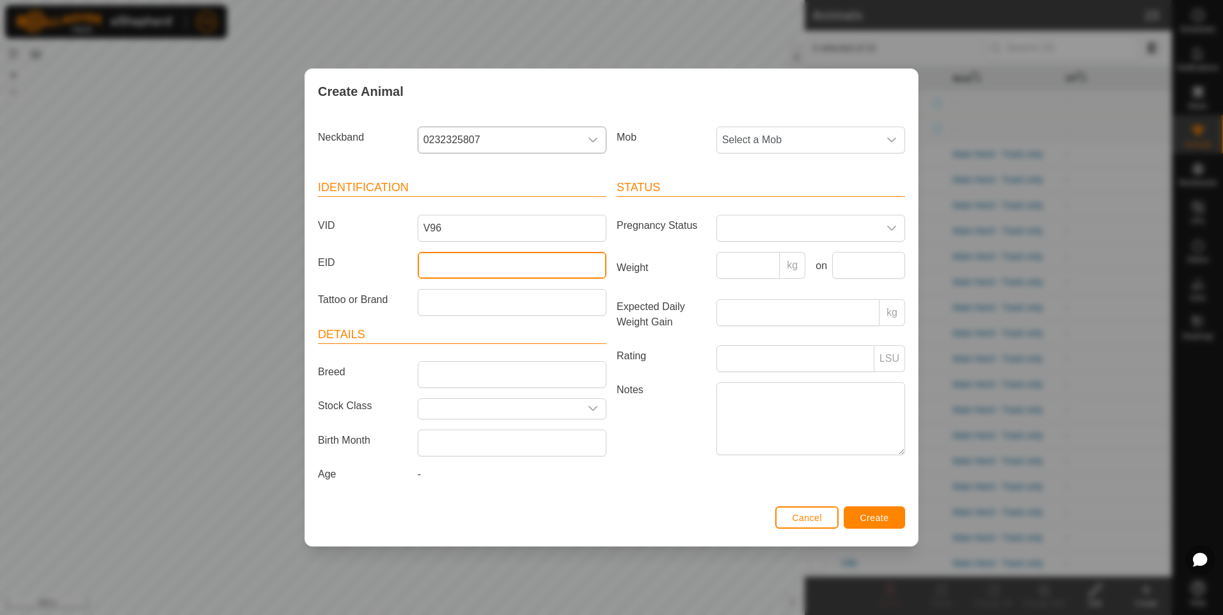
click at [458, 268] on input "EID" at bounding box center [512, 265] width 189 height 27
click at [435, 262] on input "EID" at bounding box center [512, 265] width 189 height 27
paste input "951 010001876071"
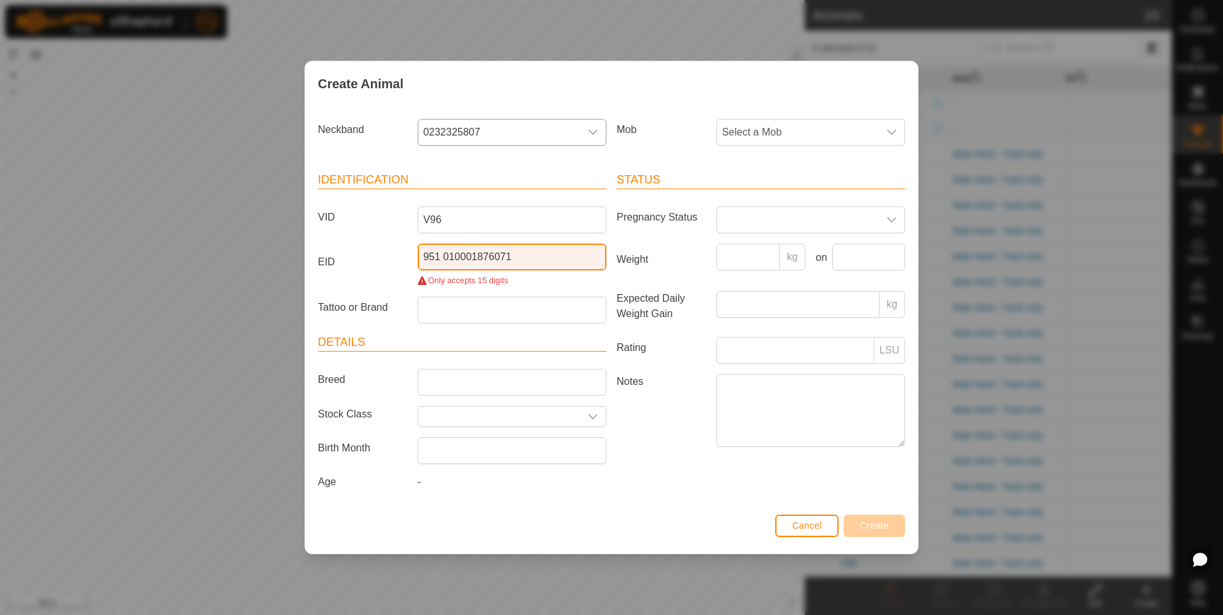
click at [446, 253] on input "951 010001876071" at bounding box center [512, 257] width 189 height 27
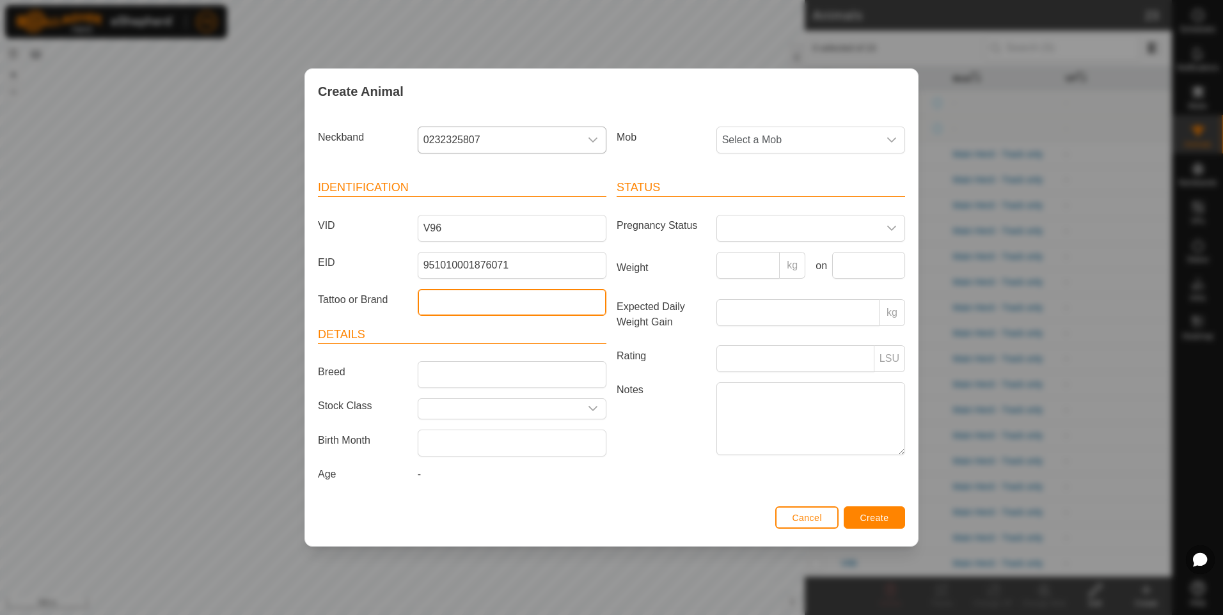
click at [465, 304] on input "Tattoo or Brand" at bounding box center [512, 302] width 189 height 27
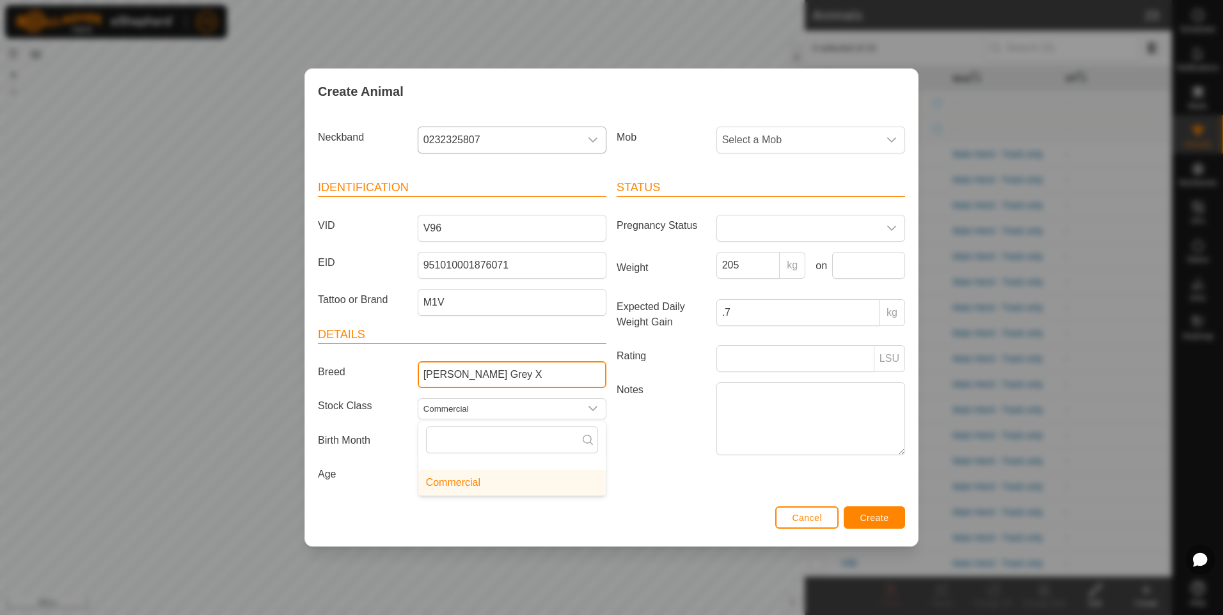
click at [501, 377] on input "[PERSON_NAME] Grey X" at bounding box center [512, 374] width 189 height 27
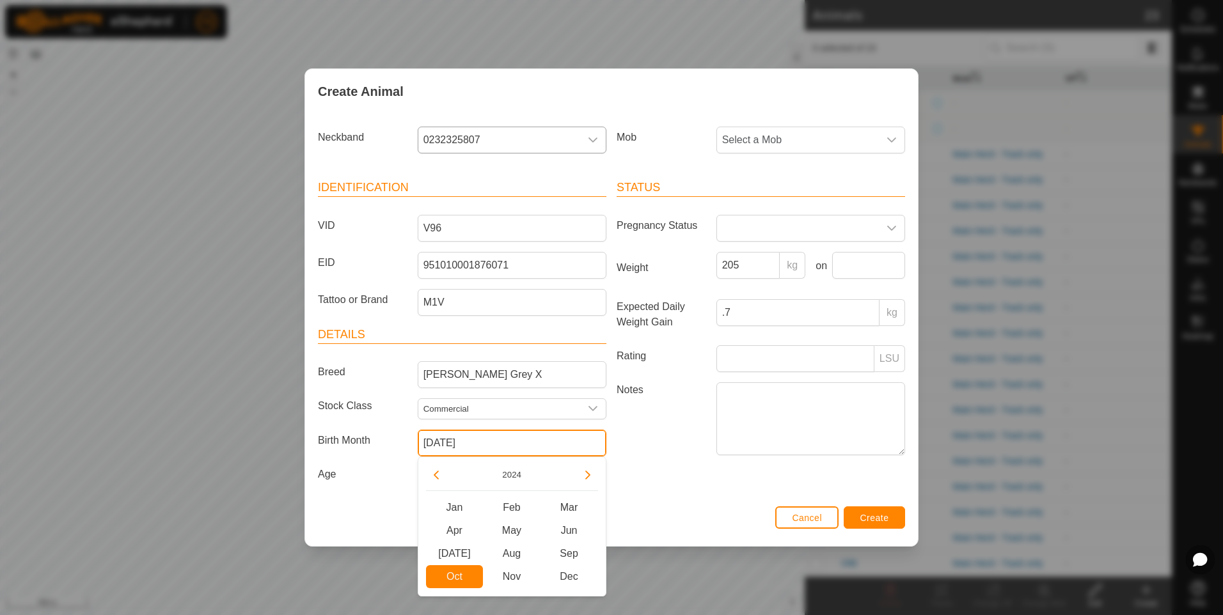
click at [570, 446] on input "[DATE]" at bounding box center [512, 443] width 189 height 27
click at [577, 560] on span "Sep" at bounding box center [569, 553] width 58 height 23
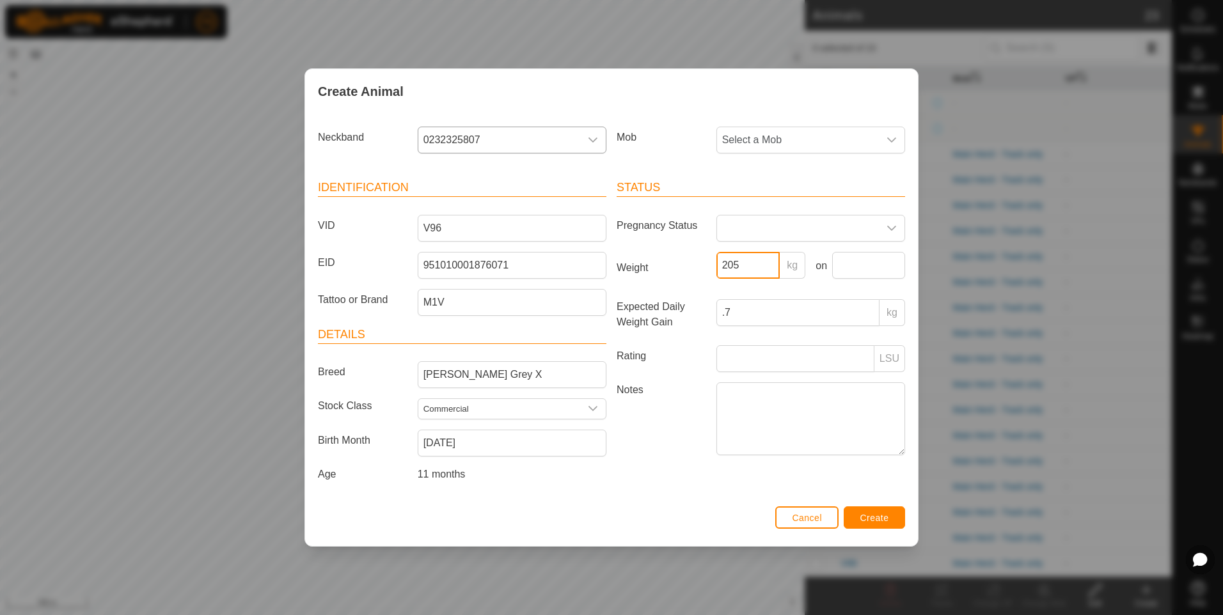
click at [753, 272] on input "205" at bounding box center [748, 265] width 64 height 27
click at [765, 324] on input ".7" at bounding box center [797, 312] width 163 height 27
click at [815, 142] on span "Select a Mob" at bounding box center [798, 140] width 162 height 26
click at [796, 256] on li "Main Herd - Track only" at bounding box center [811, 260] width 187 height 26
click at [863, 518] on span "Create" at bounding box center [874, 518] width 29 height 10
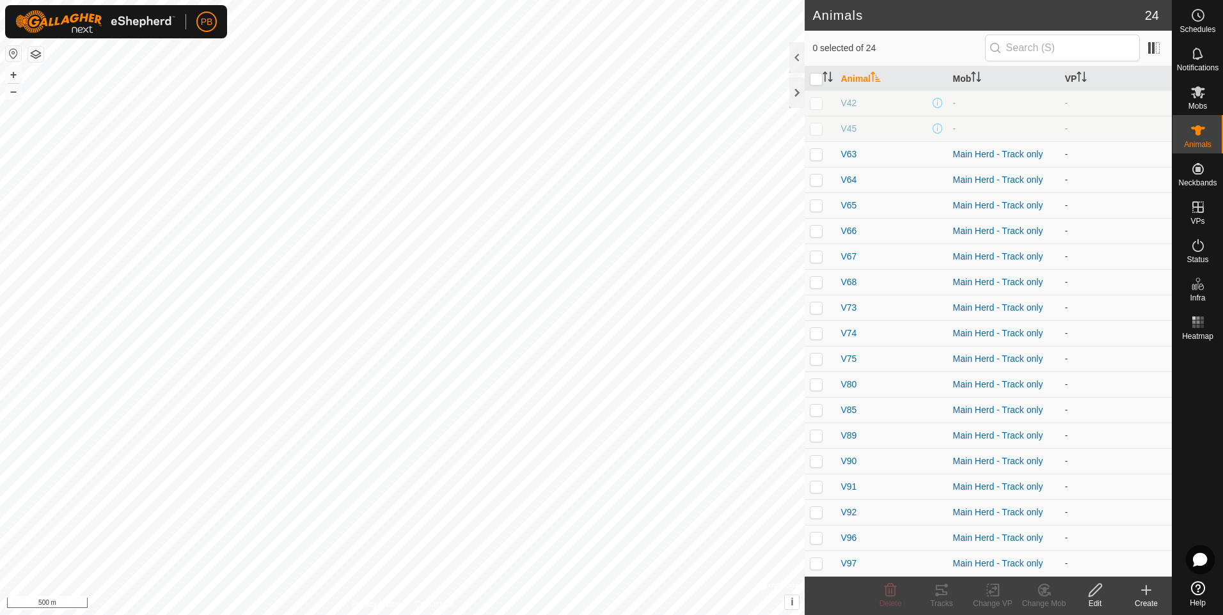
click at [1142, 586] on icon at bounding box center [1145, 590] width 15 height 15
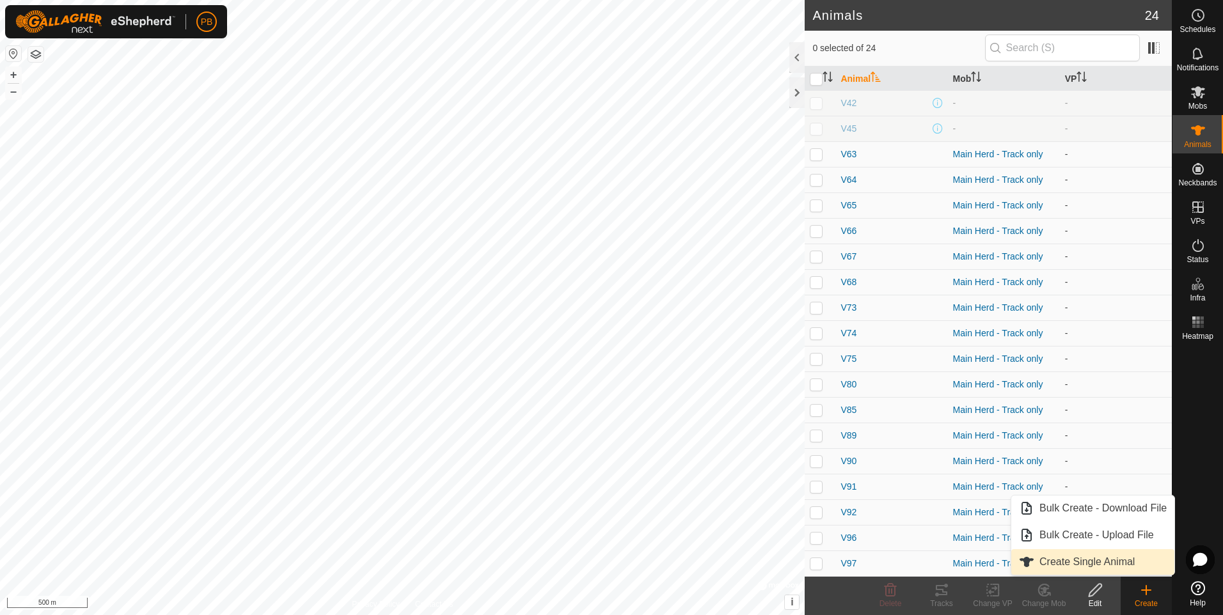
click at [1116, 560] on link "Create Single Animal" at bounding box center [1092, 562] width 163 height 26
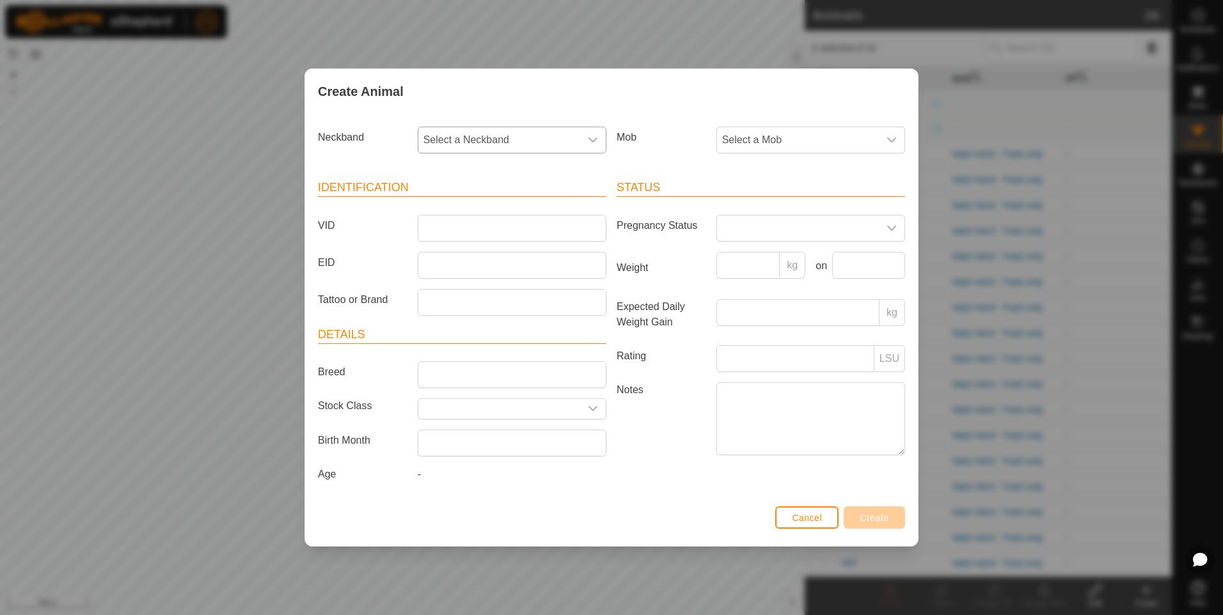
click at [538, 141] on span "Select a Neckband" at bounding box center [499, 140] width 162 height 26
click at [467, 307] on li "3400803322" at bounding box center [512, 308] width 187 height 26
click at [732, 130] on span "Select a Mob" at bounding box center [798, 140] width 162 height 26
click at [754, 261] on li "Main Herd - Track only" at bounding box center [811, 260] width 187 height 26
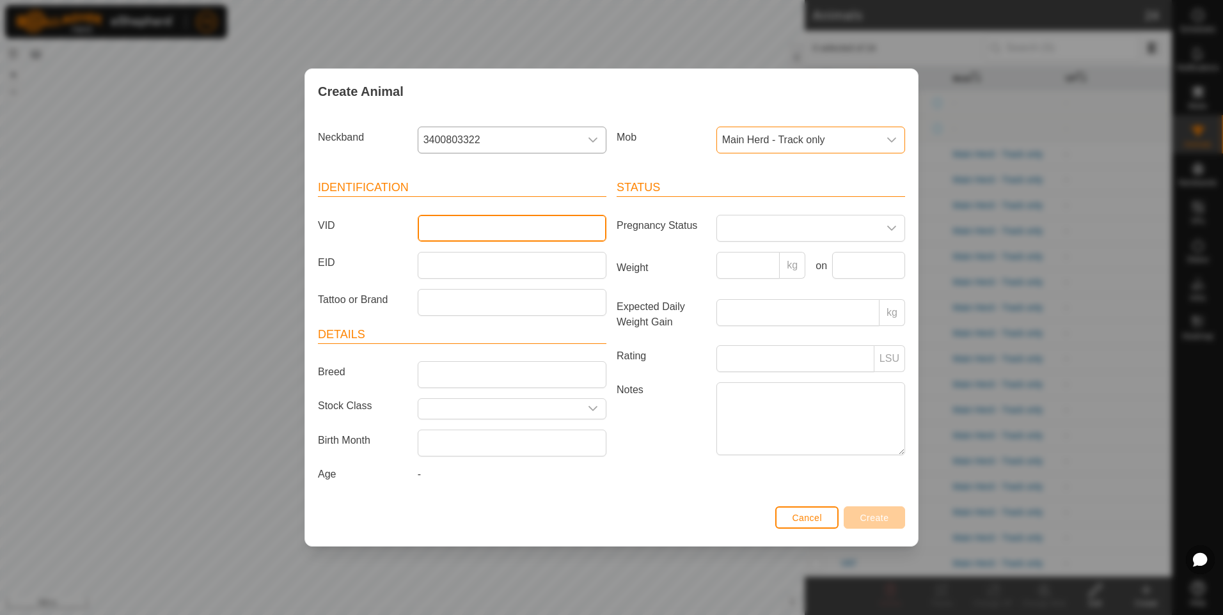
click at [492, 235] on input "VID" at bounding box center [512, 228] width 189 height 27
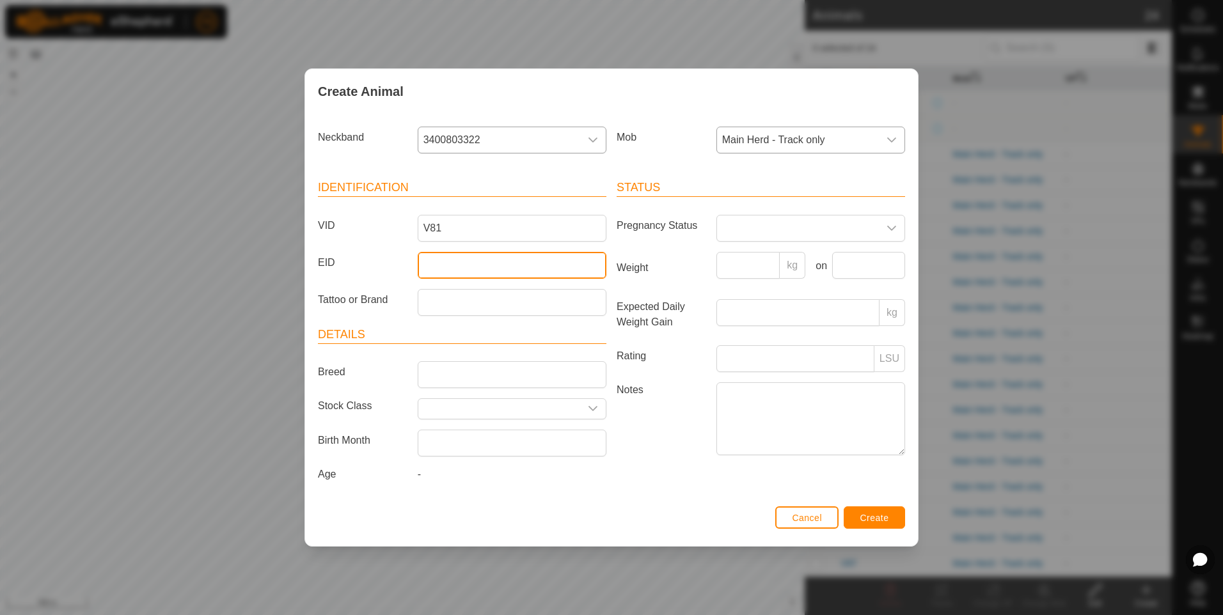
click at [469, 273] on input "EID" at bounding box center [512, 265] width 189 height 27
click at [432, 258] on input "EID" at bounding box center [512, 265] width 189 height 27
paste input "951 010001875693"
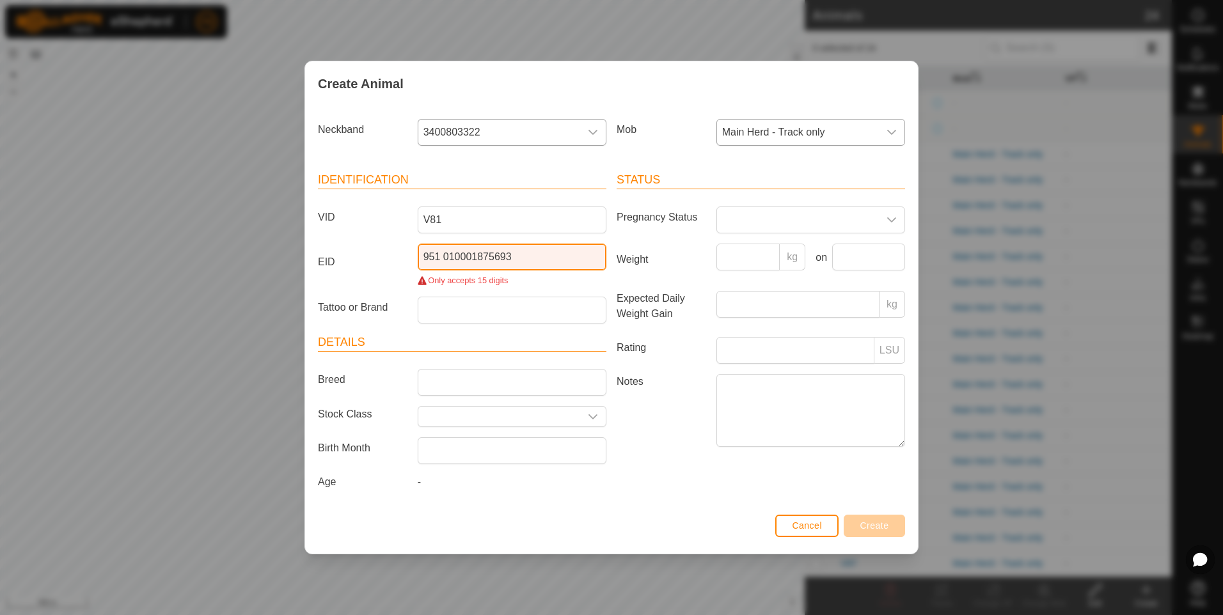
click at [446, 258] on input "951 010001875693" at bounding box center [512, 257] width 189 height 27
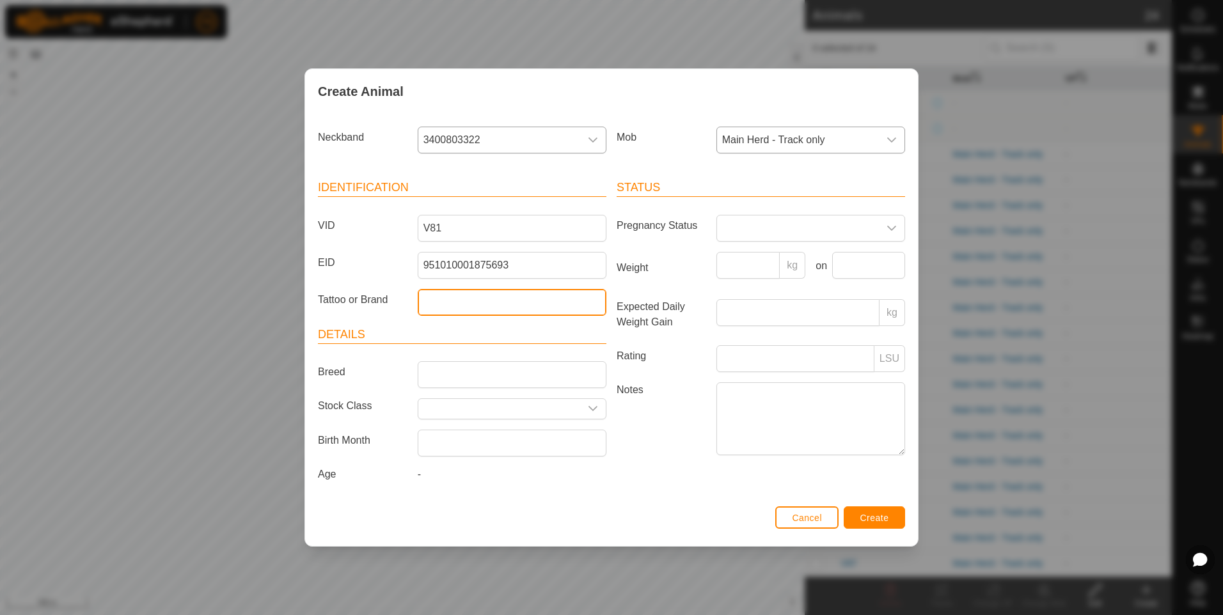
click at [439, 295] on input "Tattoo or Brand" at bounding box center [512, 302] width 189 height 27
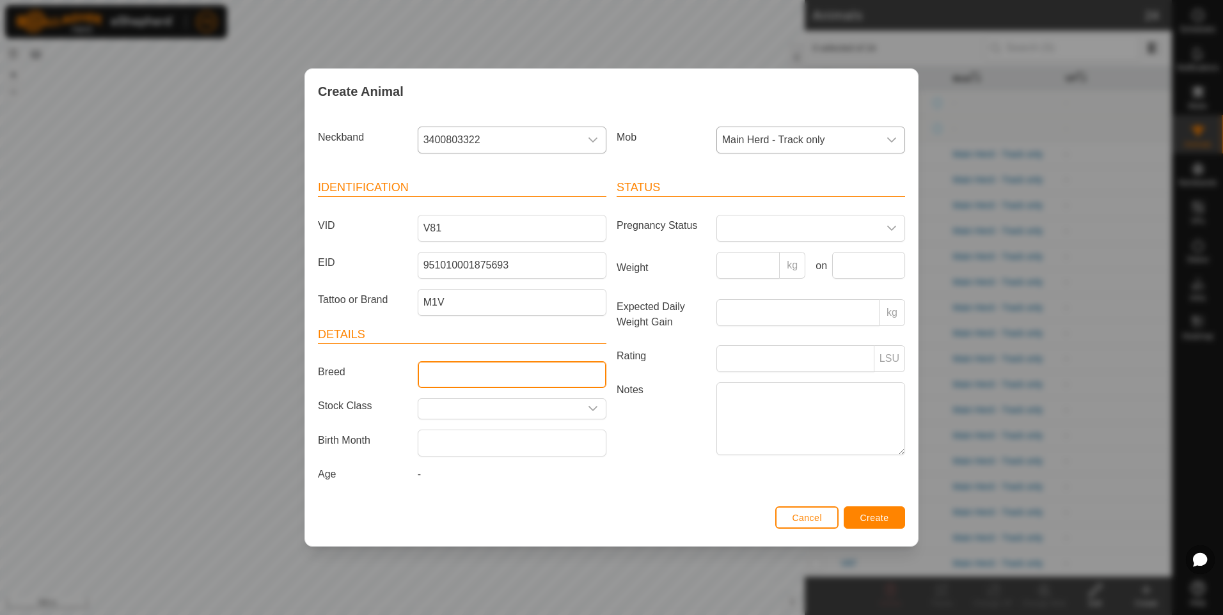
click at [444, 376] on input "Breed" at bounding box center [512, 374] width 189 height 27
click at [472, 411] on input "text" at bounding box center [499, 409] width 162 height 20
click at [462, 478] on li "Commercial" at bounding box center [511, 483] width 187 height 26
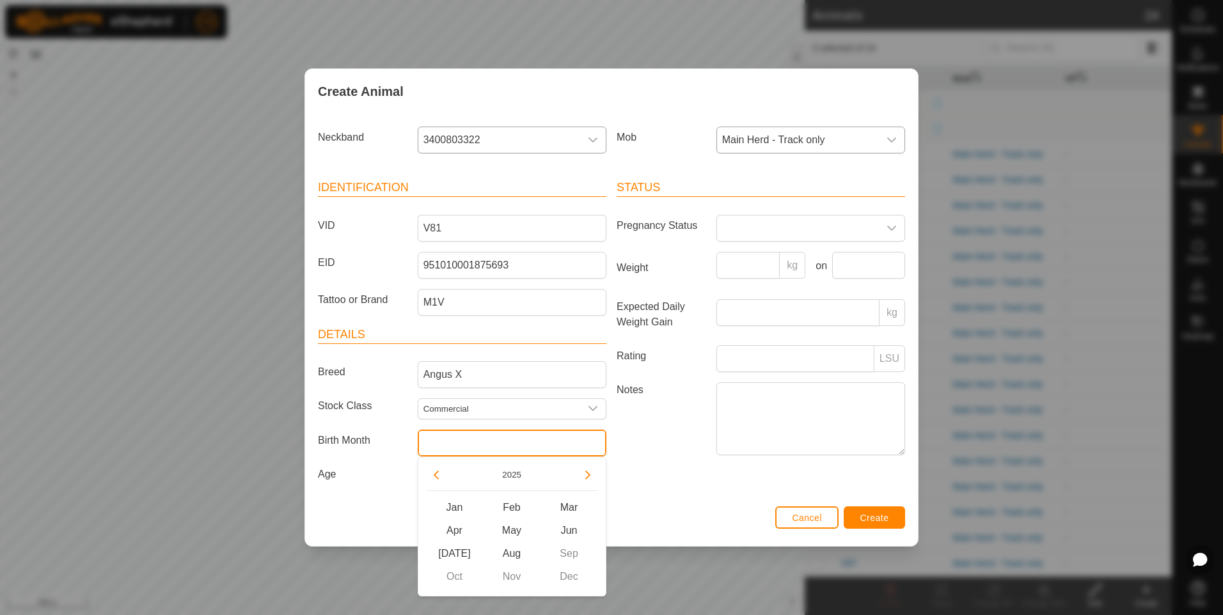
click at [466, 441] on input "text" at bounding box center [512, 443] width 189 height 27
click at [435, 476] on button "Previous Year" at bounding box center [436, 475] width 20 height 20
click at [565, 544] on span "Sep" at bounding box center [569, 553] width 58 height 23
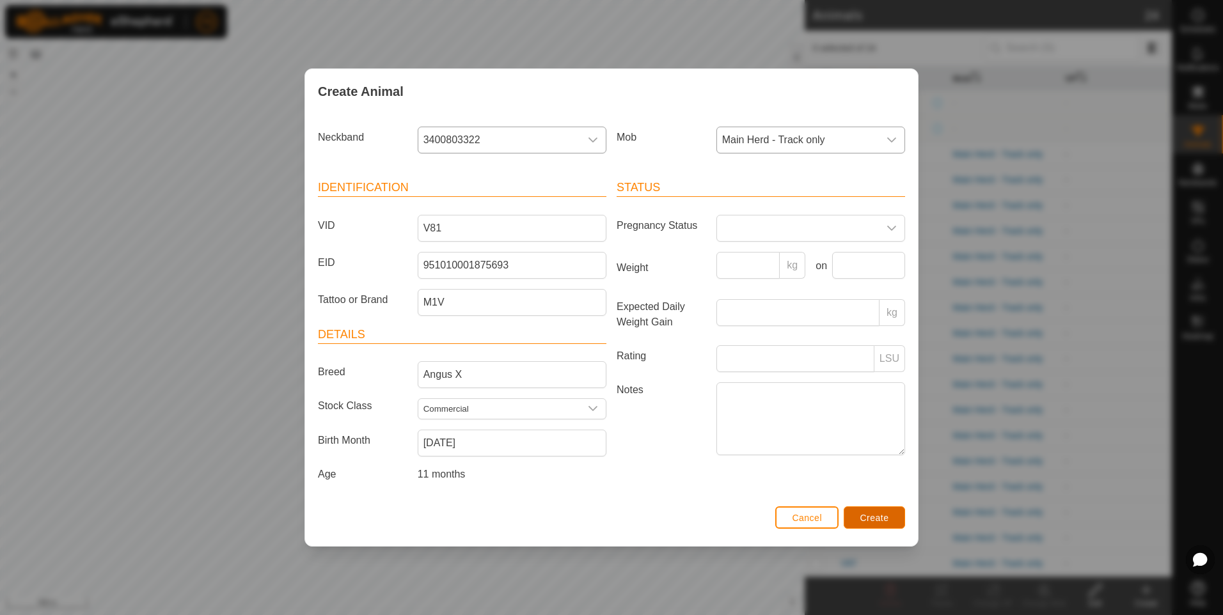
click at [868, 516] on span "Create" at bounding box center [874, 518] width 29 height 10
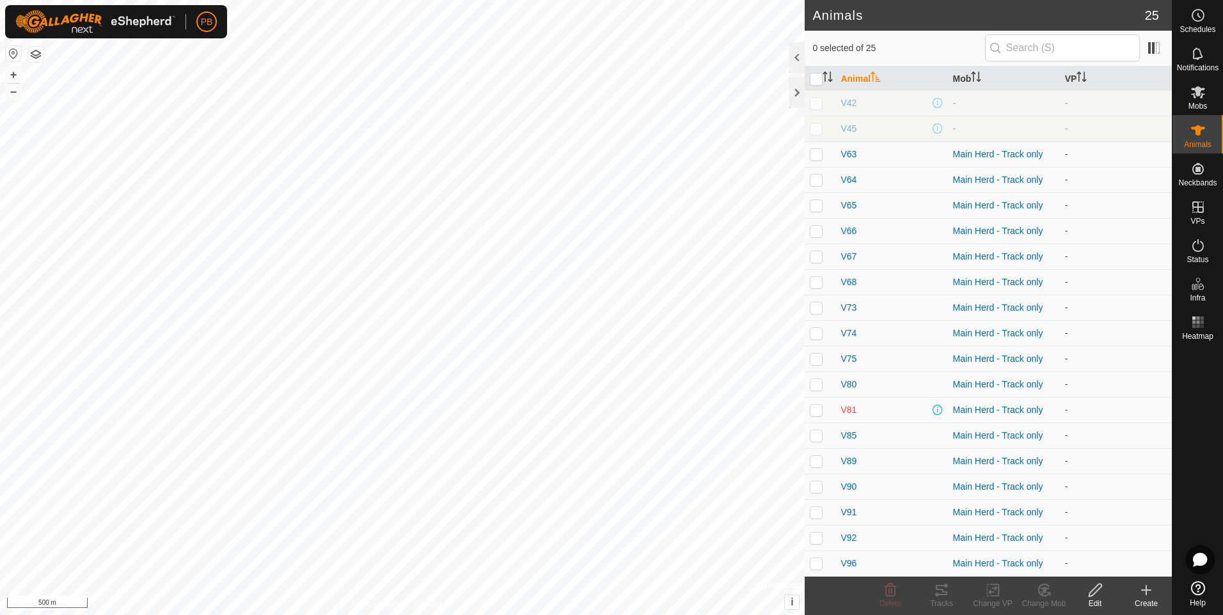
click at [1146, 597] on icon at bounding box center [1145, 590] width 15 height 15
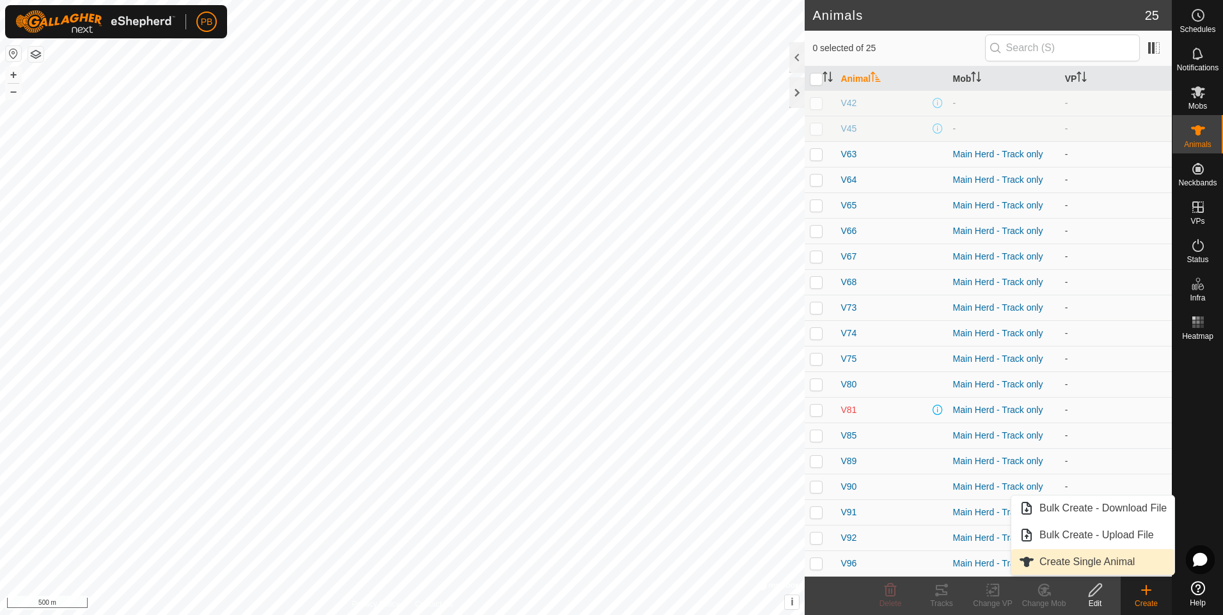
click at [1119, 556] on link "Create Single Animal" at bounding box center [1092, 562] width 163 height 26
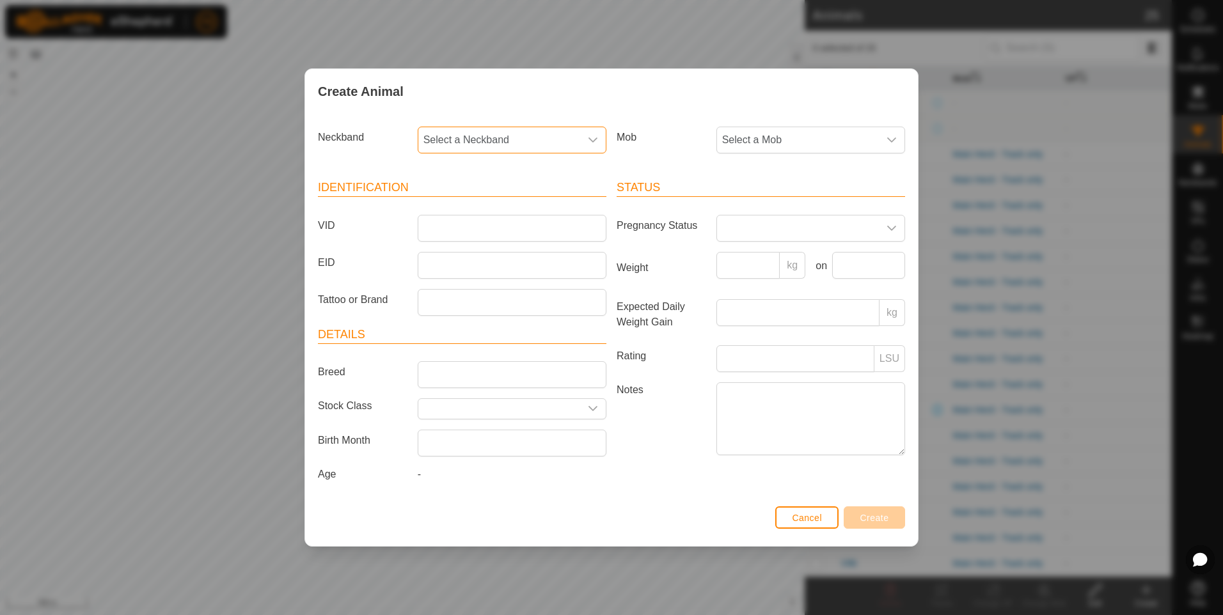
click at [545, 134] on span "Select a Neckband" at bounding box center [499, 140] width 162 height 26
click at [471, 263] on li "2722488651" at bounding box center [512, 266] width 187 height 26
click at [796, 141] on span "Select a Mob" at bounding box center [798, 140] width 162 height 26
click at [774, 262] on li "Main Herd - Track only" at bounding box center [811, 260] width 187 height 26
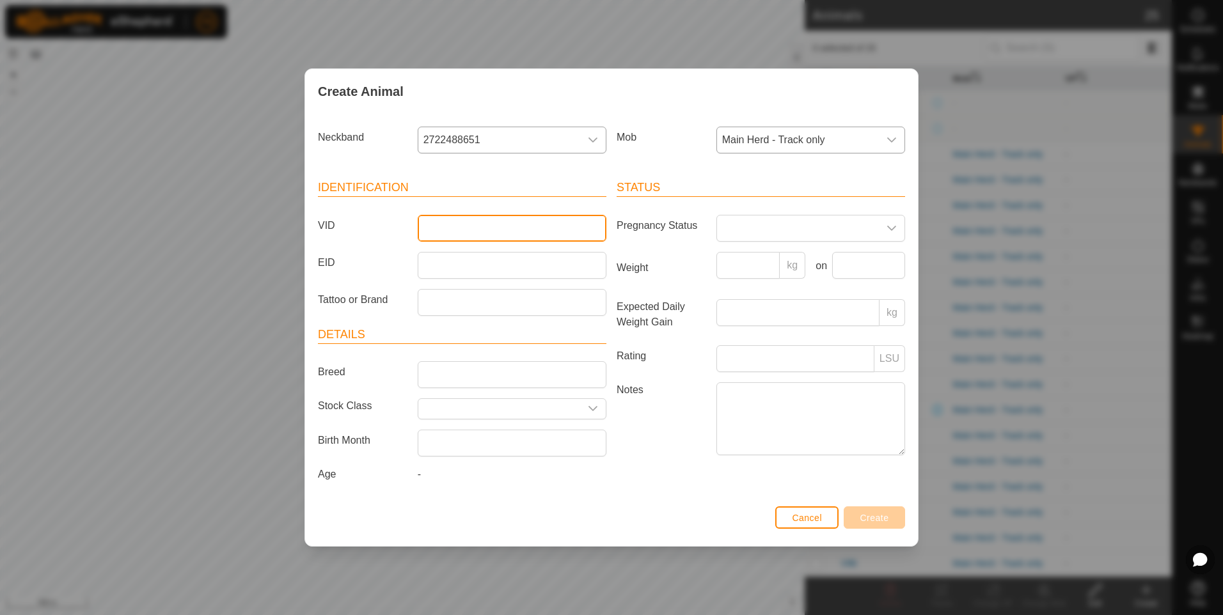
click at [553, 233] on input "VID" at bounding box center [512, 228] width 189 height 27
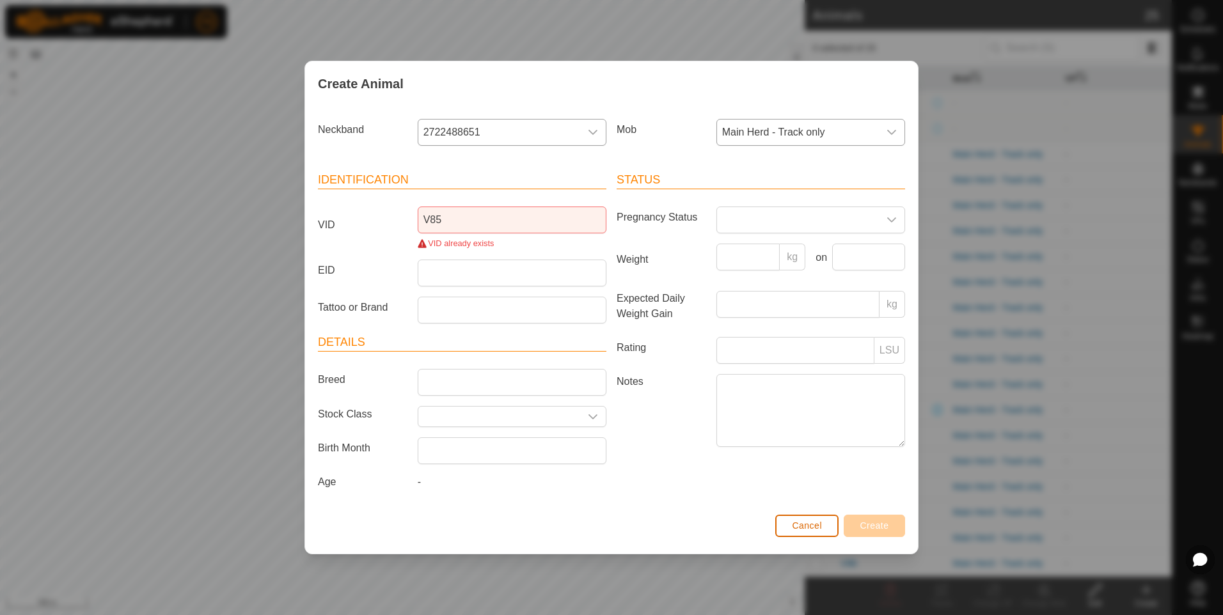
click at [788, 527] on button "Cancel" at bounding box center [806, 526] width 63 height 22
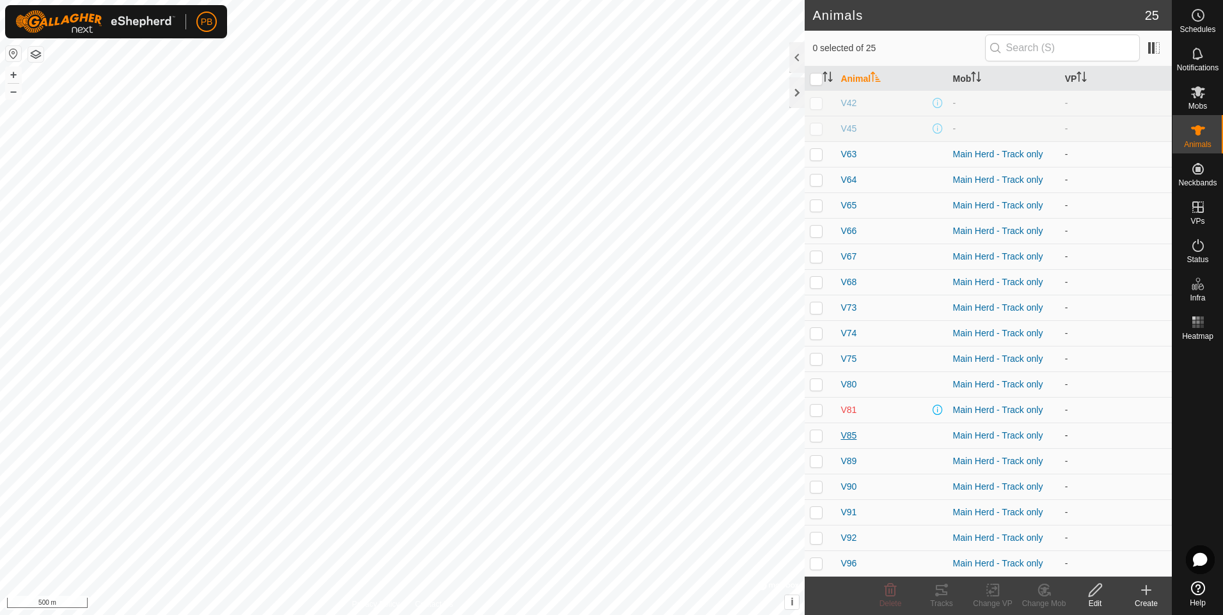
click at [849, 437] on span "V85" at bounding box center [848, 435] width 16 height 13
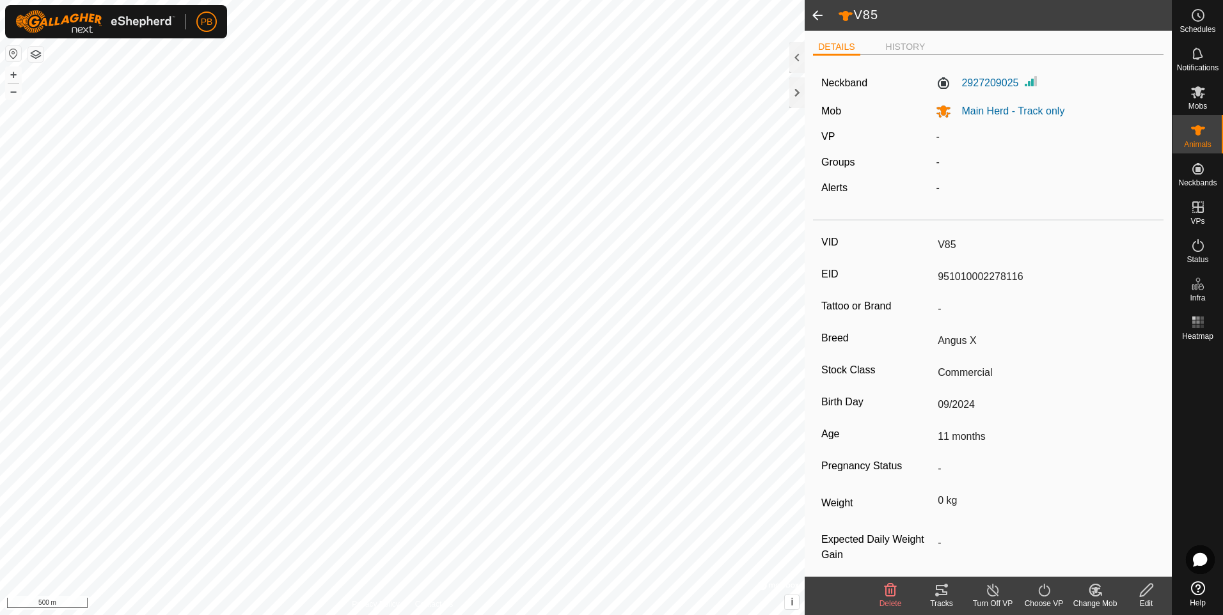
click at [1148, 601] on div "Edit" at bounding box center [1145, 604] width 51 height 12
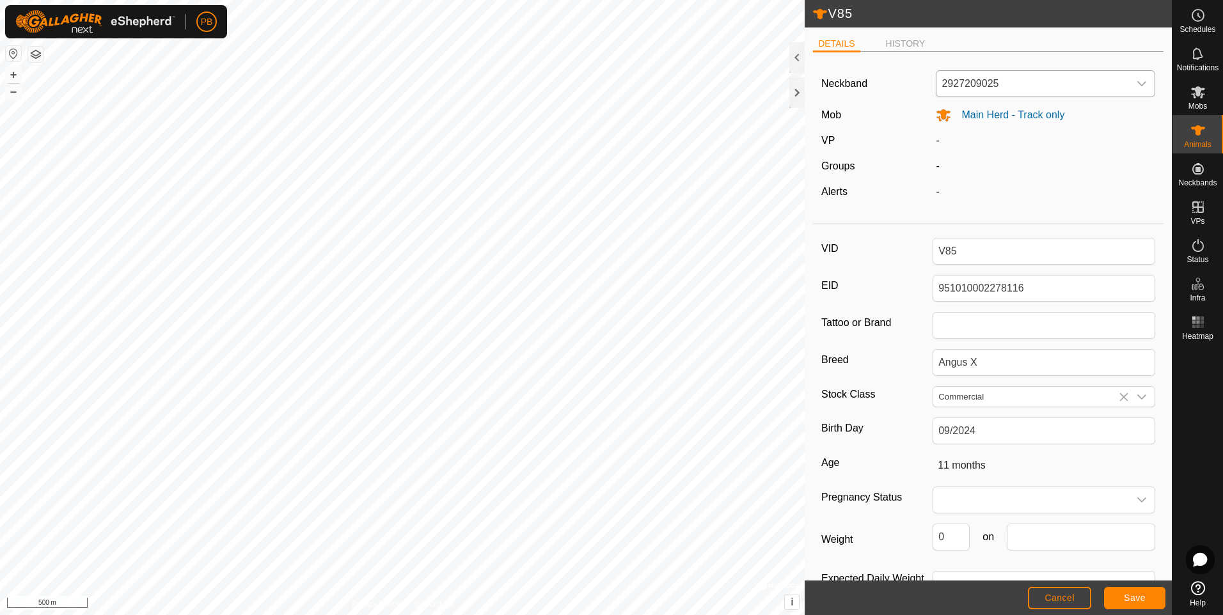
click at [1136, 79] on icon "dropdown trigger" at bounding box center [1141, 84] width 10 height 10
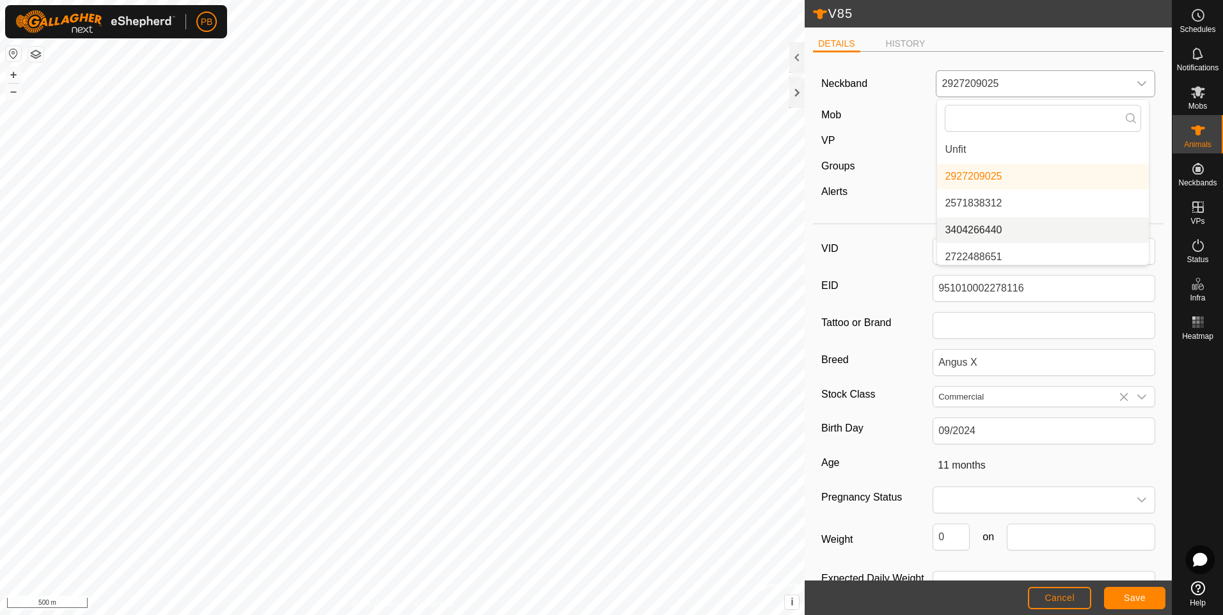
scroll to position [5, 0]
click at [1055, 250] on li "2722488651" at bounding box center [1043, 252] width 212 height 26
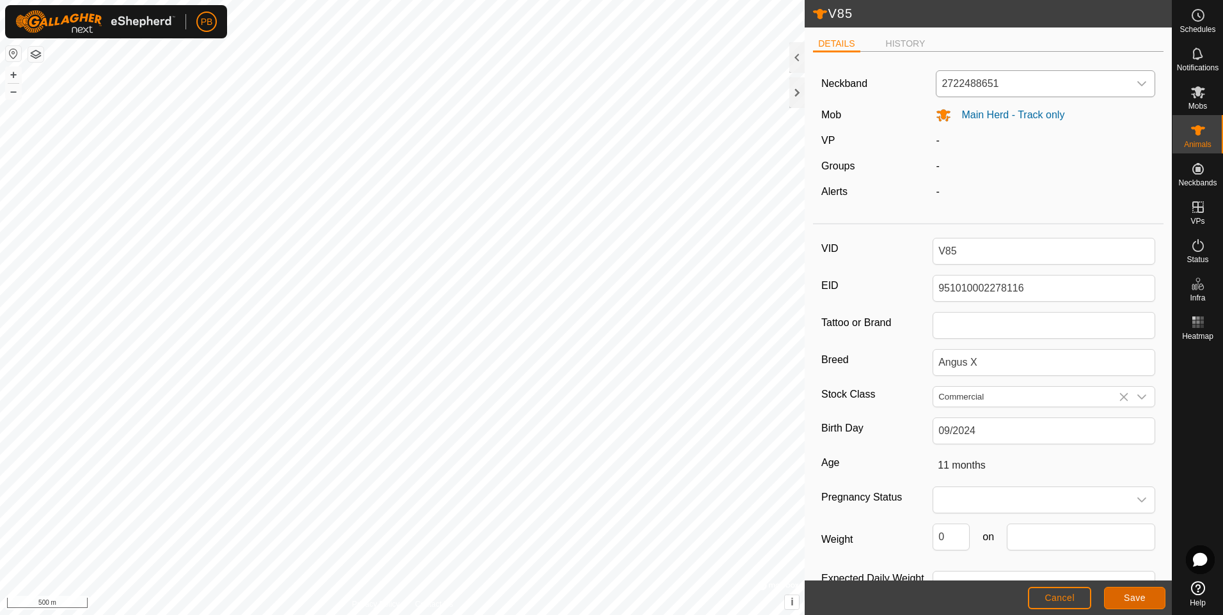
click at [1131, 597] on span "Save" at bounding box center [1135, 598] width 22 height 10
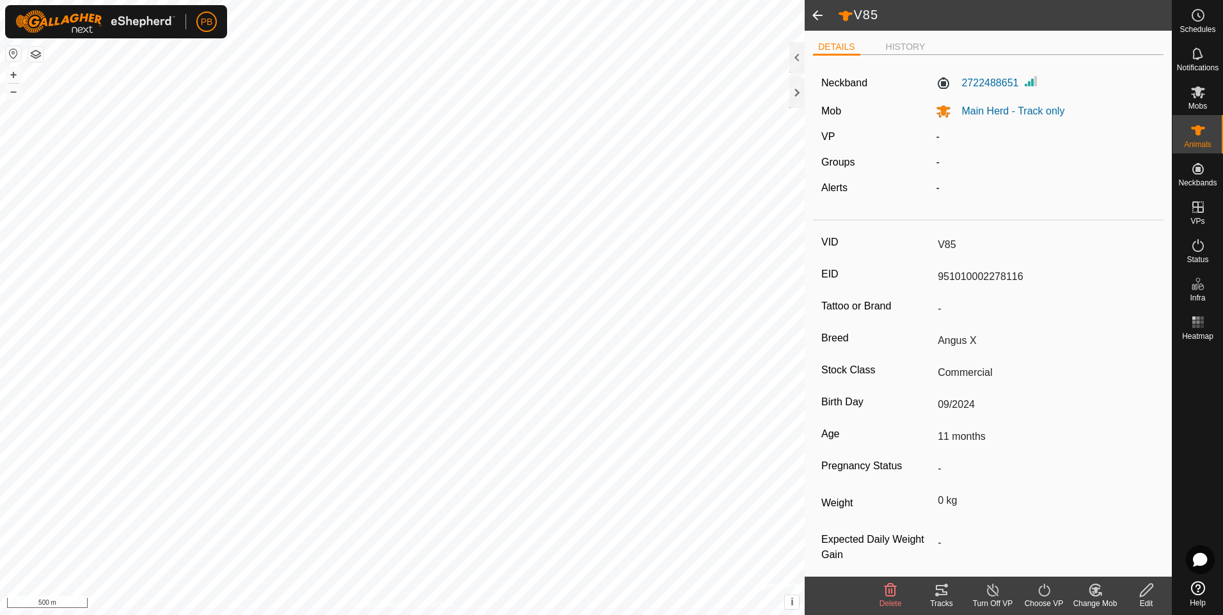
click at [814, 16] on span at bounding box center [818, 15] width 26 height 31
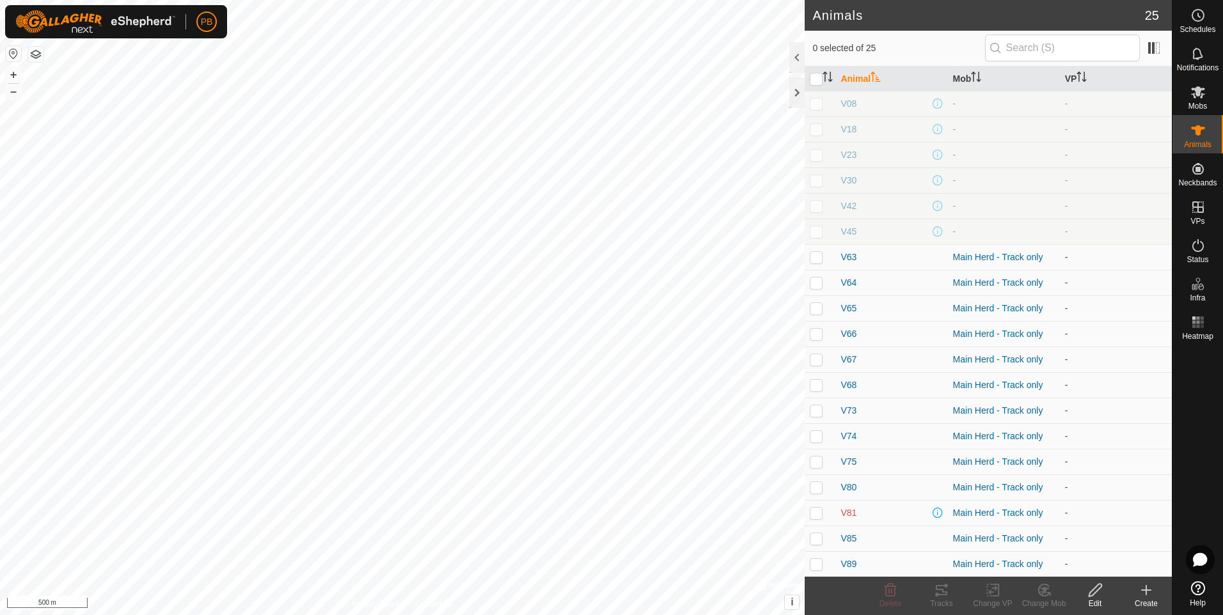
click at [1146, 594] on icon at bounding box center [1146, 590] width 0 height 9
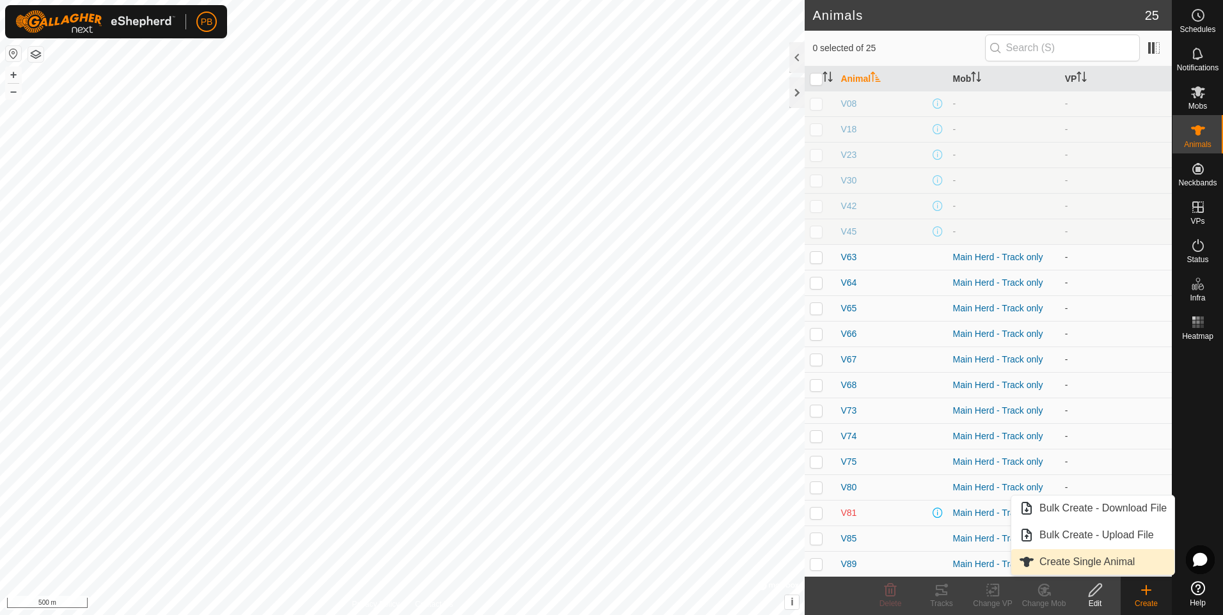
click at [1059, 563] on link "Create Single Animal" at bounding box center [1092, 562] width 163 height 26
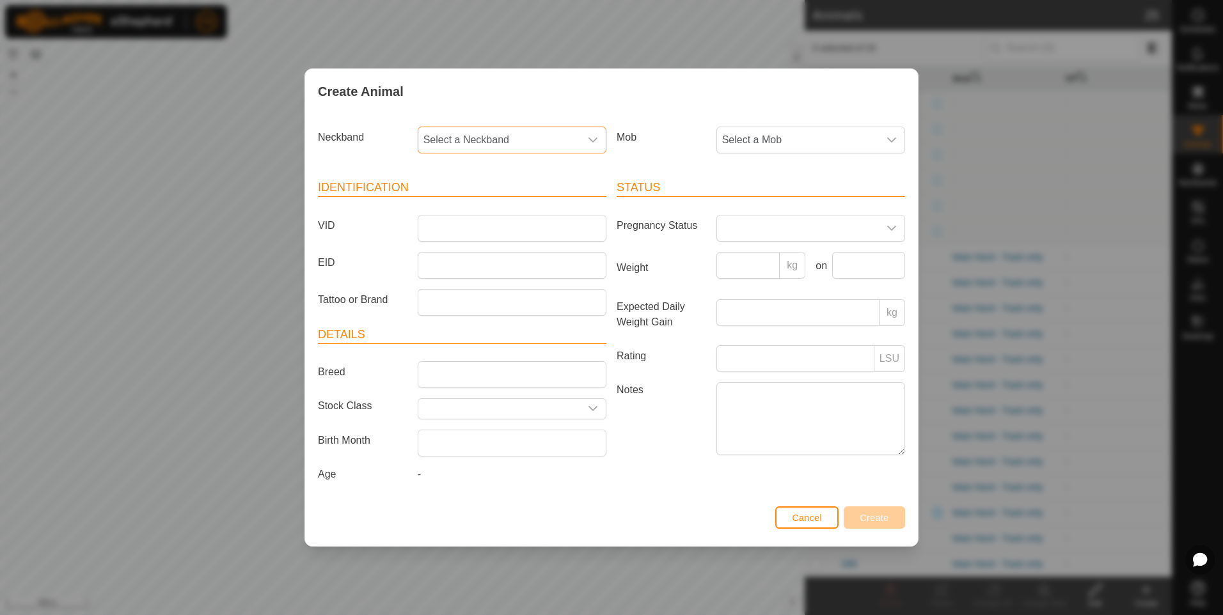
click at [565, 149] on span "Select a Neckband" at bounding box center [499, 140] width 162 height 26
click at [489, 304] on li "2927209025" at bounding box center [512, 308] width 187 height 26
click at [746, 140] on span "Select a Mob" at bounding box center [798, 140] width 162 height 26
click at [771, 253] on li "Main Herd - Track only" at bounding box center [811, 260] width 187 height 26
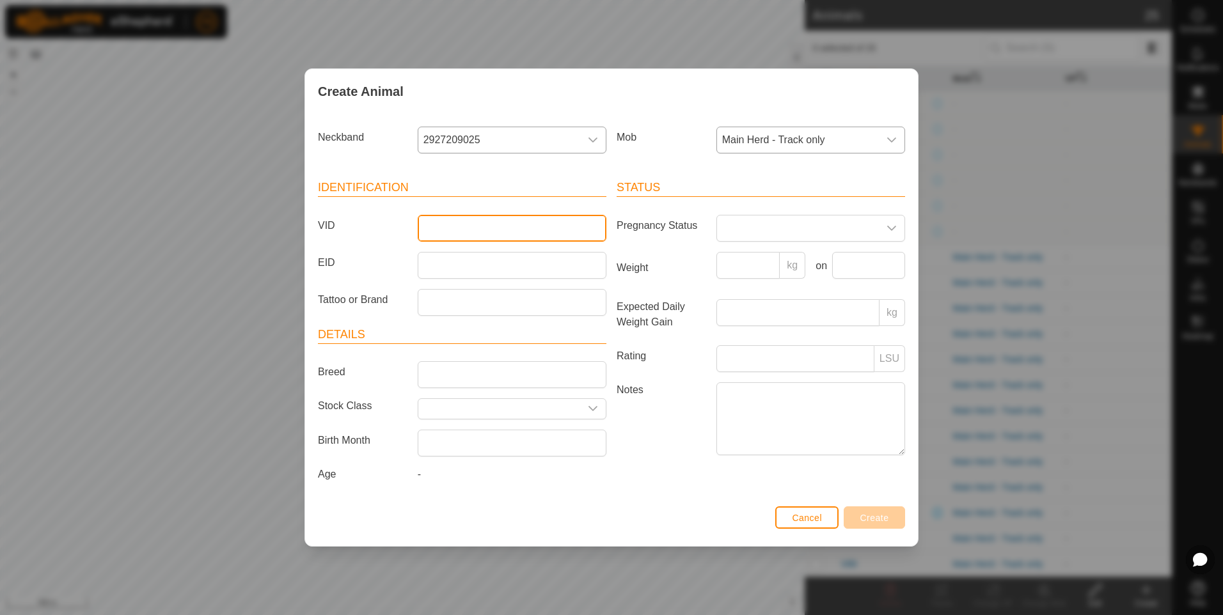
click at [528, 230] on input "VID" at bounding box center [512, 228] width 189 height 27
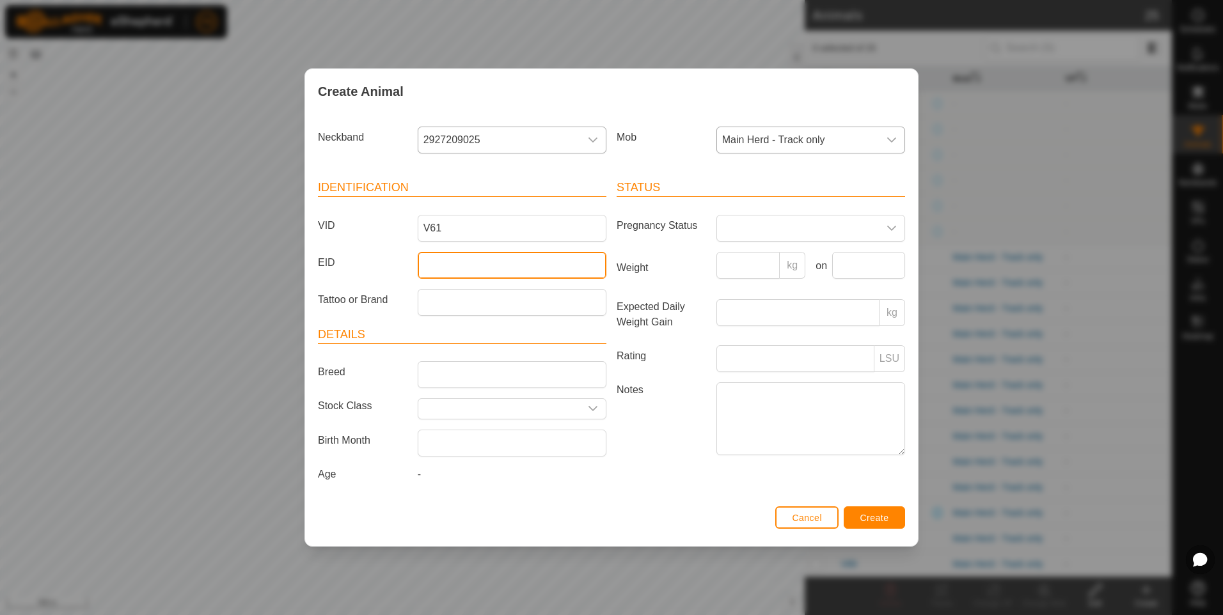
click at [507, 269] on input "EID" at bounding box center [512, 265] width 189 height 27
click at [431, 260] on input "EID" at bounding box center [512, 265] width 189 height 27
paste input "951 010002277715"
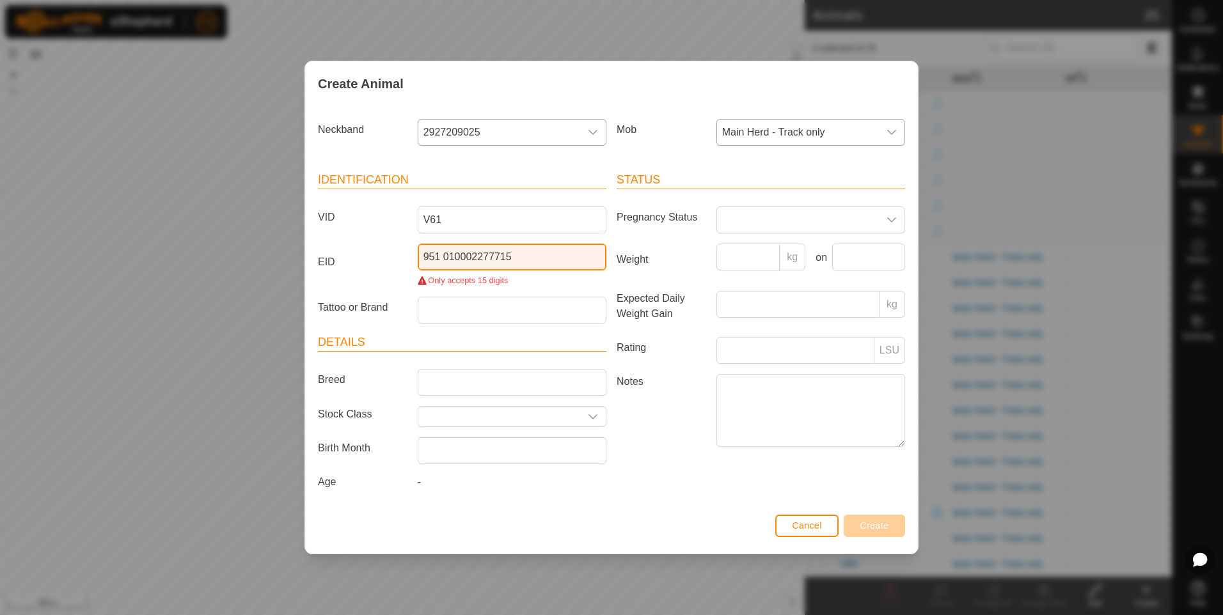
click at [444, 256] on input "951 010002277715" at bounding box center [512, 257] width 189 height 27
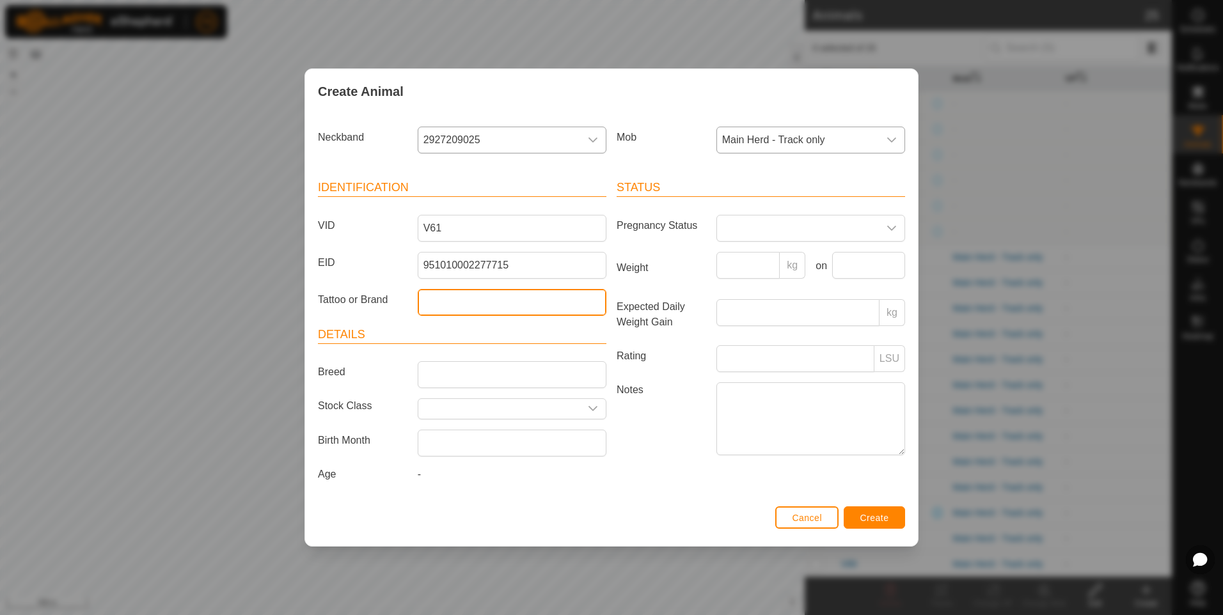
click at [440, 307] on input "Tattoo or Brand" at bounding box center [512, 302] width 189 height 27
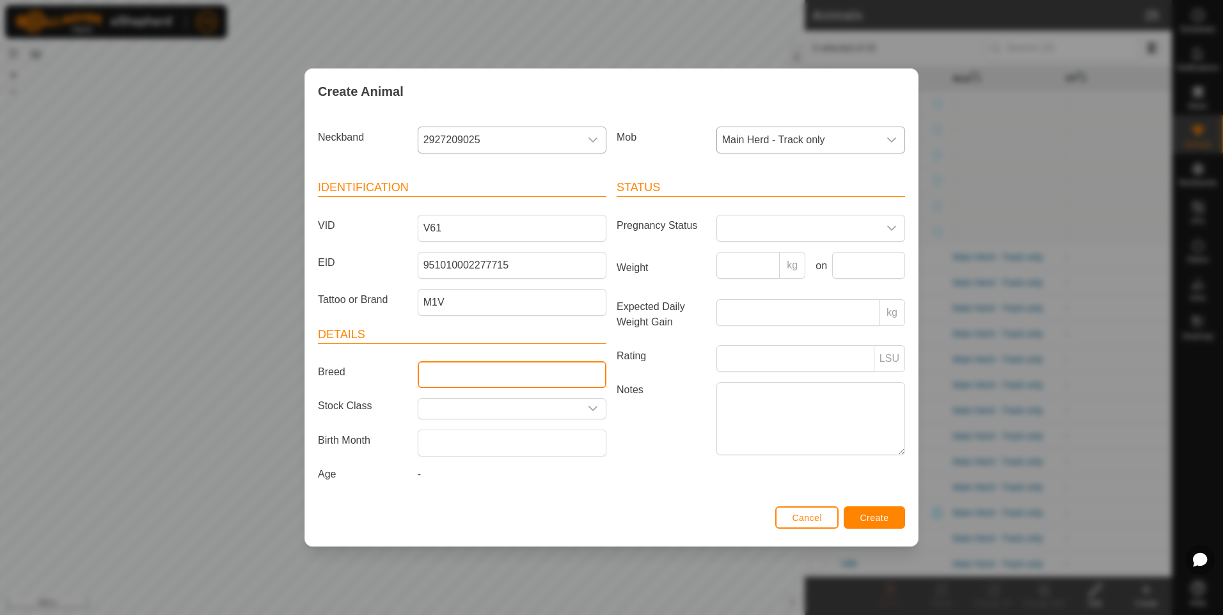
click at [461, 374] on input "Breed" at bounding box center [512, 374] width 189 height 27
click at [475, 407] on input "text" at bounding box center [499, 409] width 162 height 20
click at [468, 485] on li "Commercial" at bounding box center [511, 483] width 187 height 26
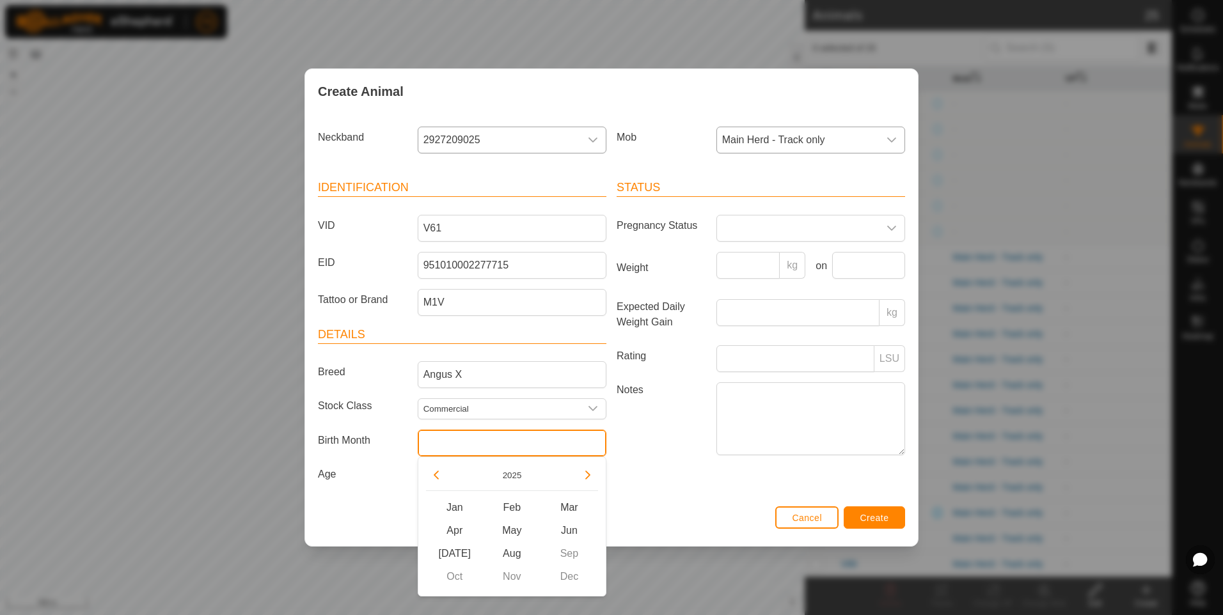
click at [474, 442] on input "text" at bounding box center [512, 443] width 189 height 27
click at [439, 468] on button "Previous Year" at bounding box center [436, 475] width 20 height 20
click at [516, 545] on span "Aug" at bounding box center [512, 553] width 58 height 23
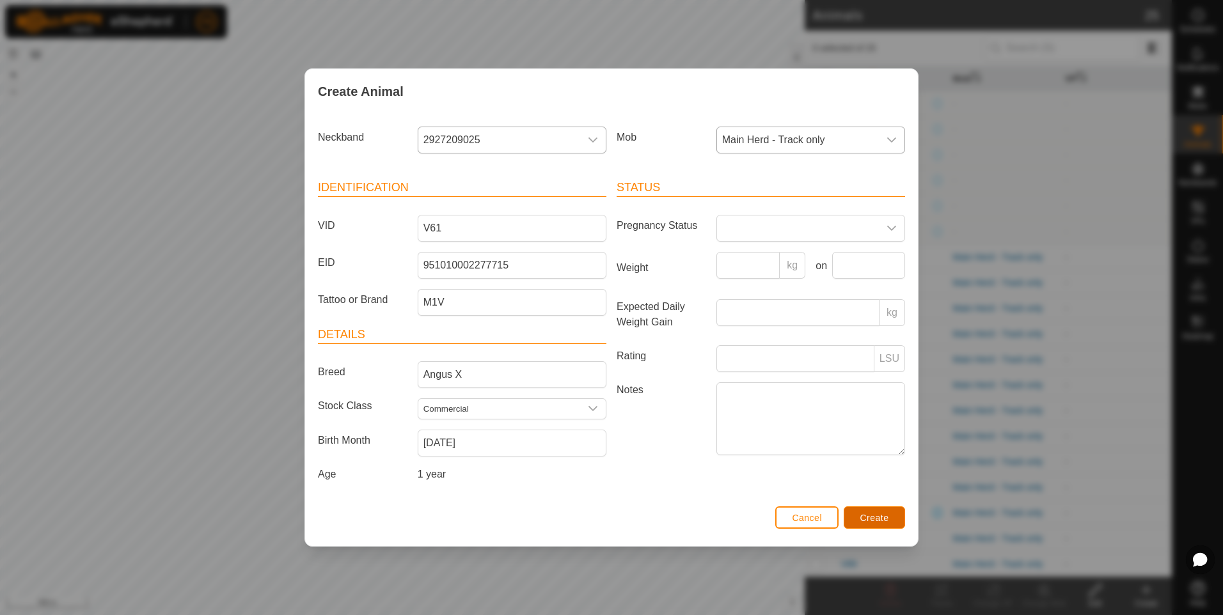
click at [851, 513] on button "Create" at bounding box center [874, 517] width 61 height 22
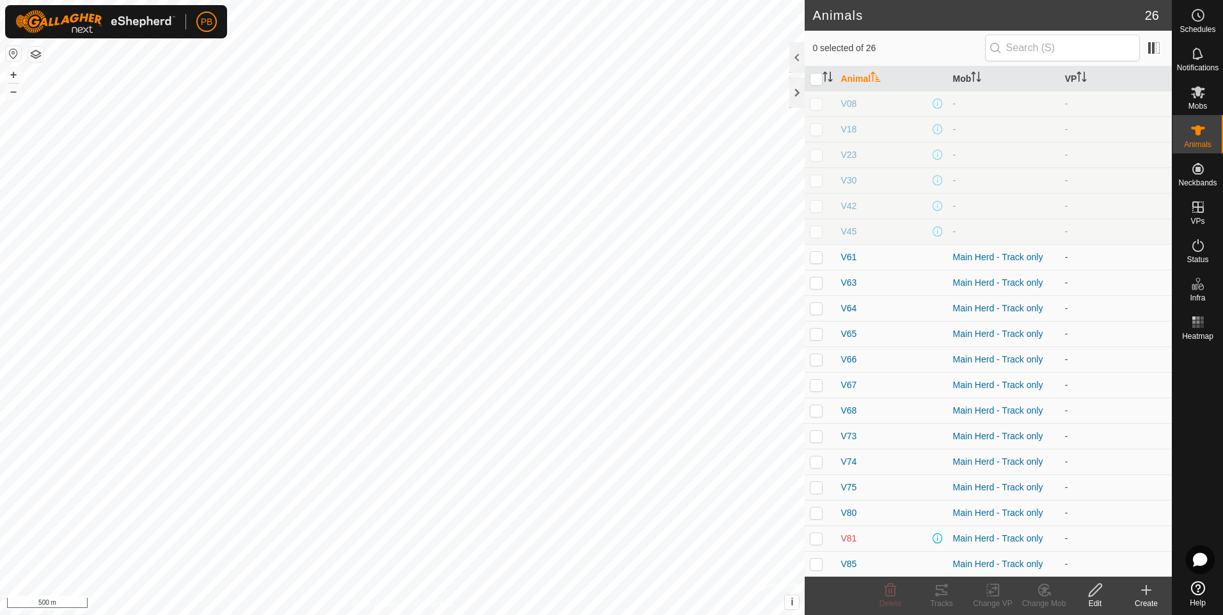
click at [1146, 587] on icon at bounding box center [1146, 590] width 0 height 9
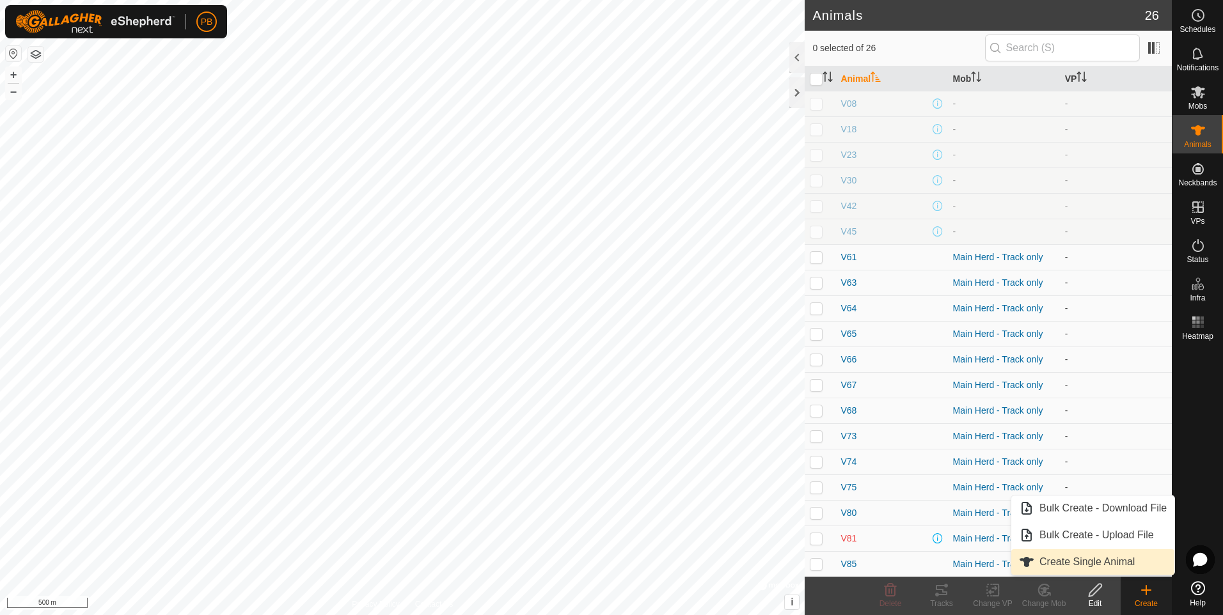
click at [1093, 560] on link "Create Single Animal" at bounding box center [1092, 562] width 163 height 26
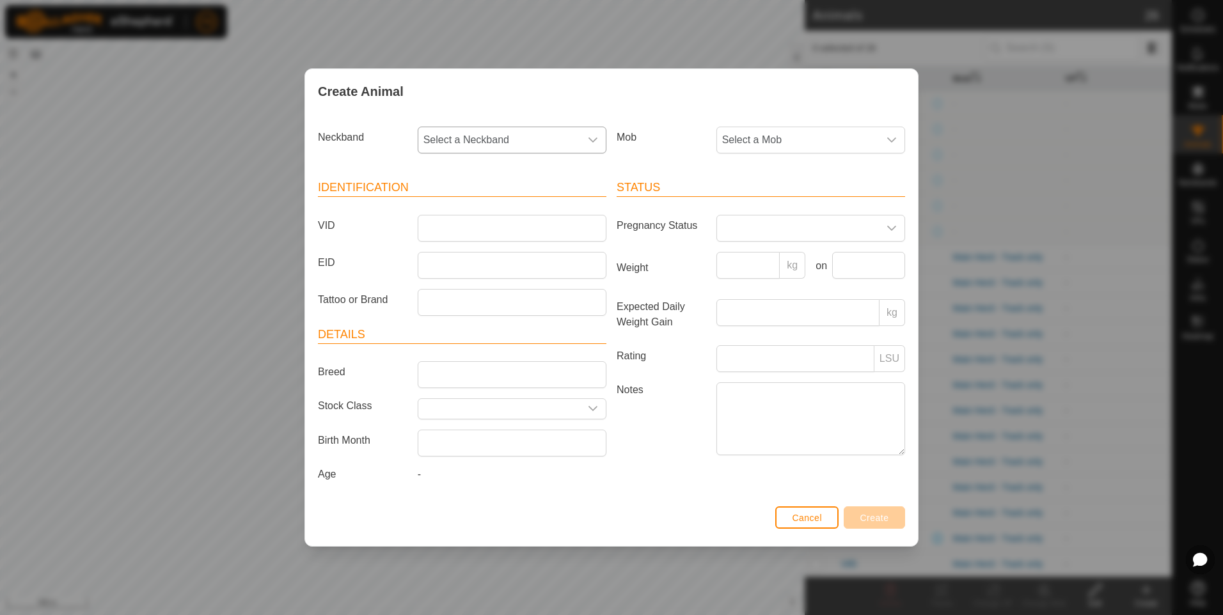
click at [550, 146] on span "Select a Neckband" at bounding box center [499, 140] width 162 height 26
click at [486, 291] on li "1640608502" at bounding box center [512, 287] width 187 height 26
click at [499, 227] on input "VID" at bounding box center [512, 228] width 189 height 27
click at [496, 274] on input "EID" at bounding box center [512, 265] width 189 height 27
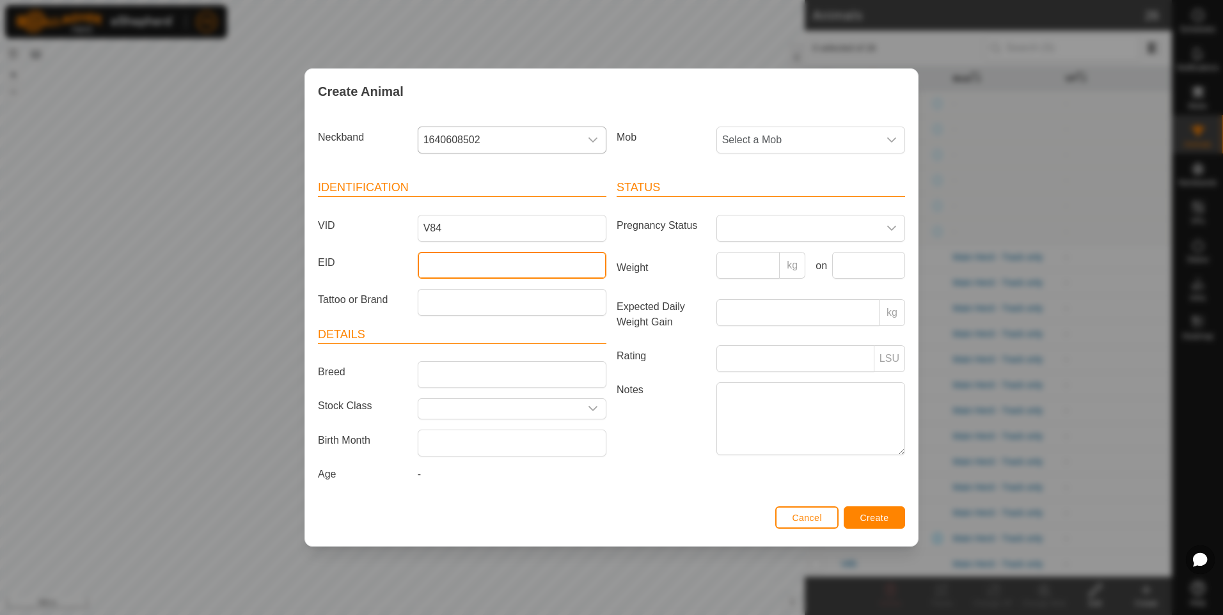
click at [485, 269] on input "EID" at bounding box center [512, 265] width 189 height 27
paste input "951 010001876354"
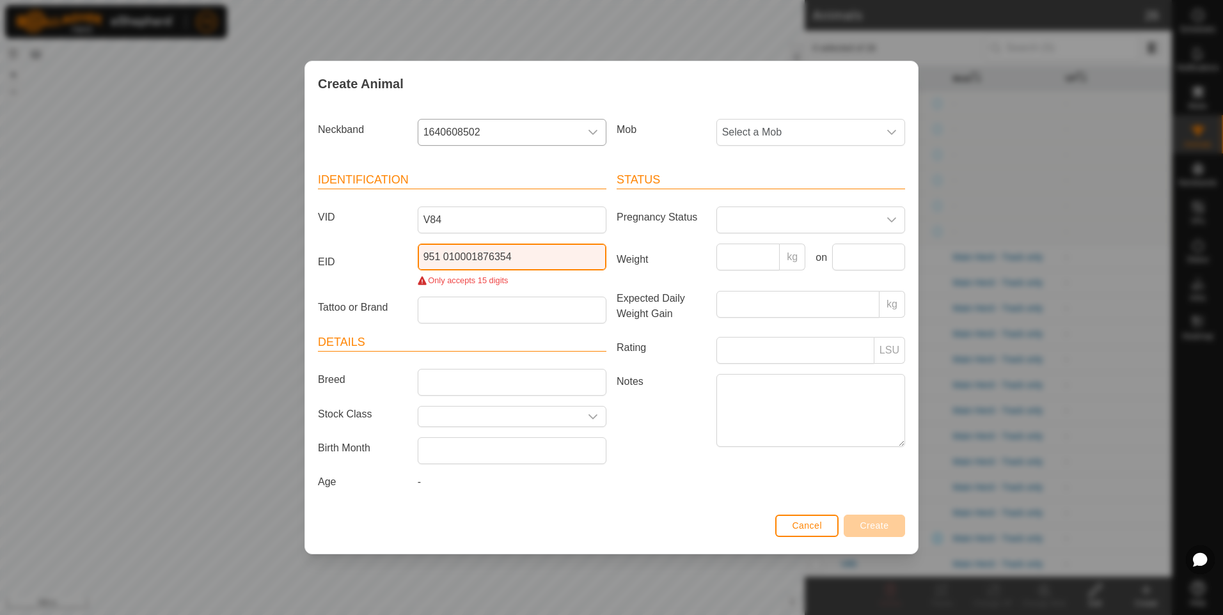
click at [446, 255] on input "951 010001876354" at bounding box center [512, 257] width 189 height 27
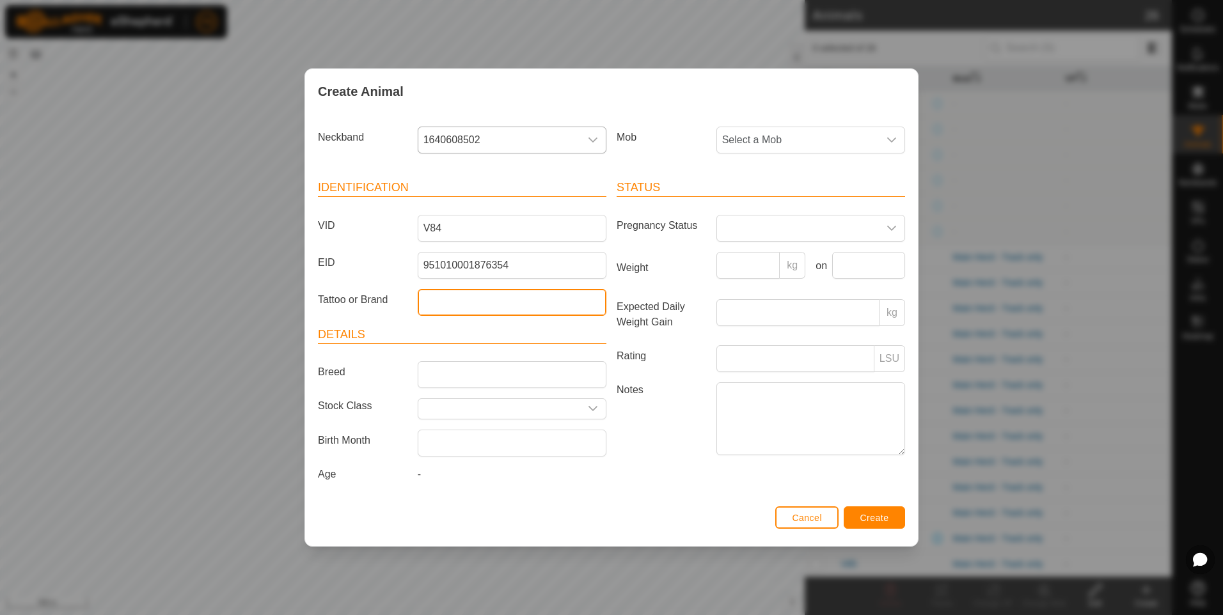
click at [446, 301] on input "Tattoo or Brand" at bounding box center [512, 302] width 189 height 27
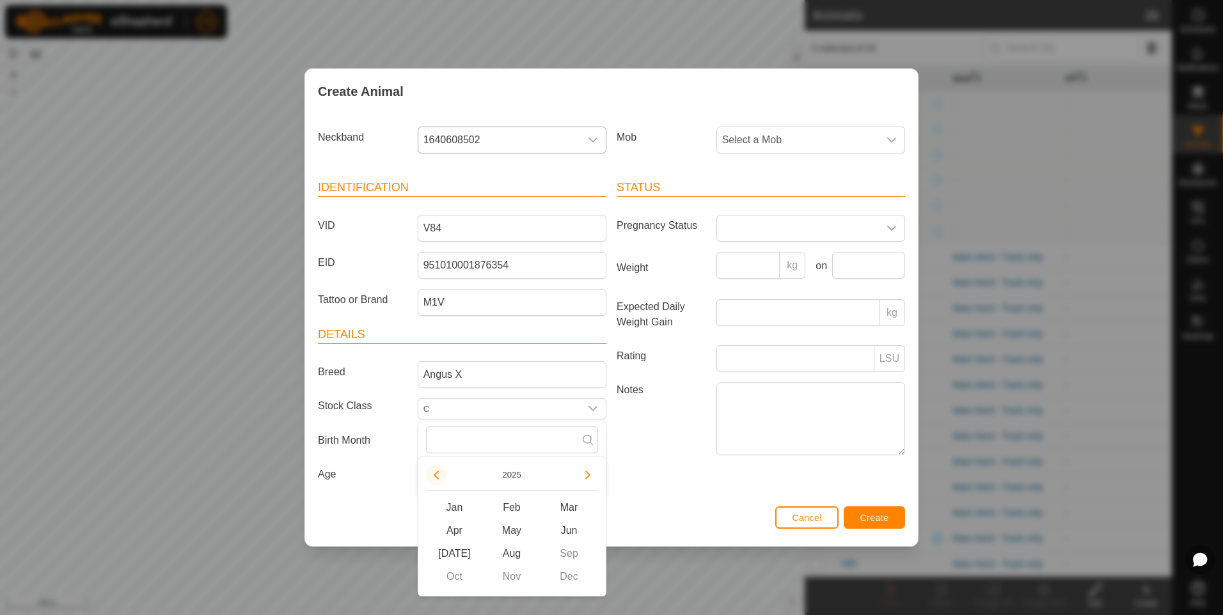
click at [436, 473] on button "Previous Year" at bounding box center [436, 475] width 20 height 20
click at [562, 549] on span "Sep" at bounding box center [569, 553] width 58 height 23
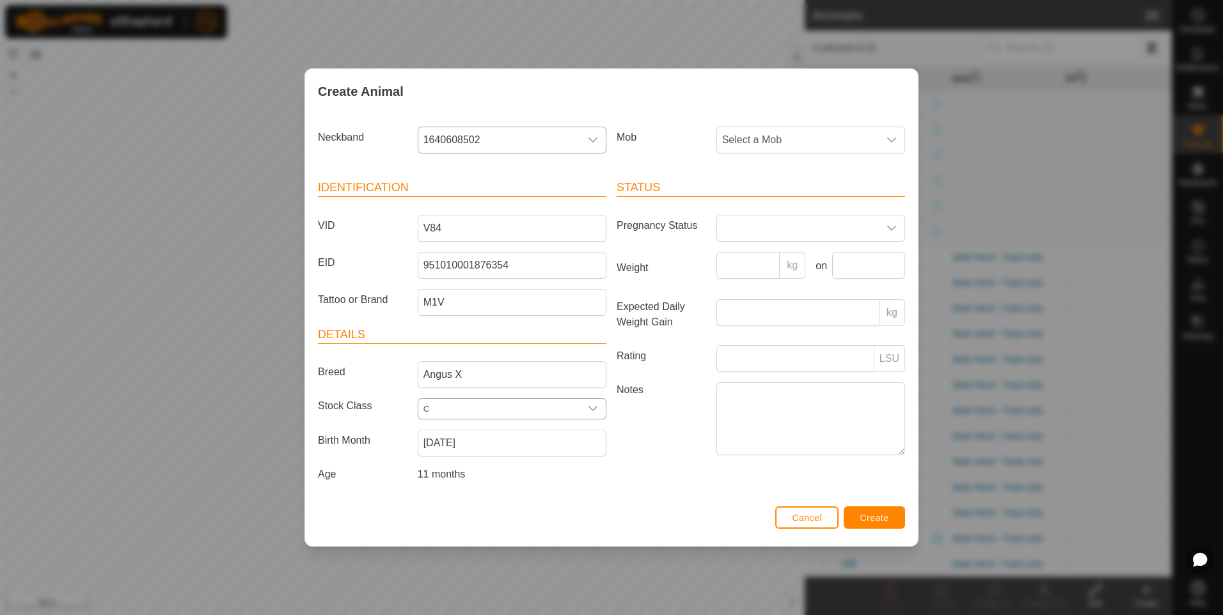
click at [567, 407] on input "C" at bounding box center [499, 409] width 162 height 20
click at [527, 482] on li "Commercial" at bounding box center [511, 483] width 187 height 26
click at [838, 144] on span "Select a Mob" at bounding box center [798, 140] width 162 height 26
click at [808, 255] on li "Main Herd - Track only" at bounding box center [811, 260] width 187 height 26
click at [853, 514] on button "Create" at bounding box center [874, 517] width 61 height 22
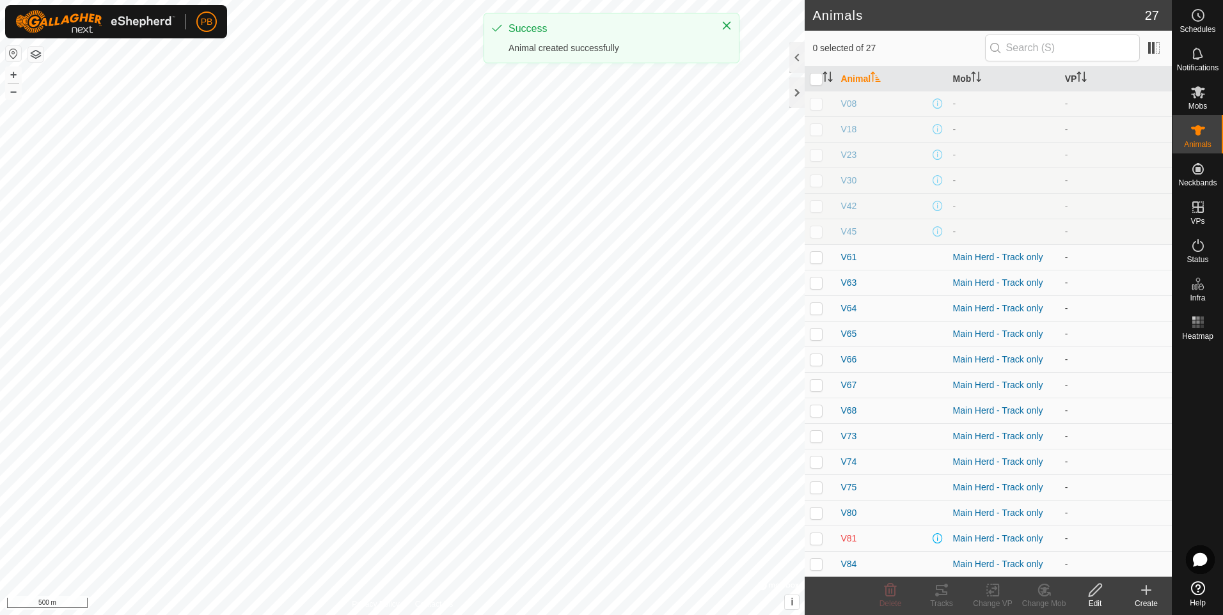
click at [1146, 588] on icon at bounding box center [1146, 590] width 0 height 9
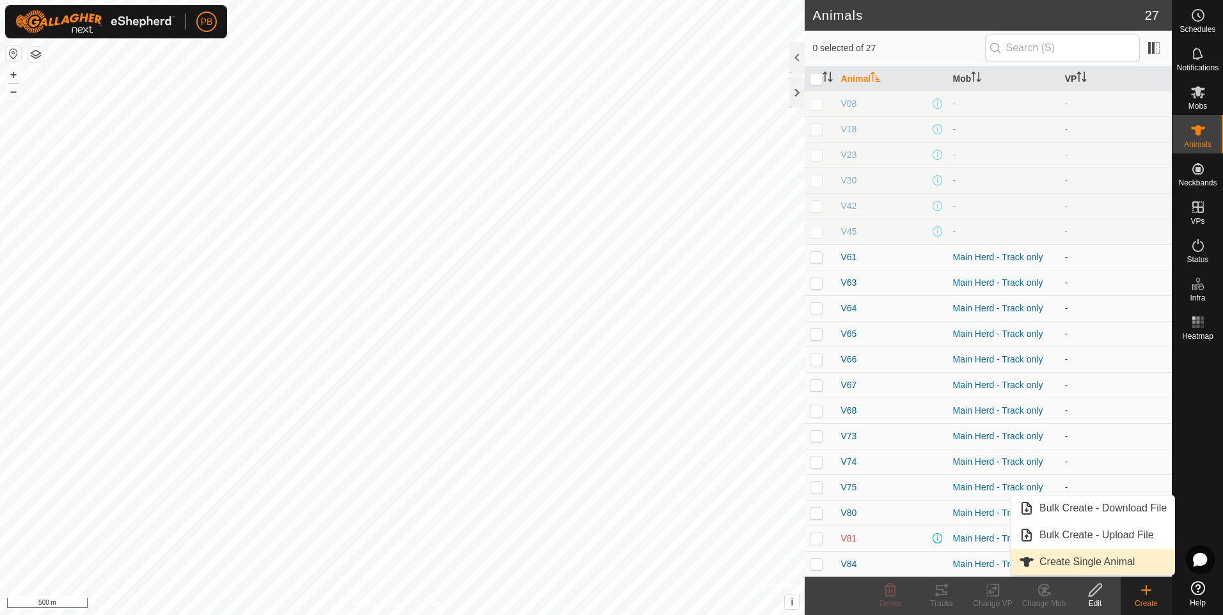
click at [1115, 556] on link "Create Single Animal" at bounding box center [1092, 562] width 163 height 26
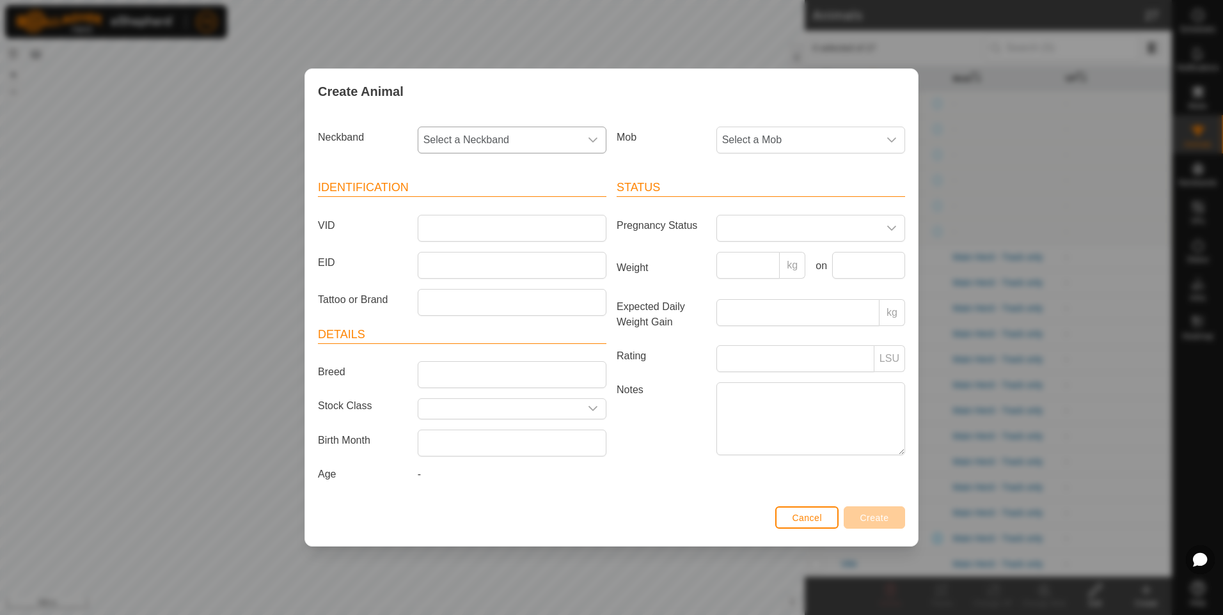
click at [518, 142] on span "Select a Neckband" at bounding box center [499, 140] width 162 height 26
click at [482, 260] on li "3404266440" at bounding box center [512, 260] width 187 height 26
click at [752, 138] on span "Select a Mob" at bounding box center [798, 140] width 162 height 26
click at [753, 258] on li "Main Herd - Track only" at bounding box center [811, 260] width 187 height 26
click at [525, 226] on input "VID" at bounding box center [512, 228] width 189 height 27
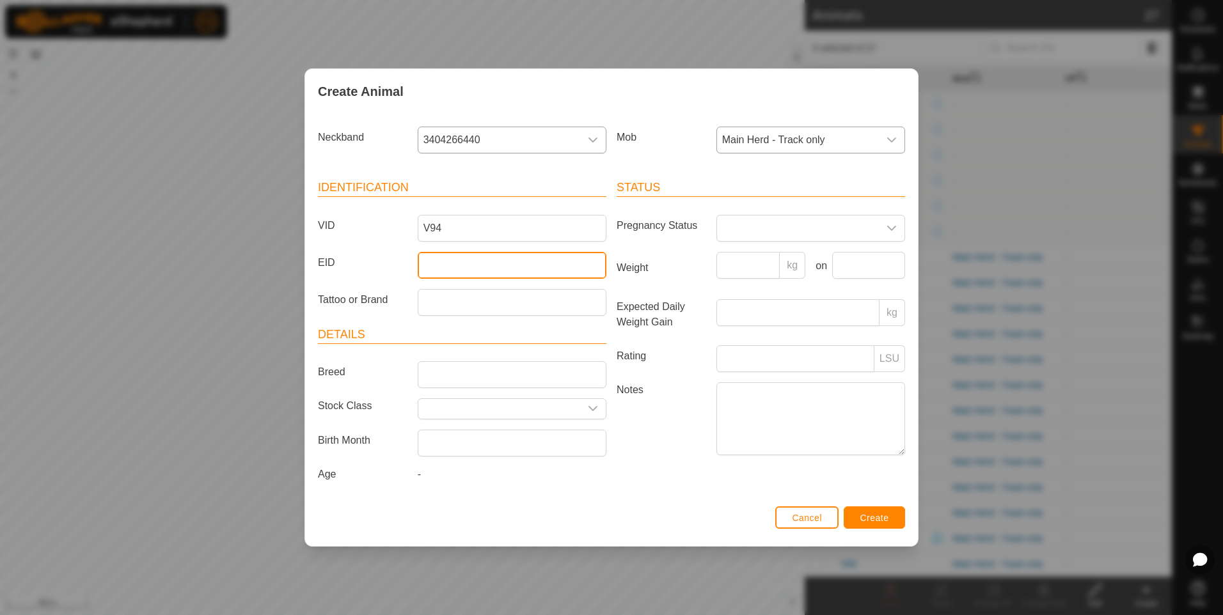
click at [462, 256] on input "EID" at bounding box center [512, 265] width 189 height 27
paste input "951 010001876066"
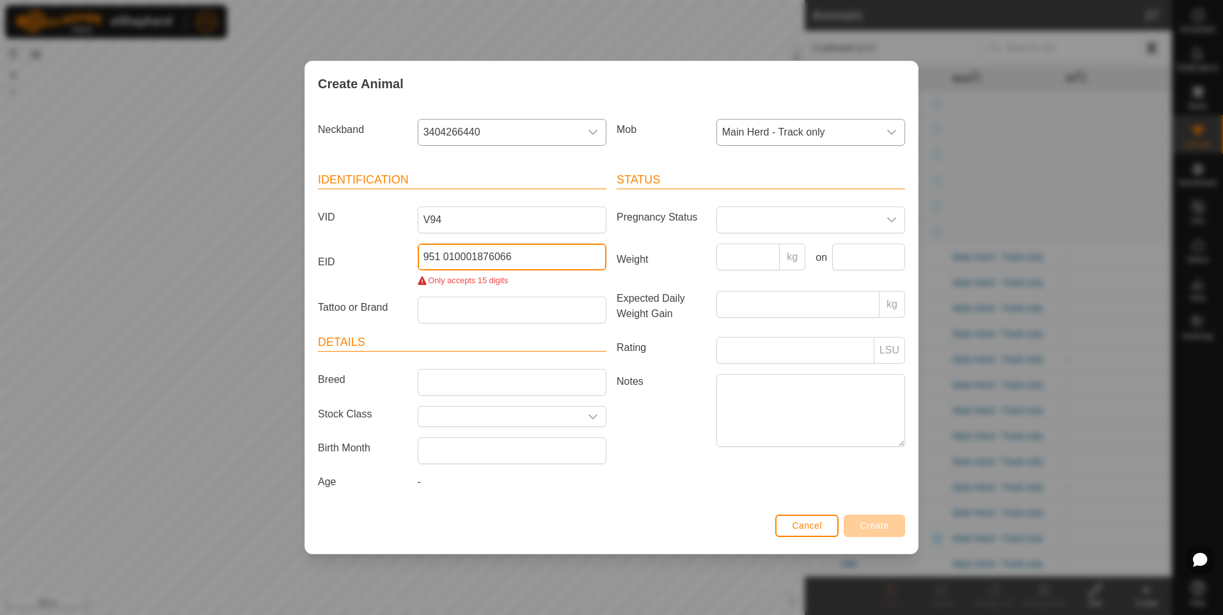
click at [443, 257] on input "951 010001876066" at bounding box center [512, 257] width 189 height 27
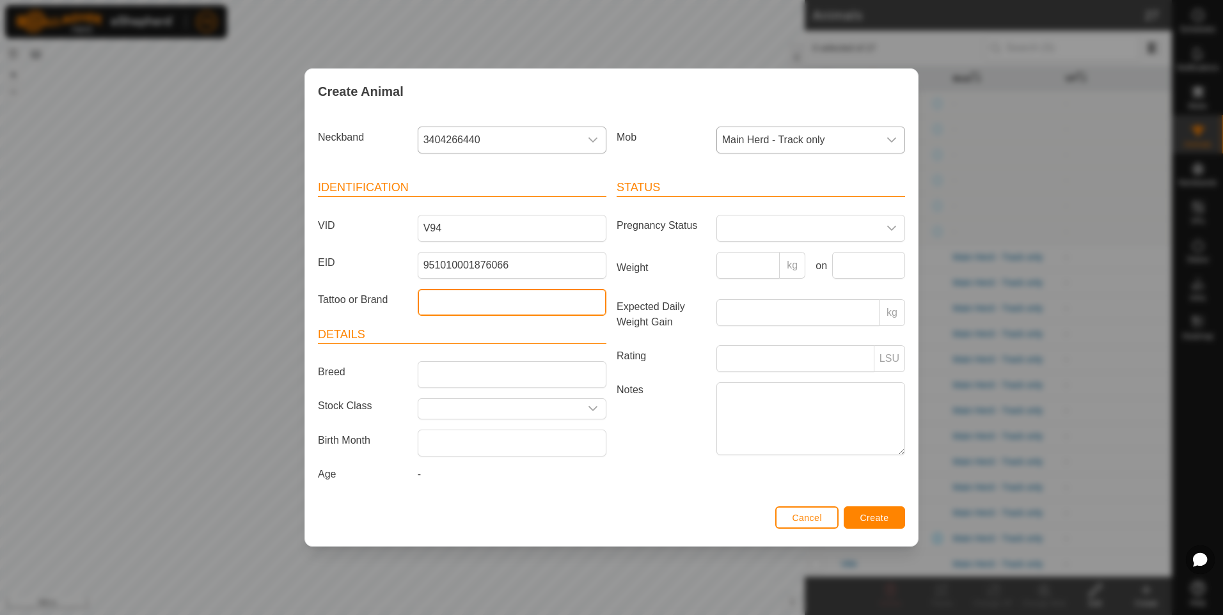
click at [446, 305] on input "Tattoo or Brand" at bounding box center [512, 302] width 189 height 27
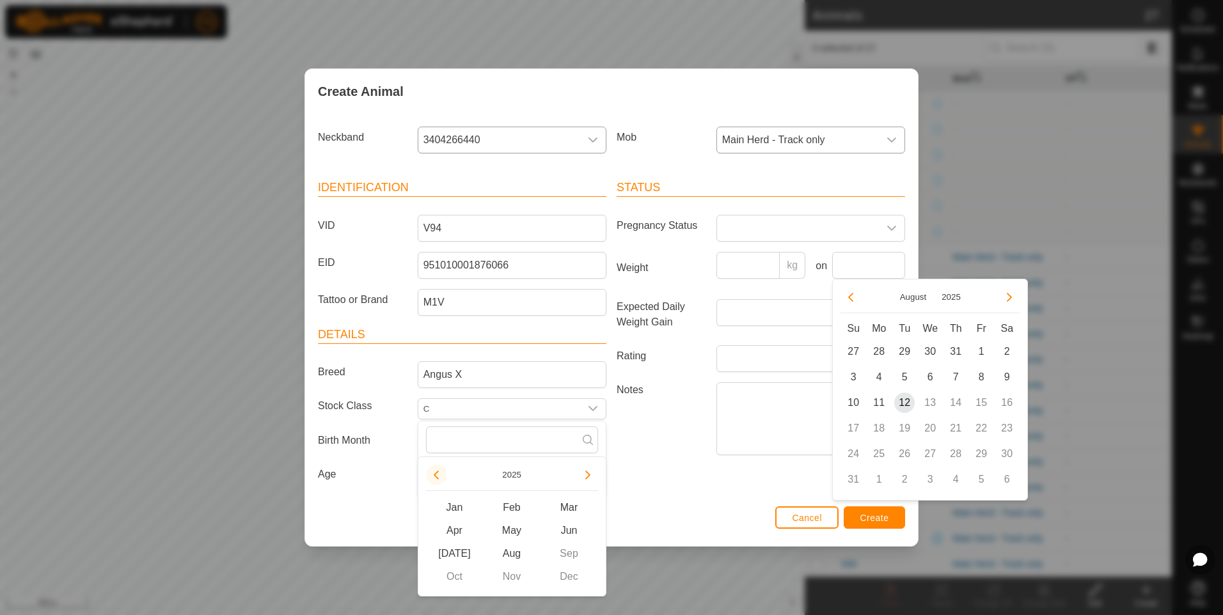
click at [436, 475] on button "Previous Year" at bounding box center [436, 475] width 20 height 20
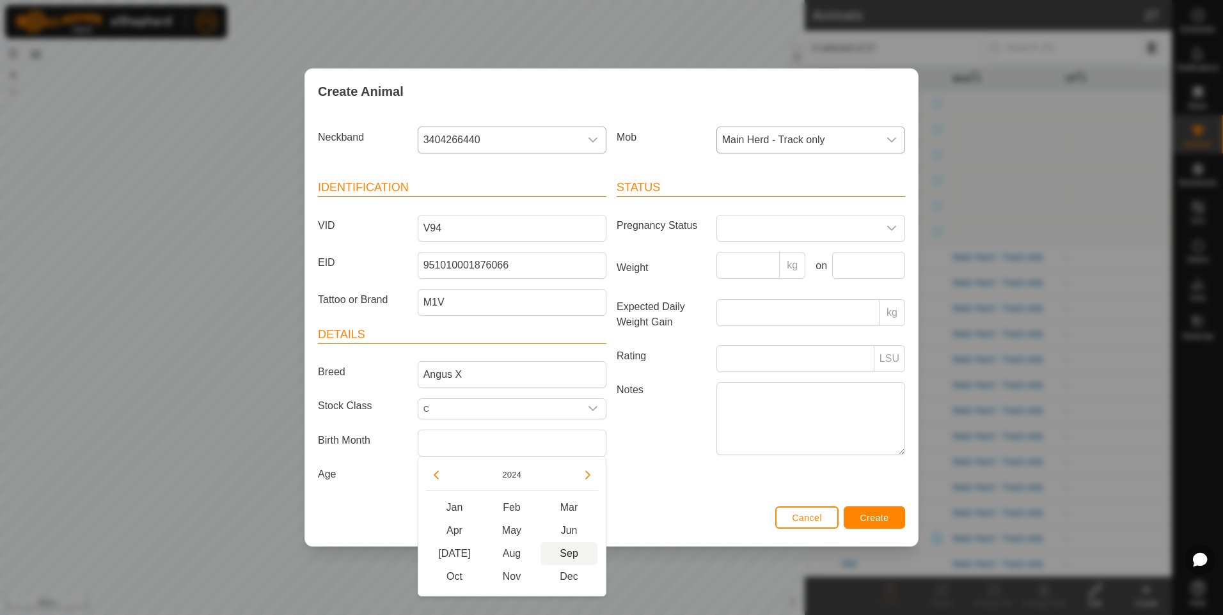
click at [565, 556] on span "Sep" at bounding box center [569, 553] width 58 height 23
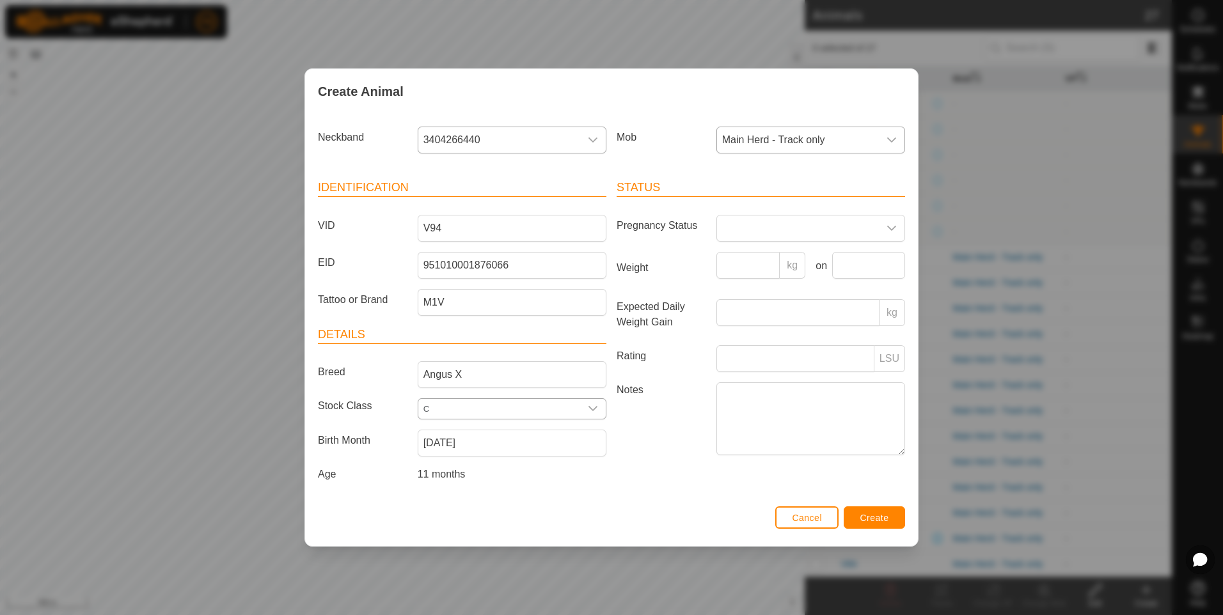
click at [494, 407] on input "C" at bounding box center [499, 409] width 162 height 20
click at [588, 413] on icon "dropdown trigger" at bounding box center [593, 409] width 10 height 10
click at [497, 485] on li "Commercial" at bounding box center [511, 483] width 187 height 26
click at [881, 517] on span "Create" at bounding box center [874, 518] width 29 height 10
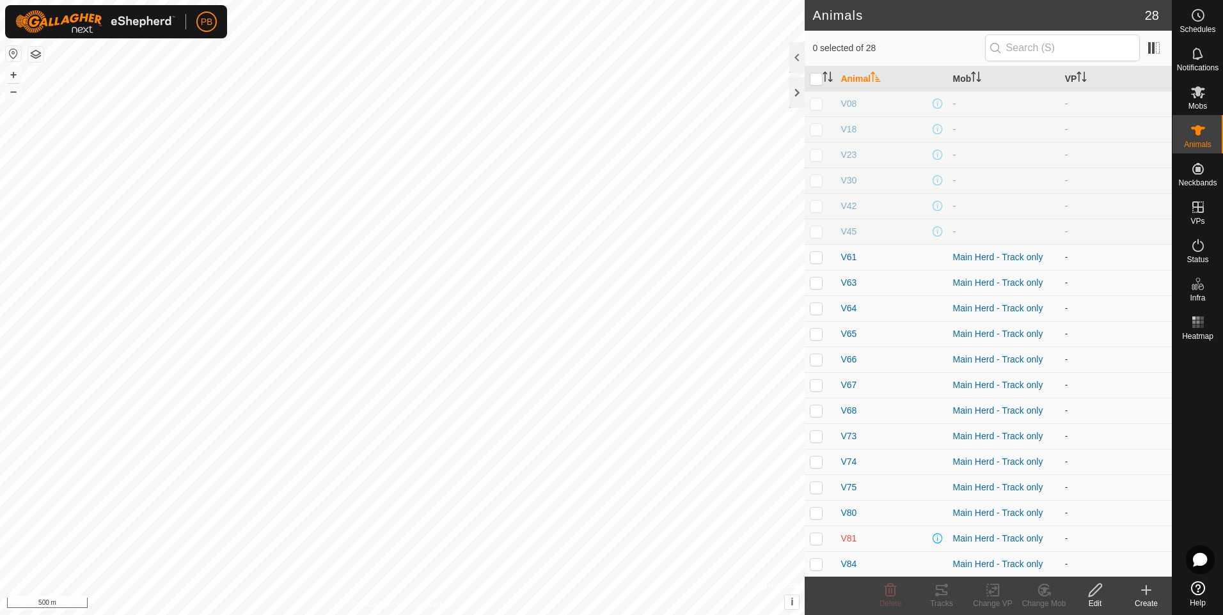
click at [1146, 592] on icon at bounding box center [1146, 590] width 0 height 9
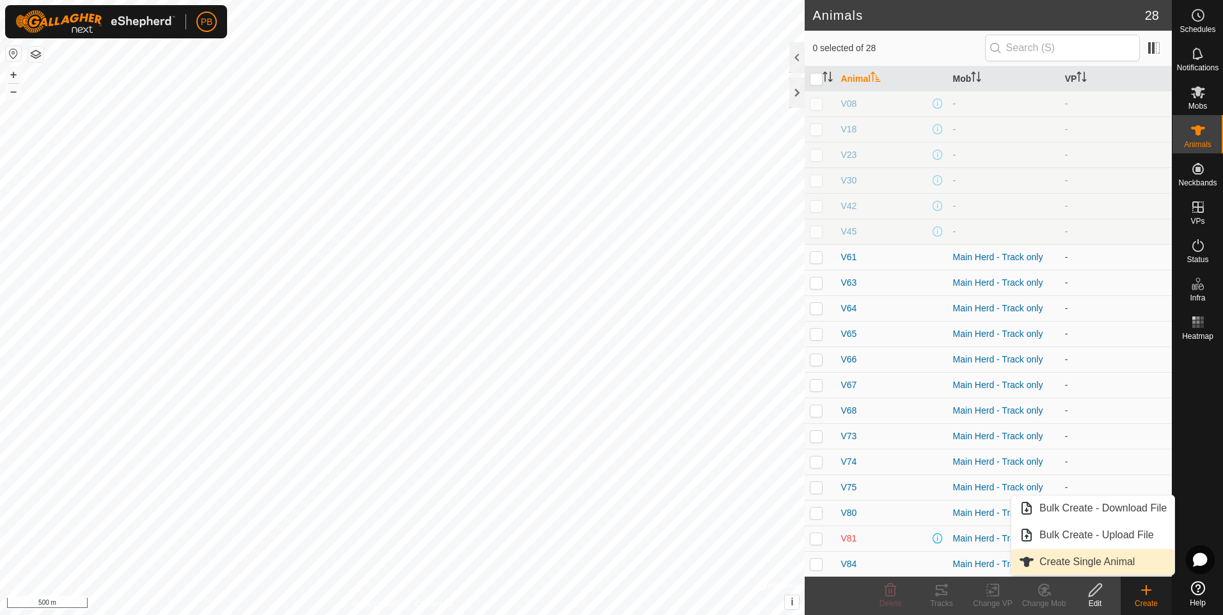
click at [1104, 558] on link "Create Single Animal" at bounding box center [1092, 562] width 163 height 26
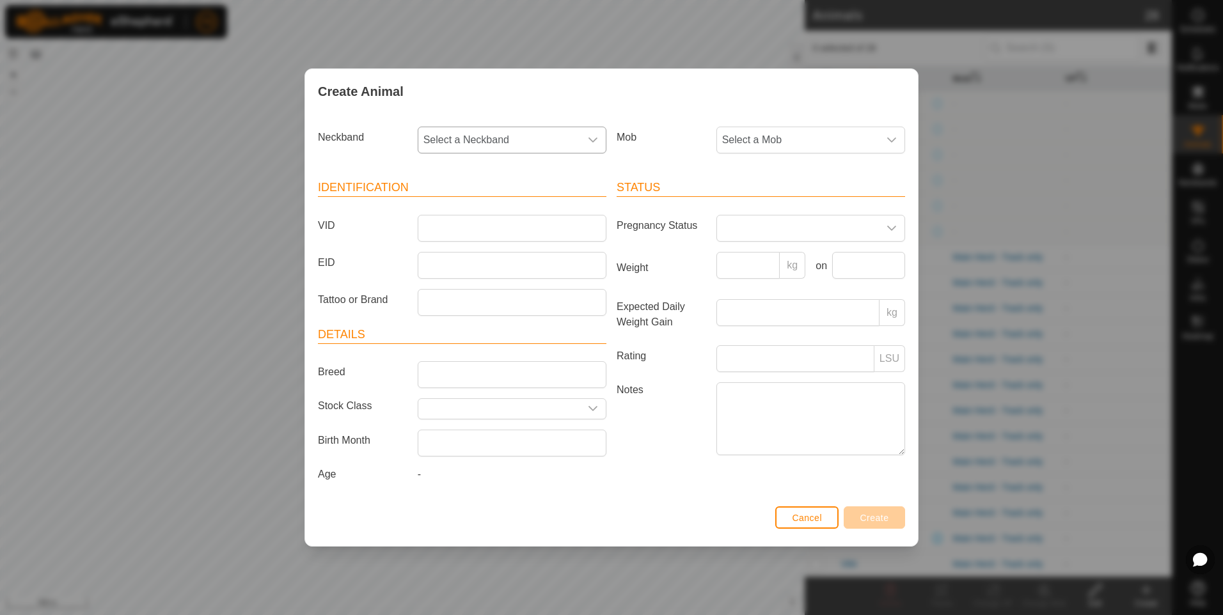
click at [557, 141] on span "Select a Neckband" at bounding box center [499, 140] width 162 height 26
click at [495, 253] on li "2705670806" at bounding box center [512, 260] width 187 height 26
click at [743, 138] on span "Select a Mob" at bounding box center [798, 140] width 162 height 26
click at [765, 262] on li "Main Herd - Track only" at bounding box center [811, 260] width 187 height 26
click at [506, 227] on input "VID" at bounding box center [512, 228] width 189 height 27
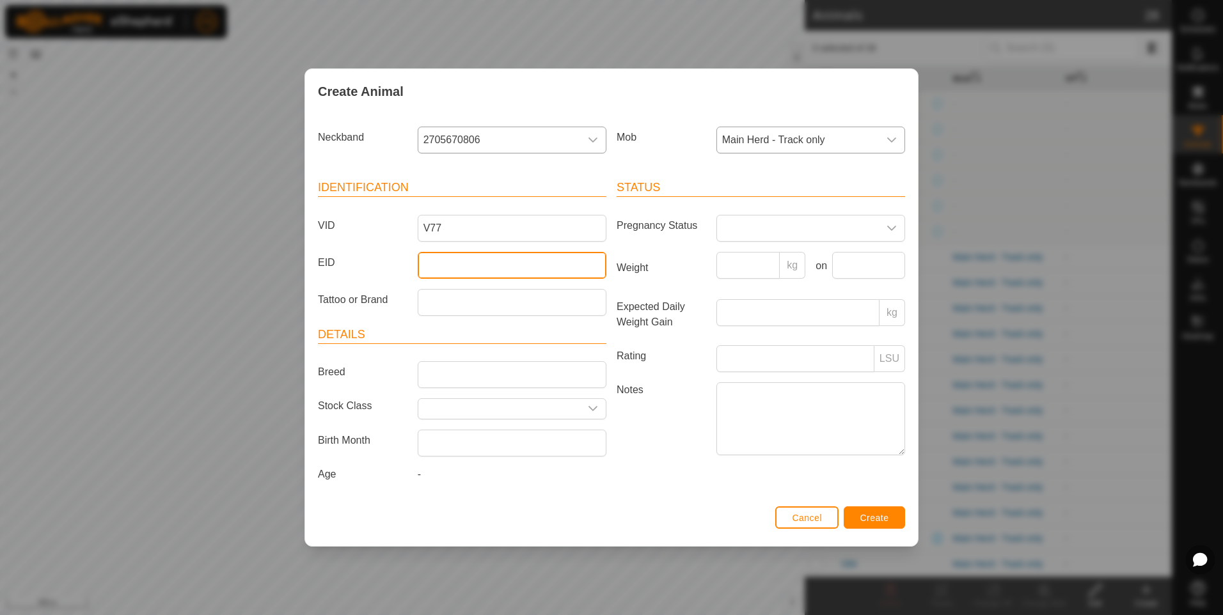
click at [492, 271] on input "EID" at bounding box center [512, 265] width 189 height 27
click at [443, 264] on input "EID" at bounding box center [512, 265] width 189 height 27
paste input "951 010001875677"
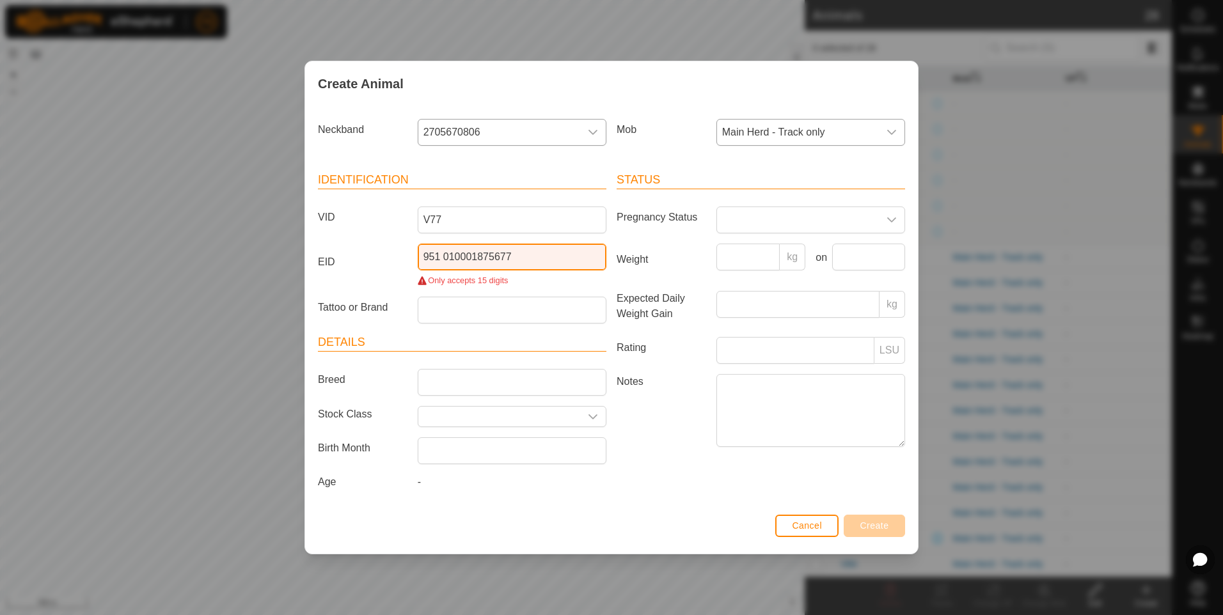
click at [444, 256] on input "951 010001875677" at bounding box center [512, 257] width 189 height 27
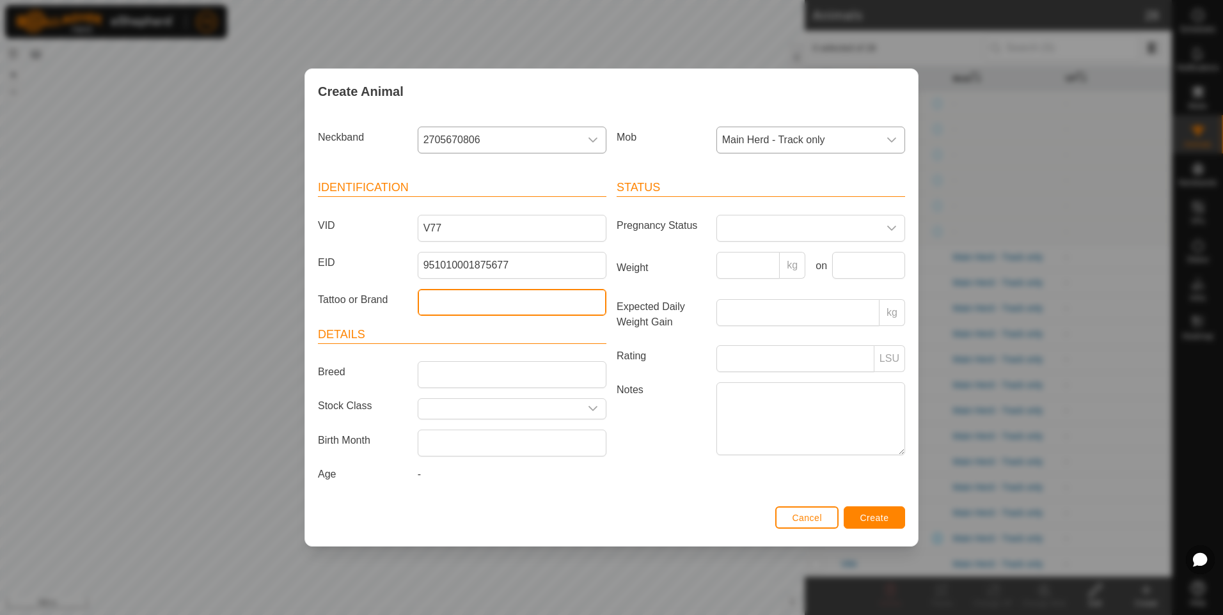
click at [444, 312] on input "Tattoo or Brand" at bounding box center [512, 302] width 189 height 27
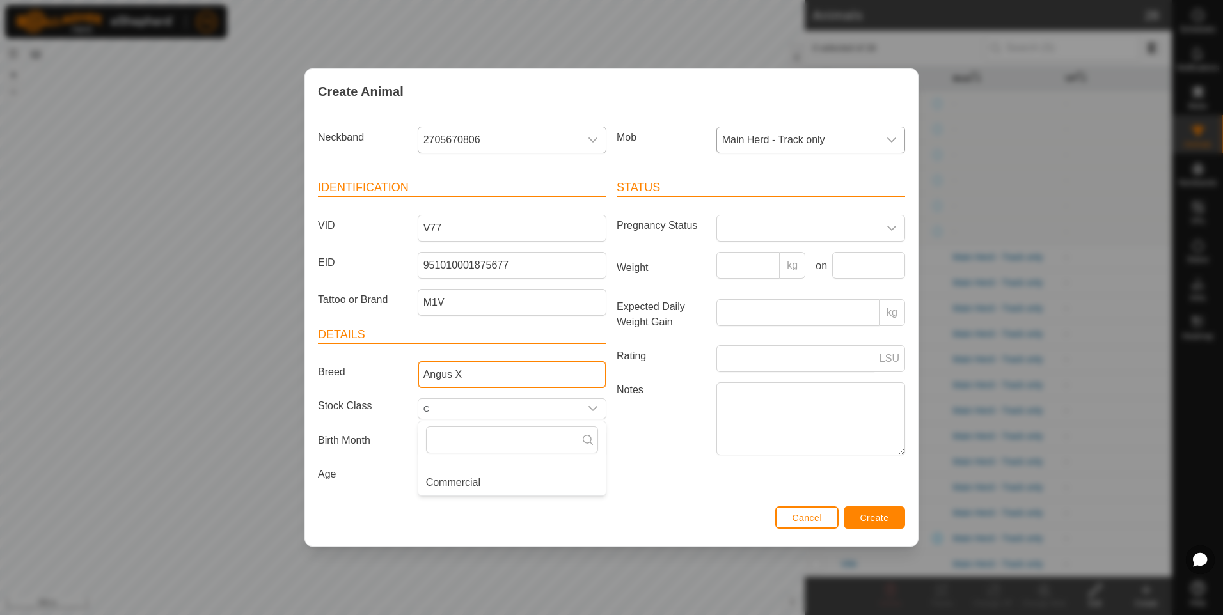
click at [462, 369] on input "Angus X" at bounding box center [512, 374] width 189 height 27
click at [481, 405] on input "C" at bounding box center [499, 409] width 162 height 20
click at [542, 484] on li "Commercial" at bounding box center [511, 483] width 187 height 26
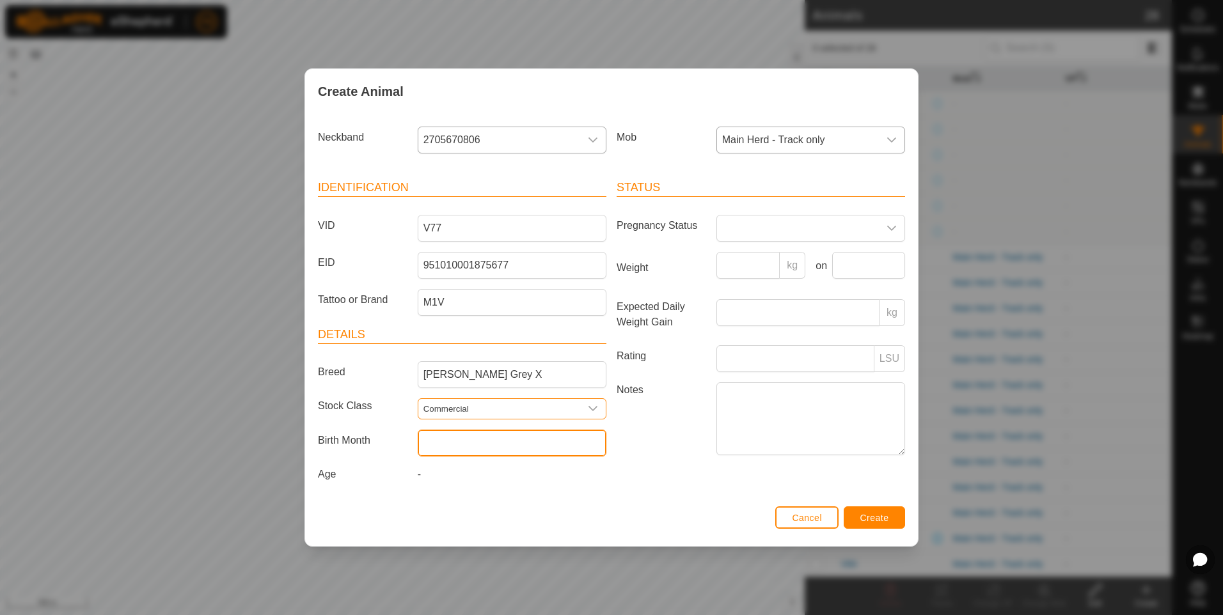
click at [540, 443] on input "text" at bounding box center [512, 443] width 189 height 27
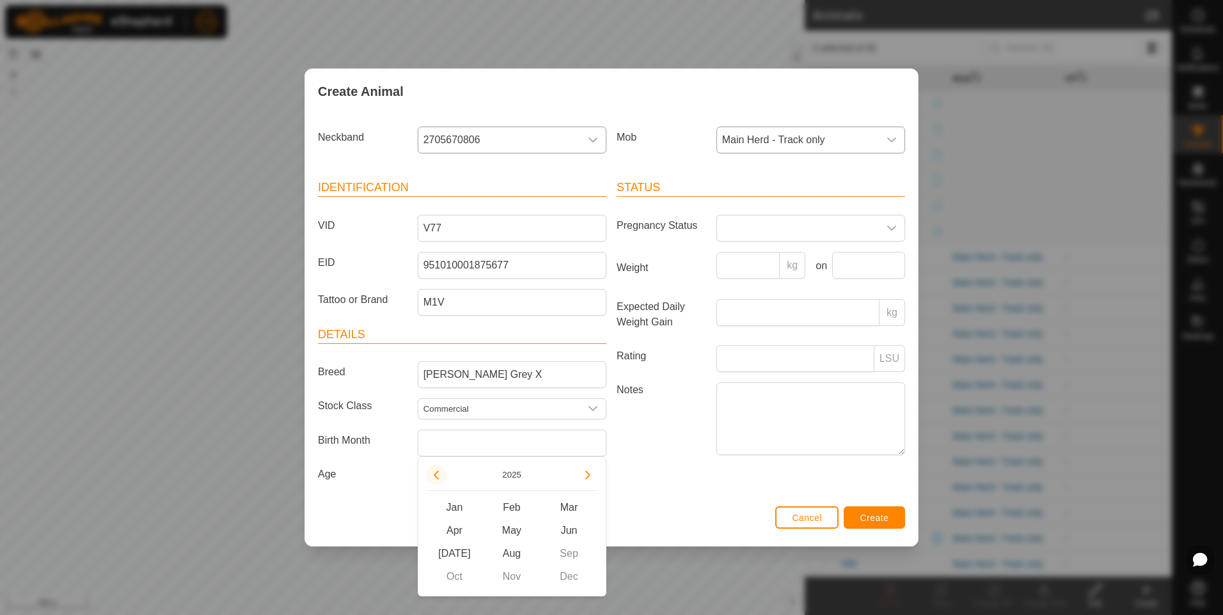
click at [435, 476] on button "Previous Year" at bounding box center [436, 475] width 20 height 20
click at [555, 551] on span "Sep" at bounding box center [569, 553] width 58 height 23
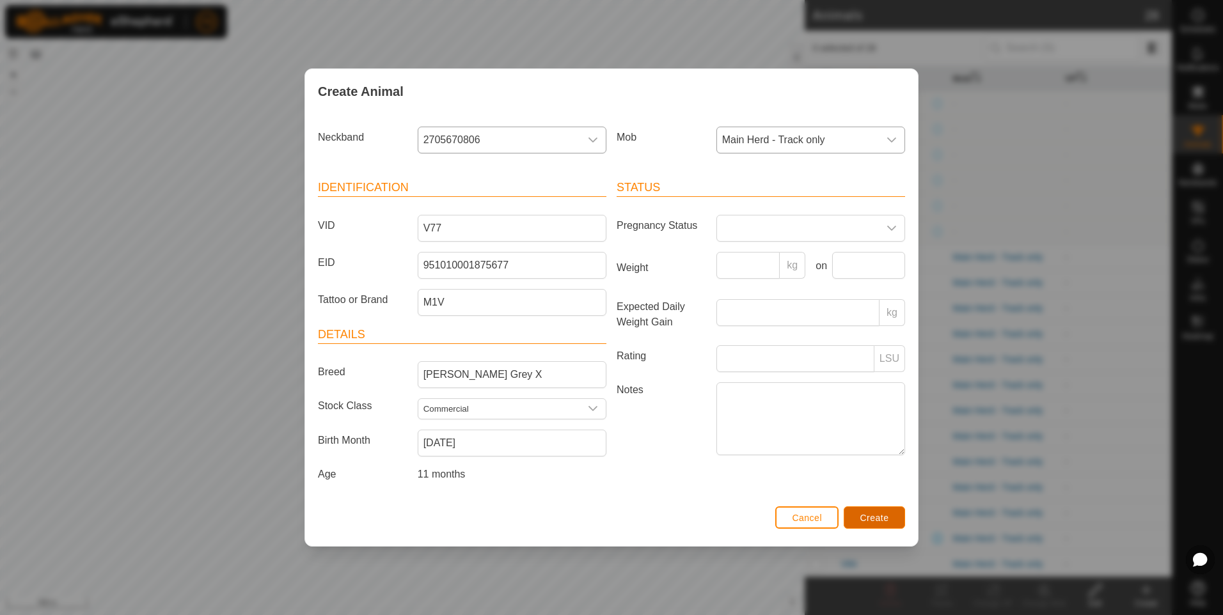
click at [856, 512] on button "Create" at bounding box center [874, 517] width 61 height 22
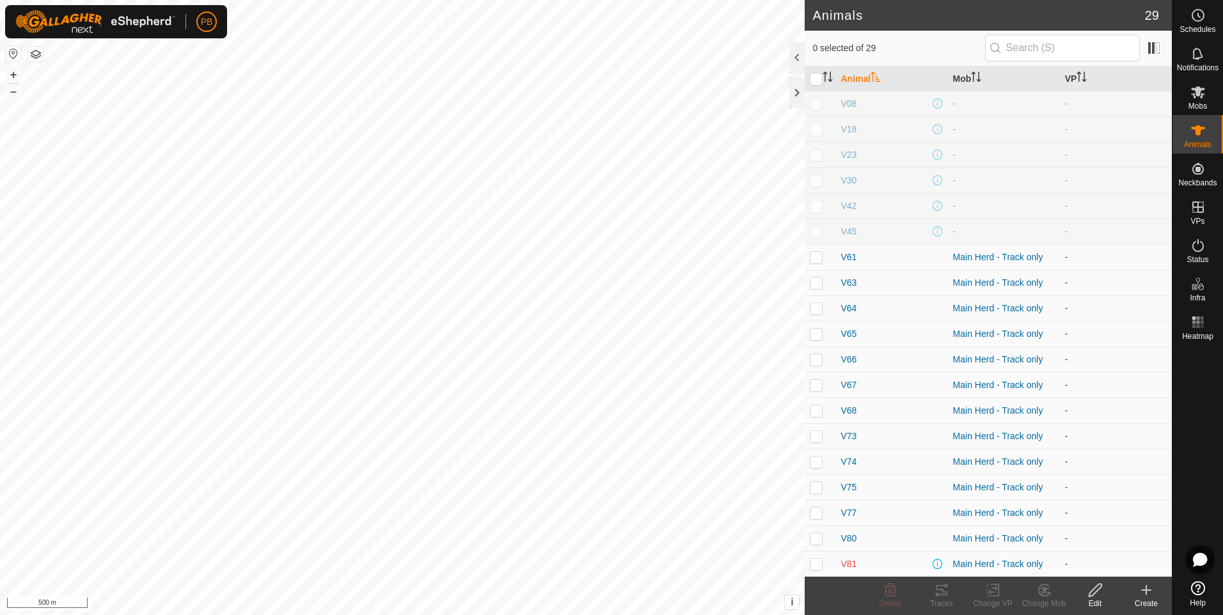
click at [1148, 590] on icon at bounding box center [1146, 590] width 9 height 0
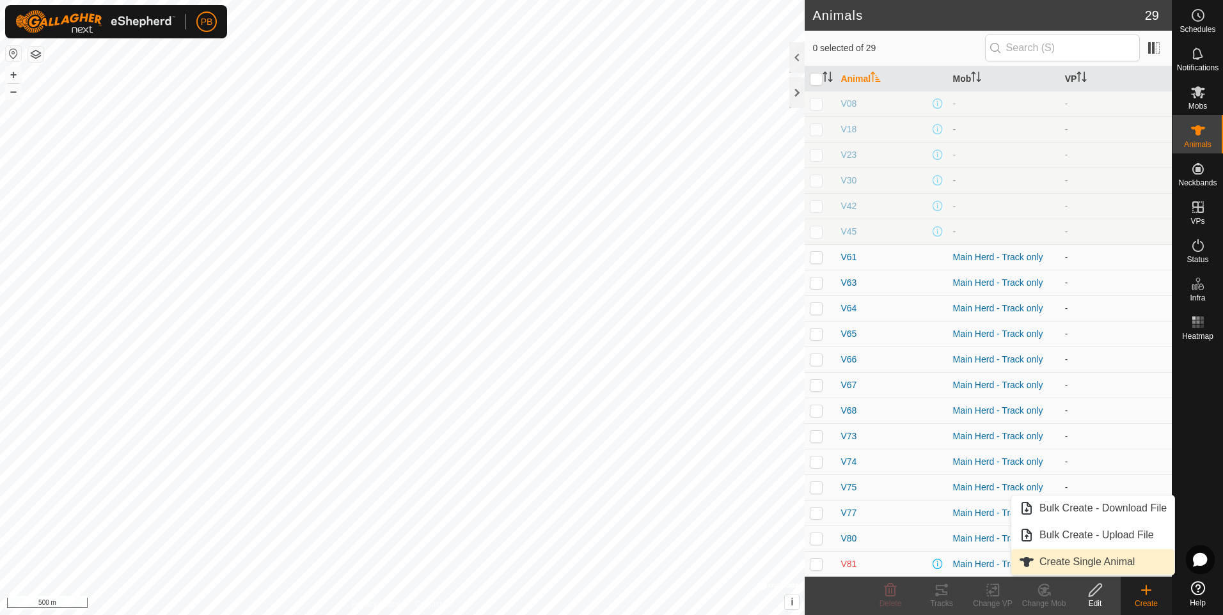
click at [1103, 566] on link "Create Single Animal" at bounding box center [1092, 562] width 163 height 26
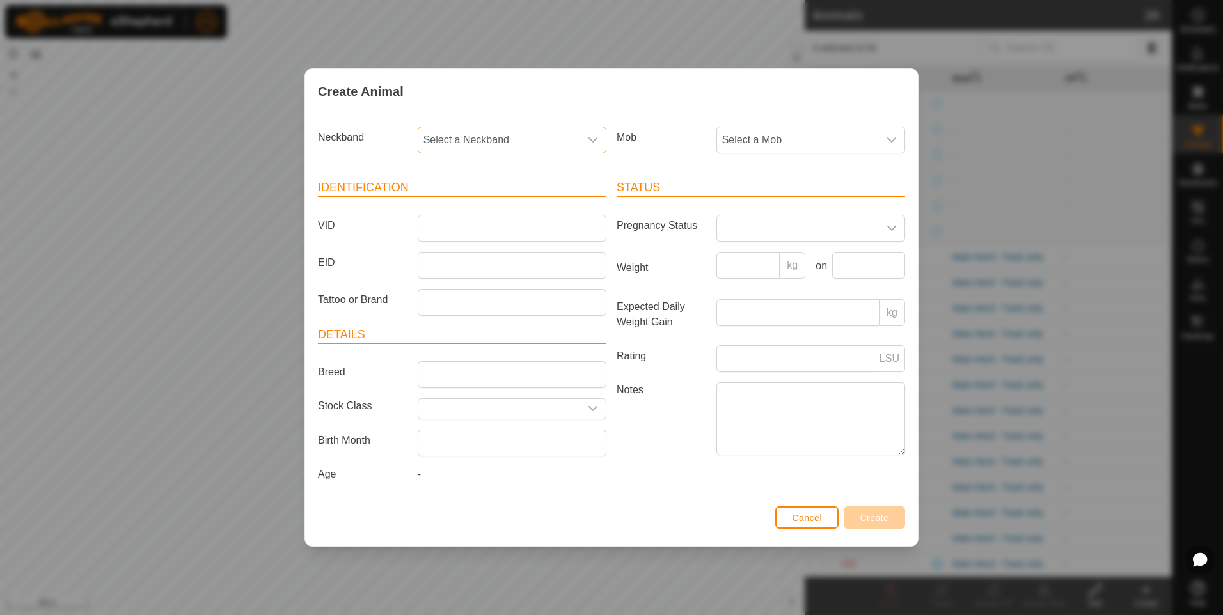
click at [523, 148] on span "Select a Neckband" at bounding box center [499, 140] width 162 height 26
click at [515, 225] on li "2571838312" at bounding box center [512, 233] width 187 height 26
click at [515, 225] on input "VID" at bounding box center [512, 228] width 189 height 27
click at [504, 269] on input "EID" at bounding box center [512, 265] width 189 height 27
click at [441, 264] on input "EID" at bounding box center [512, 265] width 189 height 27
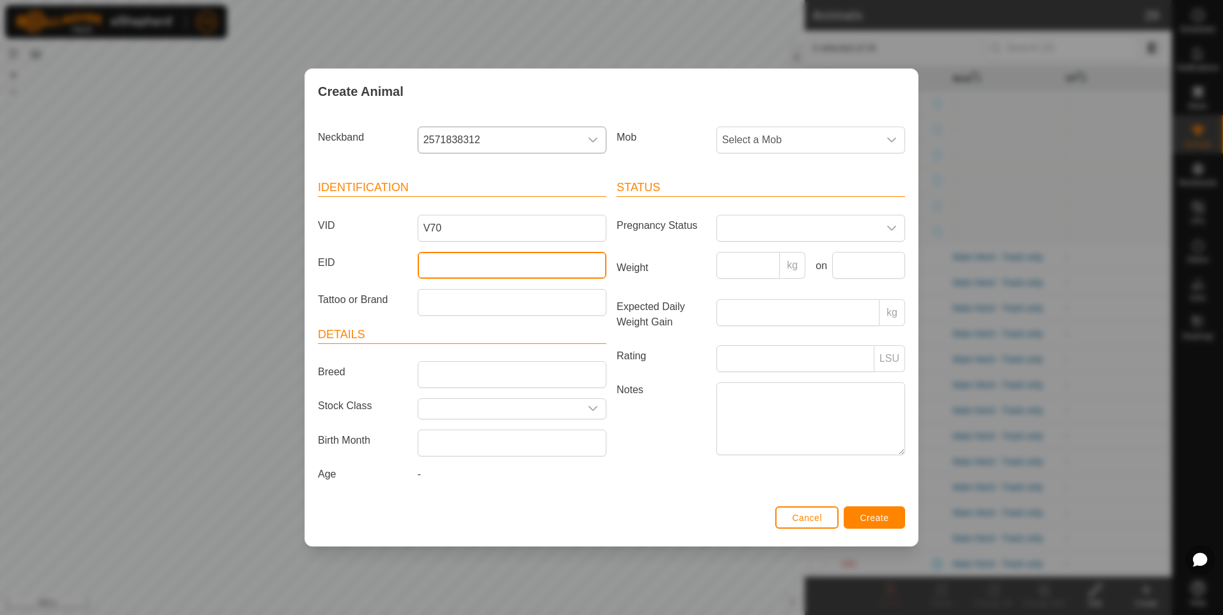
paste input "951 010001875761"
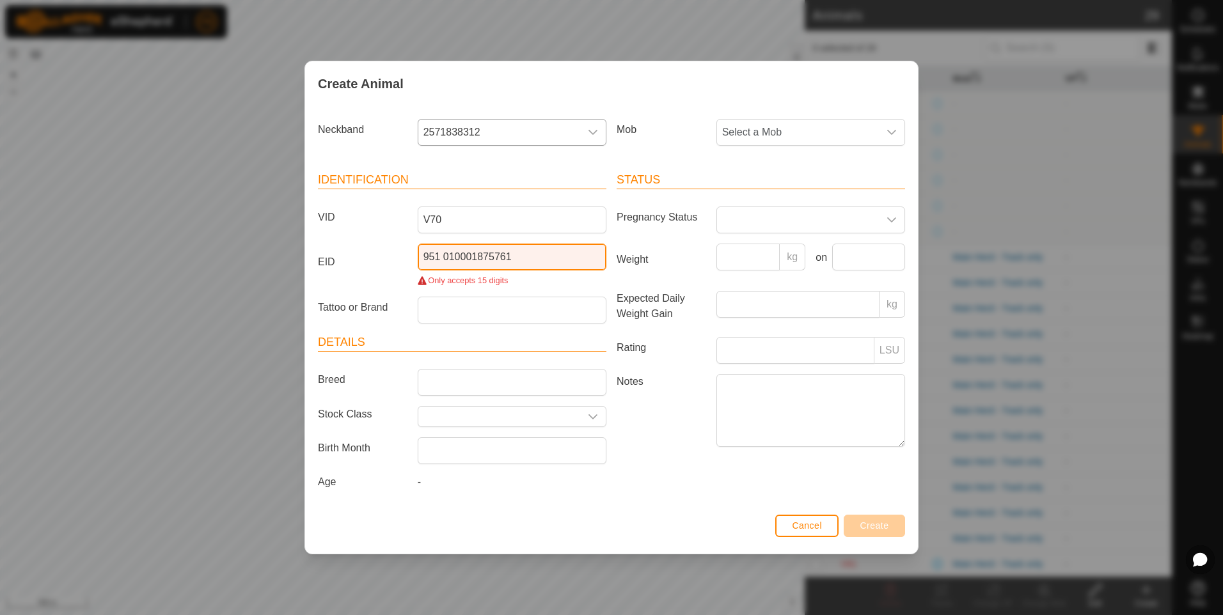
click at [443, 257] on input "951 010001875761" at bounding box center [512, 257] width 189 height 27
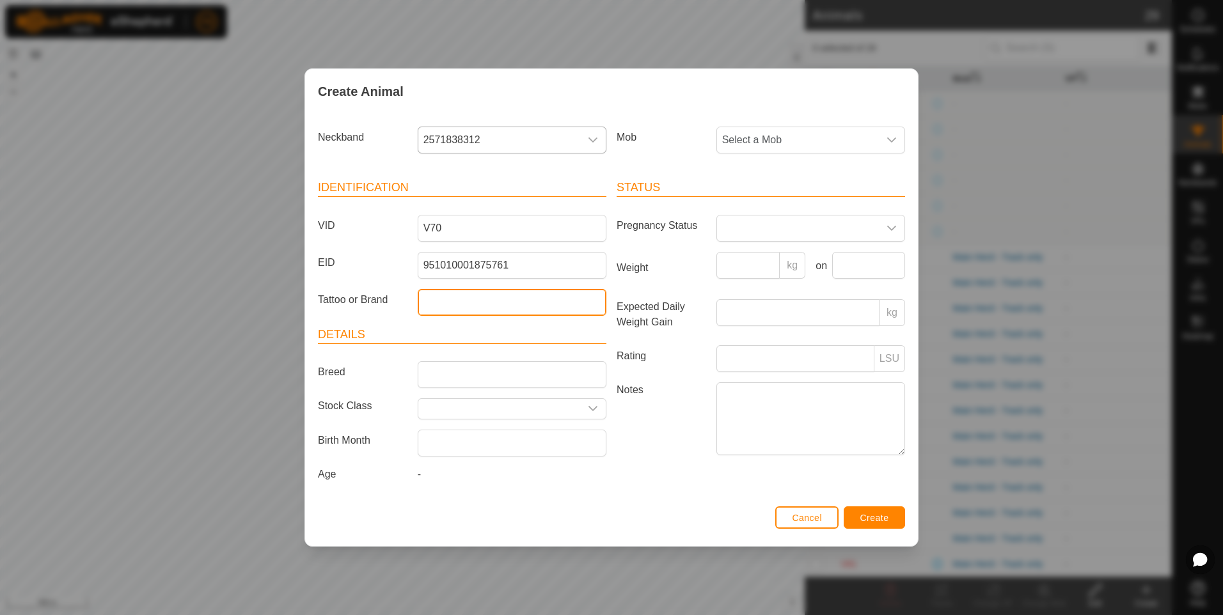
click at [453, 306] on input "Tattoo or Brand" at bounding box center [512, 302] width 189 height 27
click at [464, 307] on input "Tattoo or Brand" at bounding box center [512, 302] width 189 height 27
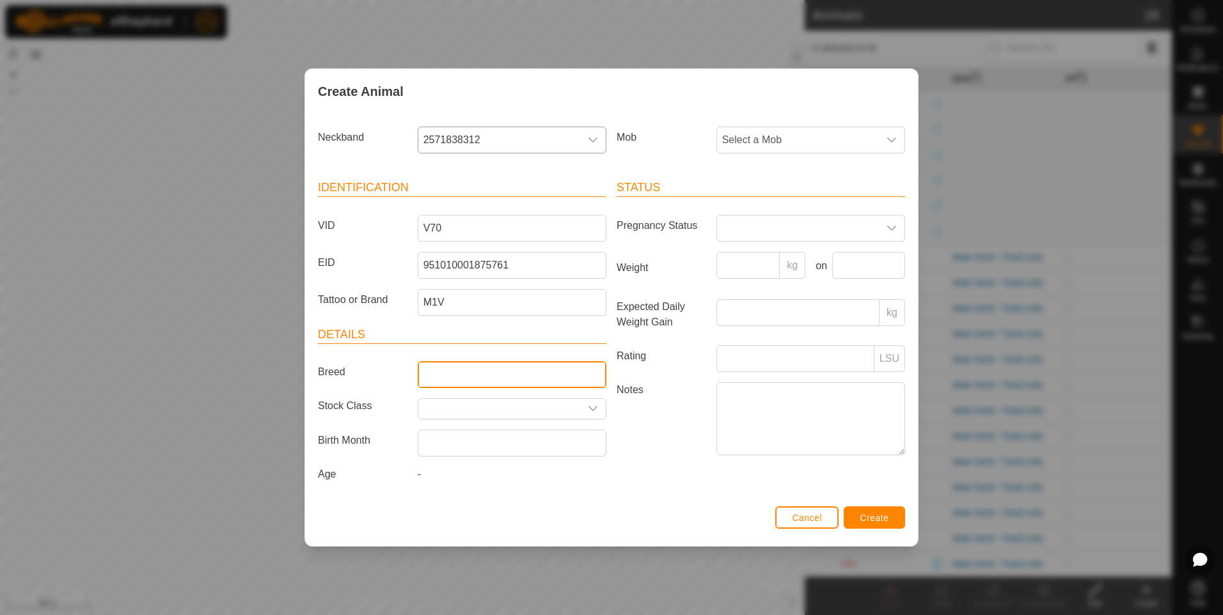
click at [450, 368] on input "Breed" at bounding box center [512, 374] width 189 height 27
click at [478, 411] on input "text" at bounding box center [499, 409] width 162 height 20
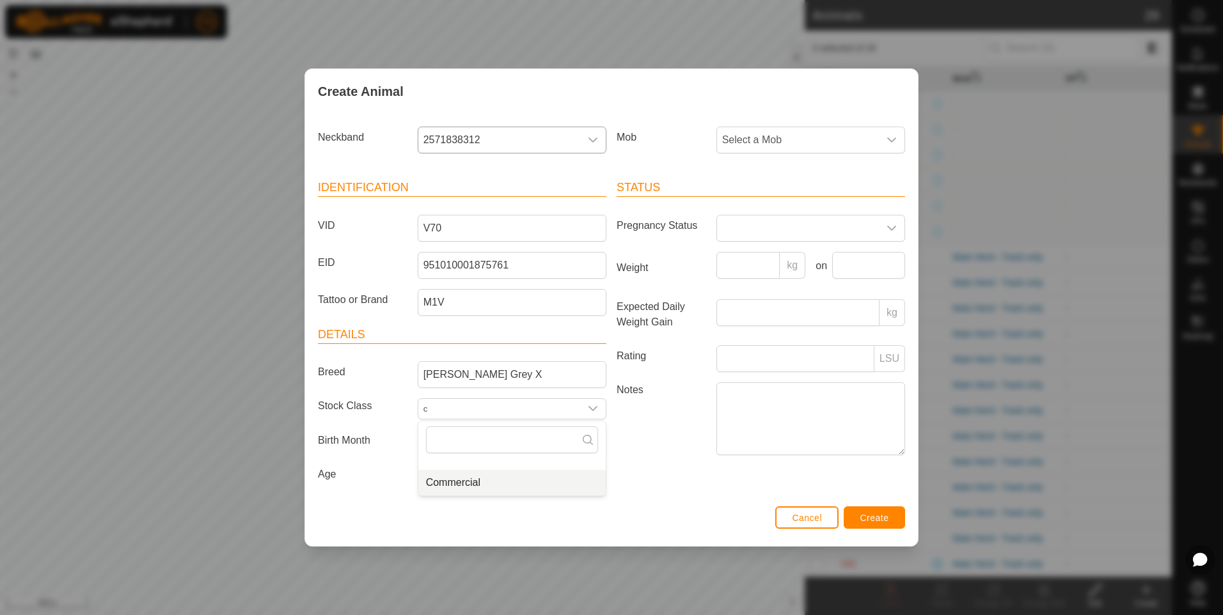
click at [475, 489] on li "Commercial" at bounding box center [511, 483] width 187 height 26
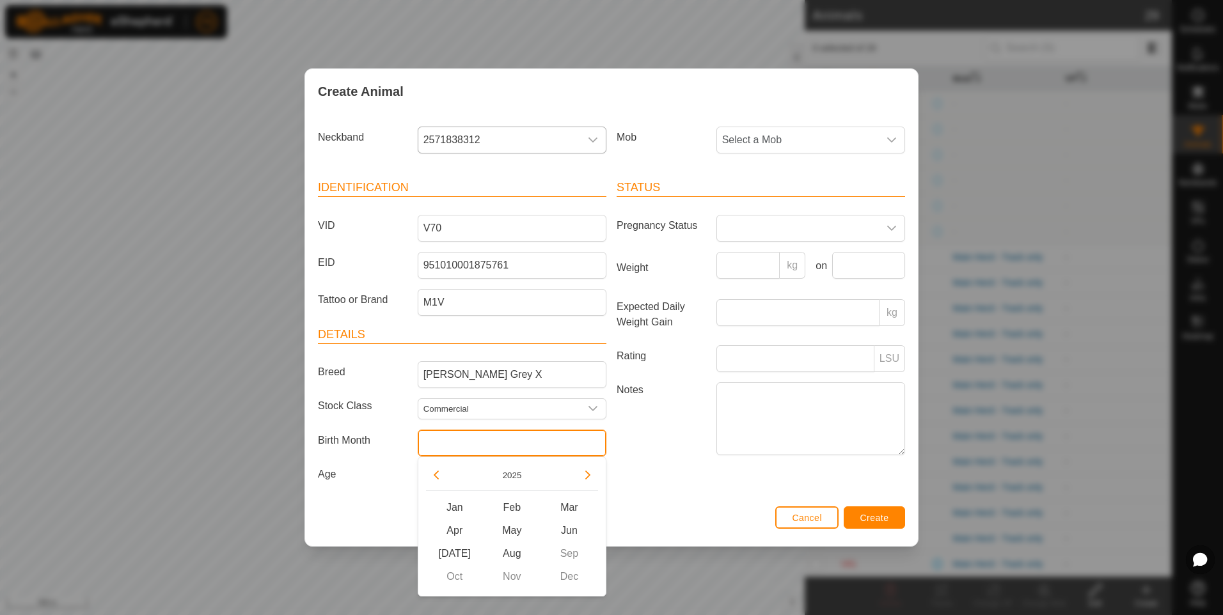
click at [480, 453] on input "text" at bounding box center [512, 443] width 189 height 27
click at [437, 467] on button "Previous Year" at bounding box center [436, 475] width 20 height 20
click at [567, 544] on span "Sep" at bounding box center [569, 553] width 58 height 23
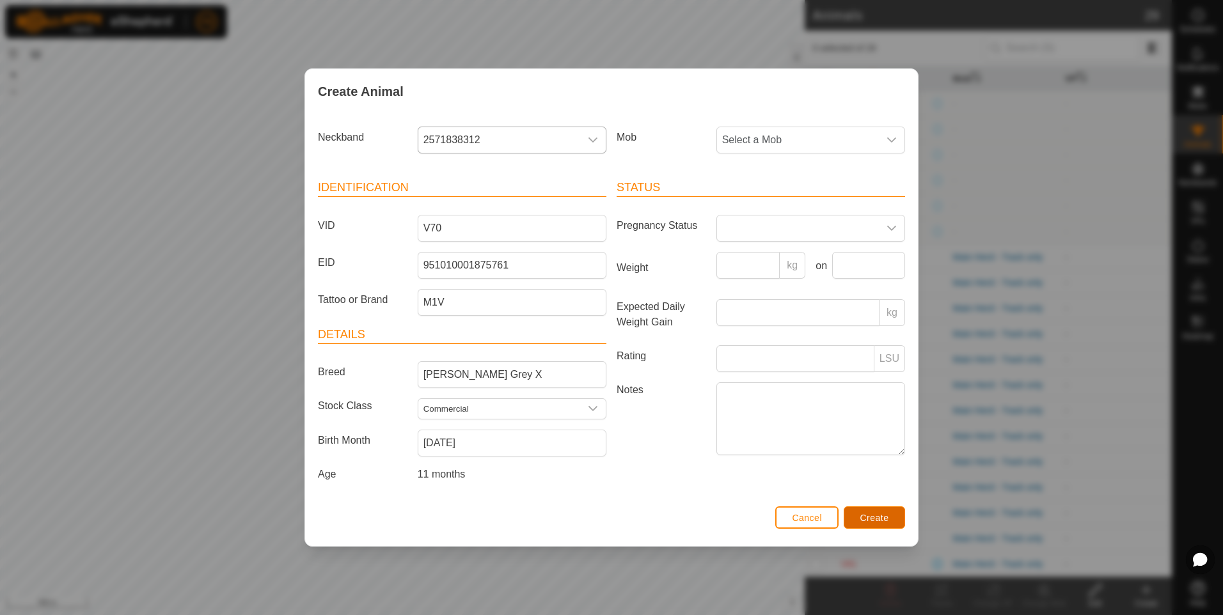
click at [861, 519] on span "Create" at bounding box center [874, 518] width 29 height 10
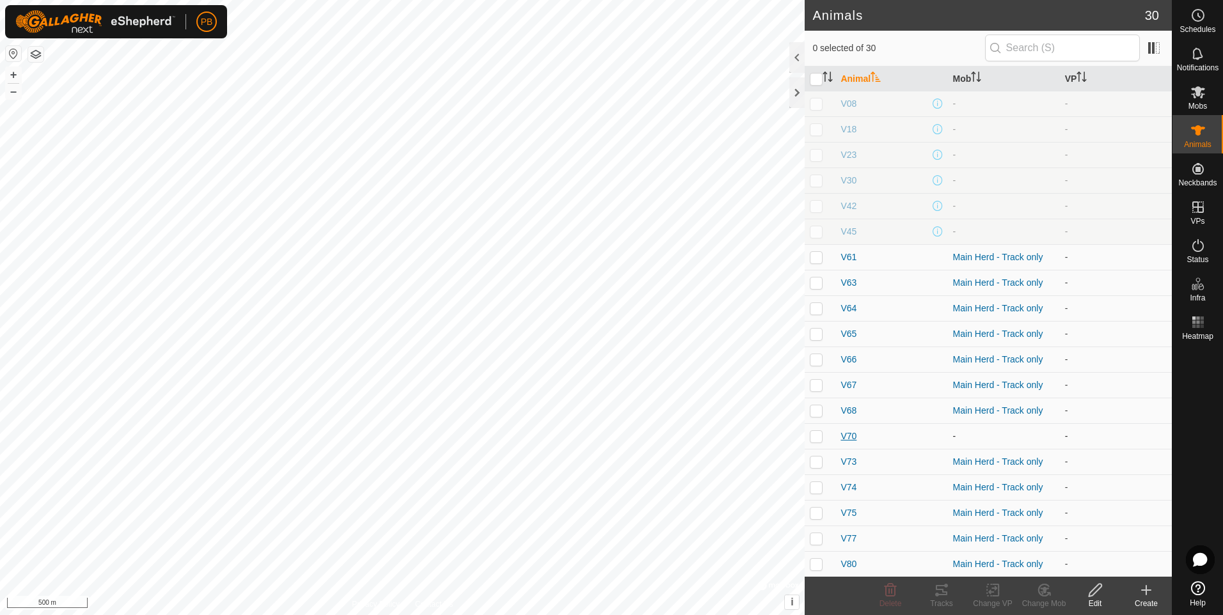
click at [847, 433] on span "V70" at bounding box center [848, 436] width 16 height 13
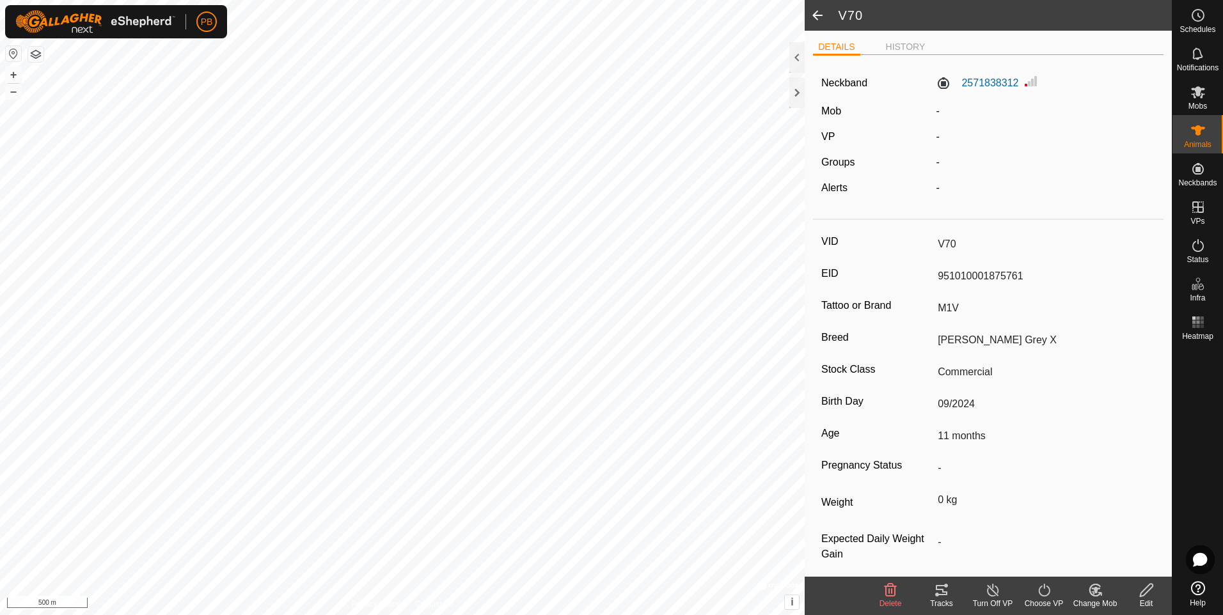
click at [1147, 593] on icon at bounding box center [1146, 590] width 16 height 15
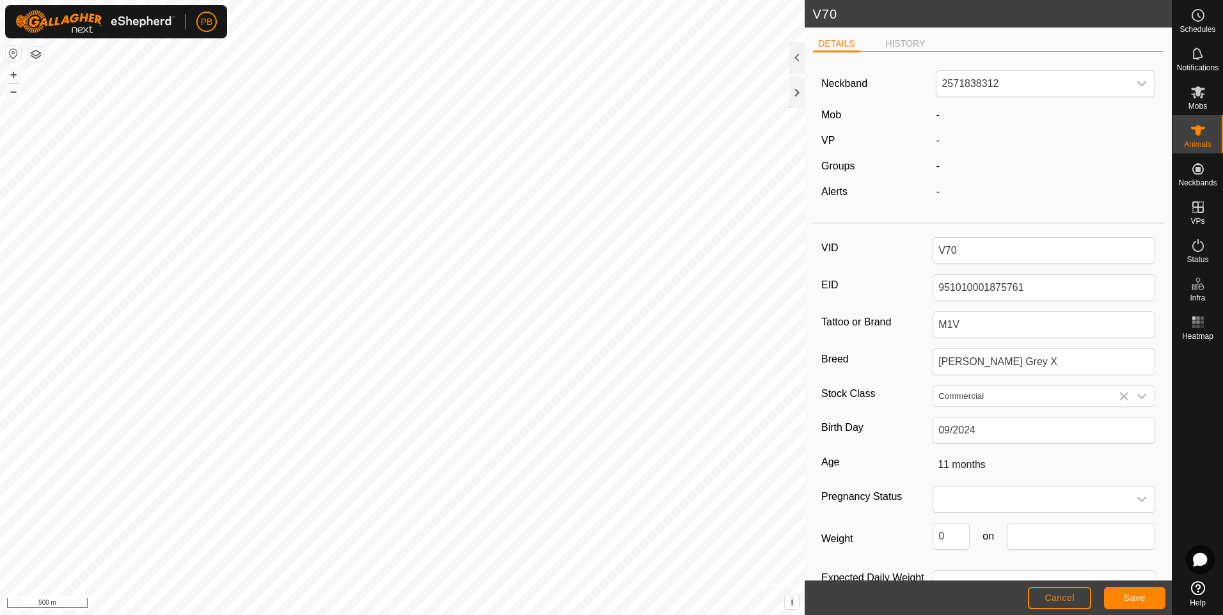
click at [938, 115] on div "-" at bounding box center [1045, 114] width 230 height 15
click at [826, 114] on label "Mob" at bounding box center [831, 114] width 20 height 11
click at [828, 49] on li "DETAILS" at bounding box center [836, 44] width 47 height 15
click at [897, 42] on li "HISTORY" at bounding box center [906, 44] width 50 height 15
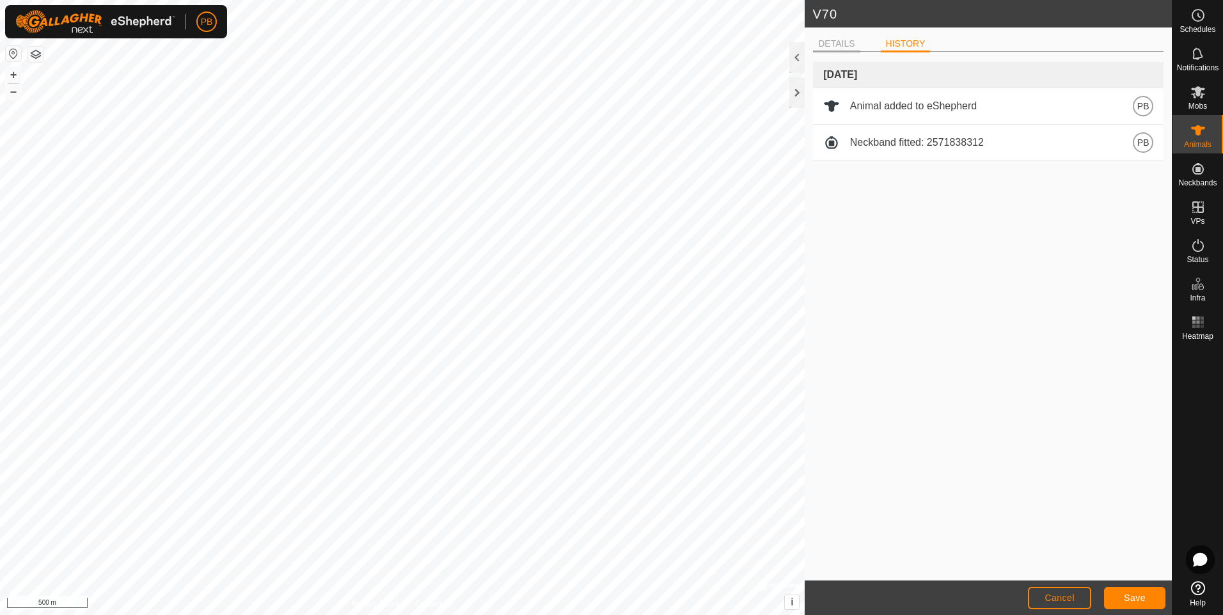
click at [837, 47] on li "DETAILS" at bounding box center [836, 44] width 47 height 15
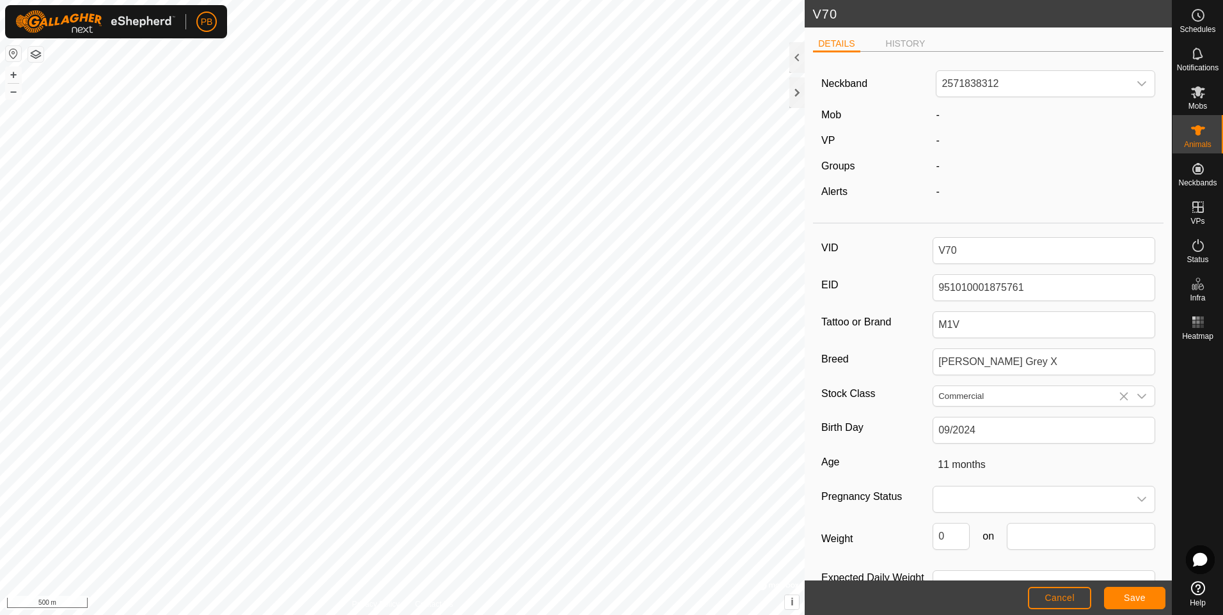
click at [831, 116] on label "Mob" at bounding box center [831, 114] width 20 height 11
click at [1058, 597] on span "Cancel" at bounding box center [1059, 598] width 30 height 10
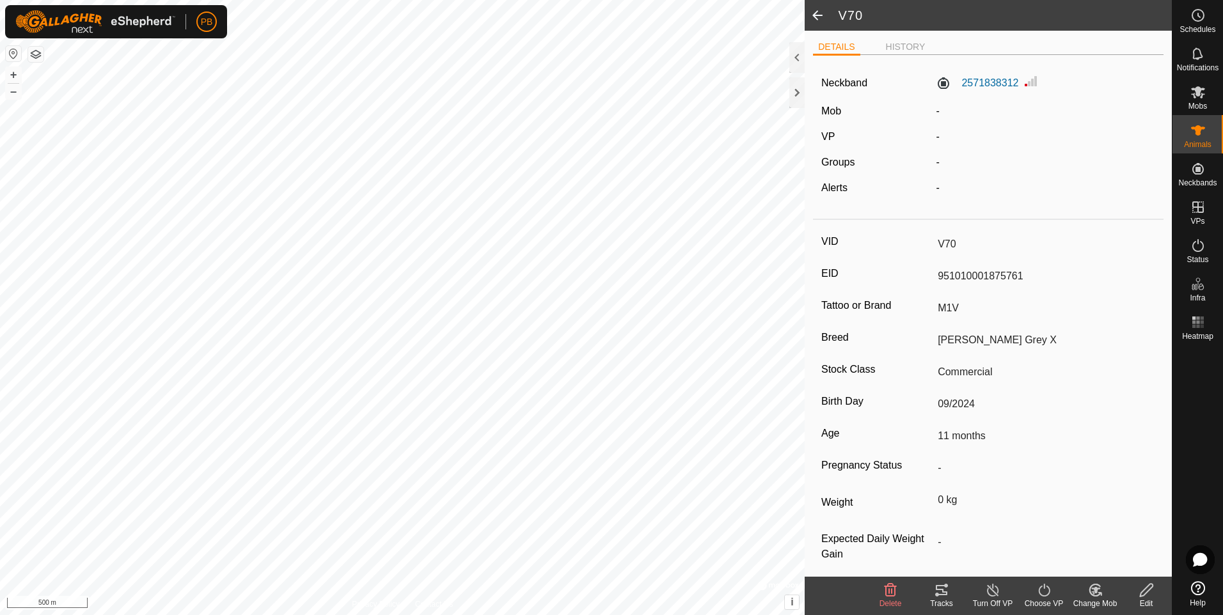
click at [1090, 596] on icon at bounding box center [1095, 590] width 16 height 15
click at [1111, 538] on link "Choose Mob..." at bounding box center [1133, 535] width 127 height 26
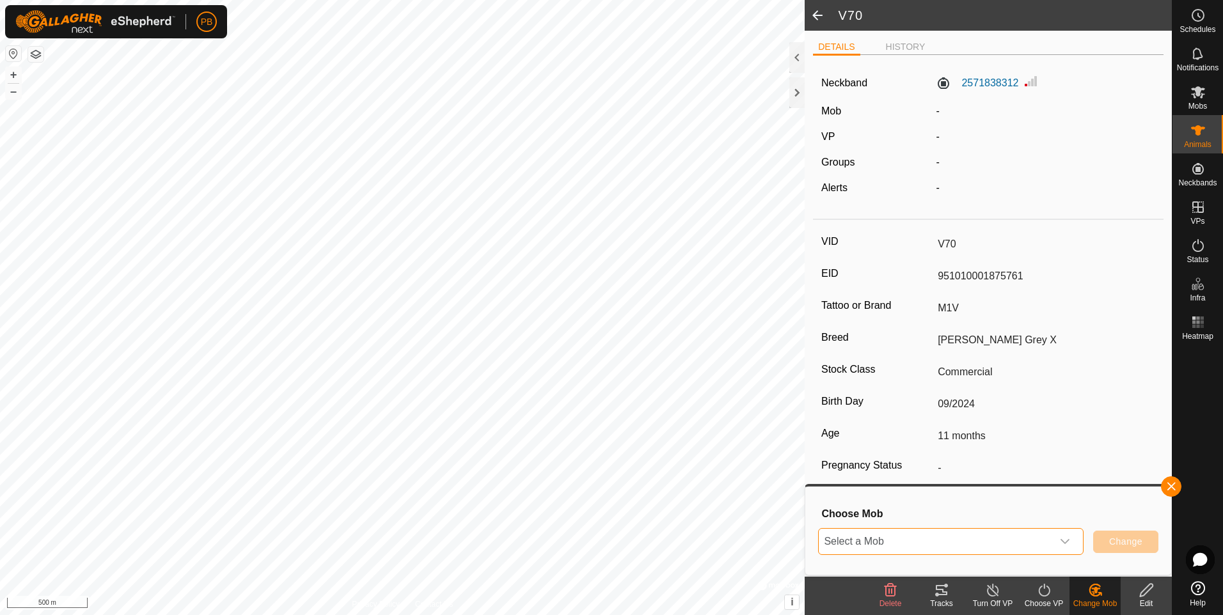
click at [1035, 542] on span "Select a Mob" at bounding box center [935, 542] width 233 height 26
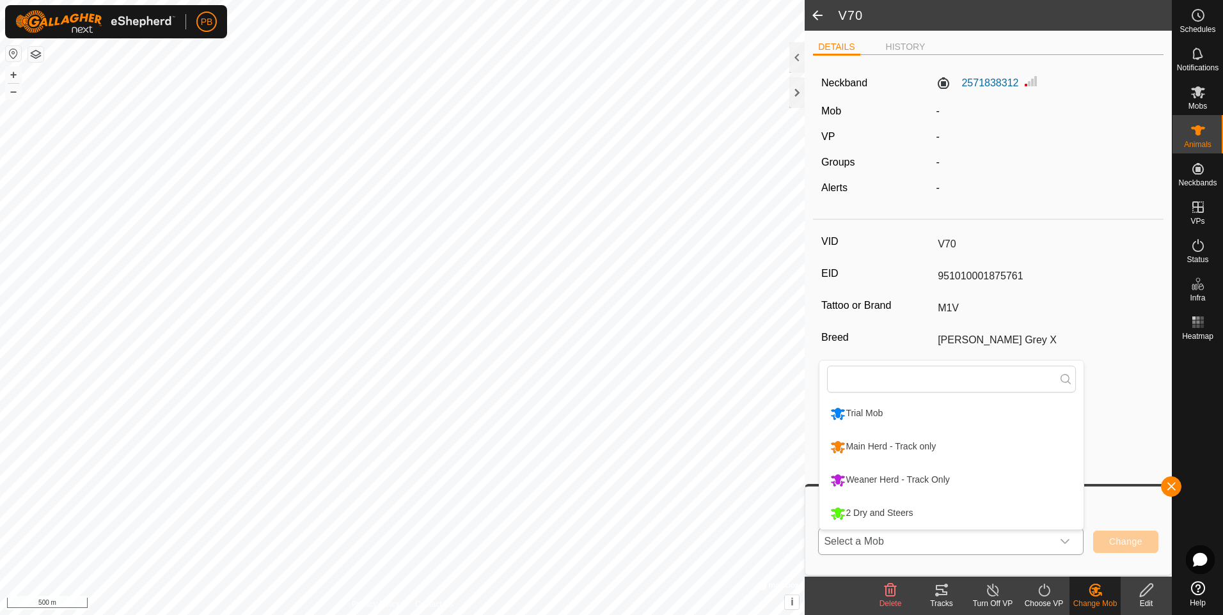
click at [957, 446] on li "Main Herd - Track only" at bounding box center [951, 447] width 264 height 32
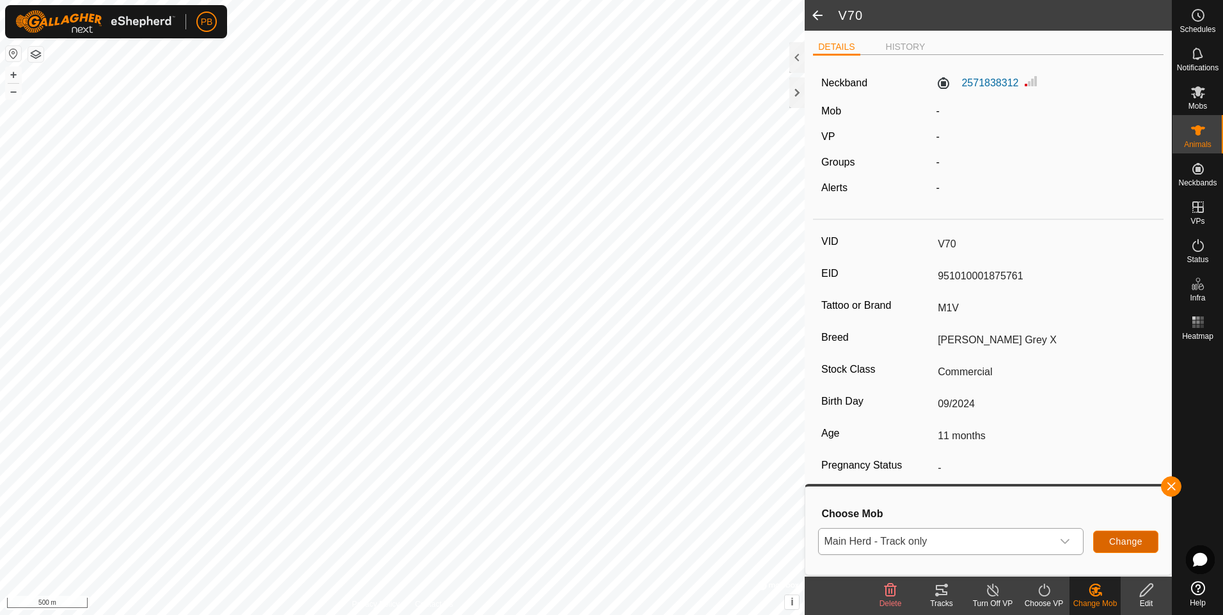
click at [1132, 540] on span "Change" at bounding box center [1125, 542] width 33 height 10
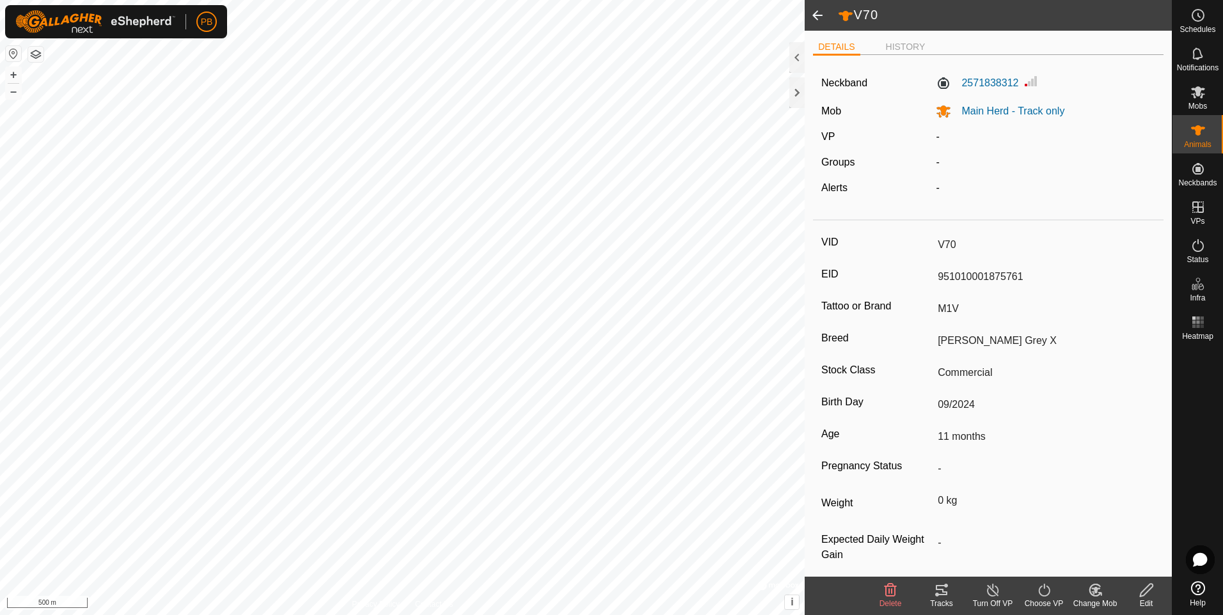
click at [815, 16] on span at bounding box center [818, 15] width 26 height 31
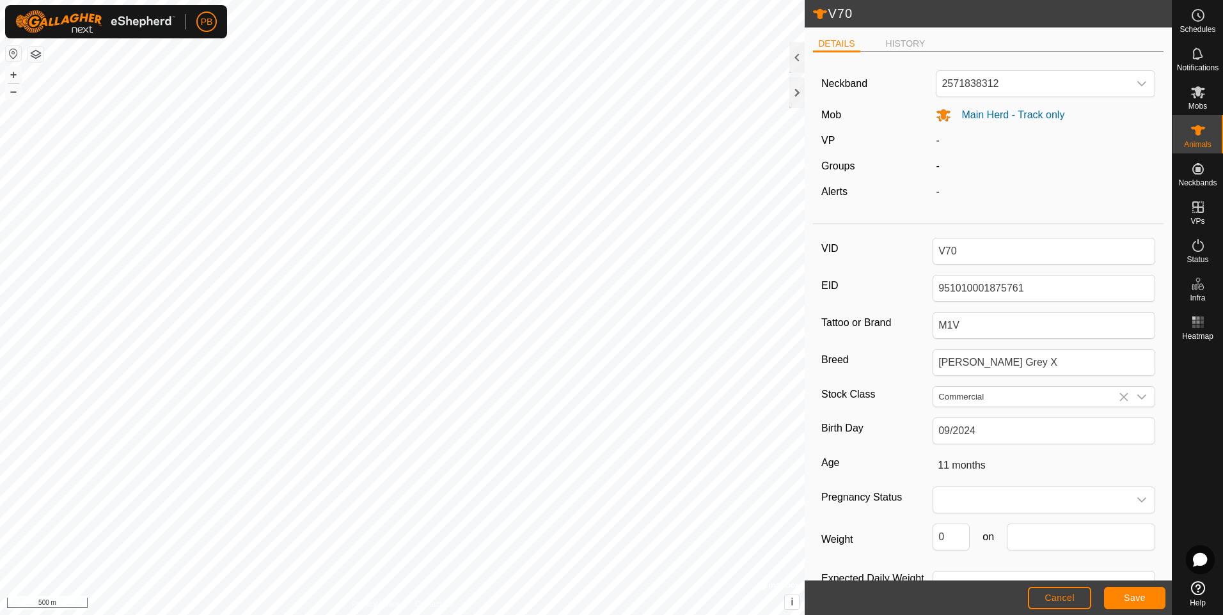
click at [815, 16] on icon at bounding box center [819, 13] width 15 height 15
click at [819, 12] on icon at bounding box center [820, 14] width 14 height 10
click at [1133, 604] on button "Save" at bounding box center [1134, 598] width 61 height 22
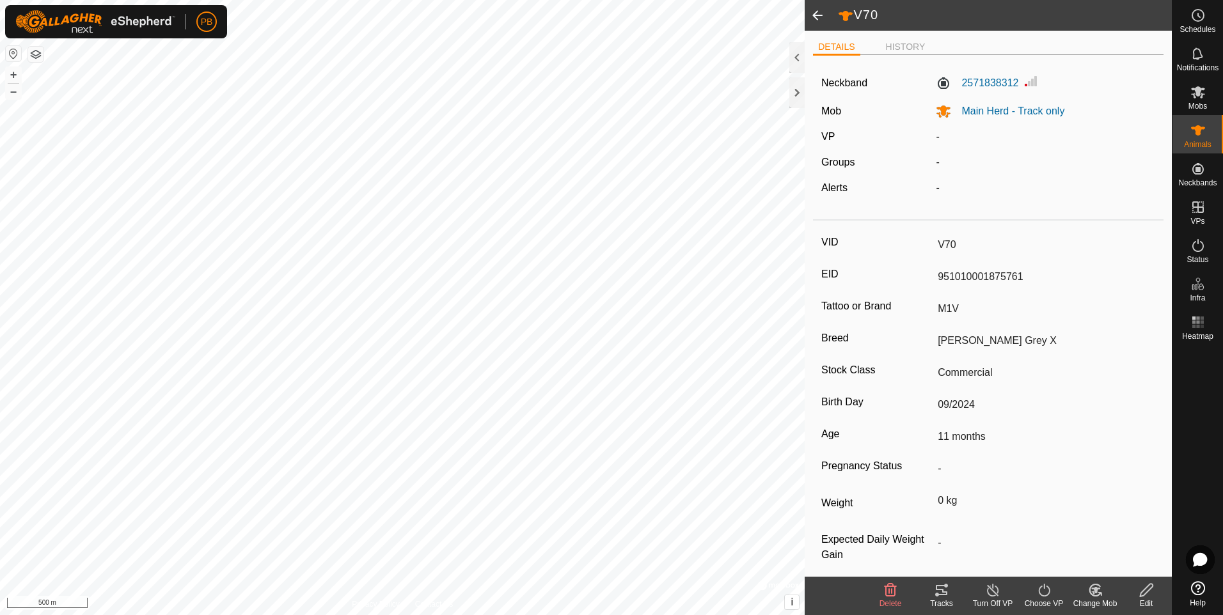
click at [816, 13] on span at bounding box center [818, 15] width 26 height 31
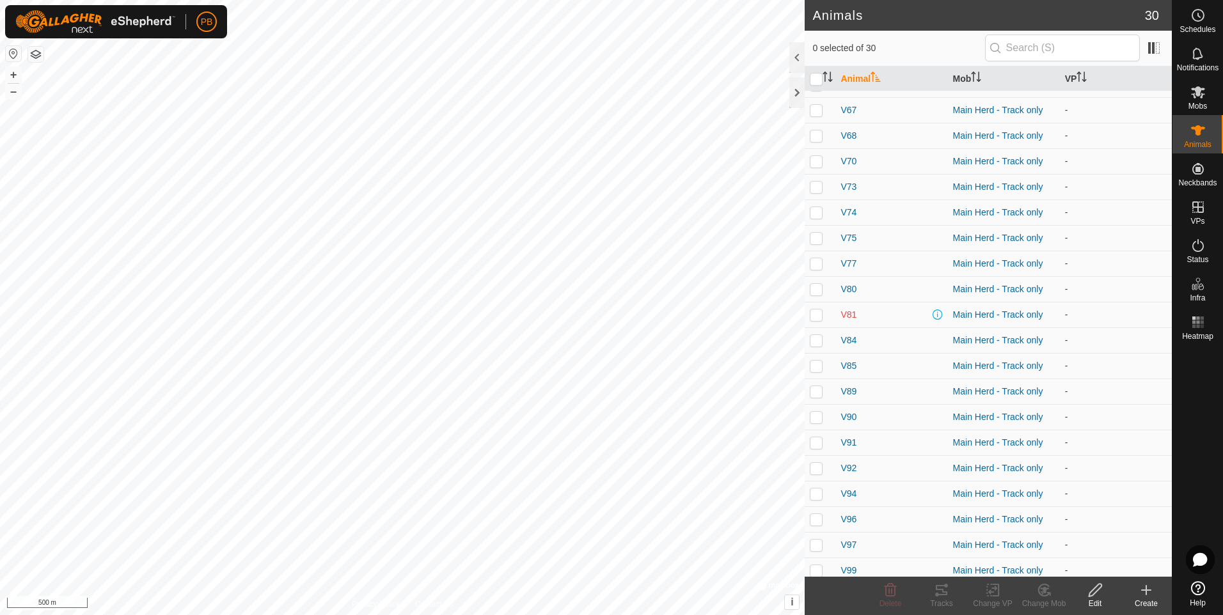
scroll to position [282, 0]
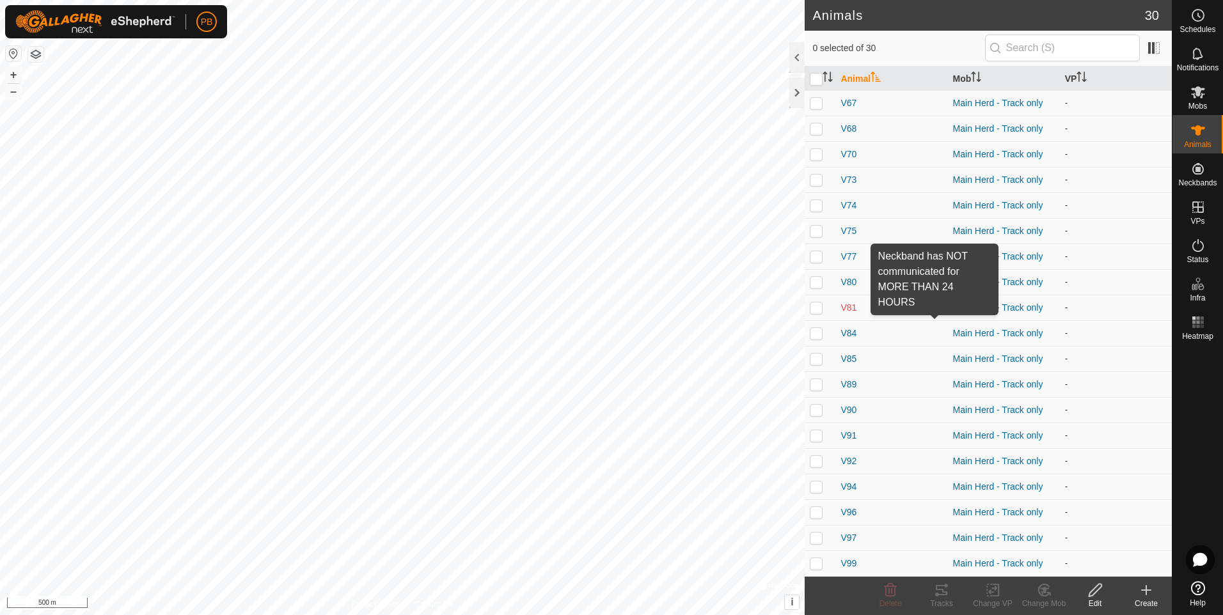
click at [936, 309] on span at bounding box center [937, 307] width 10 height 10
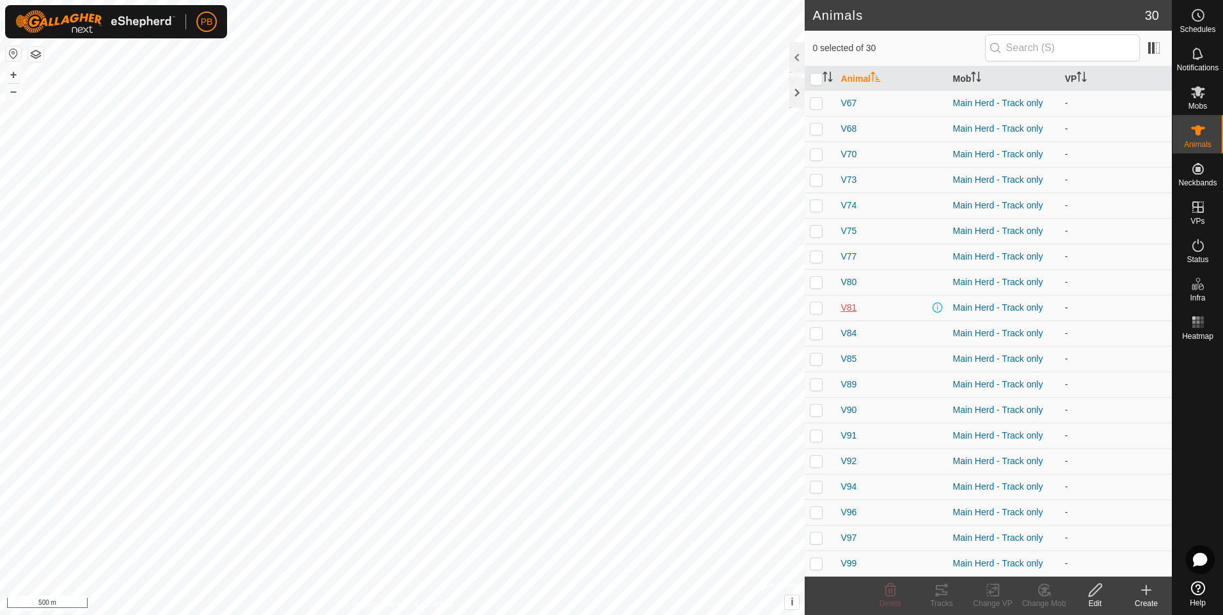
click at [846, 304] on span "V81" at bounding box center [848, 307] width 16 height 13
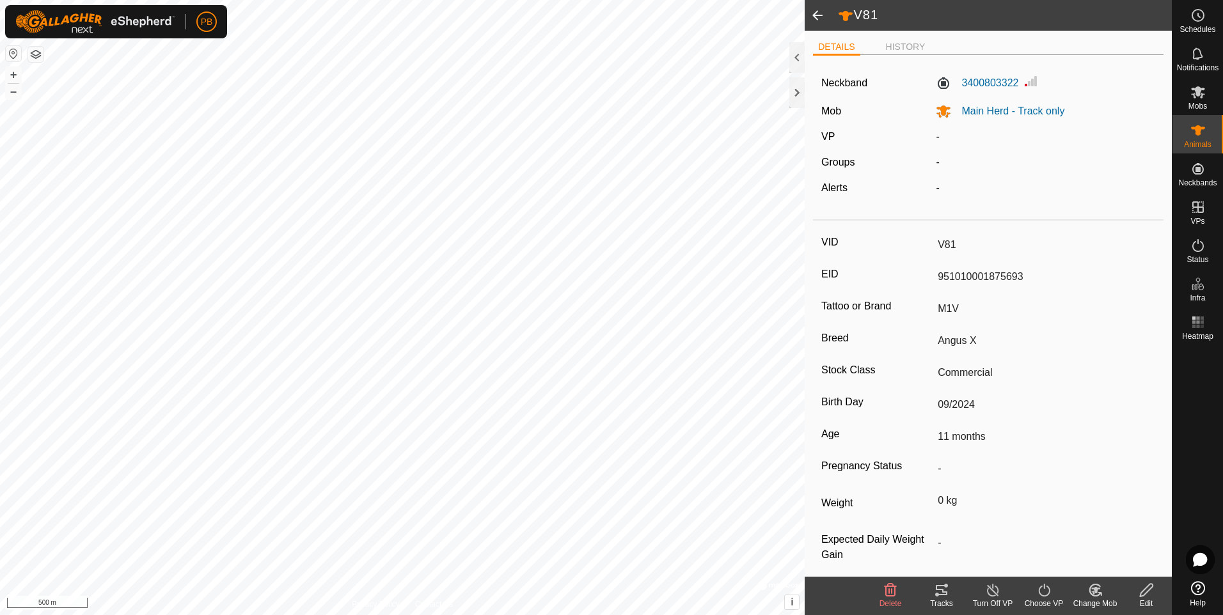
click at [813, 15] on span at bounding box center [818, 15] width 26 height 31
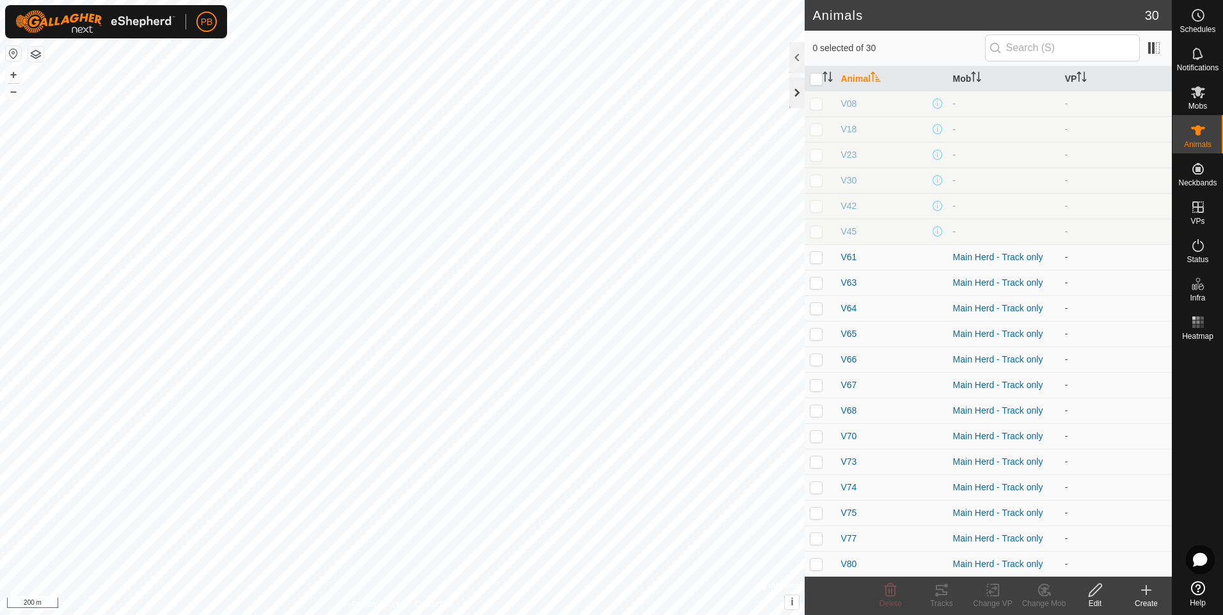
click at [794, 85] on div at bounding box center [796, 92] width 15 height 31
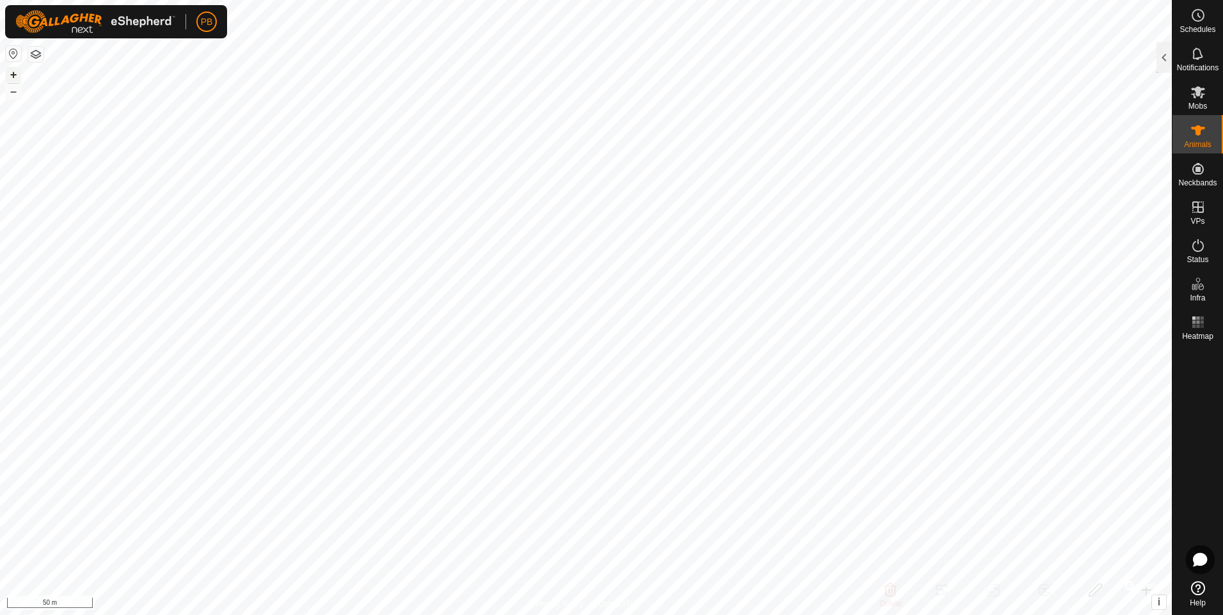
click at [10, 74] on button "+" at bounding box center [13, 74] width 15 height 15
click at [17, 93] on button "–" at bounding box center [13, 91] width 15 height 15
click at [1196, 322] on rect at bounding box center [1197, 321] width 3 height 3
